Goal: Task Accomplishment & Management: Manage account settings

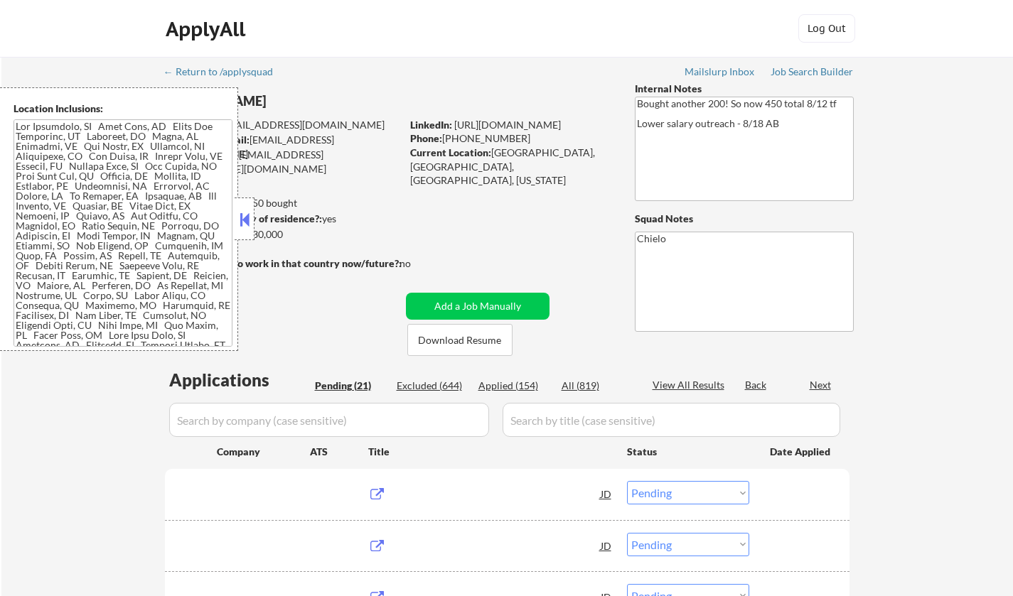
select select ""pending""
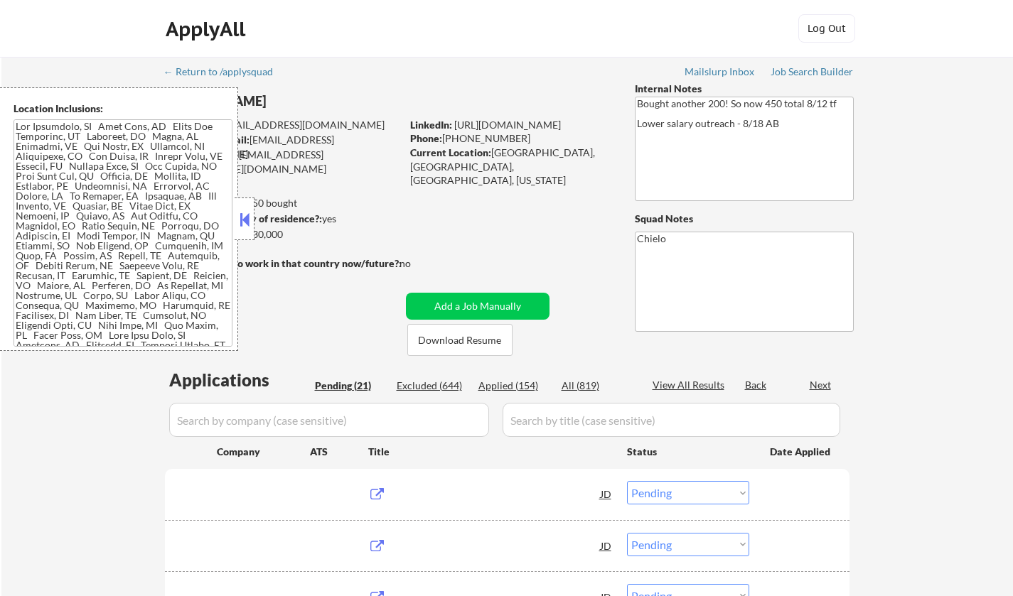
select select ""pending""
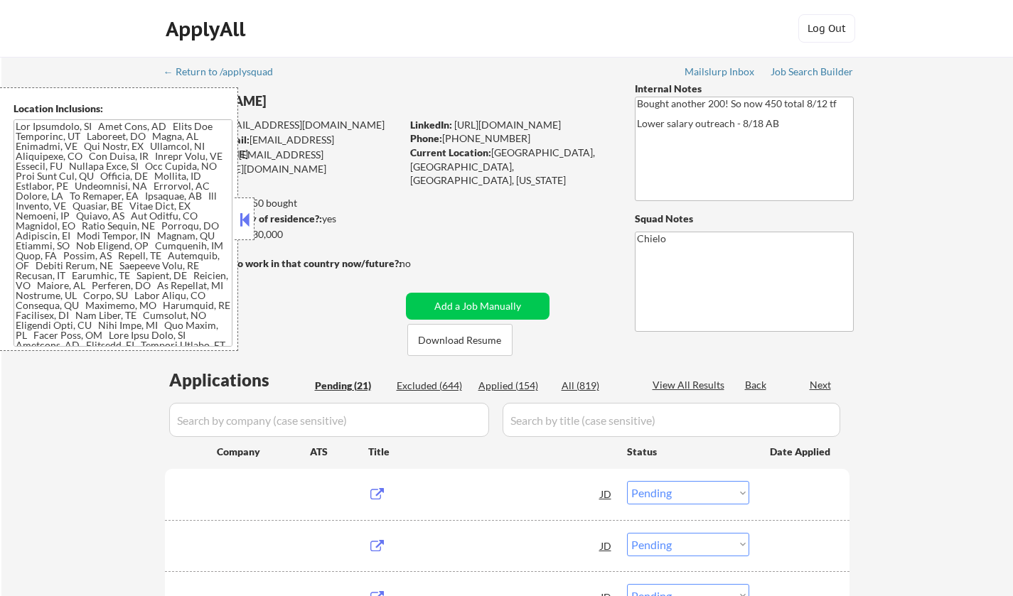
select select ""pending""
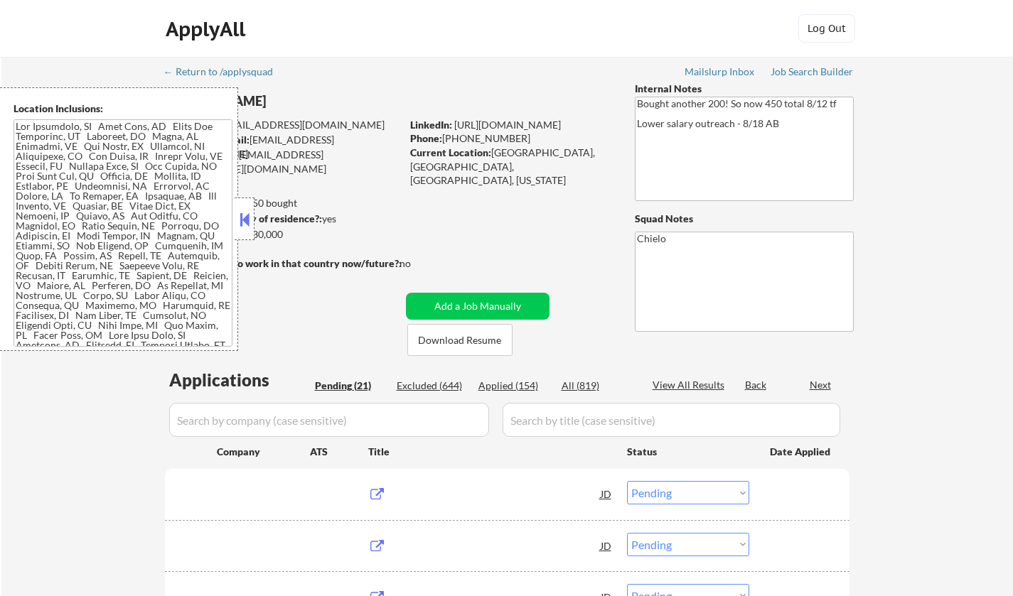
select select ""pending""
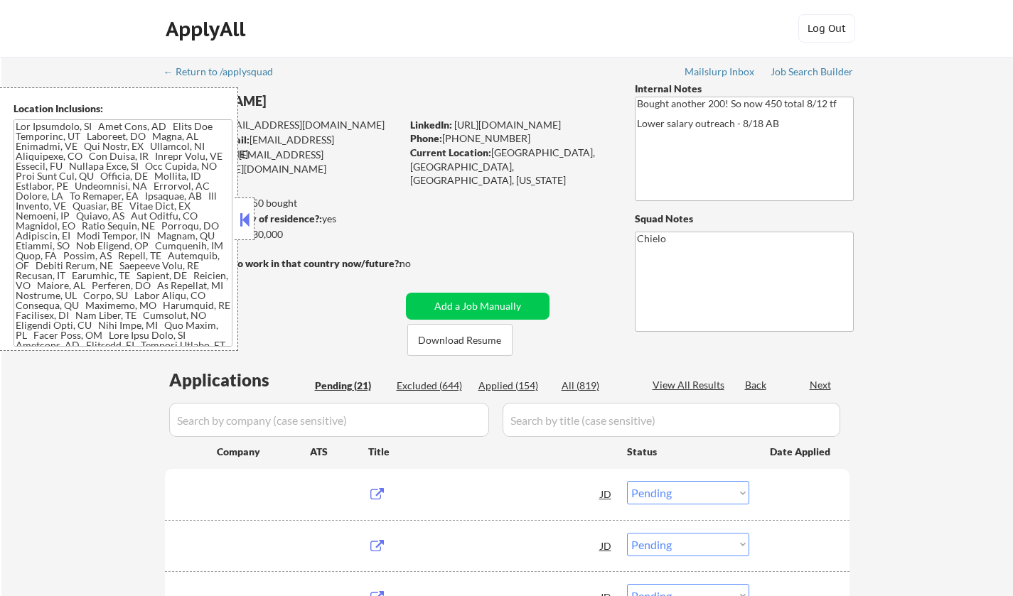
select select ""pending""
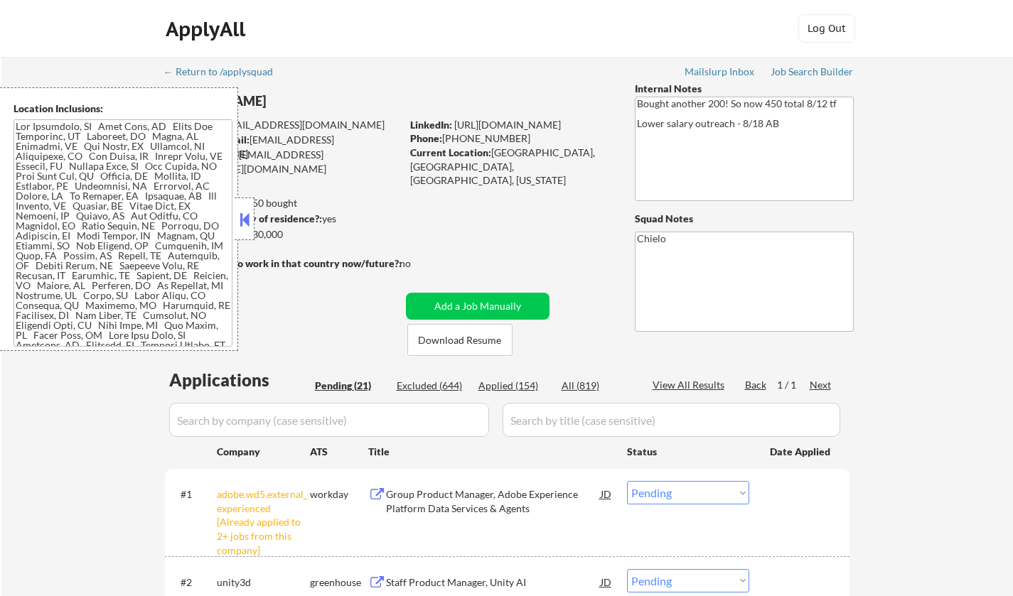
click at [247, 216] on button at bounding box center [245, 219] width 16 height 21
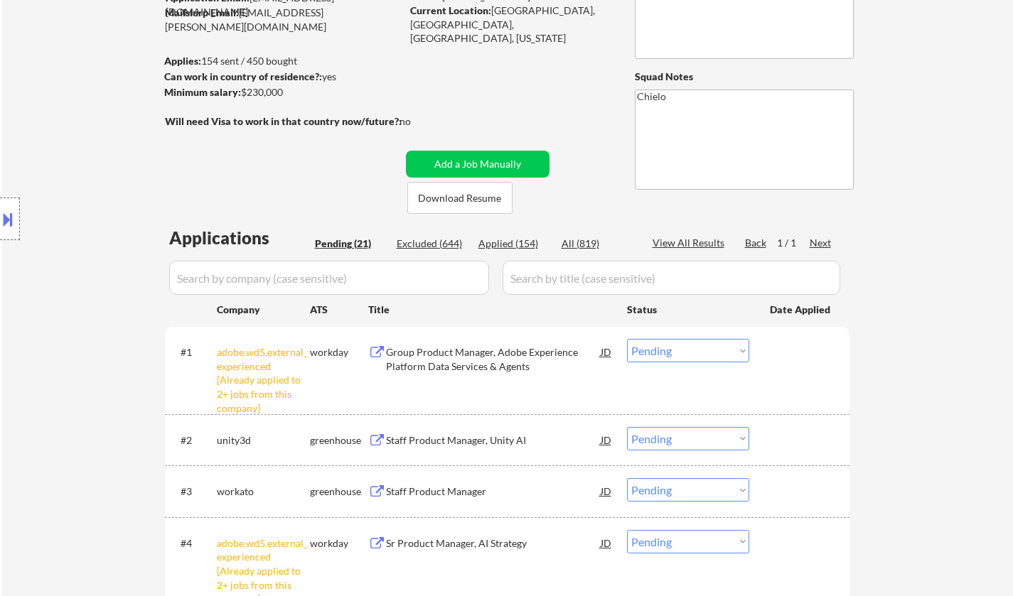
scroll to position [355, 0]
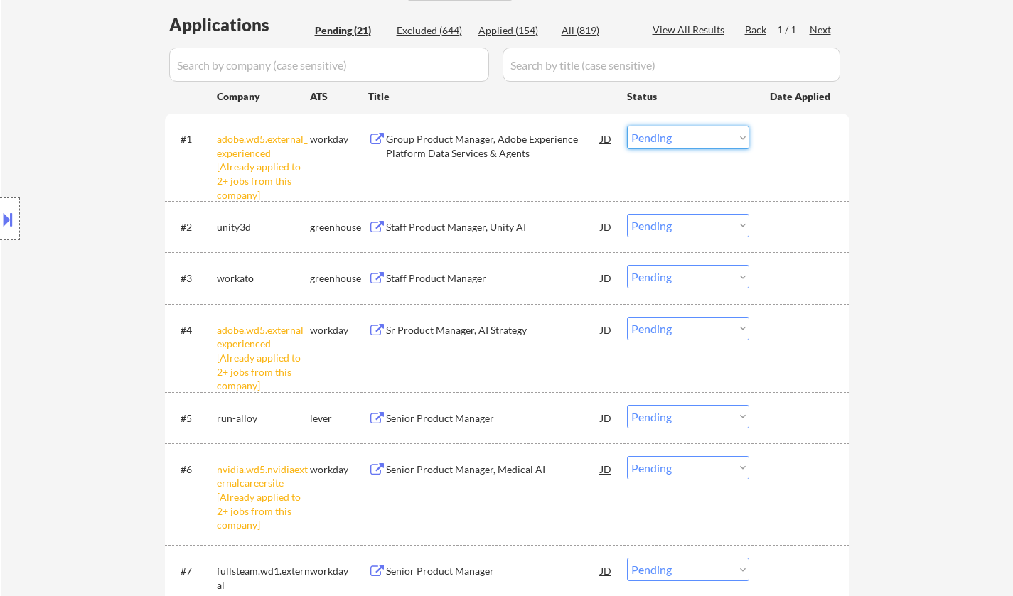
click at [705, 133] on select "Choose an option... Pending Applied Excluded (Questions) Excluded (Expired) Exc…" at bounding box center [688, 137] width 122 height 23
click at [627, 126] on select "Choose an option... Pending Applied Excluded (Questions) Excluded (Expired) Exc…" at bounding box center [688, 137] width 122 height 23
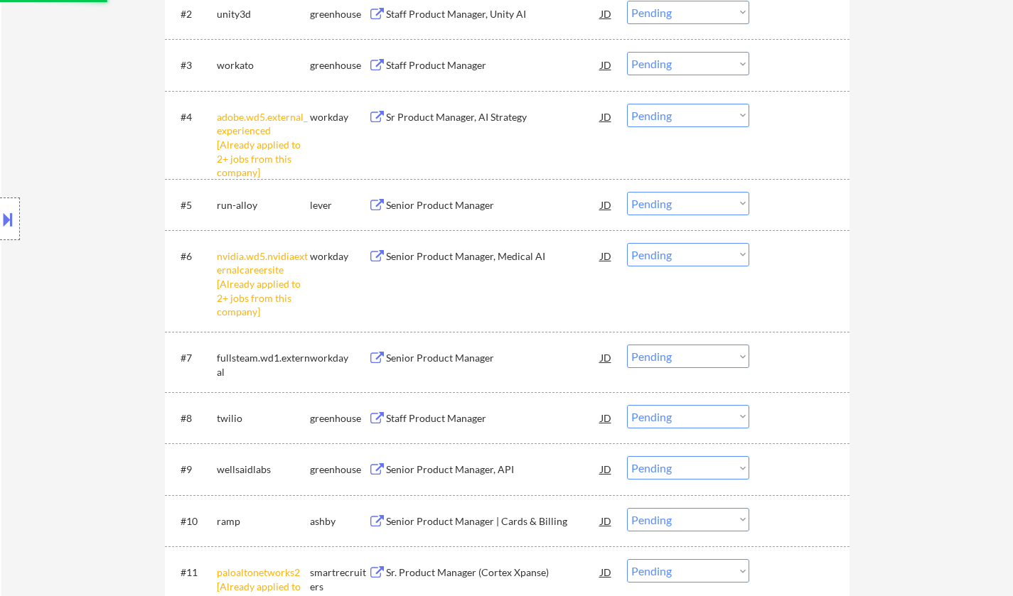
select select ""pending""
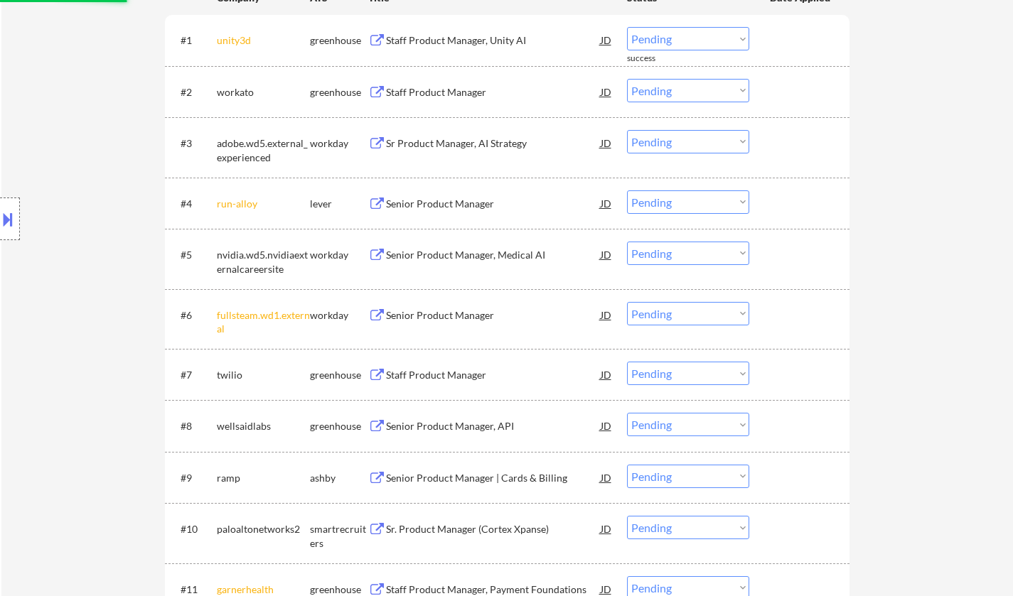
scroll to position [355, 0]
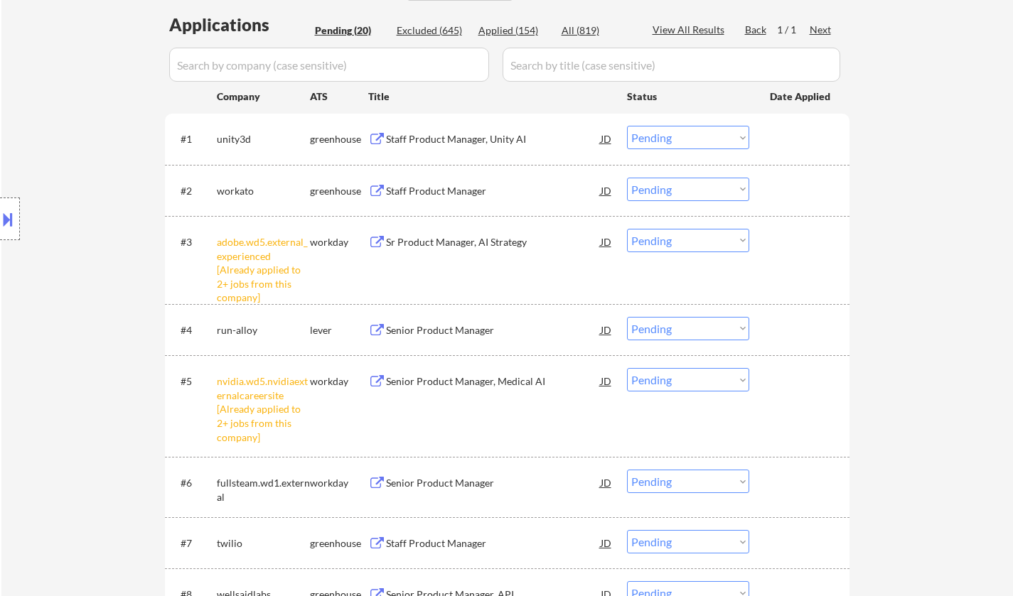
click at [676, 249] on select "Choose an option... Pending Applied Excluded (Questions) Excluded (Expired) Exc…" at bounding box center [688, 240] width 122 height 23
click at [627, 229] on select "Choose an option... Pending Applied Excluded (Questions) Excluded (Expired) Exc…" at bounding box center [688, 240] width 122 height 23
select select ""pending""
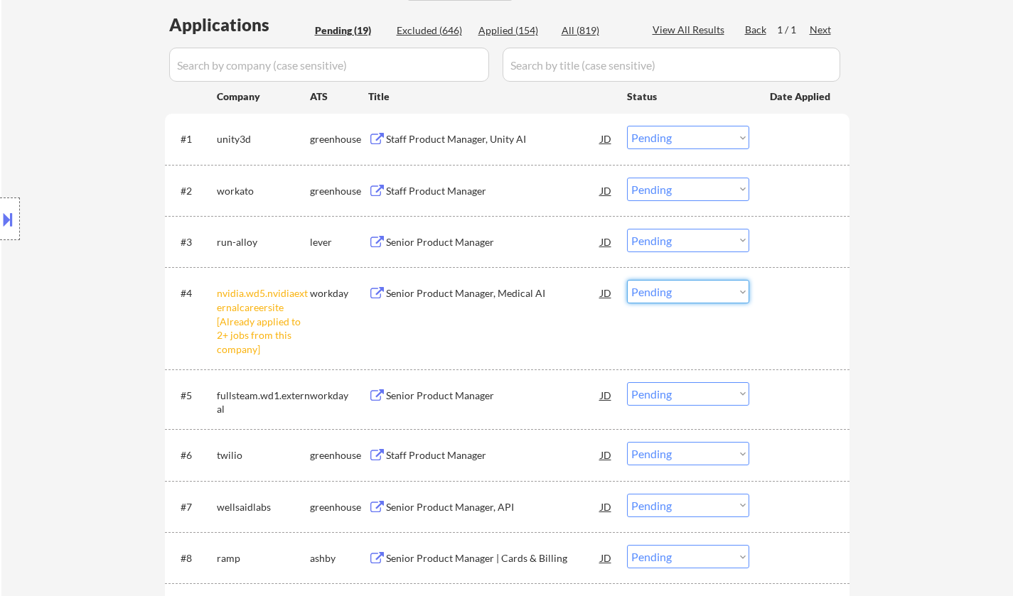
drag, startPoint x: 684, startPoint y: 290, endPoint x: 687, endPoint y: 298, distance: 8.3
click at [684, 290] on select "Choose an option... Pending Applied Excluded (Questions) Excluded (Expired) Exc…" at bounding box center [688, 291] width 122 height 23
click at [627, 280] on select "Choose an option... Pending Applied Excluded (Questions) Excluded (Expired) Exc…" at bounding box center [688, 291] width 122 height 23
select select ""pending""
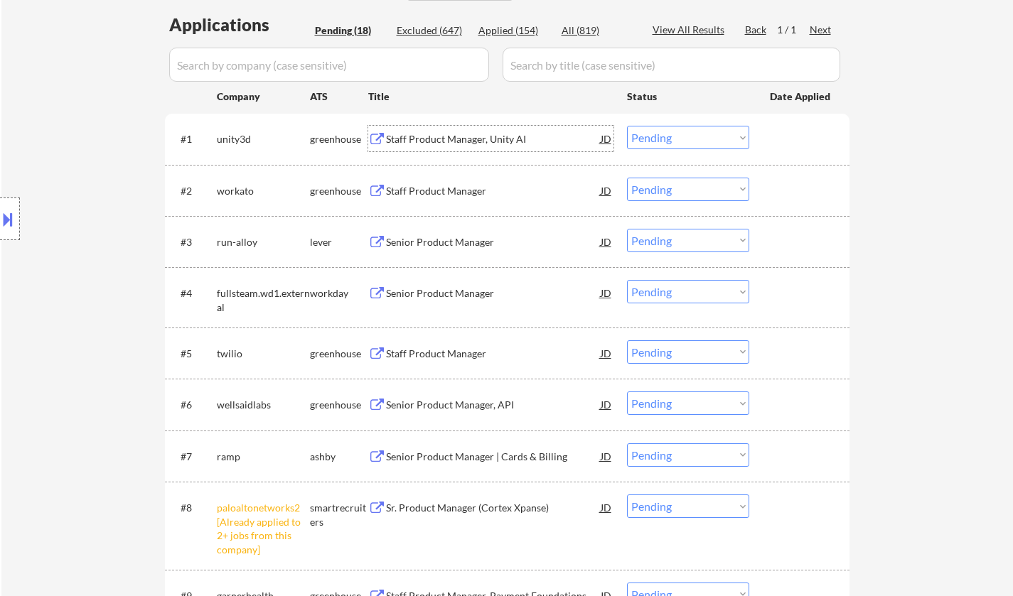
click at [450, 138] on div "Staff Product Manager, Unity AI" at bounding box center [493, 139] width 215 height 14
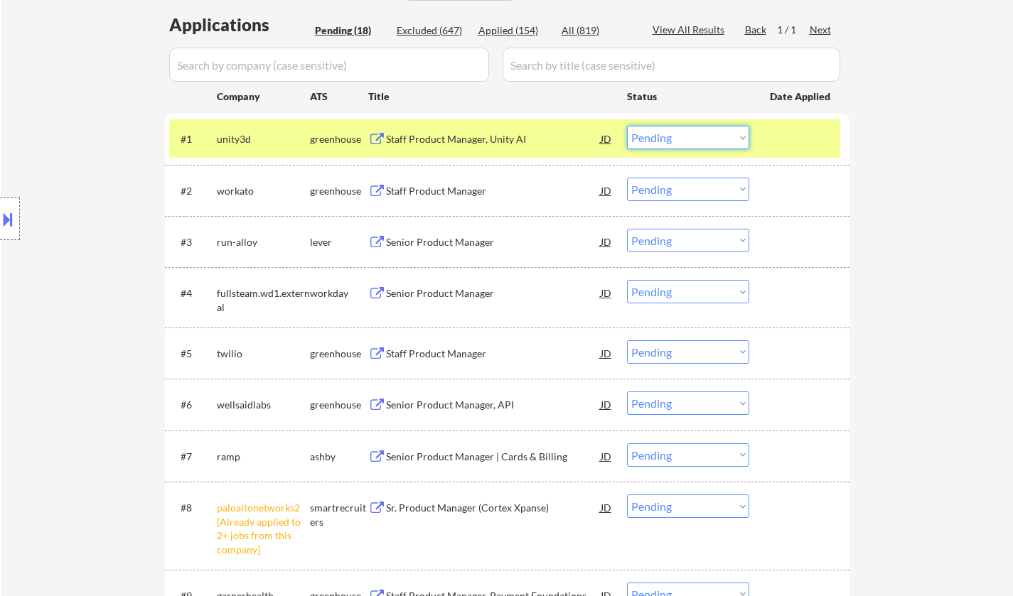
drag, startPoint x: 659, startPoint y: 131, endPoint x: 674, endPoint y: 149, distance: 23.2
click at [661, 132] on select "Choose an option... Pending Applied Excluded (Questions) Excluded (Expired) Exc…" at bounding box center [688, 137] width 122 height 23
click at [627, 126] on select "Choose an option... Pending Applied Excluded (Questions) Excluded (Expired) Exc…" at bounding box center [688, 137] width 122 height 23
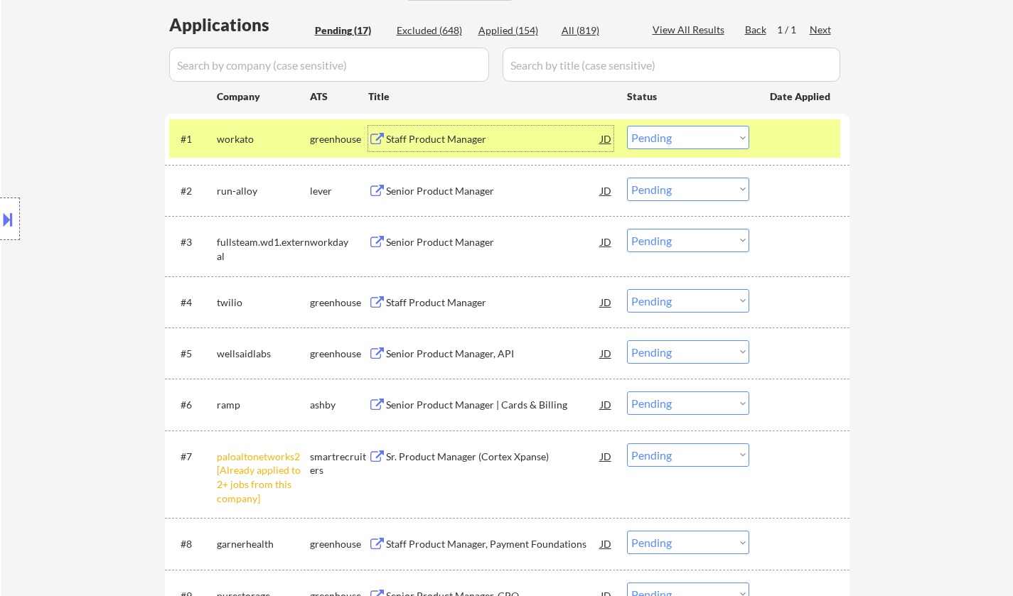
drag, startPoint x: 443, startPoint y: 139, endPoint x: 474, endPoint y: 171, distance: 44.7
click at [446, 143] on div "Staff Product Manager" at bounding box center [493, 139] width 215 height 14
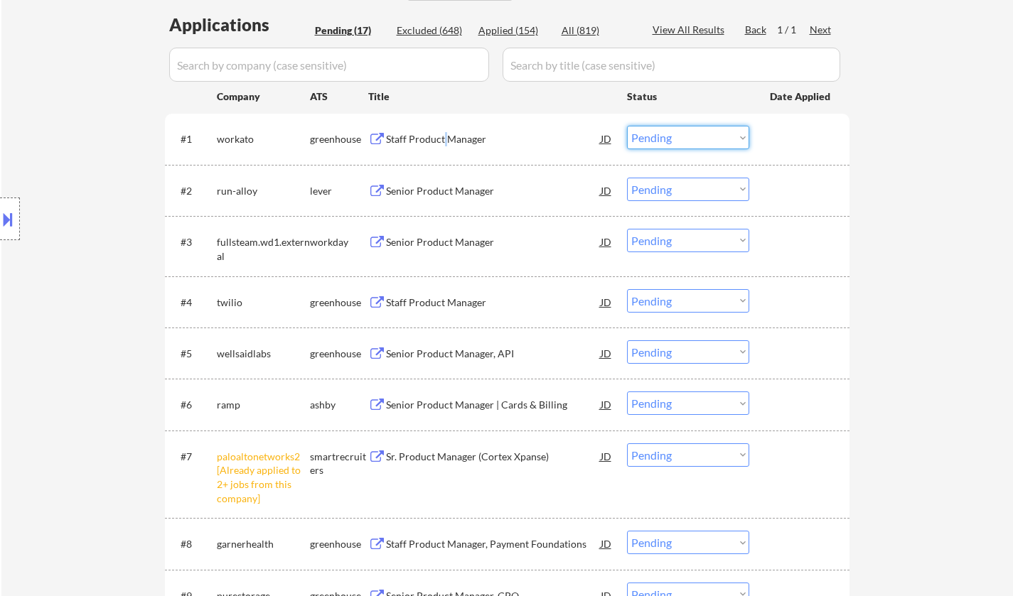
drag, startPoint x: 677, startPoint y: 136, endPoint x: 683, endPoint y: 144, distance: 9.7
click at [679, 137] on select "Choose an option... Pending Applied Excluded (Questions) Excluded (Expired) Exc…" at bounding box center [688, 137] width 122 height 23
click at [627, 126] on select "Choose an option... Pending Applied Excluded (Questions) Excluded (Expired) Exc…" at bounding box center [688, 137] width 122 height 23
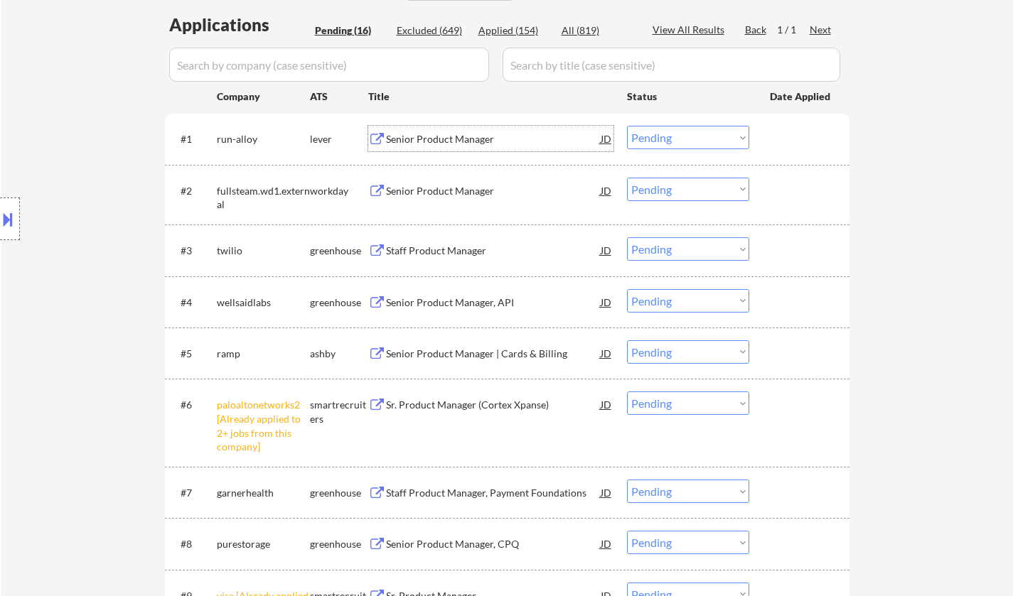
click at [469, 132] on div "Senior Product Manager" at bounding box center [493, 139] width 215 height 26
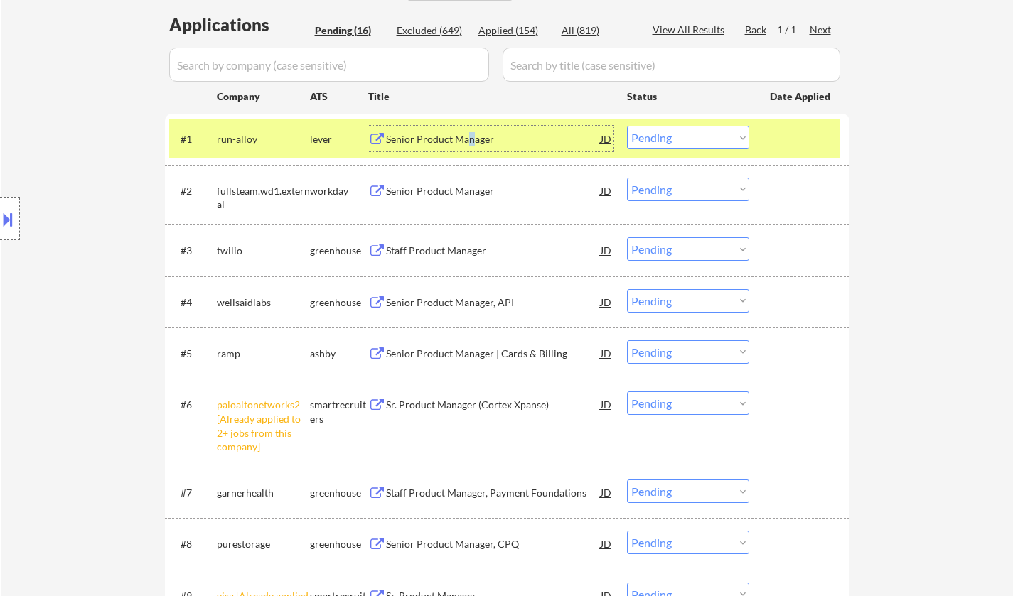
click at [707, 135] on select "Choose an option... Pending Applied Excluded (Questions) Excluded (Expired) Exc…" at bounding box center [688, 137] width 122 height 23
click at [627, 126] on select "Choose an option... Pending Applied Excluded (Questions) Excluded (Expired) Exc…" at bounding box center [688, 137] width 122 height 23
select select ""pending""
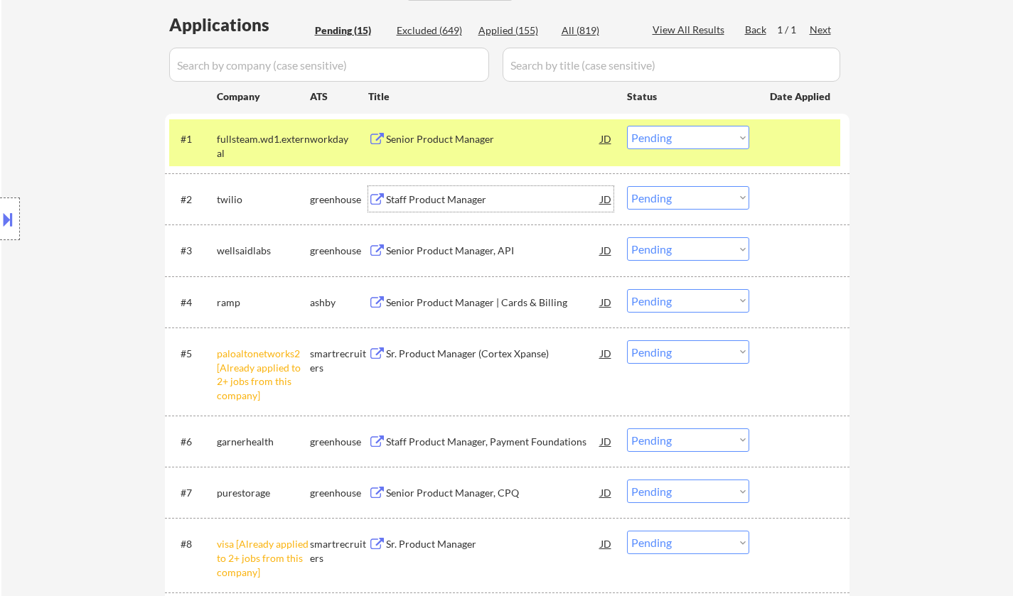
click at [441, 201] on div "Staff Product Manager" at bounding box center [493, 200] width 215 height 14
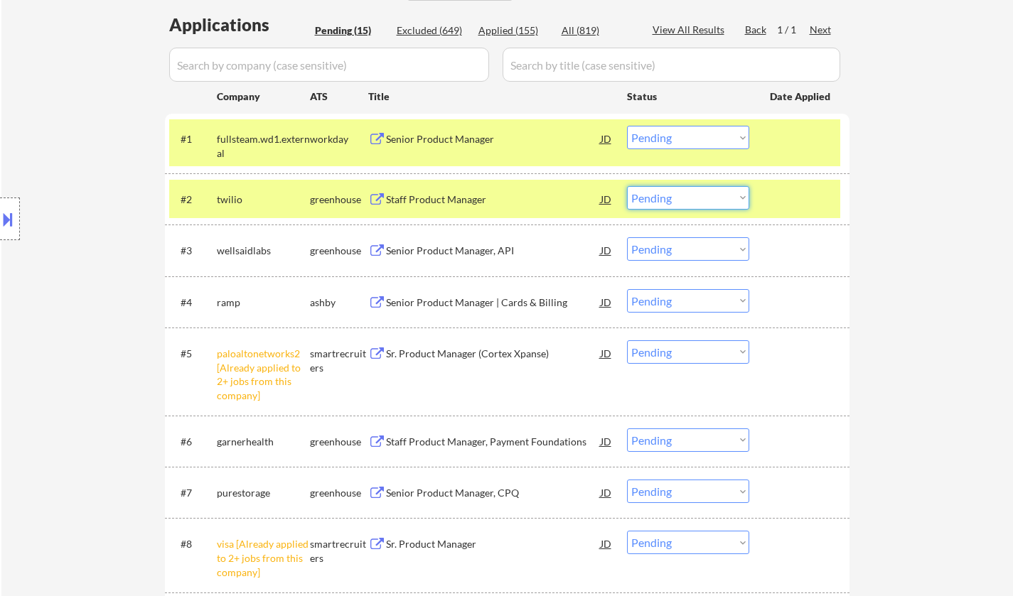
click at [690, 203] on select "Choose an option... Pending Applied Excluded (Questions) Excluded (Expired) Exc…" at bounding box center [688, 197] width 122 height 23
click at [913, 247] on div "← Return to /applysquad Mailslurp Inbox Job Search Builder Taegh Sokhey User Em…" at bounding box center [506, 389] width 1011 height 1375
click at [713, 190] on select "Choose an option... Pending Applied Excluded (Questions) Excluded (Expired) Exc…" at bounding box center [688, 197] width 122 height 23
click at [627, 186] on select "Choose an option... Pending Applied Excluded (Questions) Excluded (Expired) Exc…" at bounding box center [688, 197] width 122 height 23
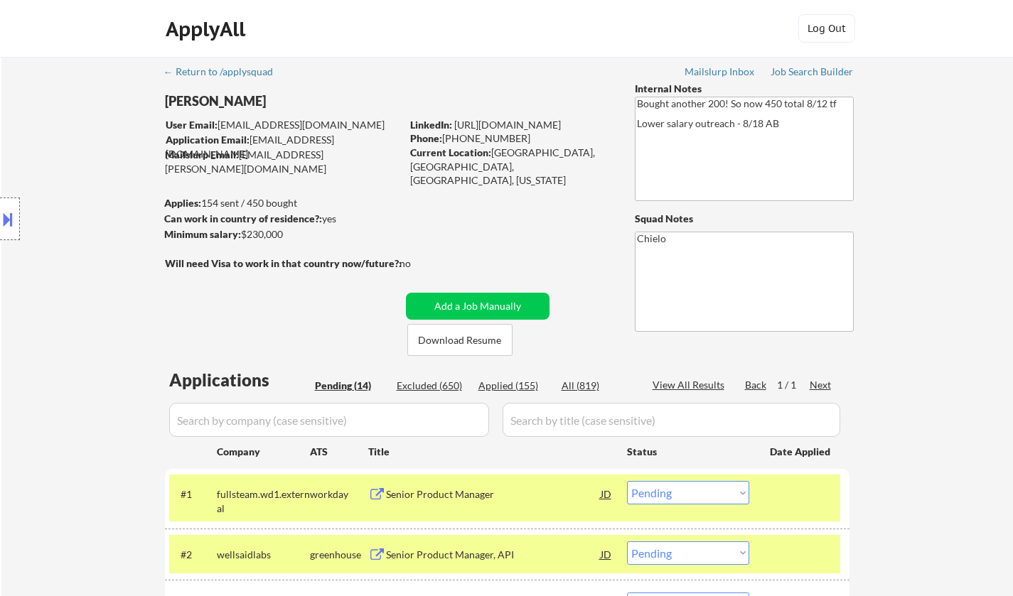
scroll to position [284, 0]
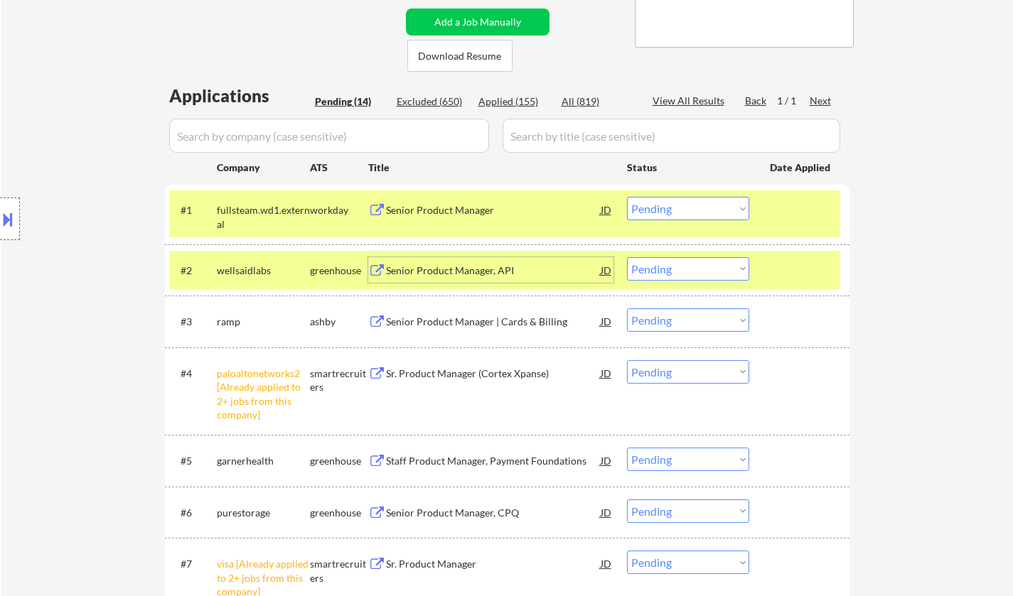
click at [451, 269] on div "Senior Product Manager, API" at bounding box center [493, 271] width 215 height 14
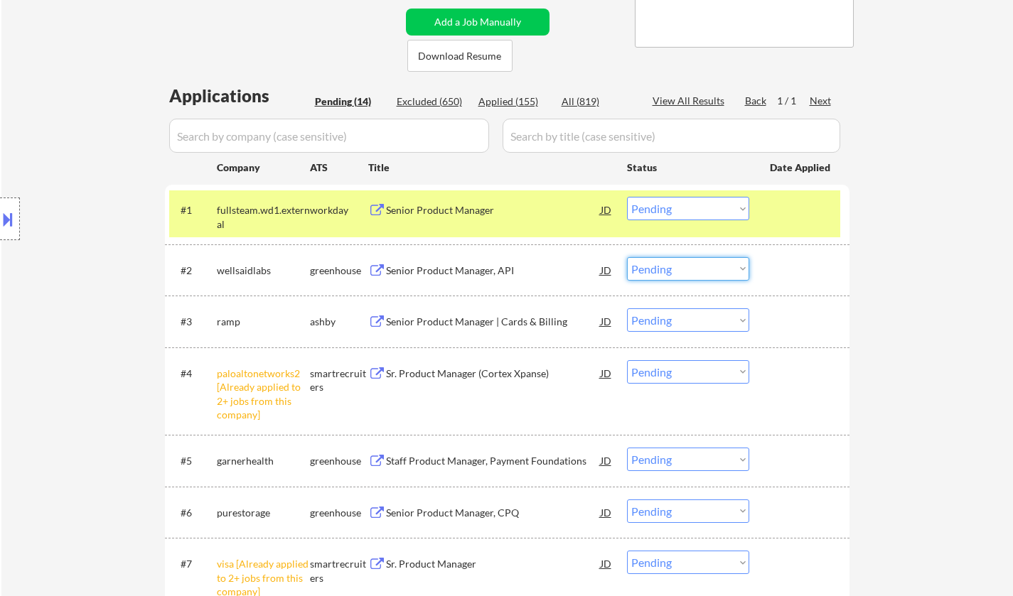
drag, startPoint x: 709, startPoint y: 267, endPoint x: 717, endPoint y: 276, distance: 12.6
click at [711, 268] on select "Choose an option... Pending Applied Excluded (Questions) Excluded (Expired) Exc…" at bounding box center [688, 268] width 122 height 23
click at [627, 257] on select "Choose an option... Pending Applied Excluded (Questions) Excluded (Expired) Exc…" at bounding box center [688, 268] width 122 height 23
click at [14, 212] on div at bounding box center [10, 219] width 20 height 43
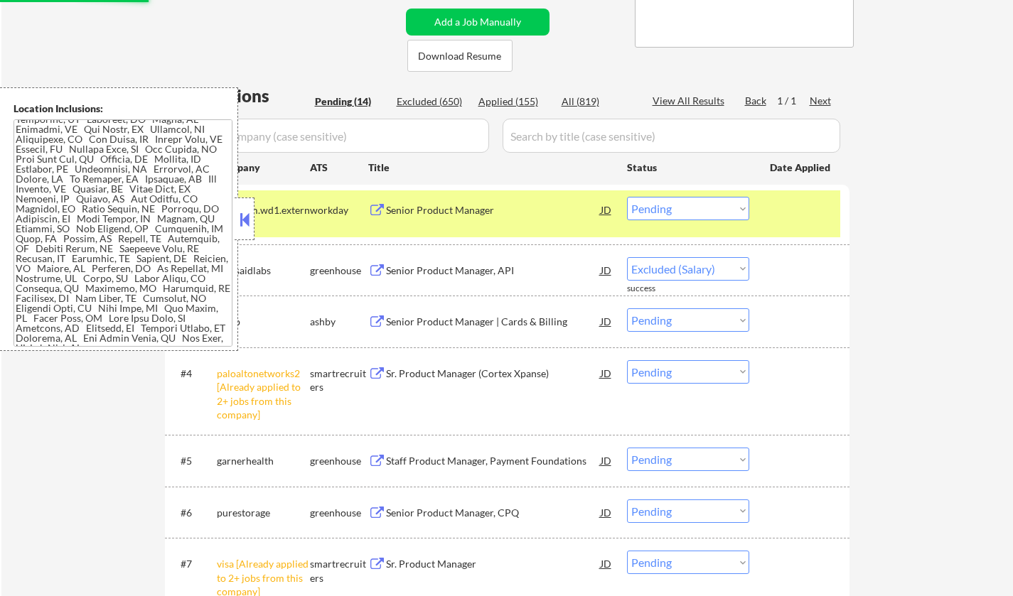
scroll to position [26, 0]
select select ""pending""
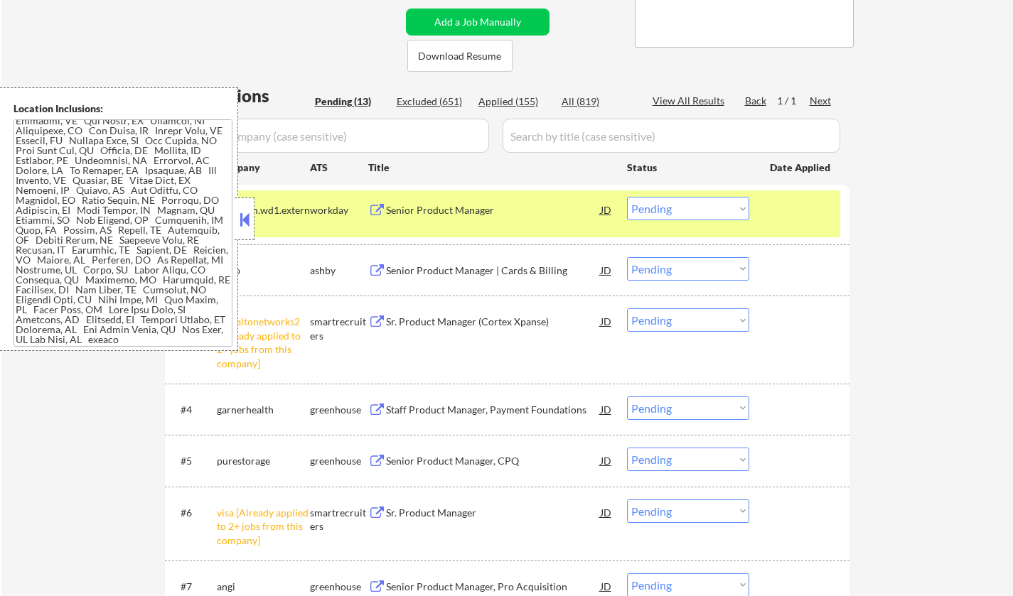
click at [965, 321] on div "← Return to /applysquad Mailslurp Inbox Job Search Builder Taegh Sokhey User Em…" at bounding box center [506, 409] width 1011 height 1273
click at [241, 220] on button at bounding box center [245, 219] width 16 height 21
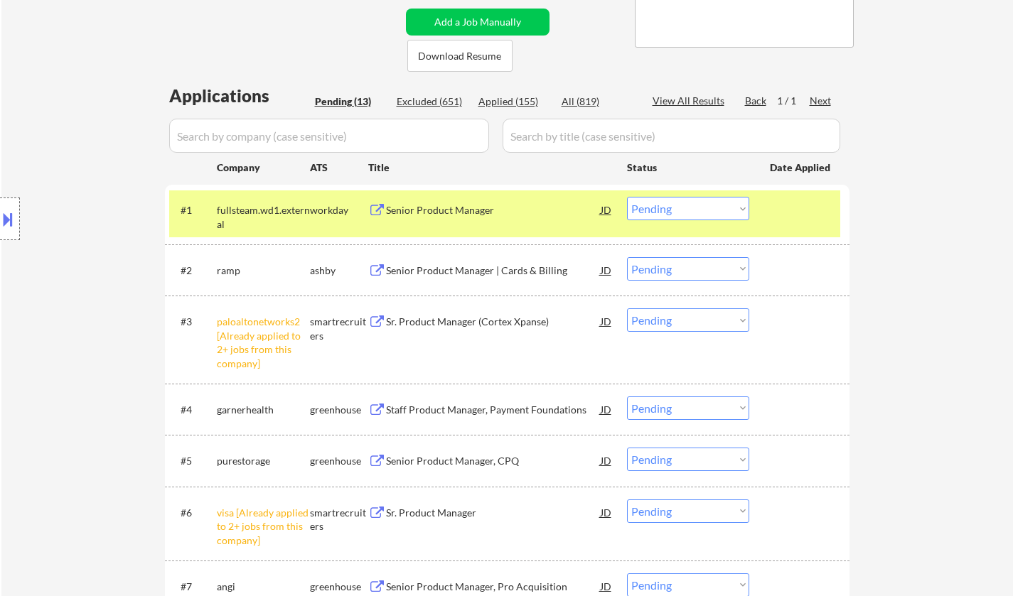
click at [697, 321] on select "Choose an option... Pending Applied Excluded (Questions) Excluded (Expired) Exc…" at bounding box center [688, 319] width 122 height 23
click at [627, 308] on select "Choose an option... Pending Applied Excluded (Questions) Excluded (Expired) Exc…" at bounding box center [688, 319] width 122 height 23
select select ""pending""
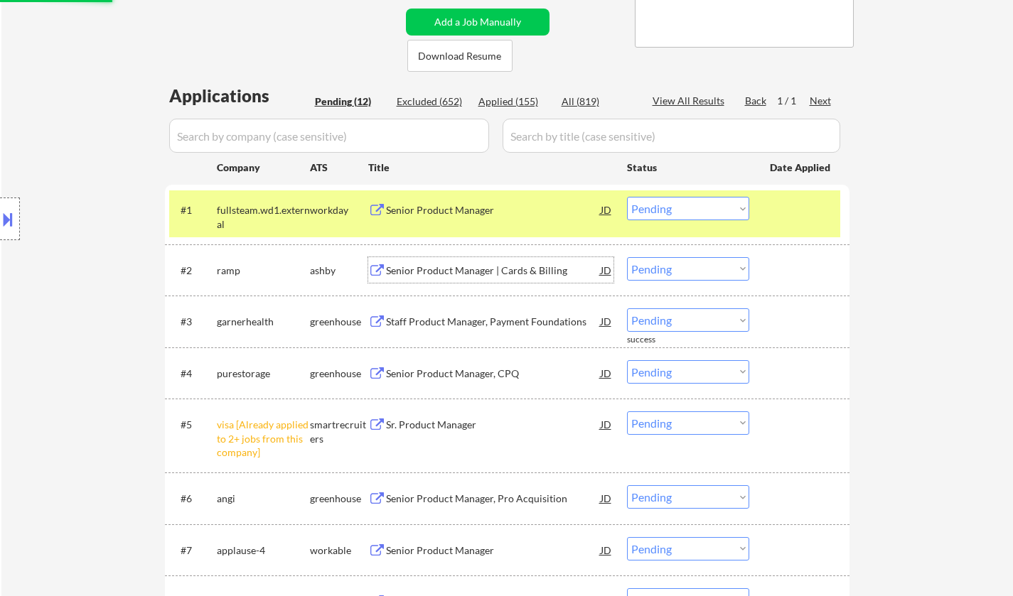
click at [474, 274] on div "Senior Product Manager | Cards & Billing" at bounding box center [493, 271] width 215 height 14
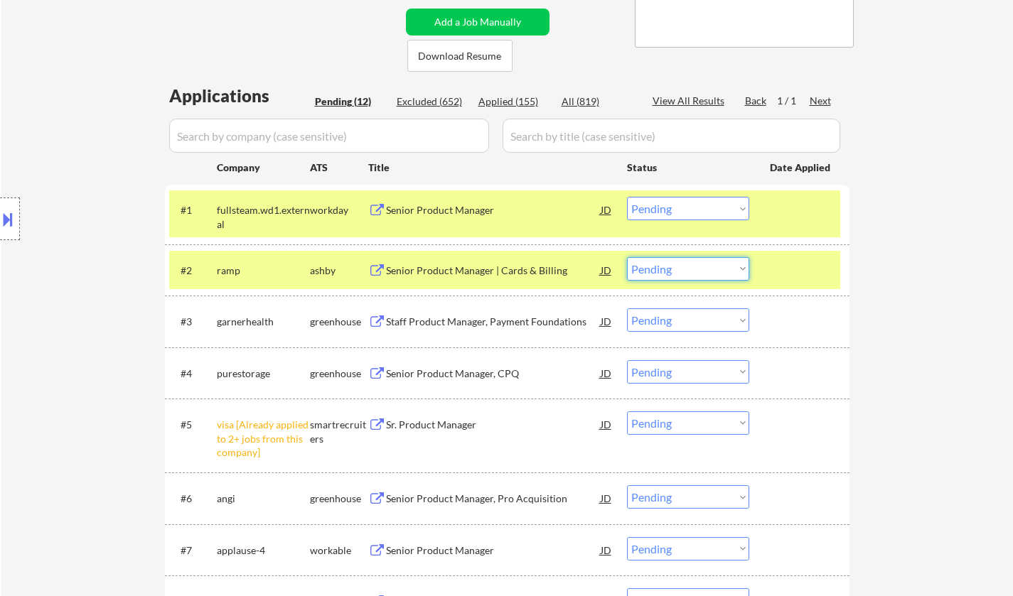
click at [712, 273] on select "Choose an option... Pending Applied Excluded (Questions) Excluded (Expired) Exc…" at bounding box center [688, 268] width 122 height 23
click at [627, 257] on select "Choose an option... Pending Applied Excluded (Questions) Excluded (Expired) Exc…" at bounding box center [688, 268] width 122 height 23
select select ""pending""
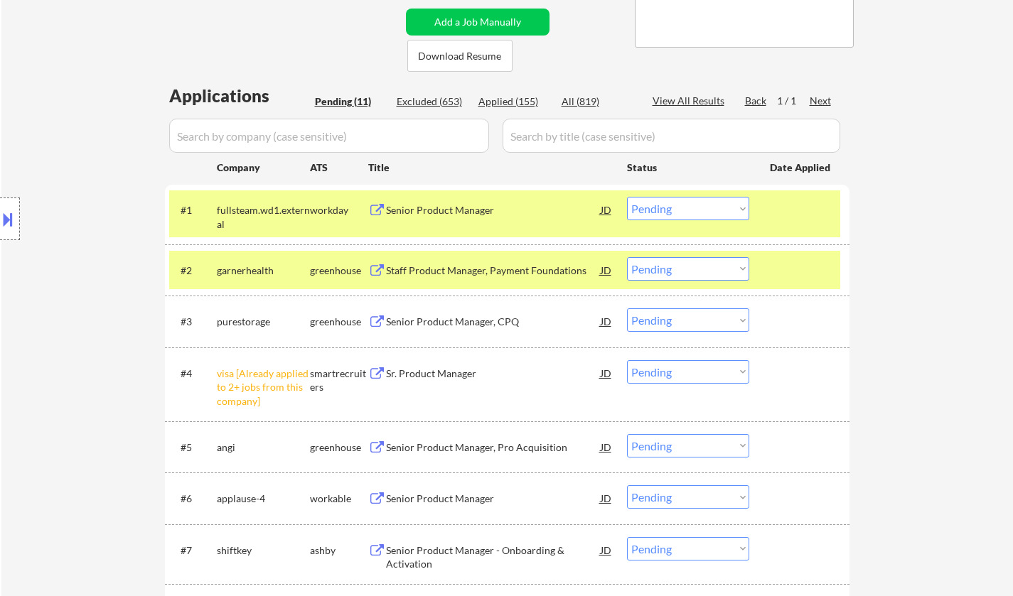
scroll to position [355, 0]
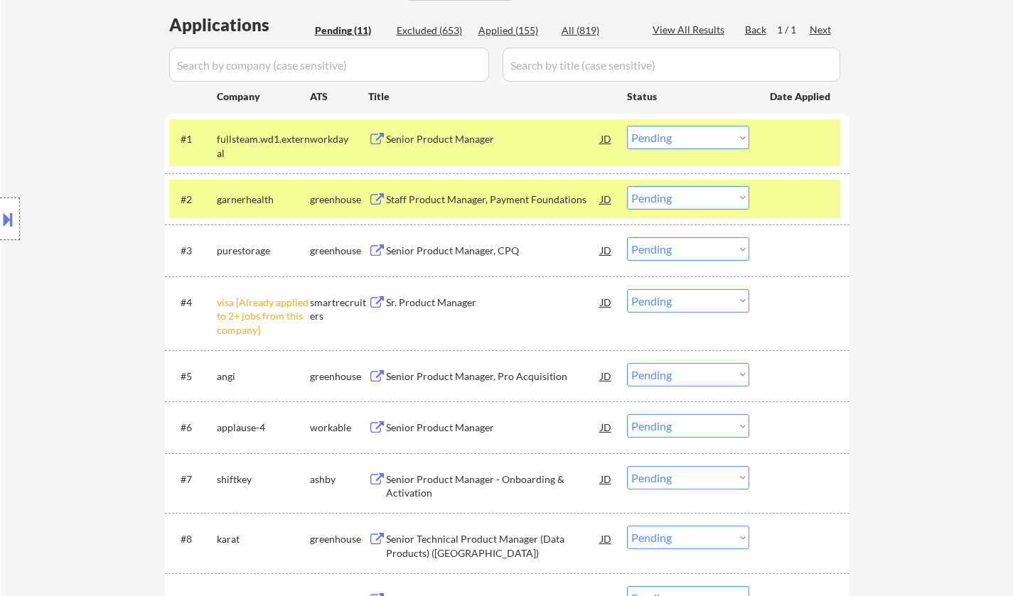
click at [713, 297] on select "Choose an option... Pending Applied Excluded (Questions) Excluded (Expired) Exc…" at bounding box center [688, 300] width 122 height 23
click at [627, 289] on select "Choose an option... Pending Applied Excluded (Questions) Excluded (Expired) Exc…" at bounding box center [688, 300] width 122 height 23
select select ""pending""
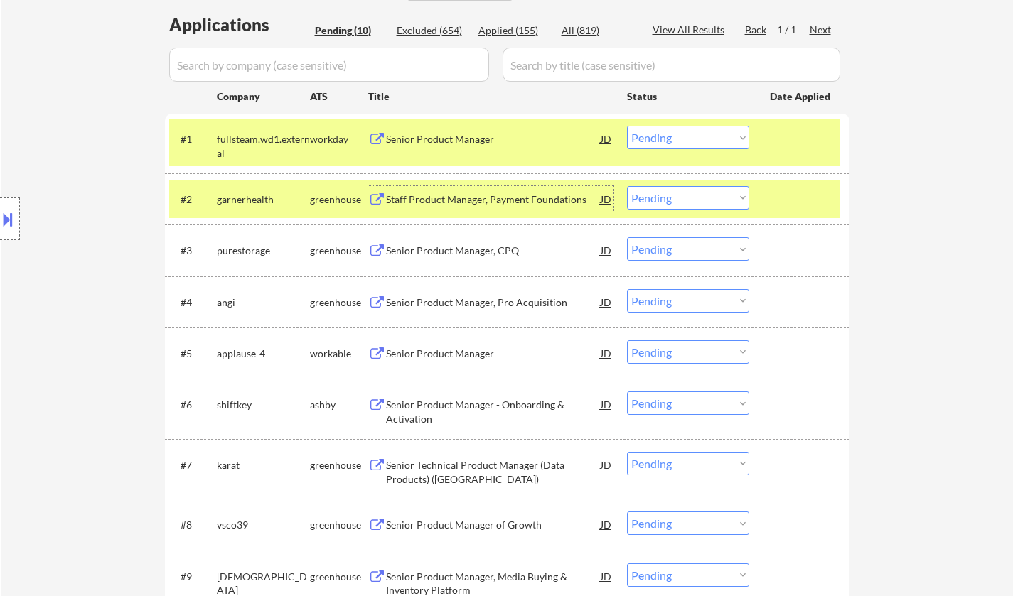
click at [453, 203] on div "Staff Product Manager, Payment Foundations" at bounding box center [493, 200] width 215 height 14
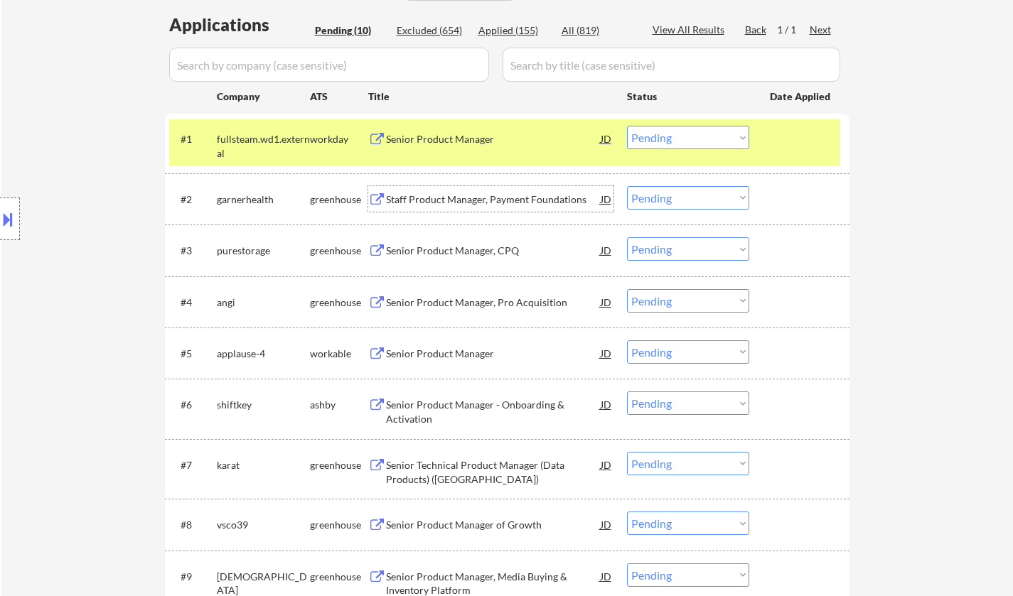
click at [0, 209] on div at bounding box center [10, 219] width 20 height 43
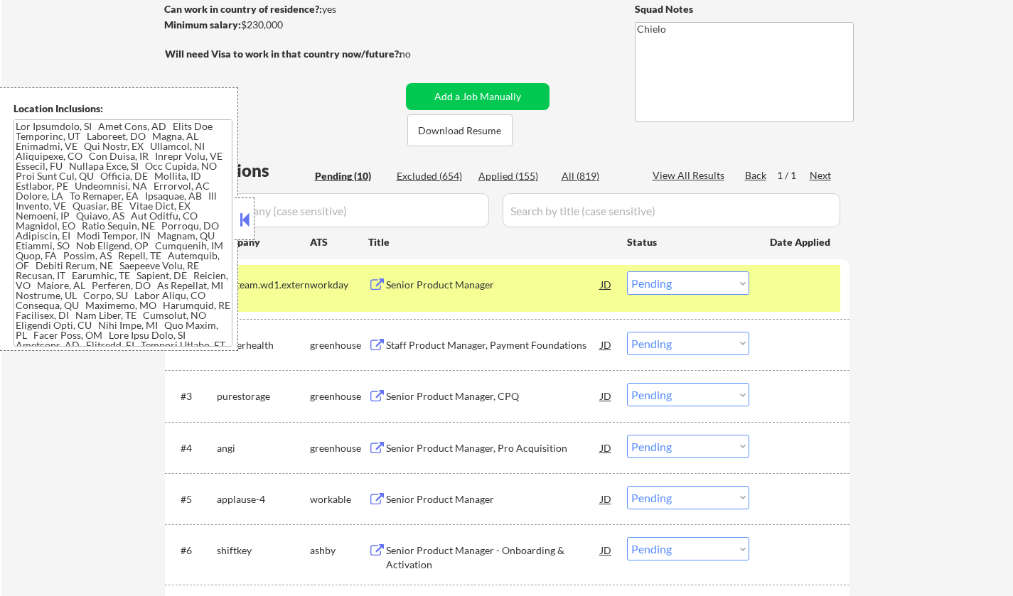
scroll to position [213, 0]
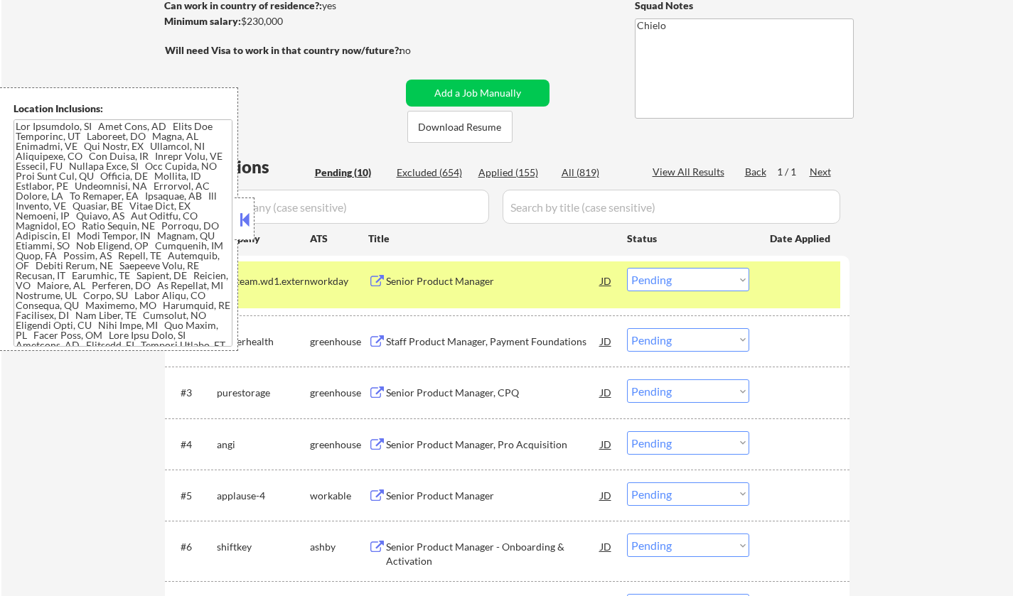
click at [247, 217] on button at bounding box center [245, 219] width 16 height 21
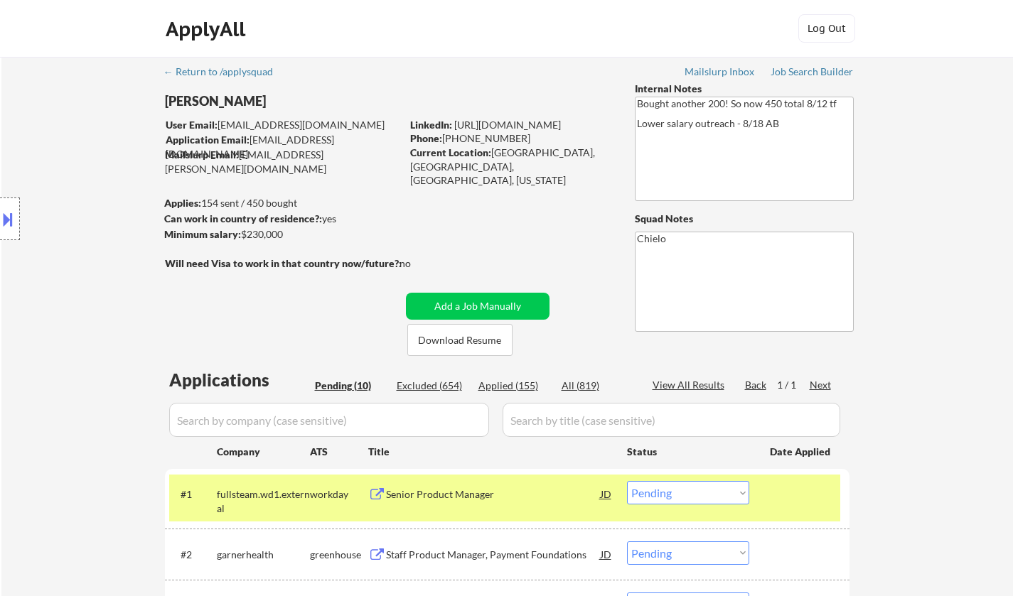
scroll to position [284, 0]
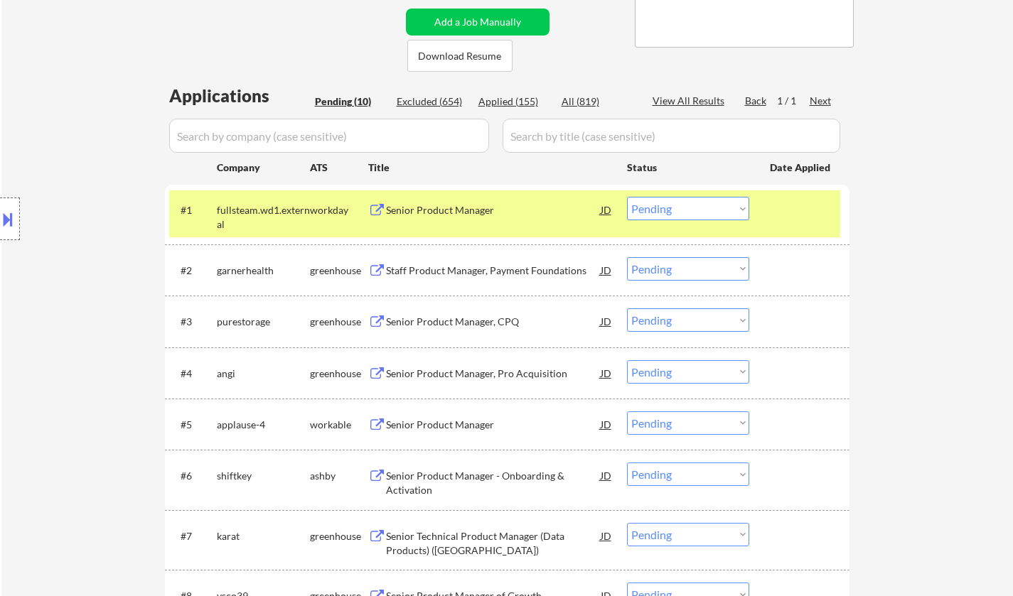
click at [684, 270] on select "Choose an option... Pending Applied Excluded (Questions) Excluded (Expired) Exc…" at bounding box center [688, 268] width 122 height 23
click at [627, 257] on select "Choose an option... Pending Applied Excluded (Questions) Excluded (Expired) Exc…" at bounding box center [688, 268] width 122 height 23
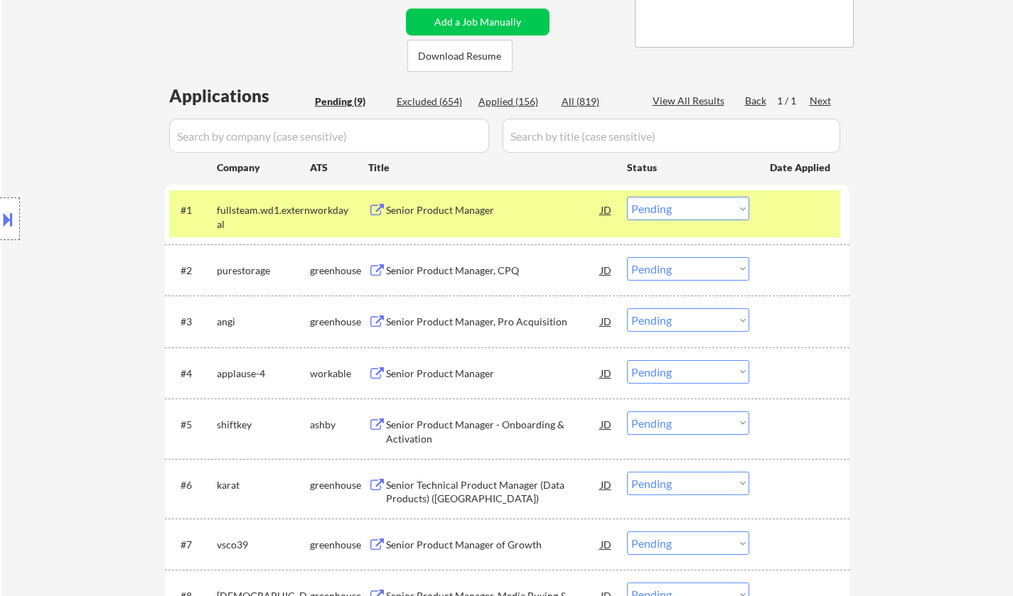
click at [475, 274] on div "Senior Product Manager, CPQ" at bounding box center [493, 271] width 215 height 14
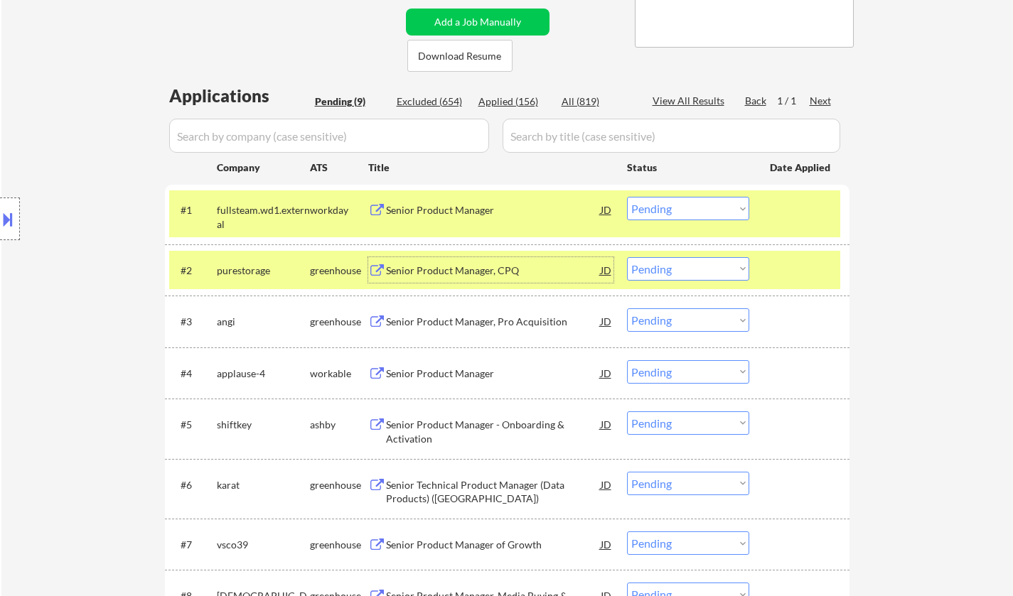
click at [672, 264] on select "Choose an option... Pending Applied Excluded (Questions) Excluded (Expired) Exc…" at bounding box center [688, 268] width 122 height 23
click at [627, 257] on select "Choose an option... Pending Applied Excluded (Questions) Excluded (Expired) Exc…" at bounding box center [688, 268] width 122 height 23
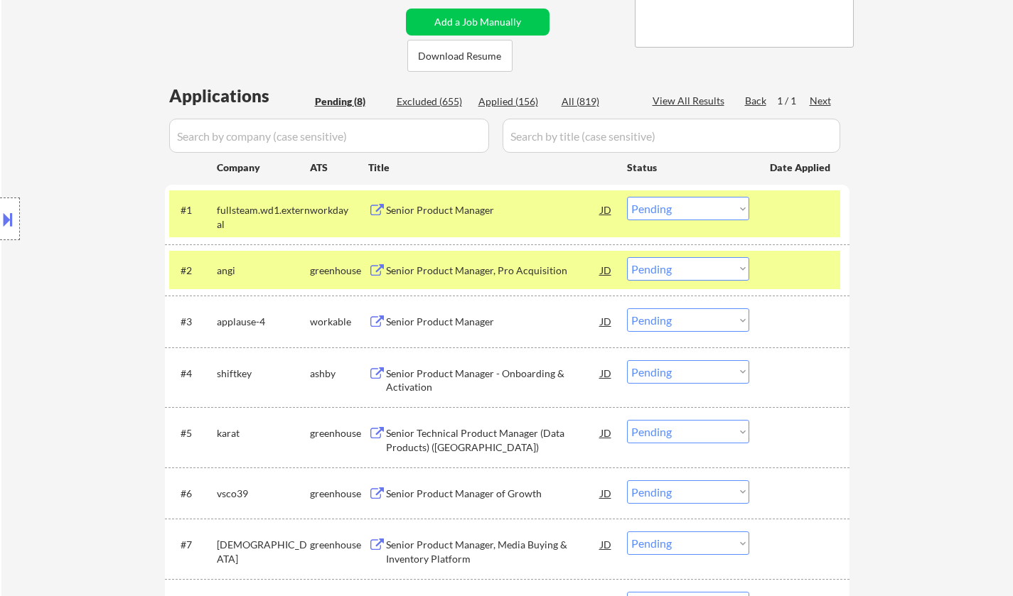
click at [437, 267] on div "Senior Product Manager, Pro Acquisition" at bounding box center [493, 271] width 215 height 14
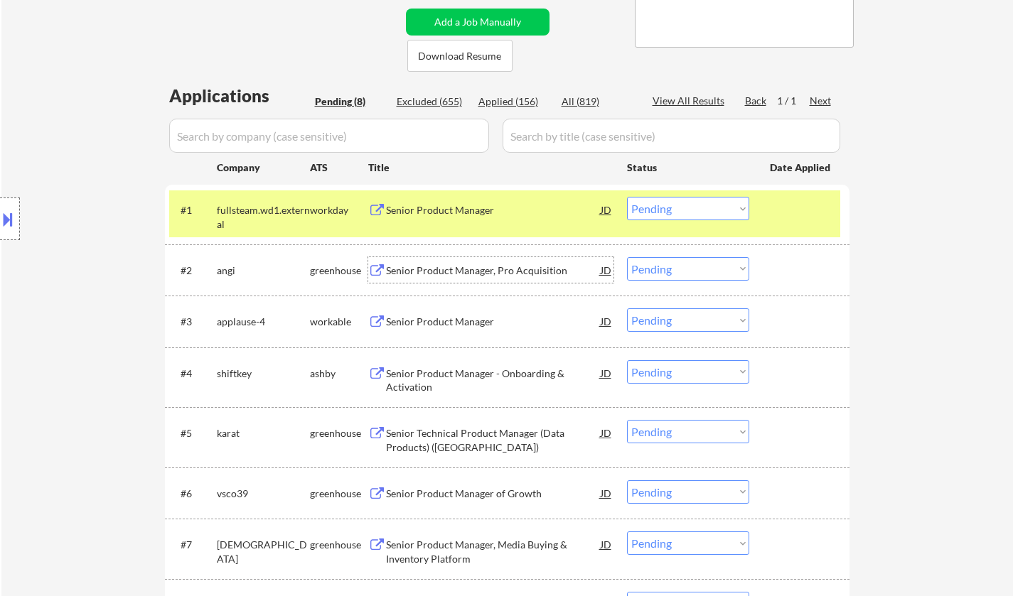
click at [708, 276] on select "Choose an option... Pending Applied Excluded (Questions) Excluded (Expired) Exc…" at bounding box center [688, 268] width 122 height 23
click at [627, 257] on select "Choose an option... Pending Applied Excluded (Questions) Excluded (Expired) Exc…" at bounding box center [688, 268] width 122 height 23
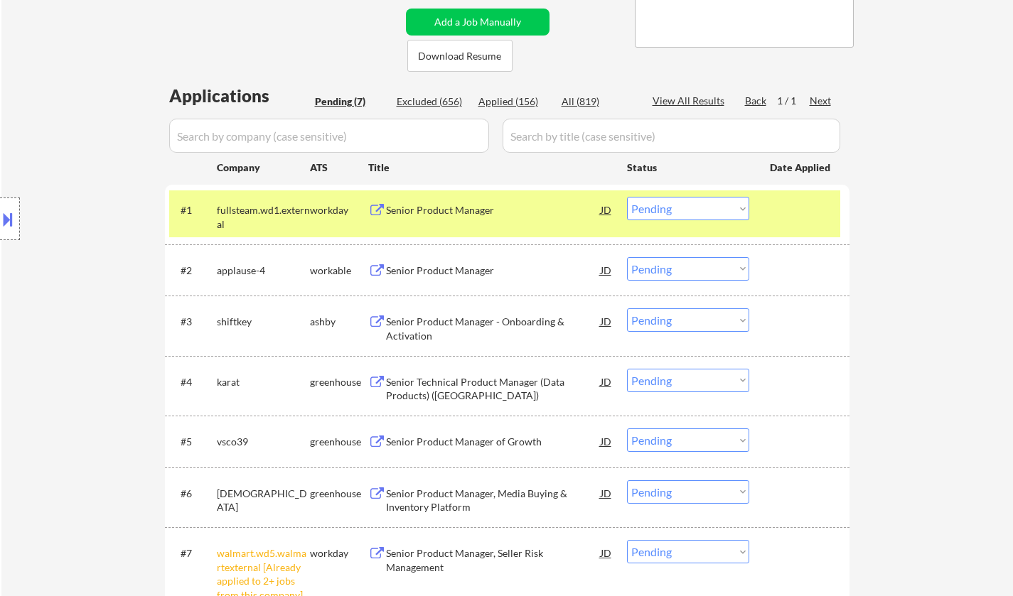
click at [459, 265] on div "Senior Product Manager" at bounding box center [493, 271] width 215 height 14
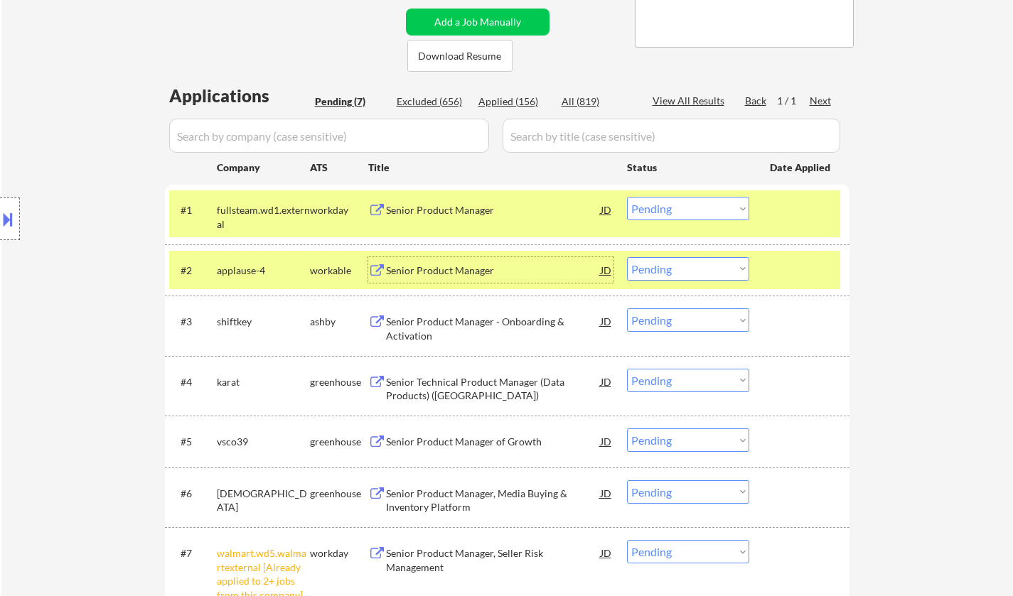
drag, startPoint x: 680, startPoint y: 270, endPoint x: 689, endPoint y: 276, distance: 11.2
click at [681, 270] on select "Choose an option... Pending Applied Excluded (Questions) Excluded (Expired) Exc…" at bounding box center [688, 268] width 122 height 23
click at [627, 257] on select "Choose an option... Pending Applied Excluded (Questions) Excluded (Expired) Exc…" at bounding box center [688, 268] width 122 height 23
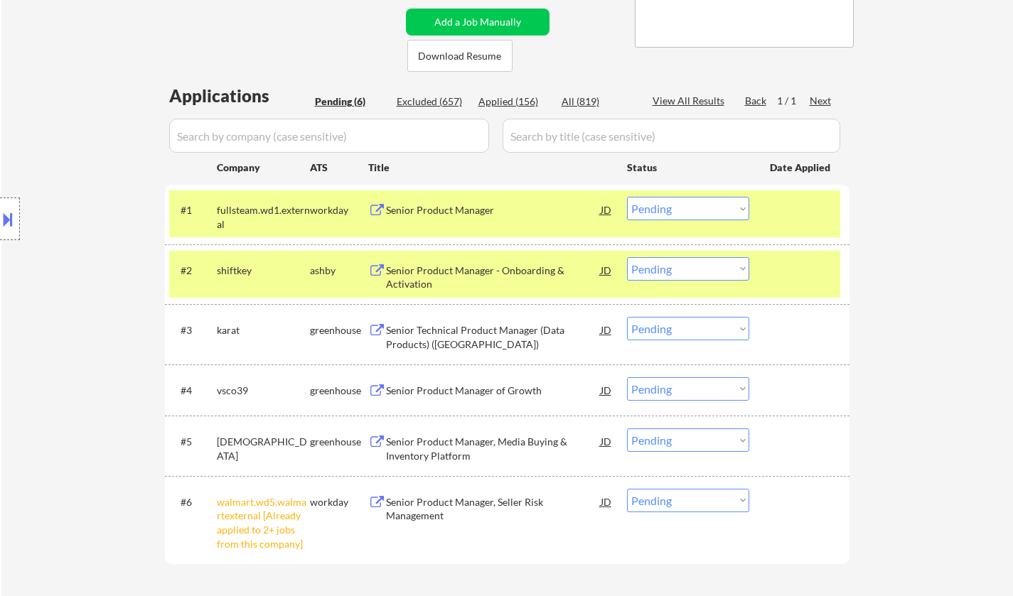
click at [461, 261] on div "Senior Product Manager - Onboarding & Activation" at bounding box center [493, 274] width 215 height 34
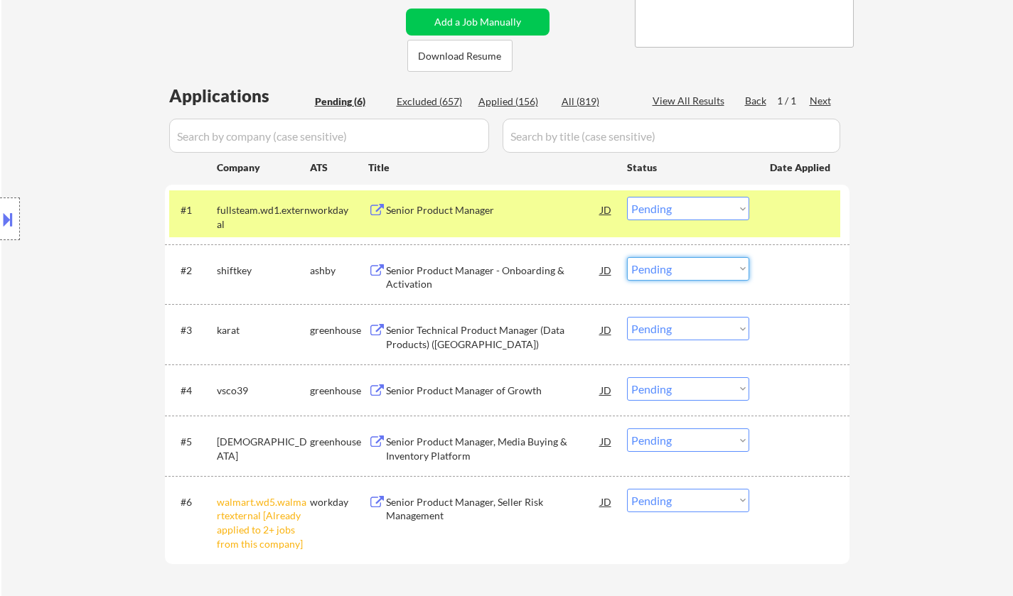
click at [682, 266] on select "Choose an option... Pending Applied Excluded (Questions) Excluded (Expired) Exc…" at bounding box center [688, 268] width 122 height 23
click at [627, 257] on select "Choose an option... Pending Applied Excluded (Questions) Excluded (Expired) Exc…" at bounding box center [688, 268] width 122 height 23
select select ""pending""
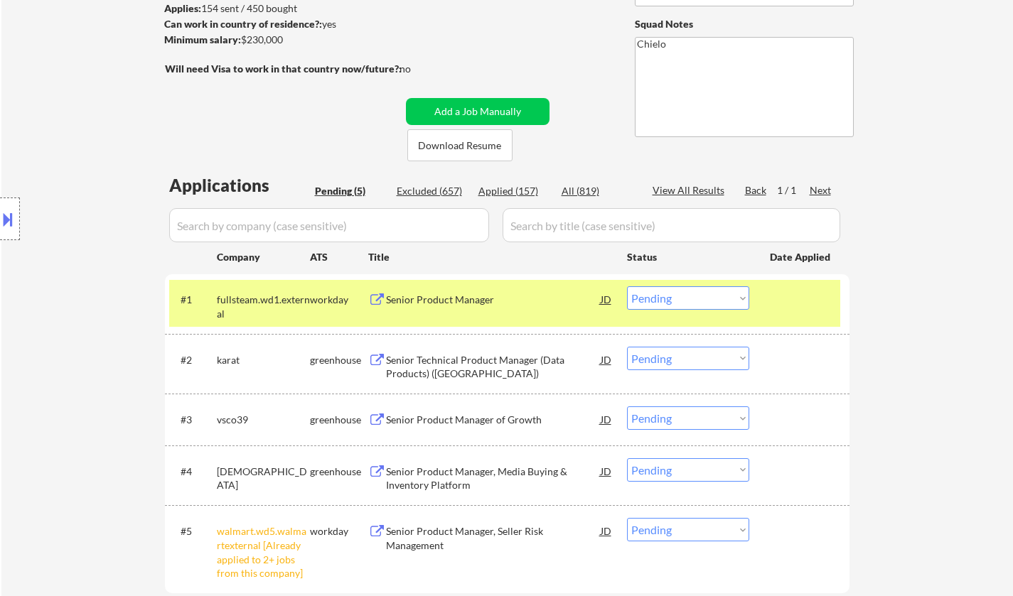
scroll to position [142, 0]
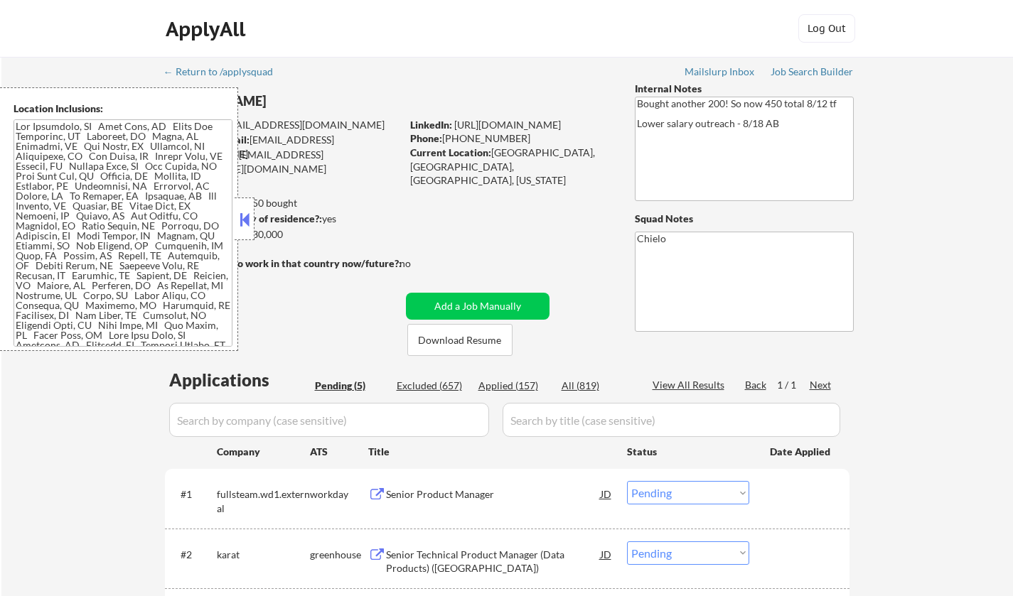
select select ""pending""
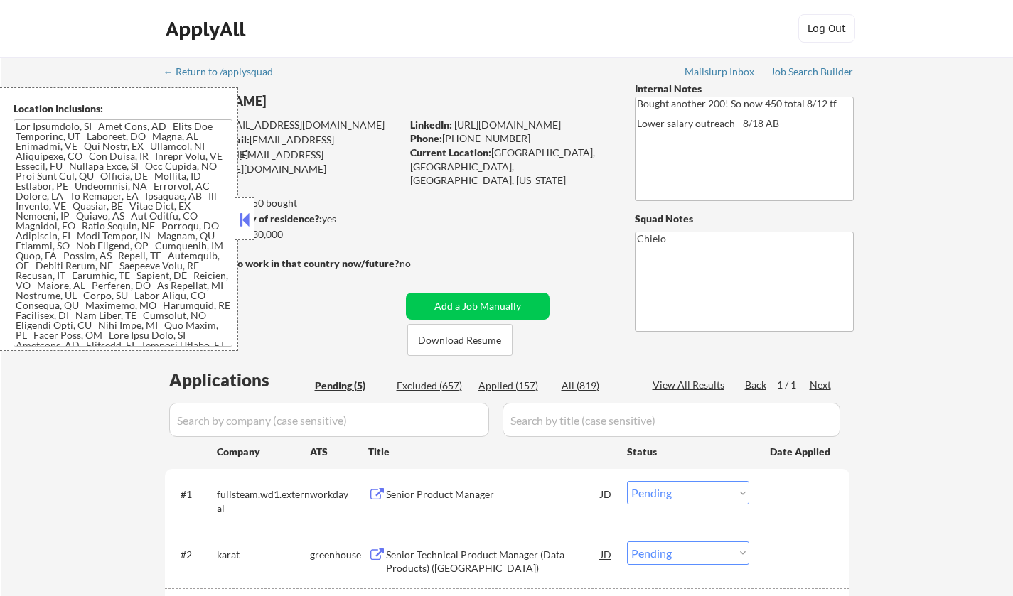
click at [247, 217] on button at bounding box center [245, 219] width 16 height 21
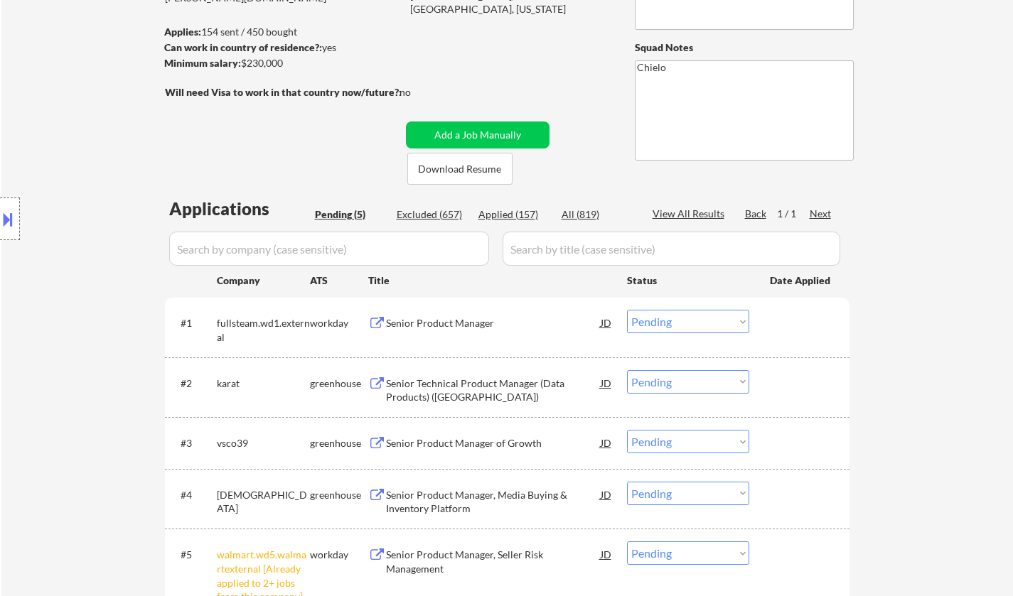
scroll to position [213, 0]
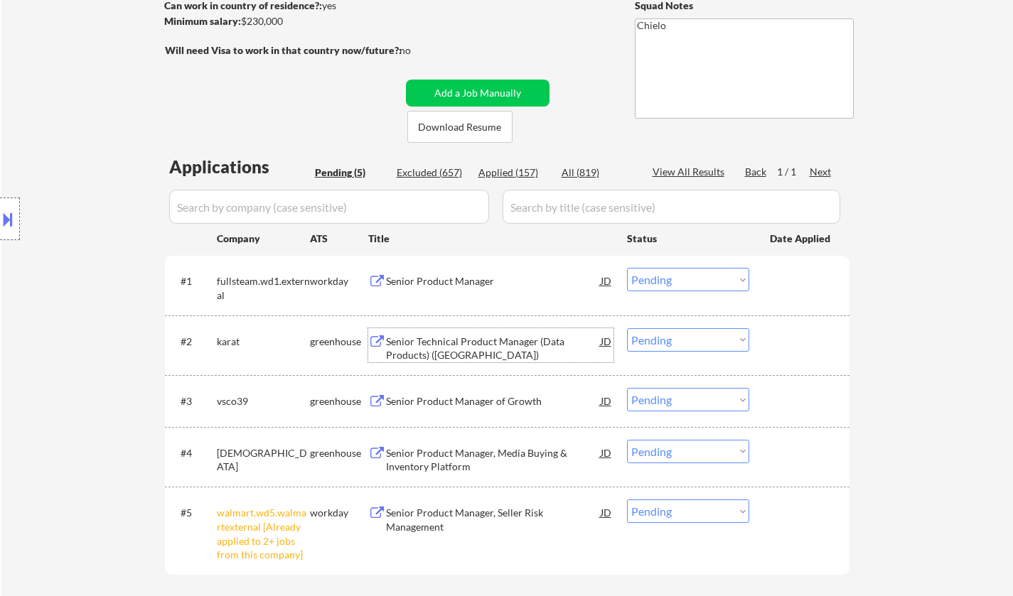
click at [499, 350] on div "Senior Technical Product Manager (Data Products) (United States)" at bounding box center [493, 349] width 215 height 28
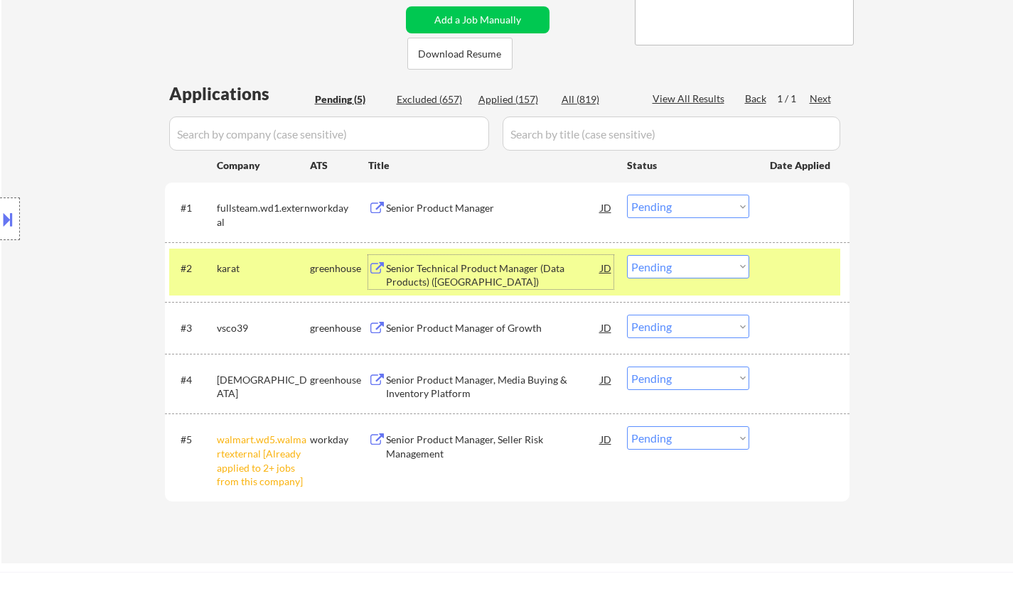
scroll to position [355, 0]
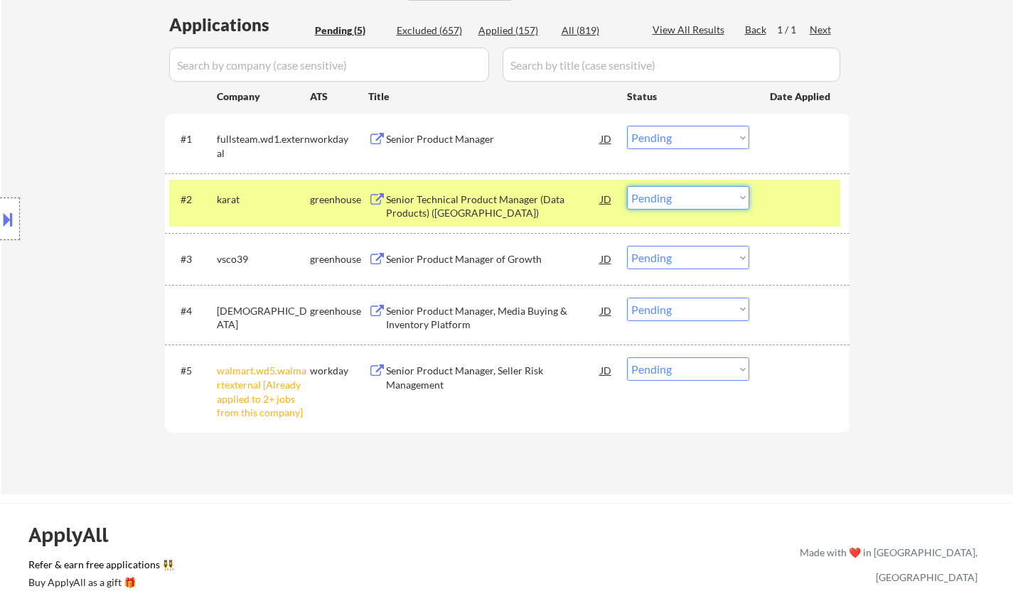
drag, startPoint x: 684, startPoint y: 196, endPoint x: 684, endPoint y: 209, distance: 12.8
click at [684, 197] on select "Choose an option... Pending Applied Excluded (Questions) Excluded (Expired) Exc…" at bounding box center [688, 197] width 122 height 23
click at [627, 186] on select "Choose an option... Pending Applied Excluded (Questions) Excluded (Expired) Exc…" at bounding box center [688, 197] width 122 height 23
select select ""pending""
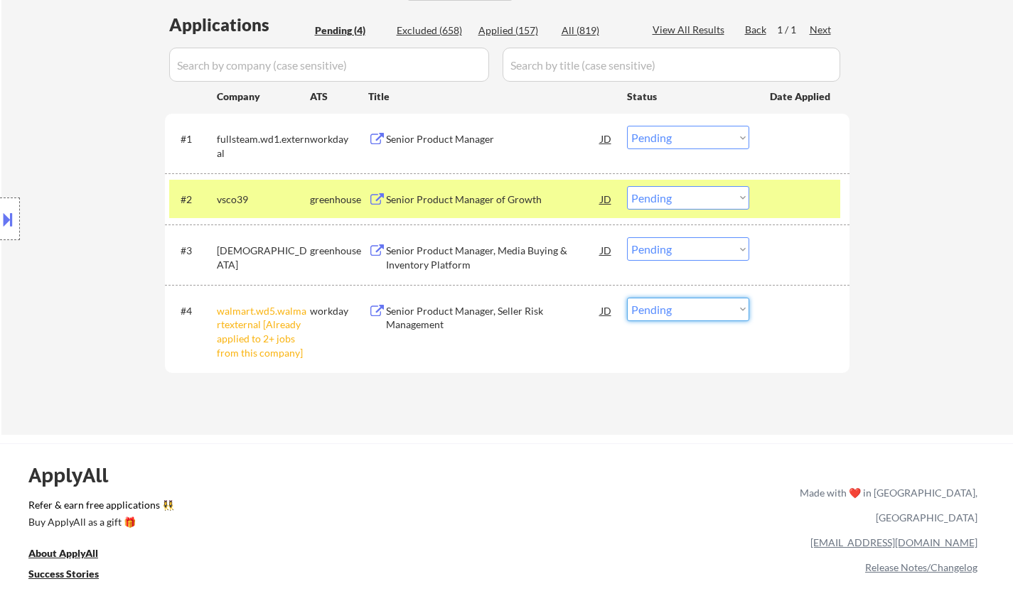
click at [716, 306] on select "Choose an option... Pending Applied Excluded (Questions) Excluded (Expired) Exc…" at bounding box center [688, 309] width 122 height 23
select select ""excluded__other_""
click at [627, 298] on select "Choose an option... Pending Applied Excluded (Questions) Excluded (Expired) Exc…" at bounding box center [688, 309] width 122 height 23
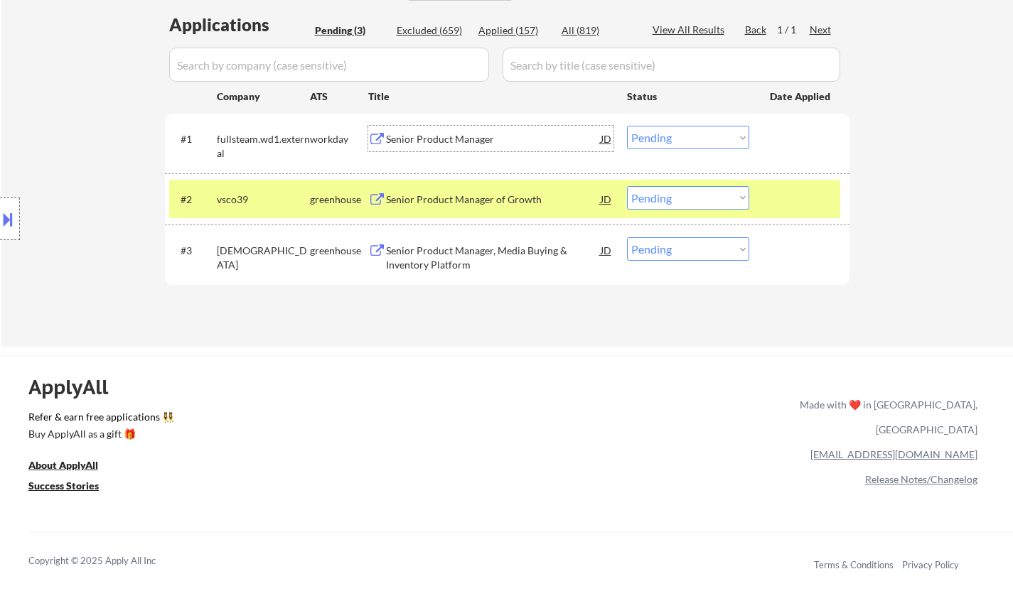
click at [439, 141] on div "Senior Product Manager" at bounding box center [493, 139] width 215 height 14
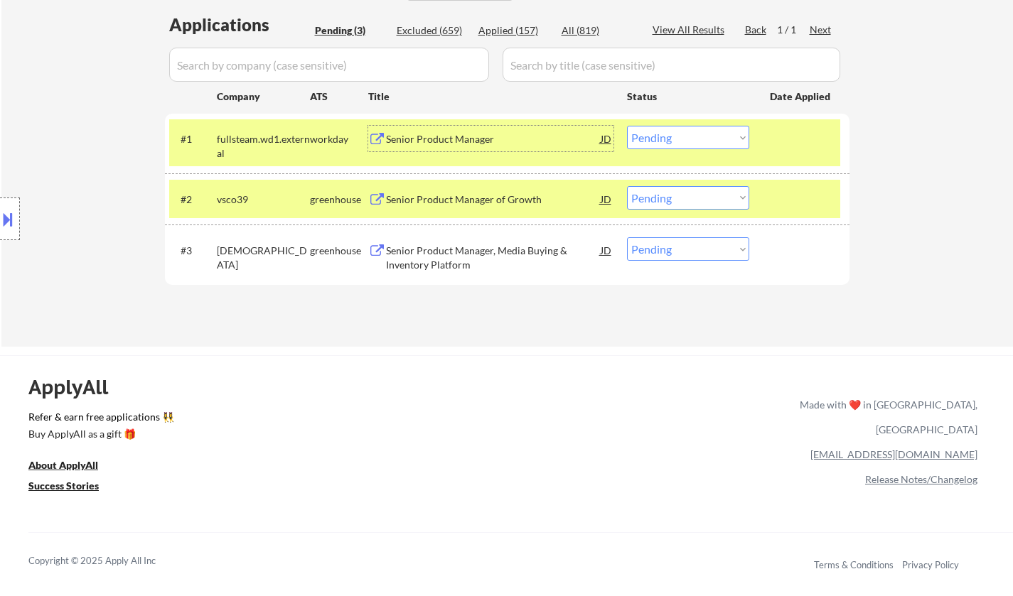
drag, startPoint x: 678, startPoint y: 134, endPoint x: 680, endPoint y: 144, distance: 10.2
click at [678, 134] on select "Choose an option... Pending Applied Excluded (Questions) Excluded (Expired) Exc…" at bounding box center [688, 137] width 122 height 23
click at [627, 126] on select "Choose an option... Pending Applied Excluded (Questions) Excluded (Expired) Exc…" at bounding box center [688, 137] width 122 height 23
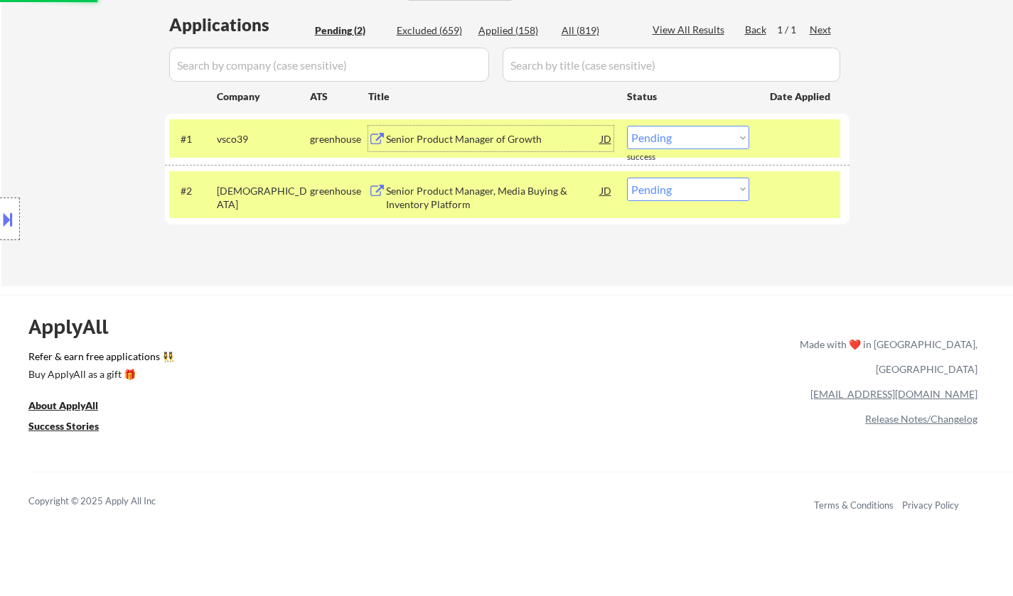
click at [439, 150] on div "Senior Product Manager of Growth" at bounding box center [493, 139] width 215 height 26
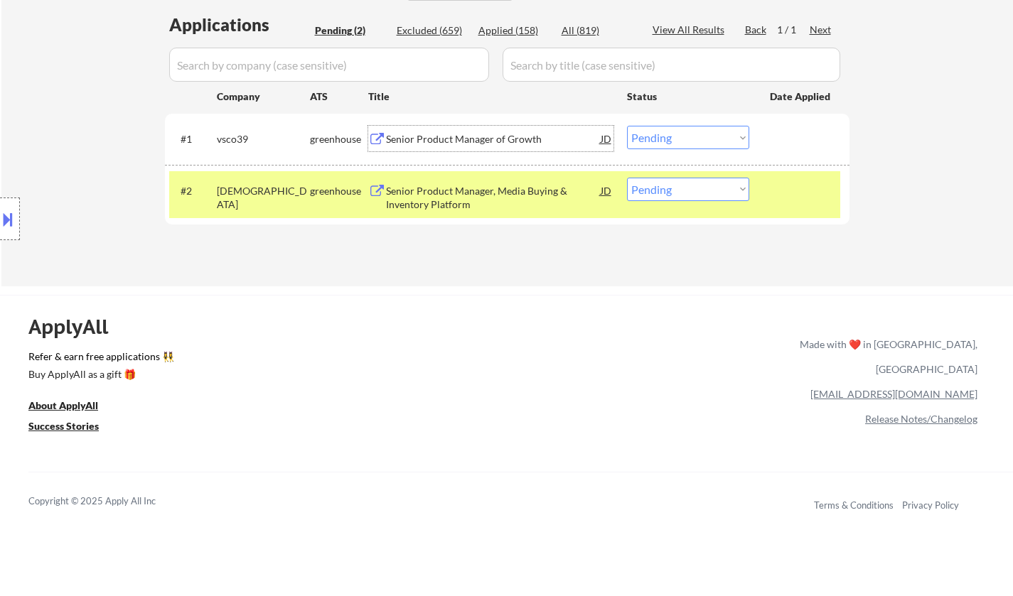
drag, startPoint x: 684, startPoint y: 139, endPoint x: 684, endPoint y: 147, distance: 7.8
click at [684, 139] on select "Choose an option... Pending Applied Excluded (Questions) Excluded (Expired) Exc…" at bounding box center [688, 137] width 122 height 23
click at [627, 126] on select "Choose an option... Pending Applied Excluded (Questions) Excluded (Expired) Exc…" at bounding box center [688, 137] width 122 height 23
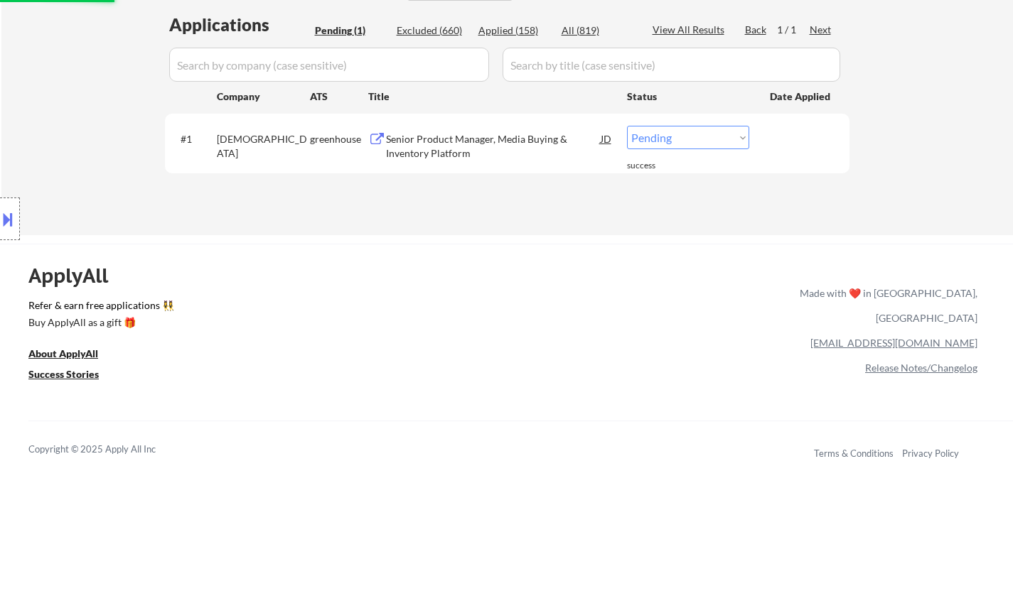
click at [456, 149] on div "Senior Product Manager, Media Buying & Inventory Platform" at bounding box center [493, 146] width 215 height 28
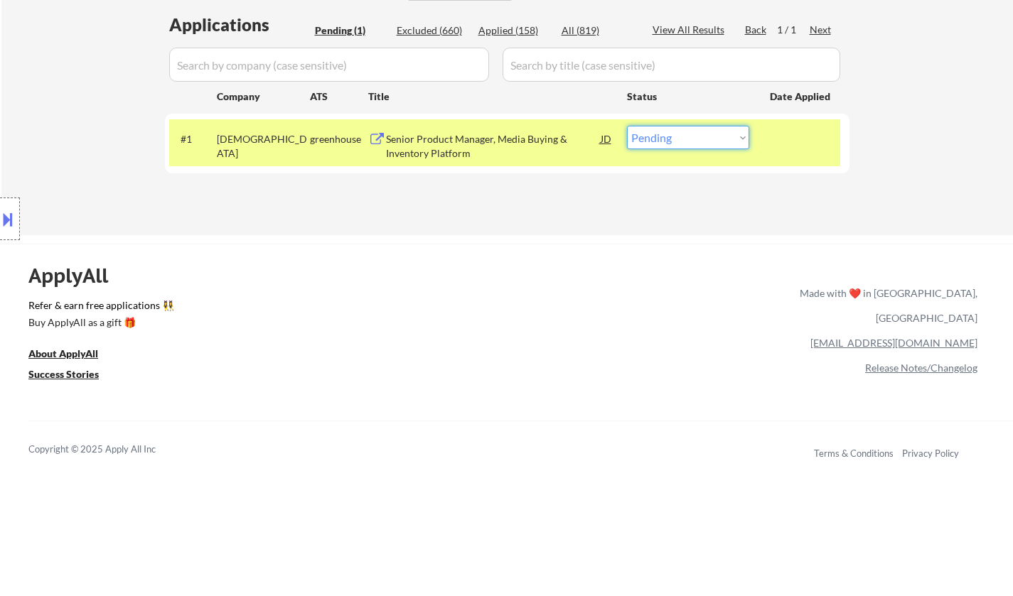
click at [681, 131] on select "Choose an option... Pending Applied Excluded (Questions) Excluded (Expired) Exc…" at bounding box center [688, 137] width 122 height 23
select select ""excluded__salary_""
click at [627, 126] on select "Choose an option... Pending Applied Excluded (Questions) Excluded (Expired) Exc…" at bounding box center [688, 137] width 122 height 23
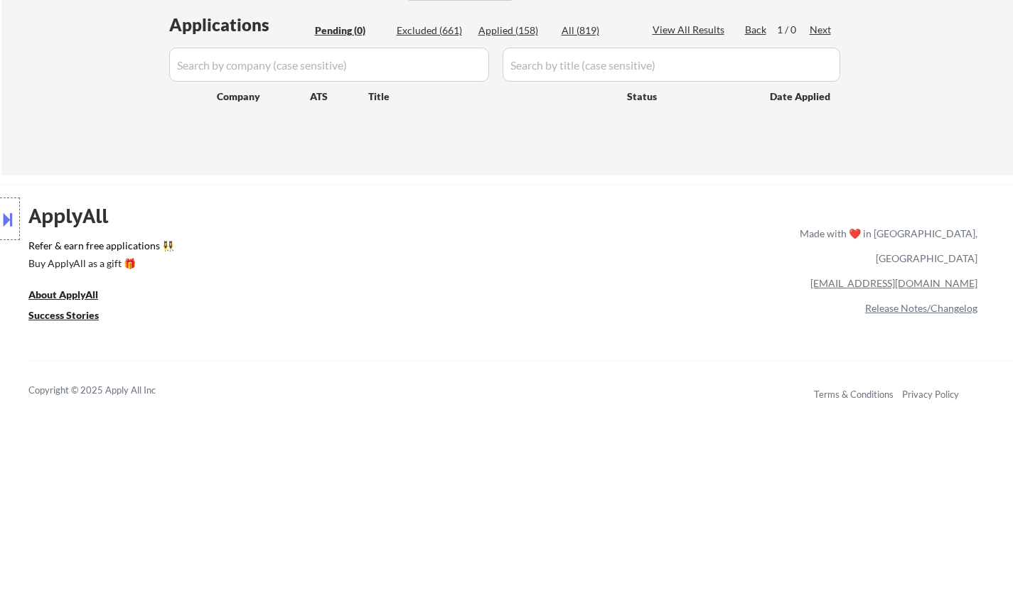
scroll to position [142, 0]
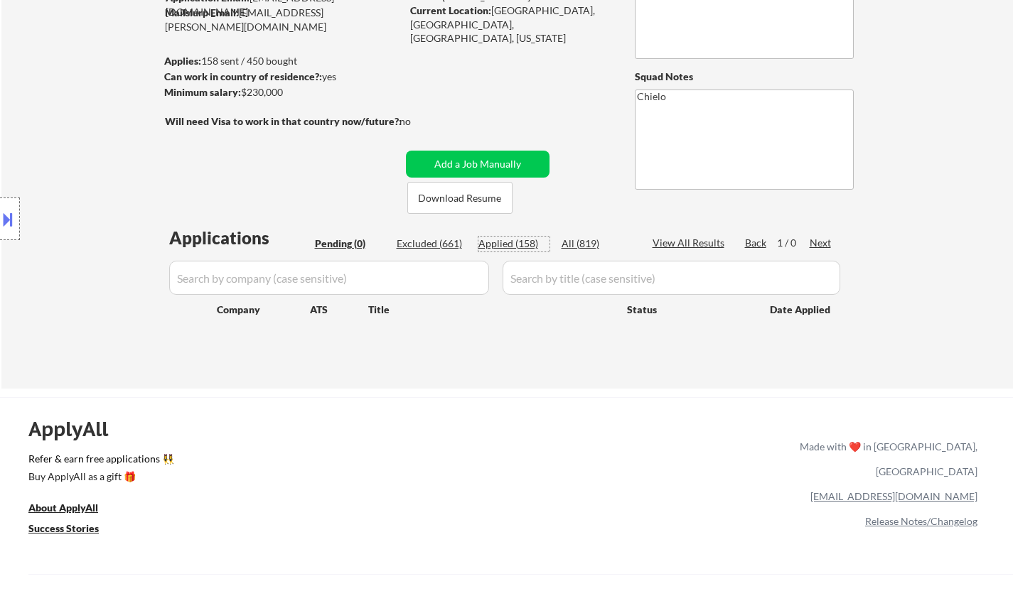
drag, startPoint x: 491, startPoint y: 246, endPoint x: 499, endPoint y: 249, distance: 8.6
click at [491, 246] on div "Applied (158)" at bounding box center [513, 244] width 71 height 14
select select ""applied""
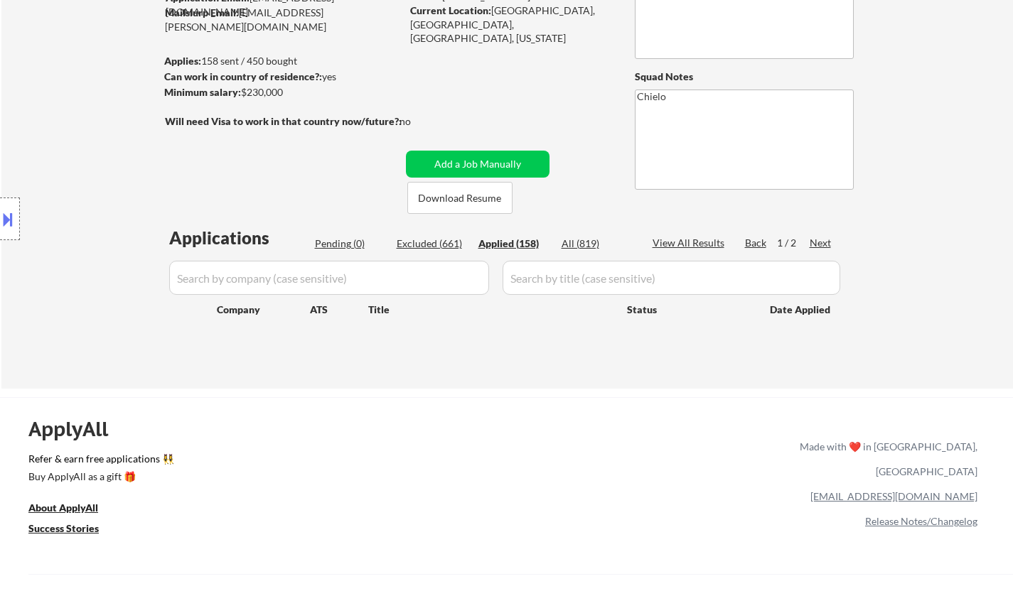
select select ""applied""
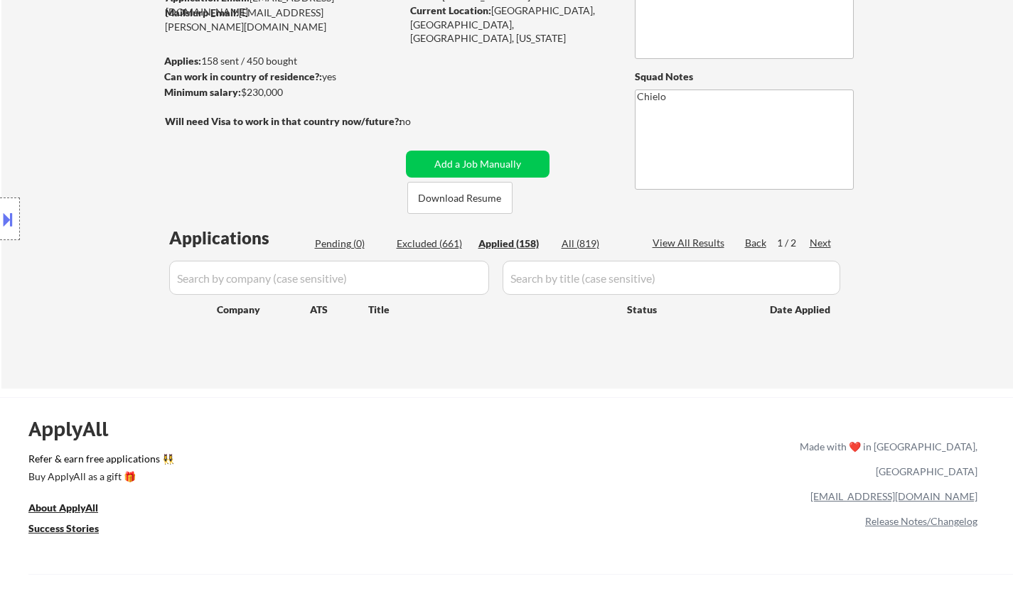
select select ""applied""
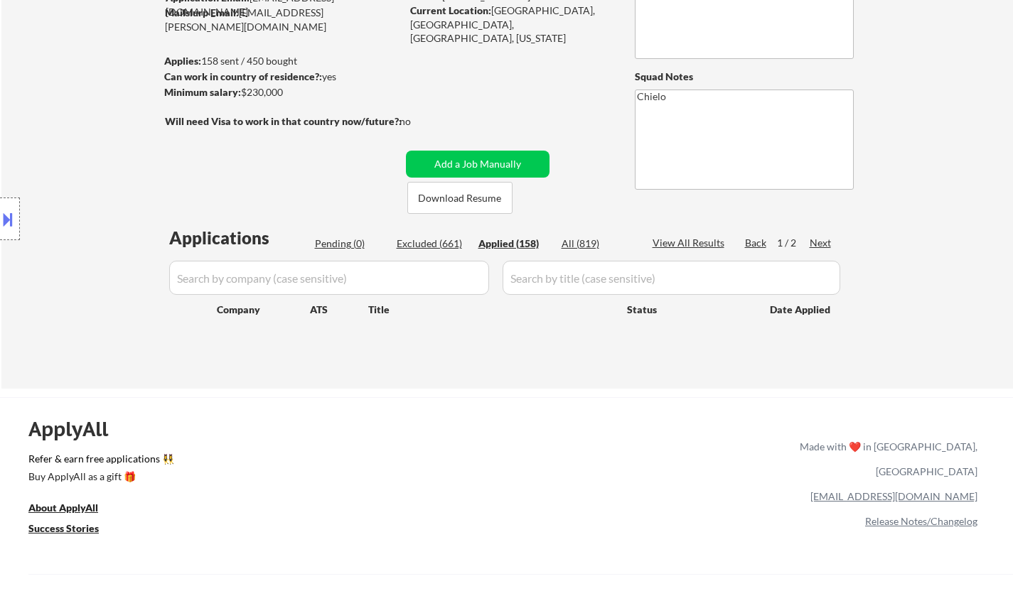
select select ""applied""
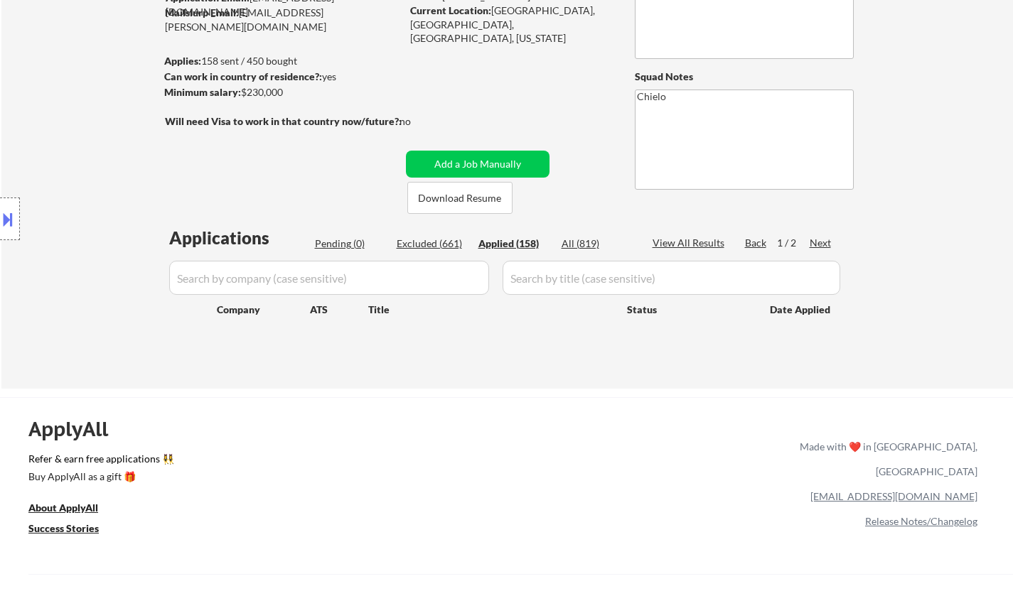
select select ""applied""
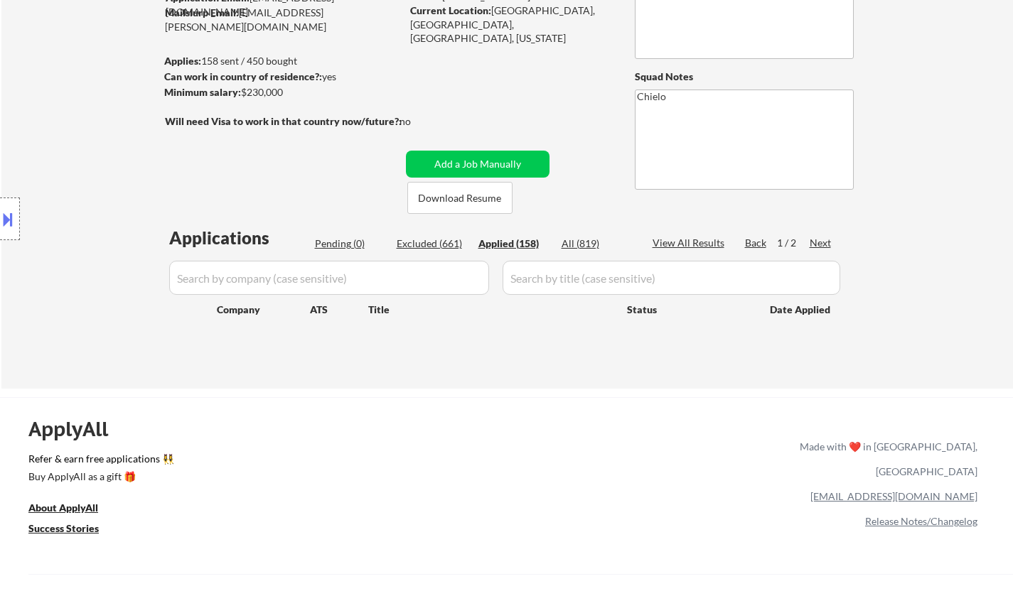
select select ""applied""
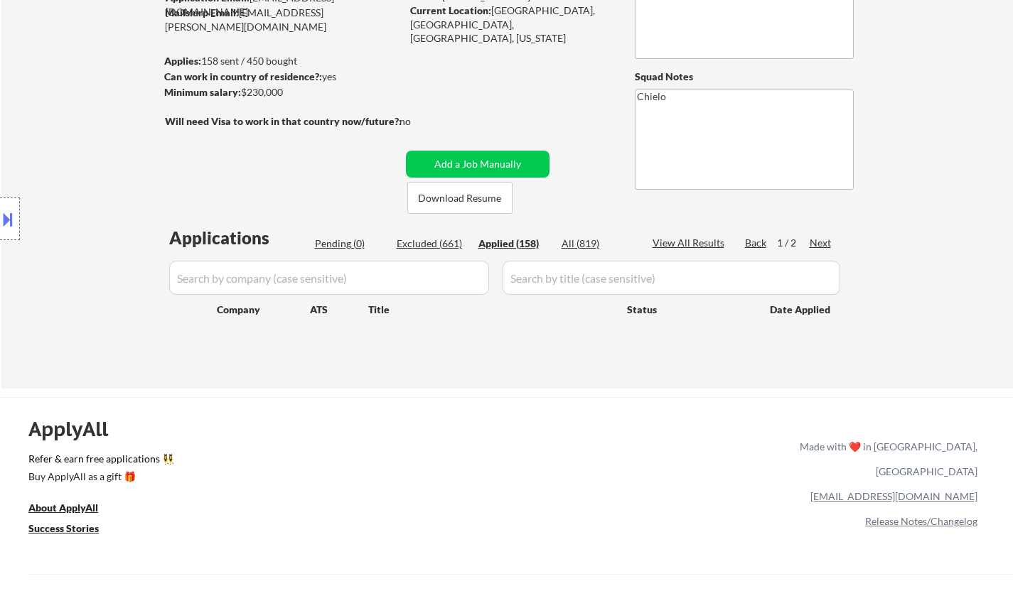
select select ""applied""
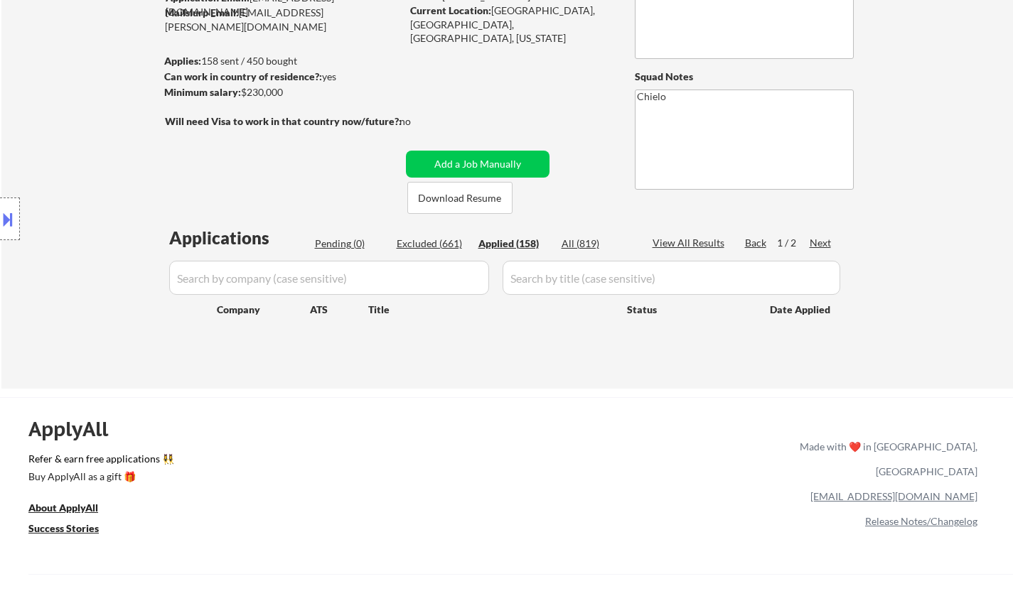
select select ""applied""
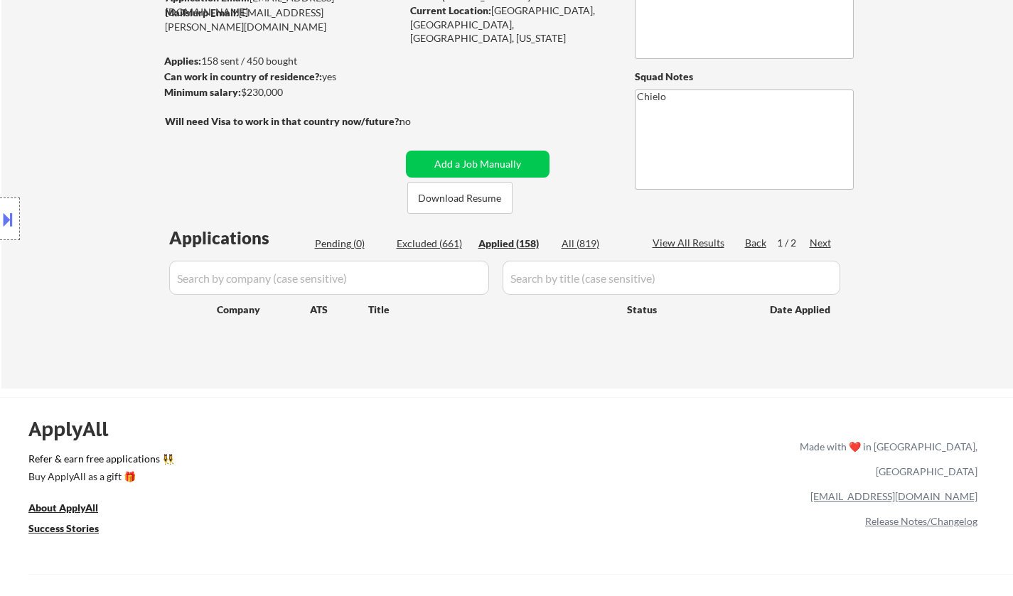
select select ""applied""
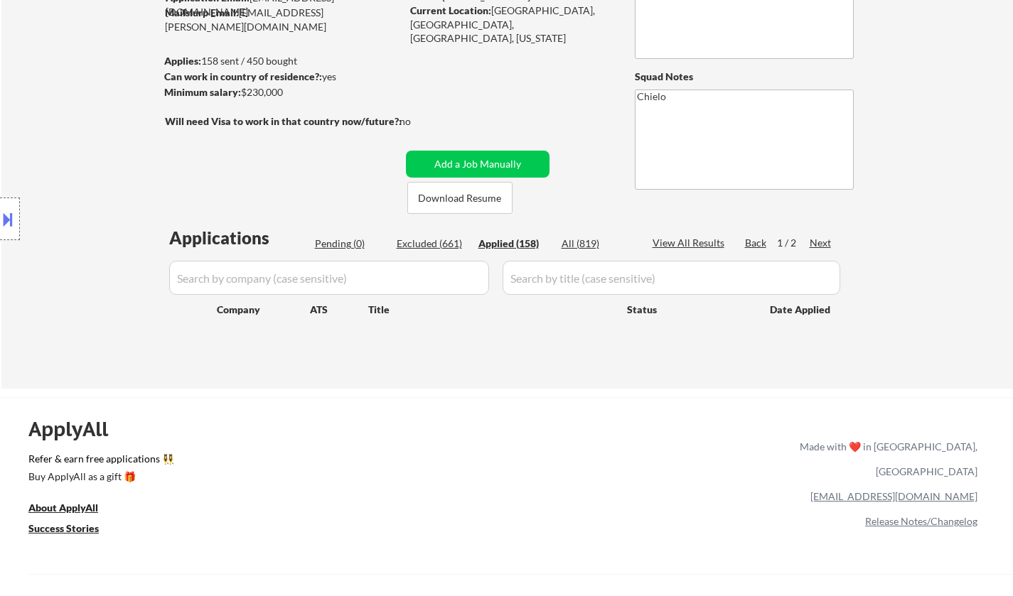
select select ""applied""
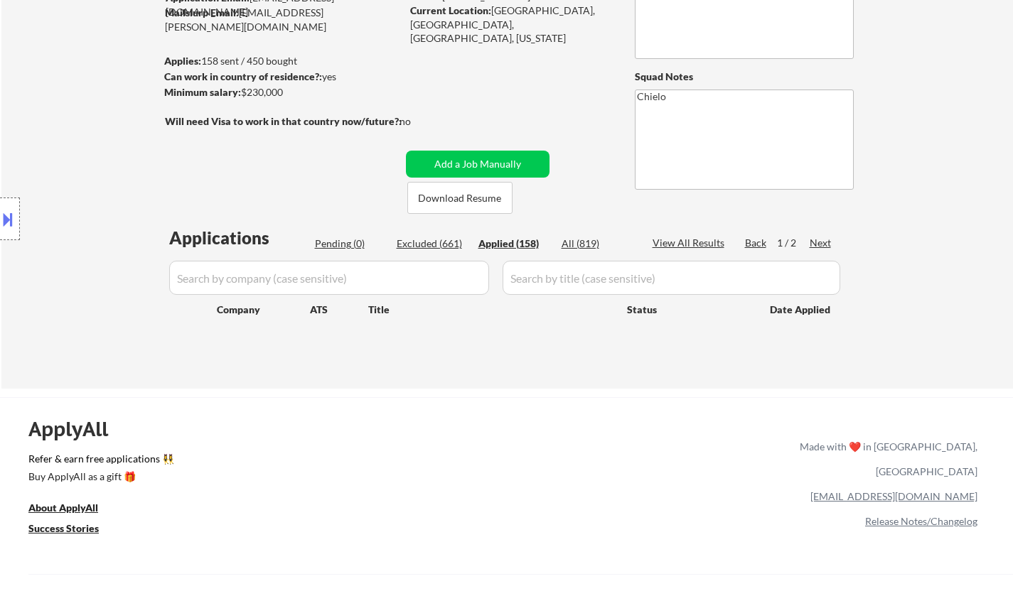
select select ""applied""
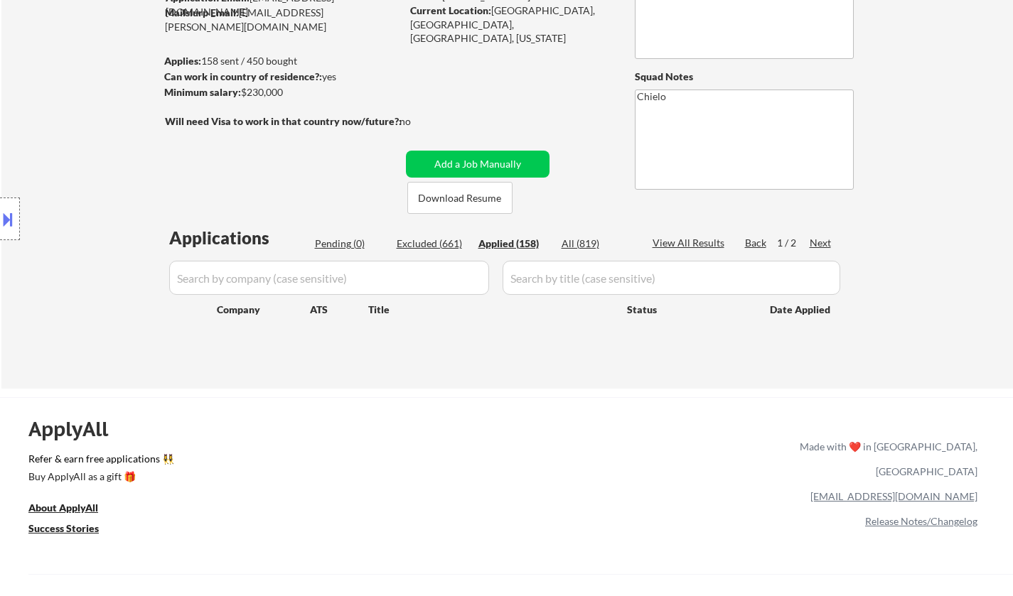
select select ""applied""
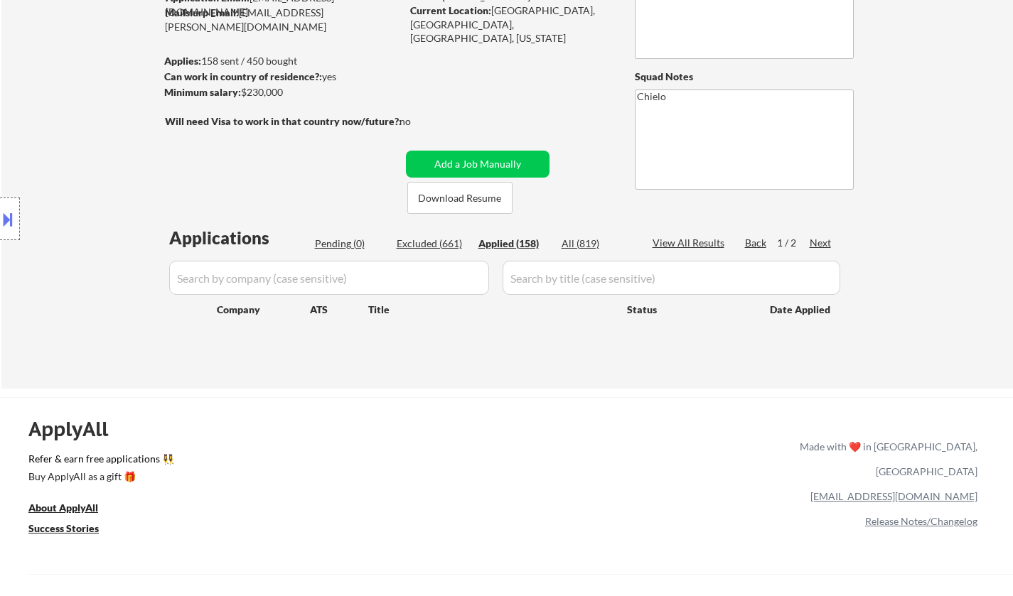
select select ""applied""
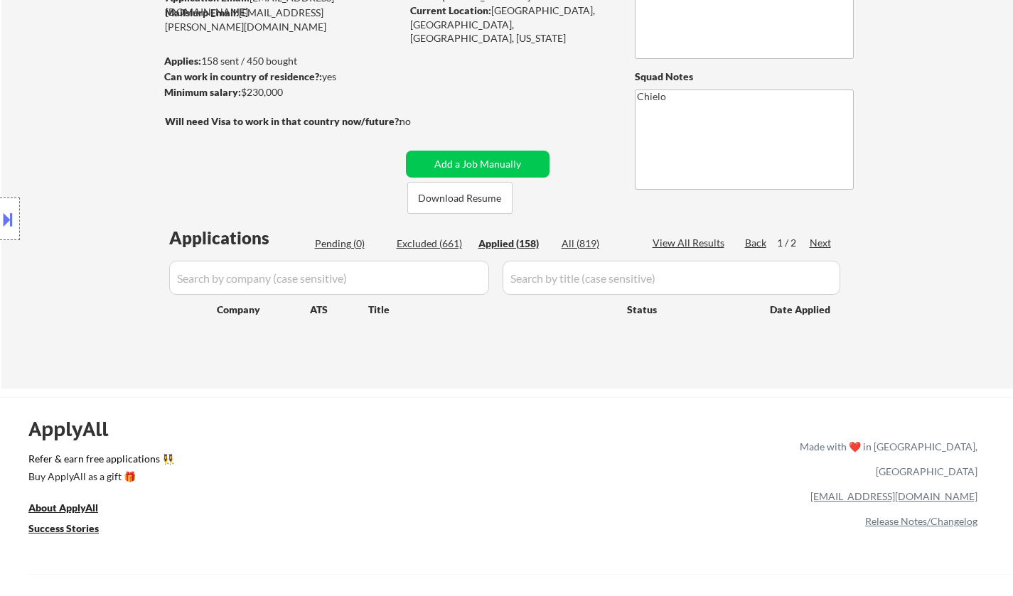
select select ""applied""
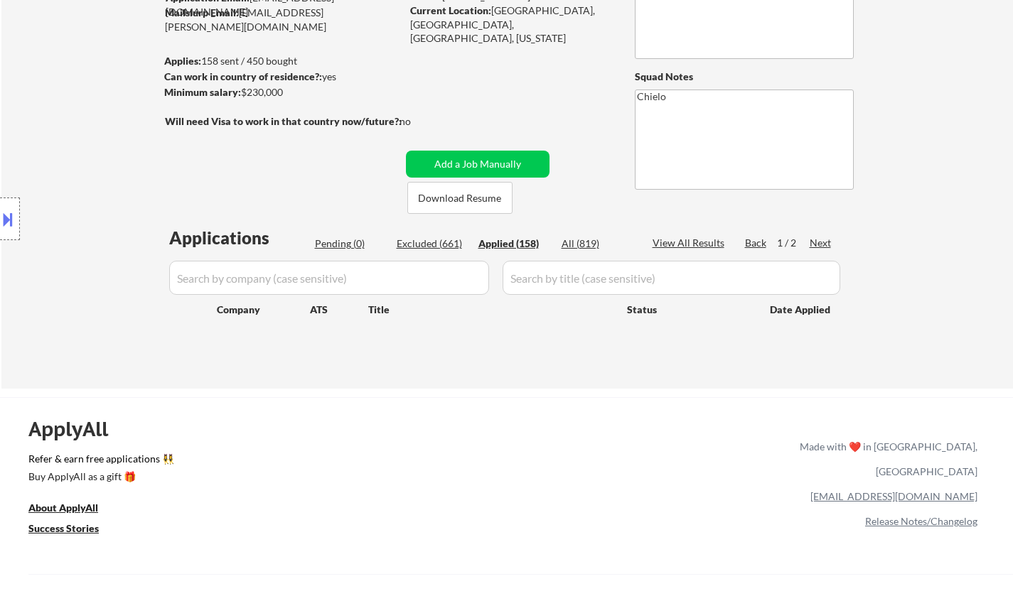
select select ""applied""
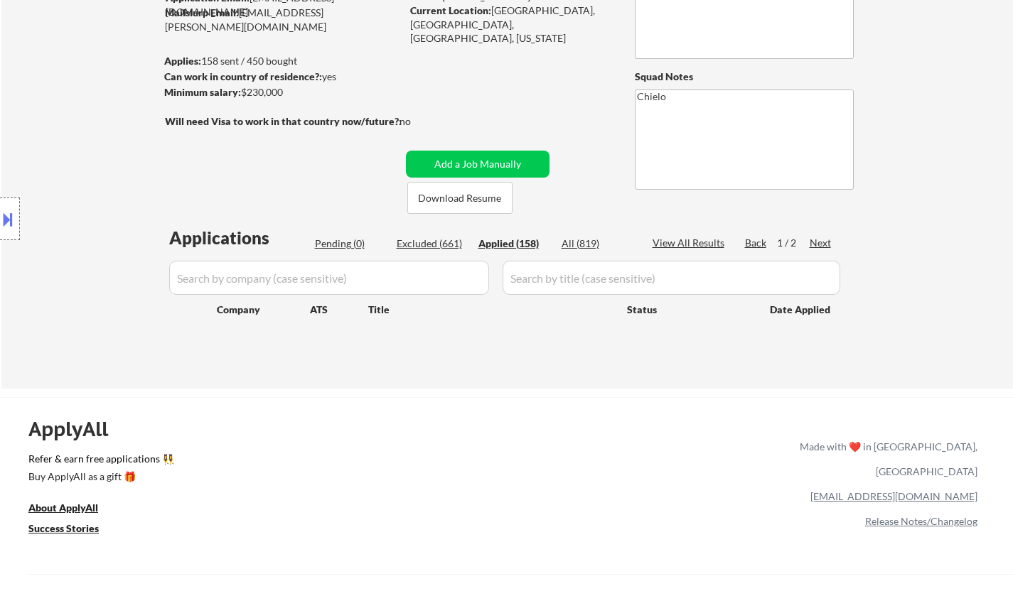
select select ""applied""
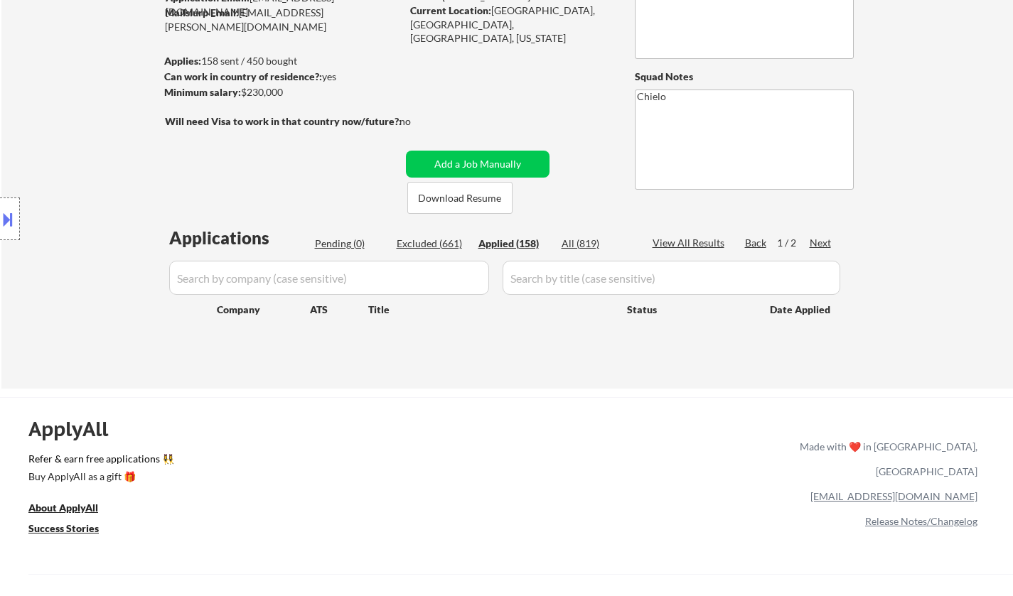
select select ""applied""
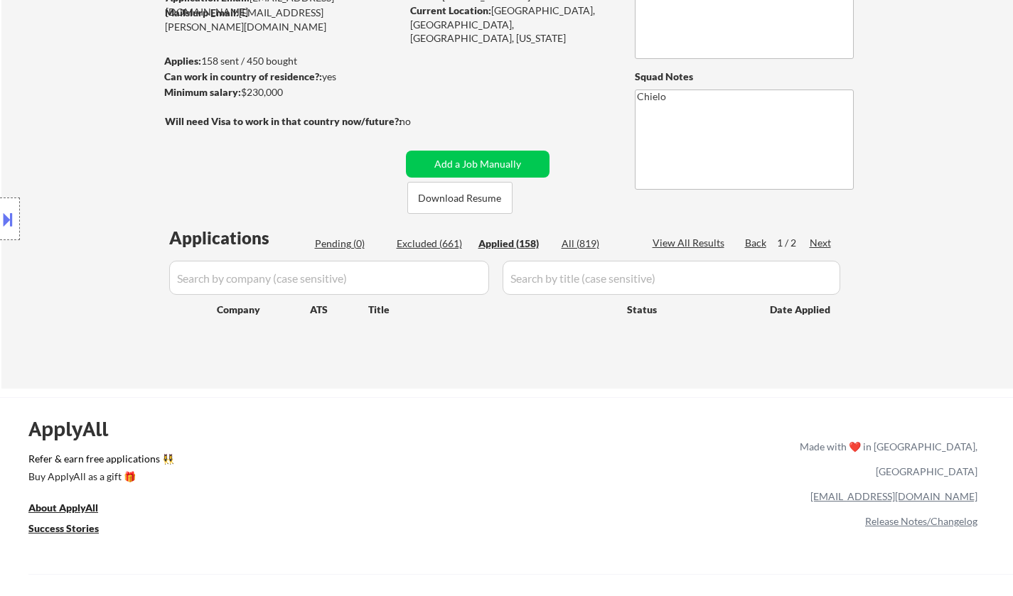
select select ""applied""
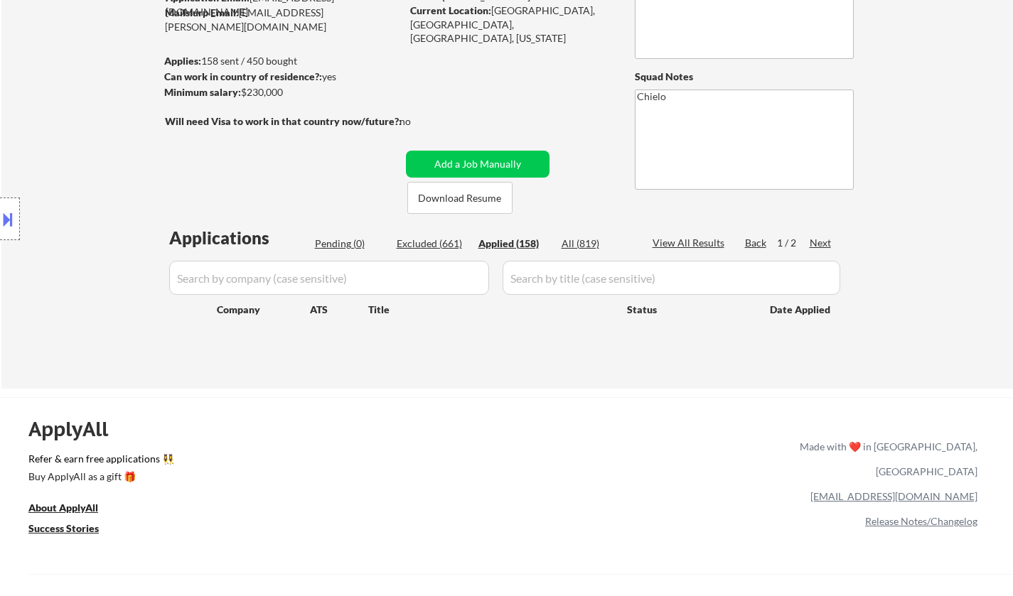
select select ""applied""
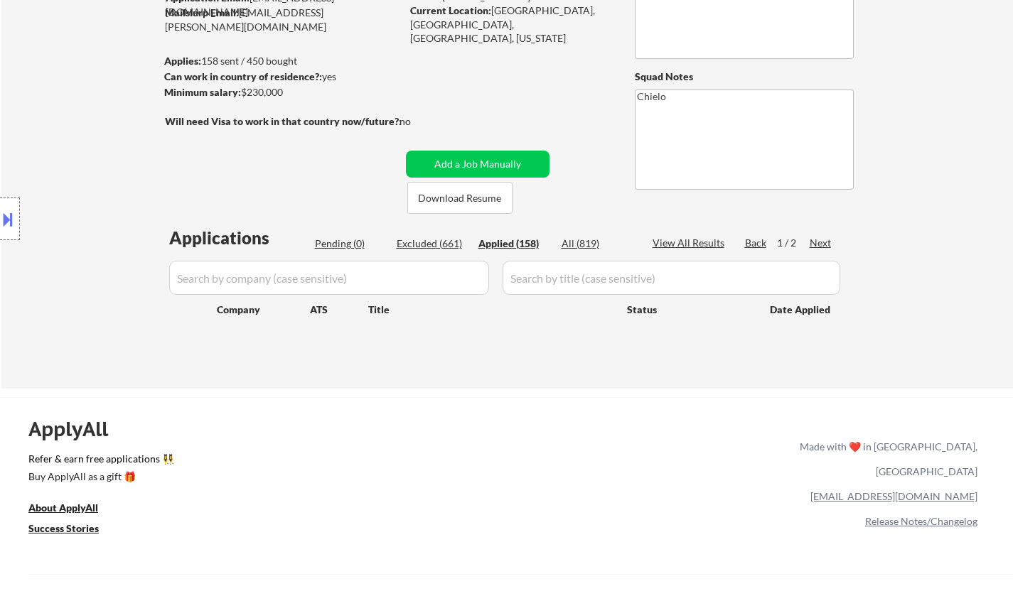
select select ""applied""
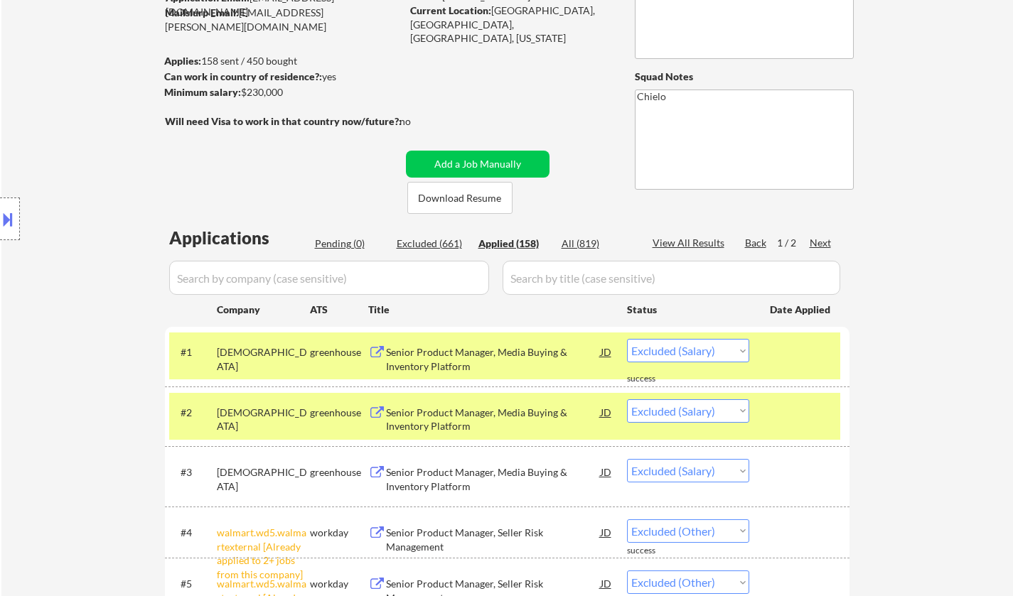
select select ""applied""
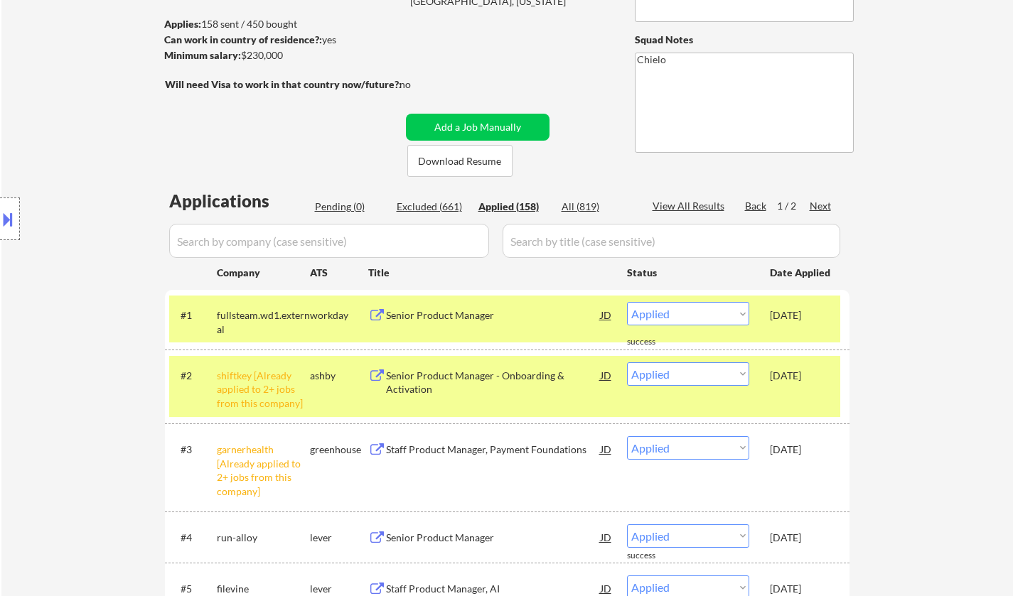
scroll to position [284, 0]
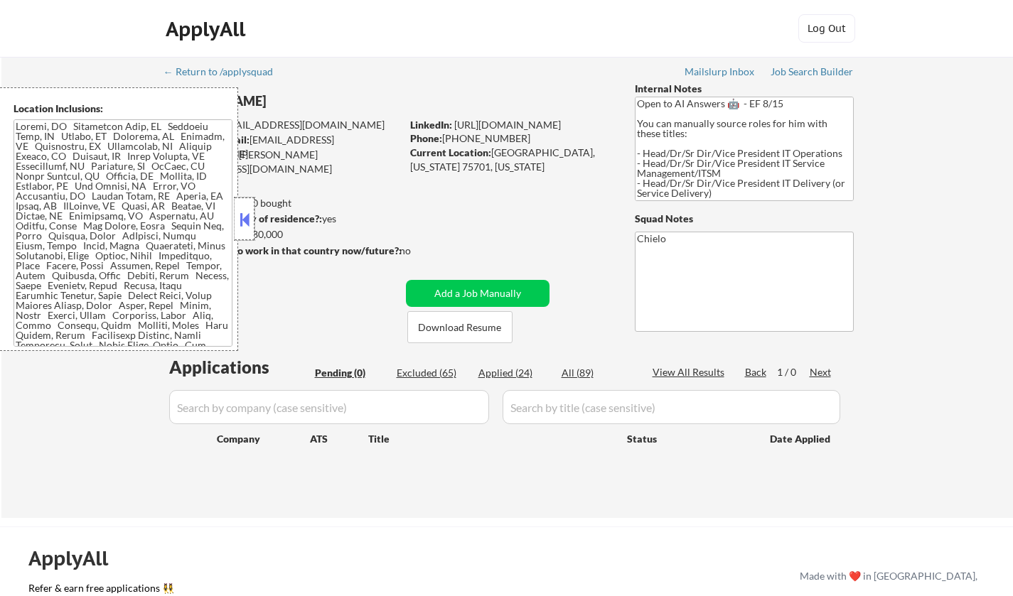
click at [252, 219] on div at bounding box center [245, 219] width 20 height 43
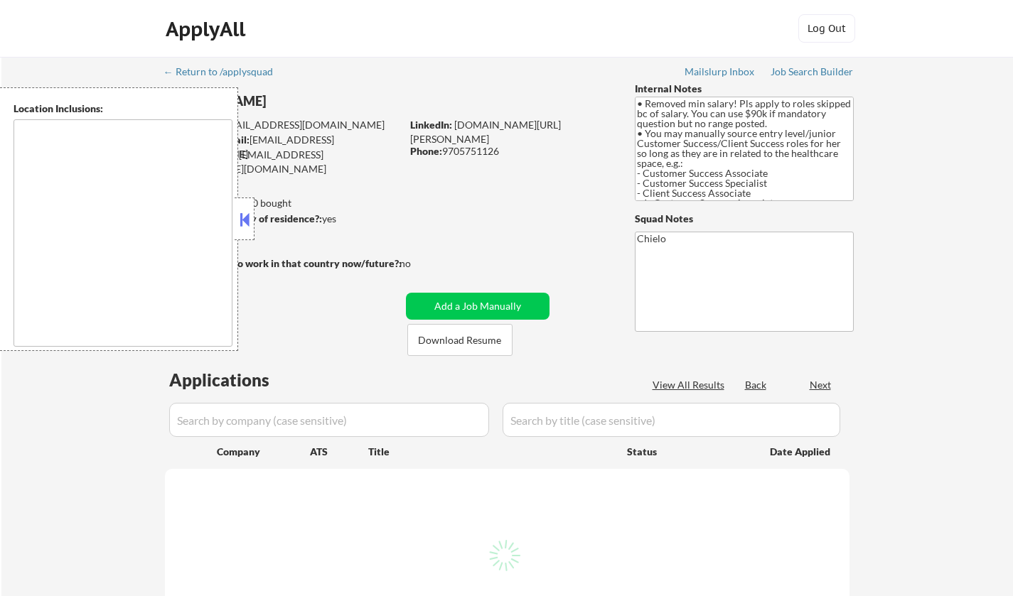
type textarea "[GEOGRAPHIC_DATA], [GEOGRAPHIC_DATA], [GEOGRAPHIC_DATA] [GEOGRAPHIC_DATA], [GEO…"
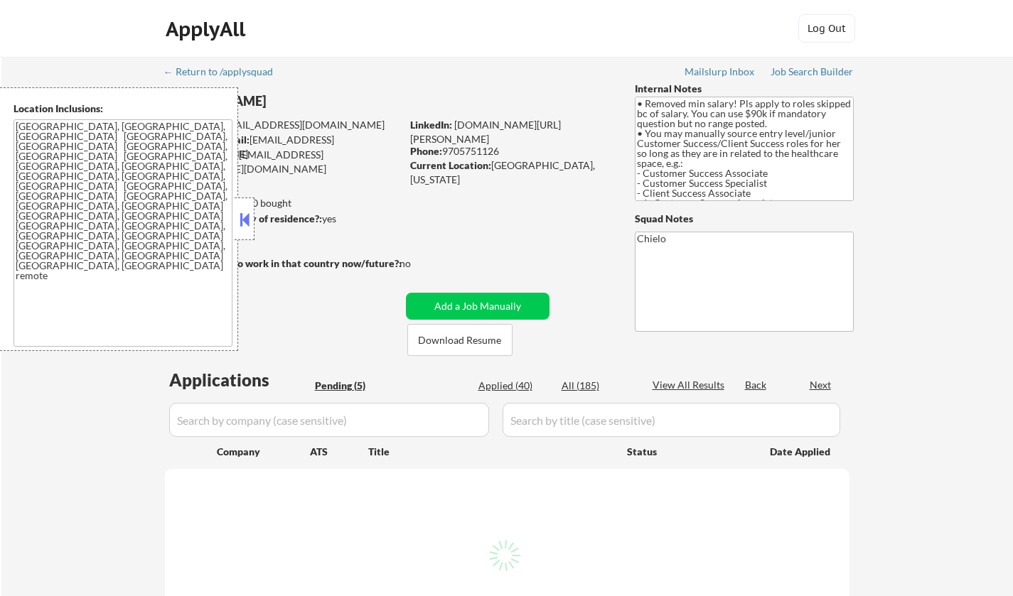
select select ""pending""
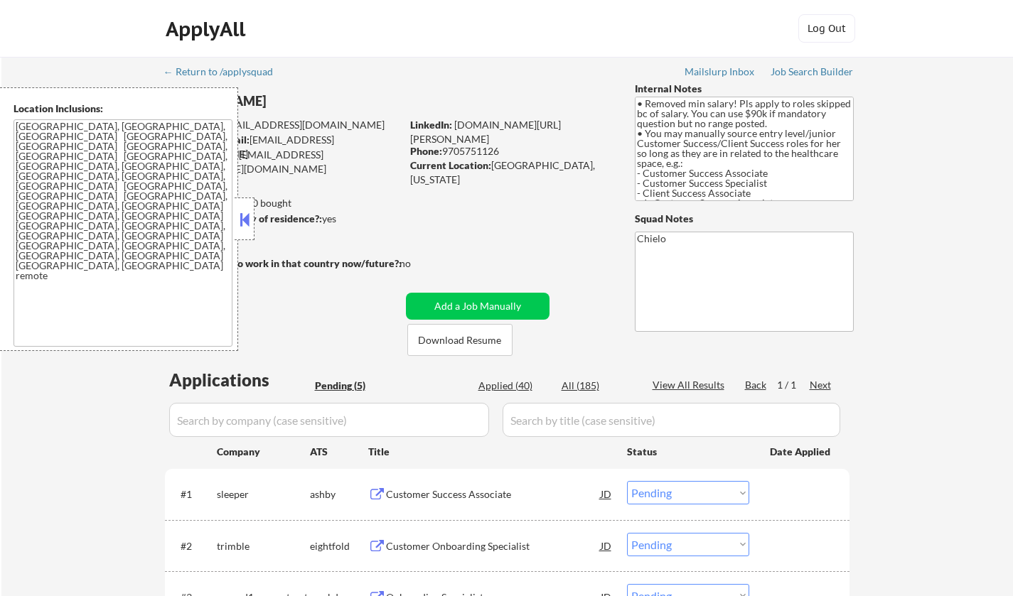
click at [240, 216] on button at bounding box center [245, 219] width 16 height 21
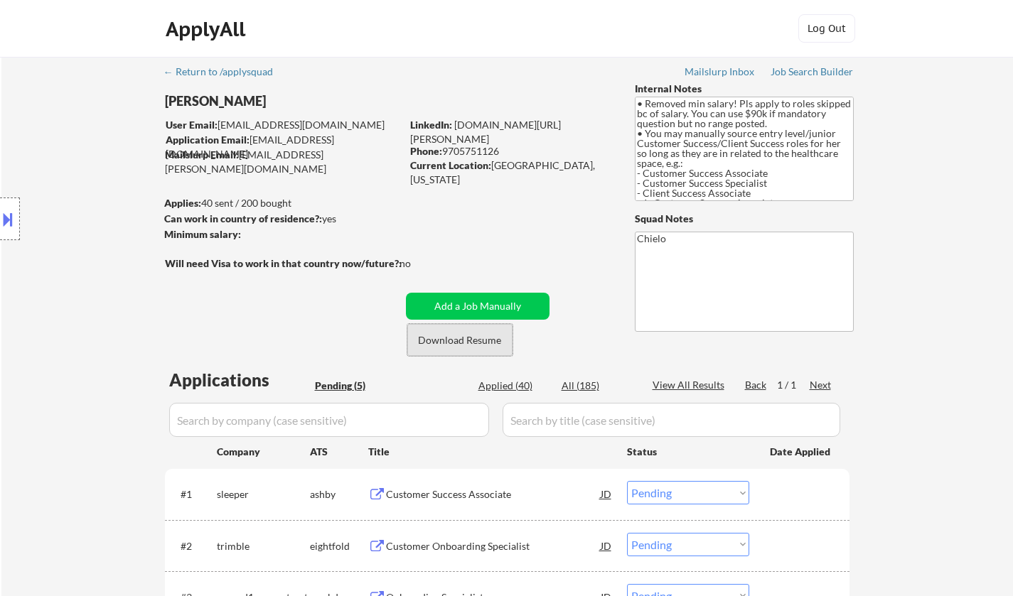
click at [473, 337] on button "Download Resume" at bounding box center [459, 340] width 105 height 32
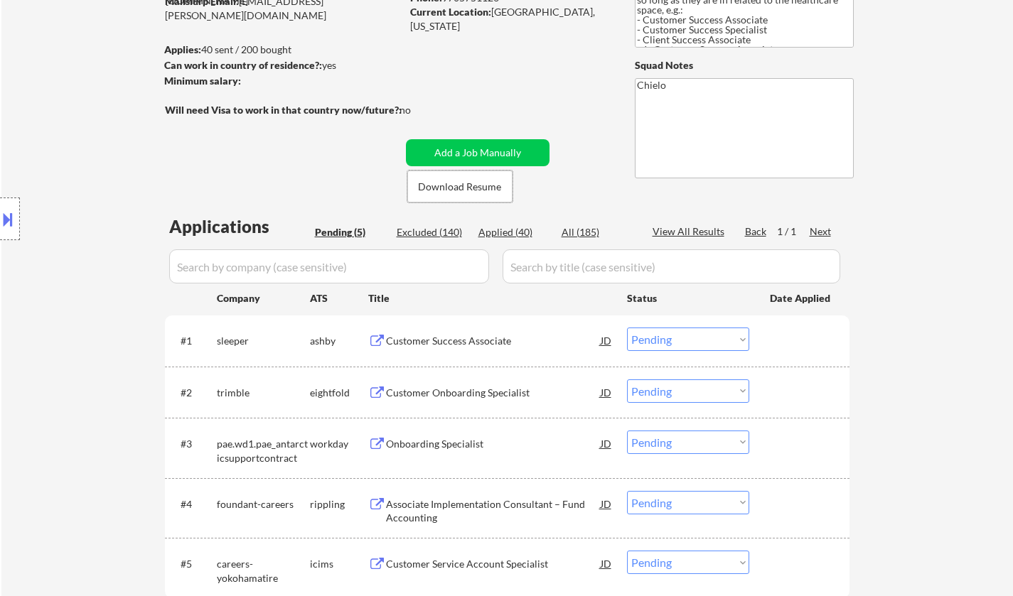
scroll to position [284, 0]
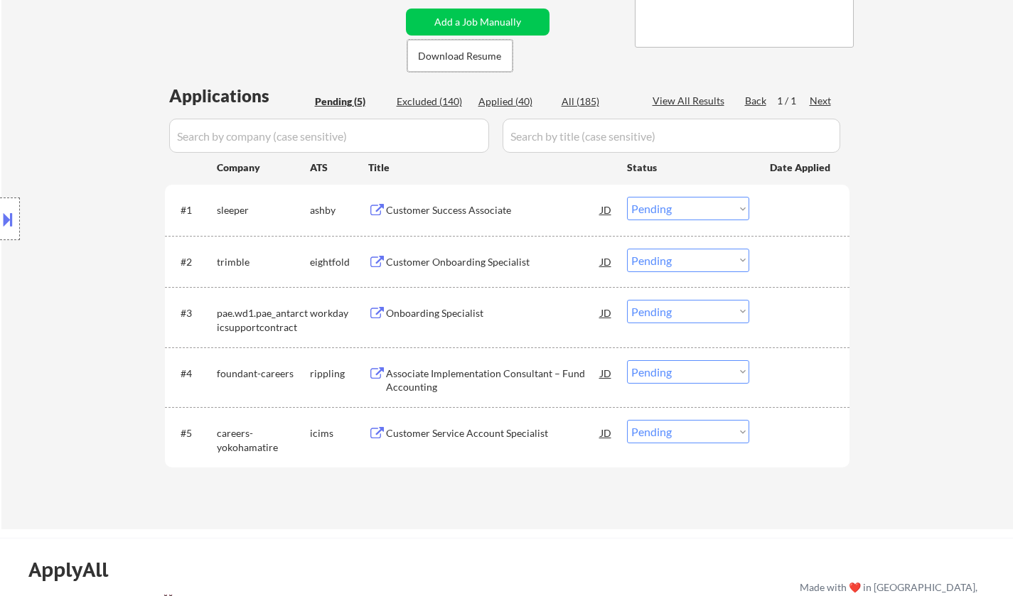
click at [459, 203] on div "Customer Success Associate" at bounding box center [493, 210] width 215 height 26
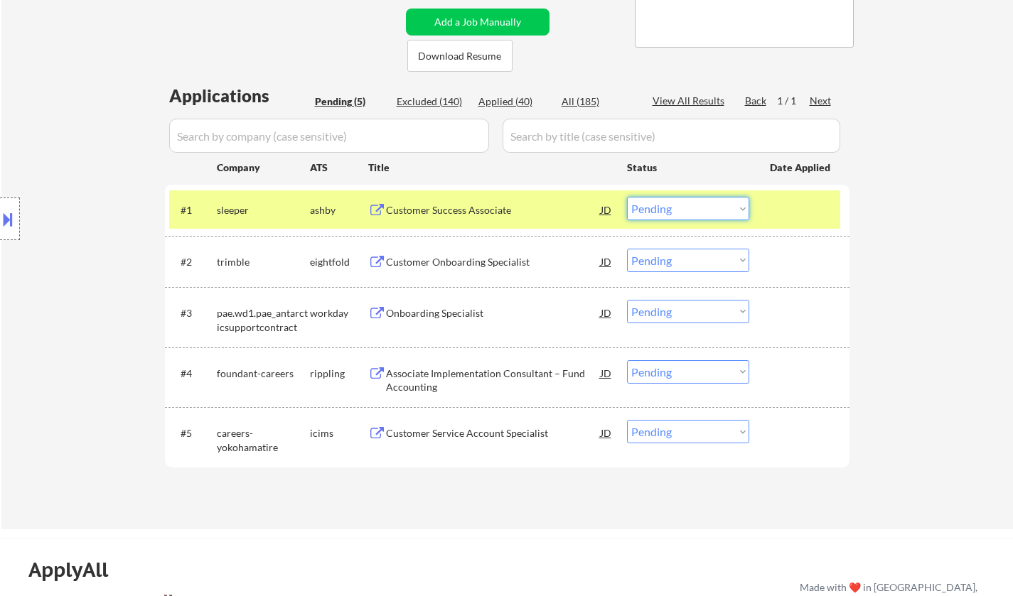
drag, startPoint x: 676, startPoint y: 212, endPoint x: 685, endPoint y: 214, distance: 9.3
click at [677, 212] on select "Choose an option... Pending Applied Excluded (Questions) Excluded (Expired) Exc…" at bounding box center [688, 208] width 122 height 23
click at [627, 197] on select "Choose an option... Pending Applied Excluded (Questions) Excluded (Expired) Exc…" at bounding box center [688, 208] width 122 height 23
select select ""pending""
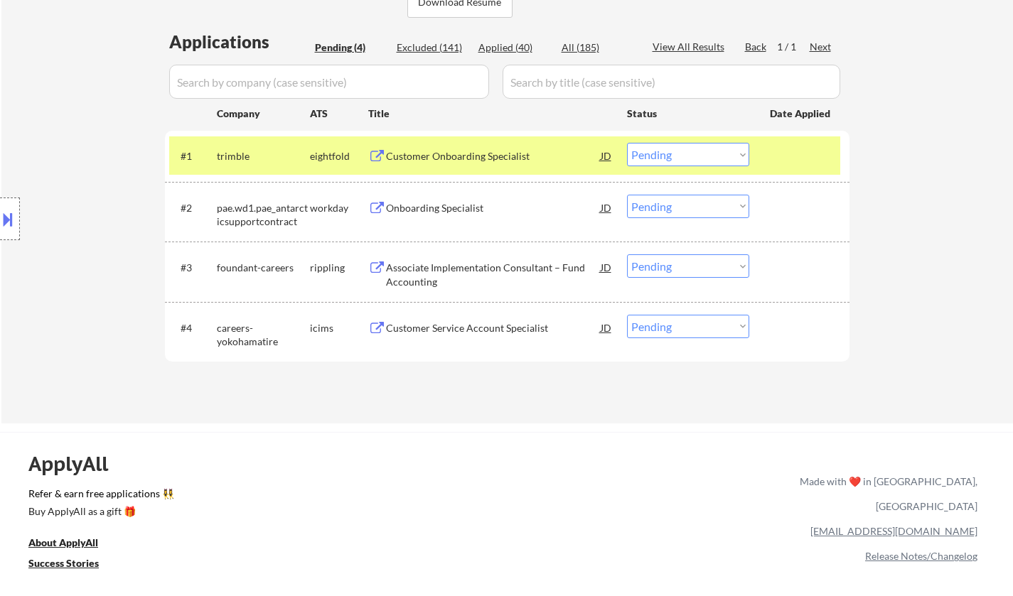
scroll to position [355, 0]
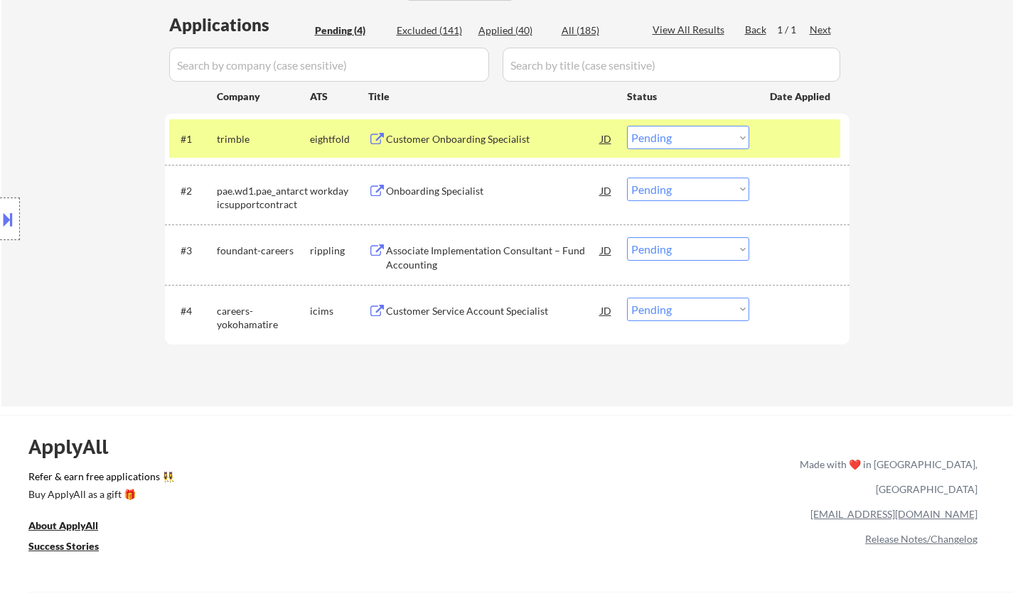
click at [430, 251] on div "Associate Implementation Consultant – Fund Accounting" at bounding box center [493, 258] width 215 height 28
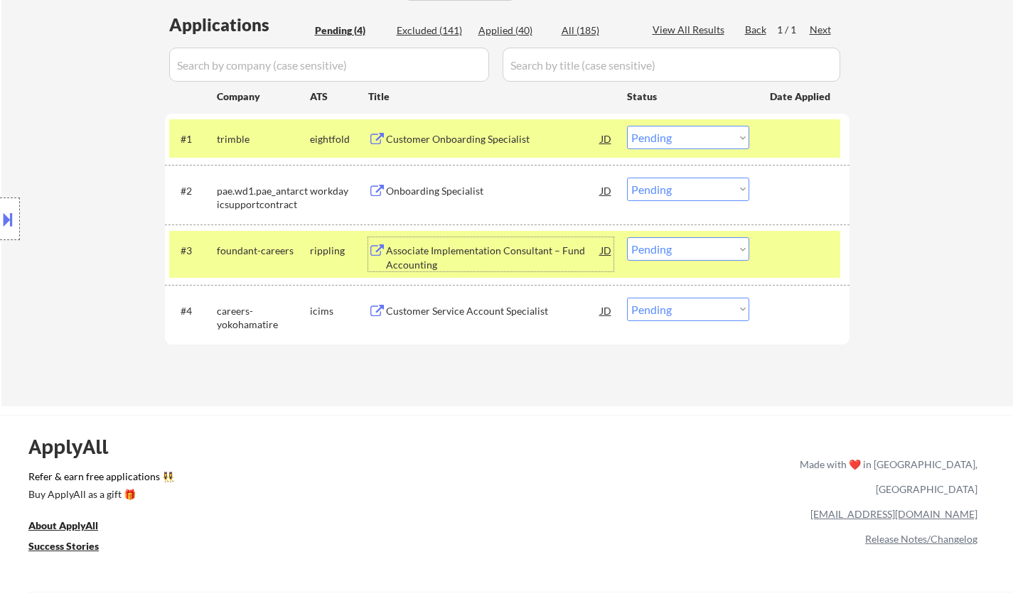
click at [713, 251] on select "Choose an option... Pending Applied Excluded (Questions) Excluded (Expired) Exc…" at bounding box center [688, 248] width 122 height 23
click at [627, 237] on select "Choose an option... Pending Applied Excluded (Questions) Excluded (Expired) Exc…" at bounding box center [688, 248] width 122 height 23
select select ""pending""
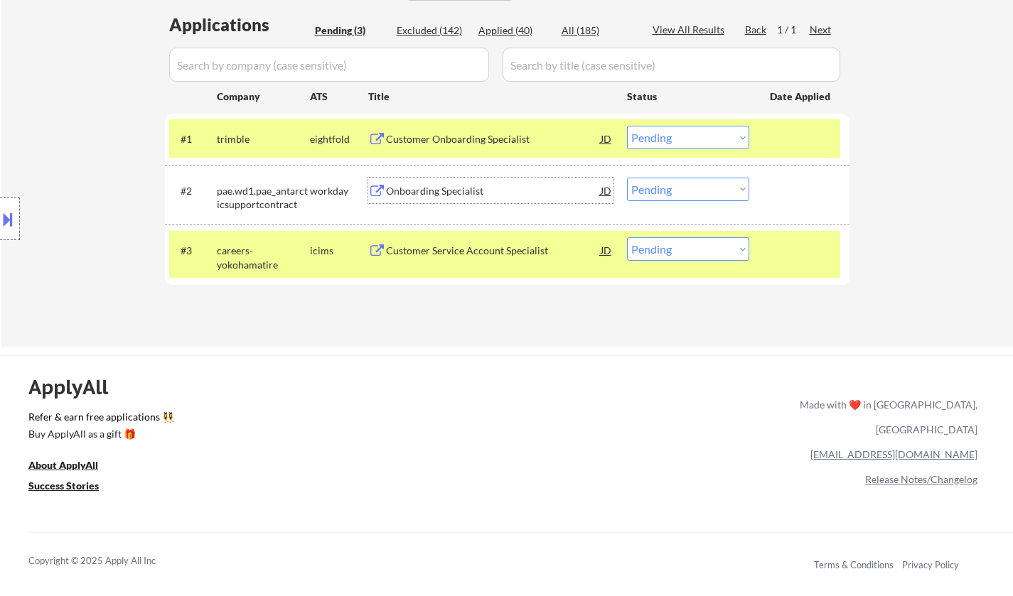
click at [446, 195] on div "Onboarding Specialist" at bounding box center [493, 191] width 215 height 14
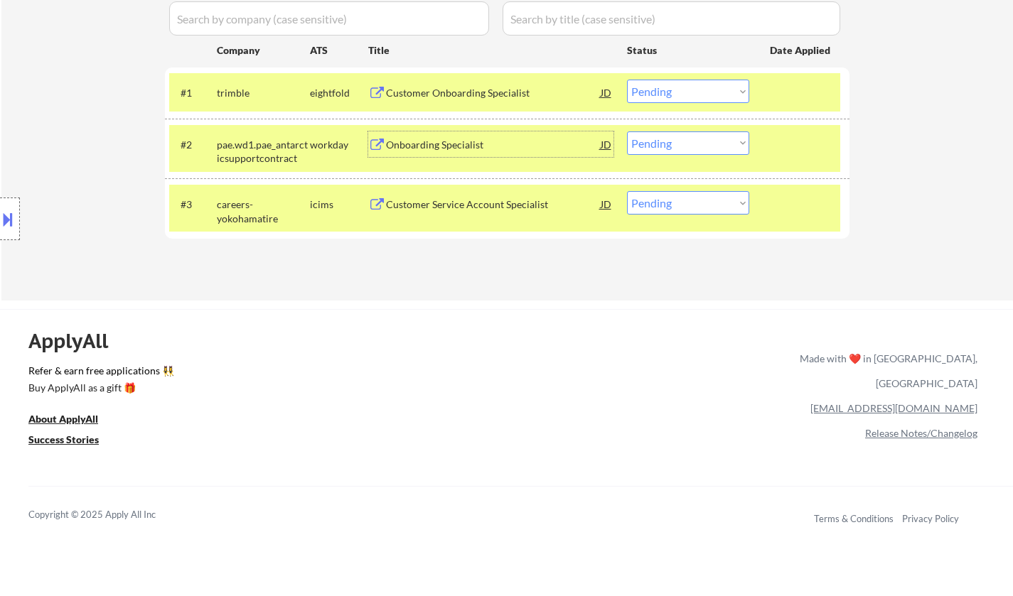
scroll to position [426, 0]
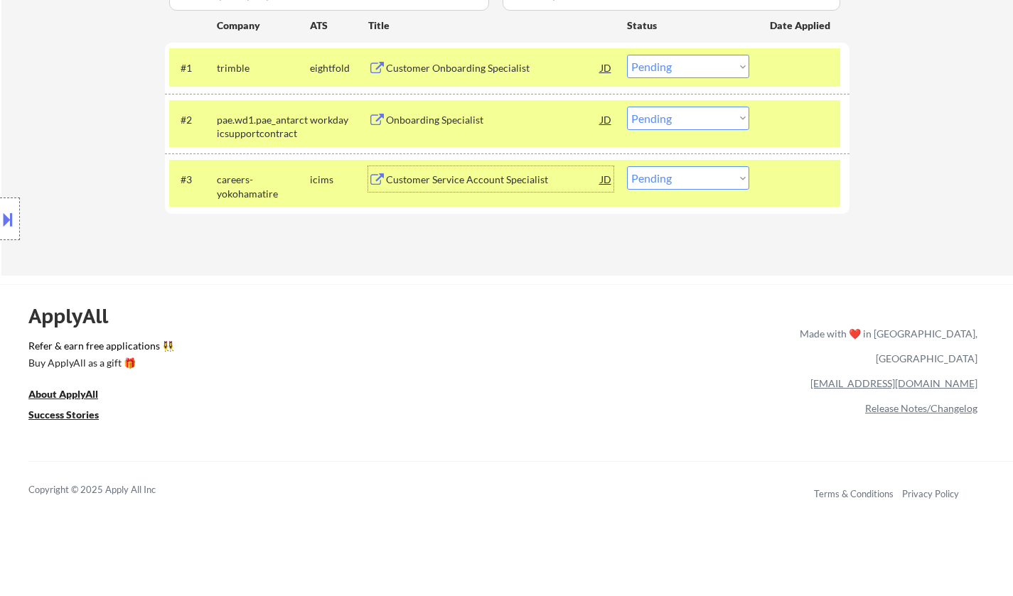
click at [468, 183] on div "Customer Service Account Specialist" at bounding box center [493, 180] width 215 height 14
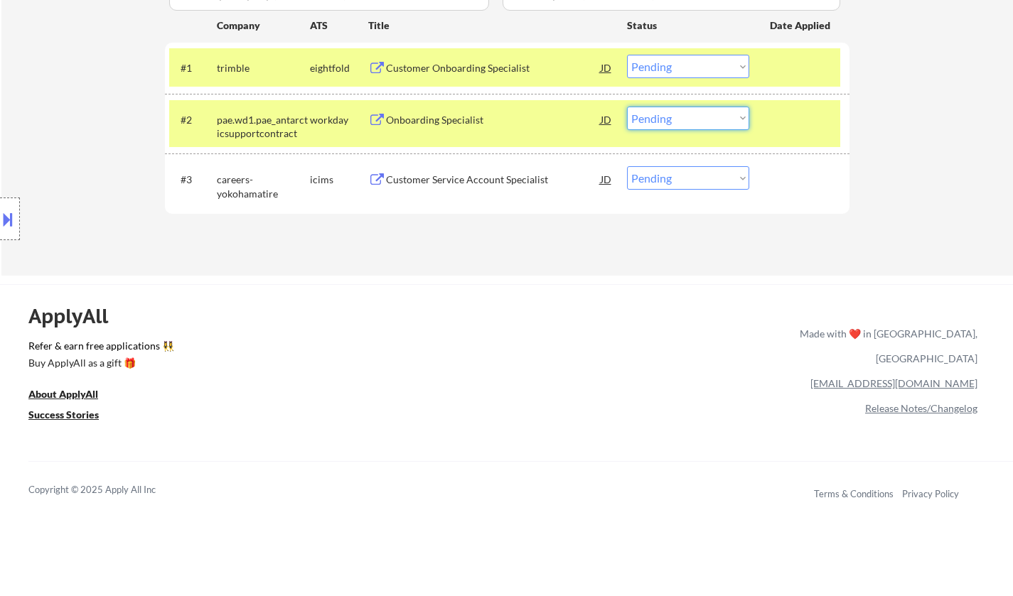
drag, startPoint x: 706, startPoint y: 112, endPoint x: 709, endPoint y: 120, distance: 9.0
click at [706, 112] on select "Choose an option... Pending Applied Excluded (Questions) Excluded (Expired) Exc…" at bounding box center [688, 118] width 122 height 23
click at [627, 107] on select "Choose an option... Pending Applied Excluded (Questions) Excluded (Expired) Exc…" at bounding box center [688, 118] width 122 height 23
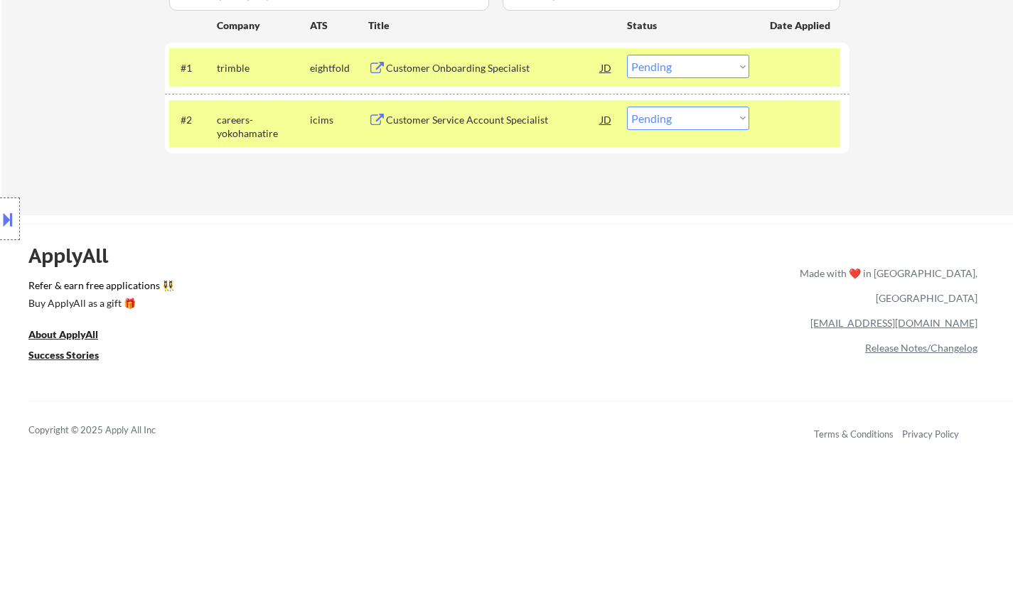
drag, startPoint x: 686, startPoint y: 121, endPoint x: 701, endPoint y: 126, distance: 15.7
click at [692, 121] on select "Choose an option... Pending Applied Excluded (Questions) Excluded (Expired) Exc…" at bounding box center [688, 118] width 122 height 23
select select ""excluded__location_""
click at [627, 107] on select "Choose an option... Pending Applied Excluded (Questions) Excluded (Expired) Exc…" at bounding box center [688, 118] width 122 height 23
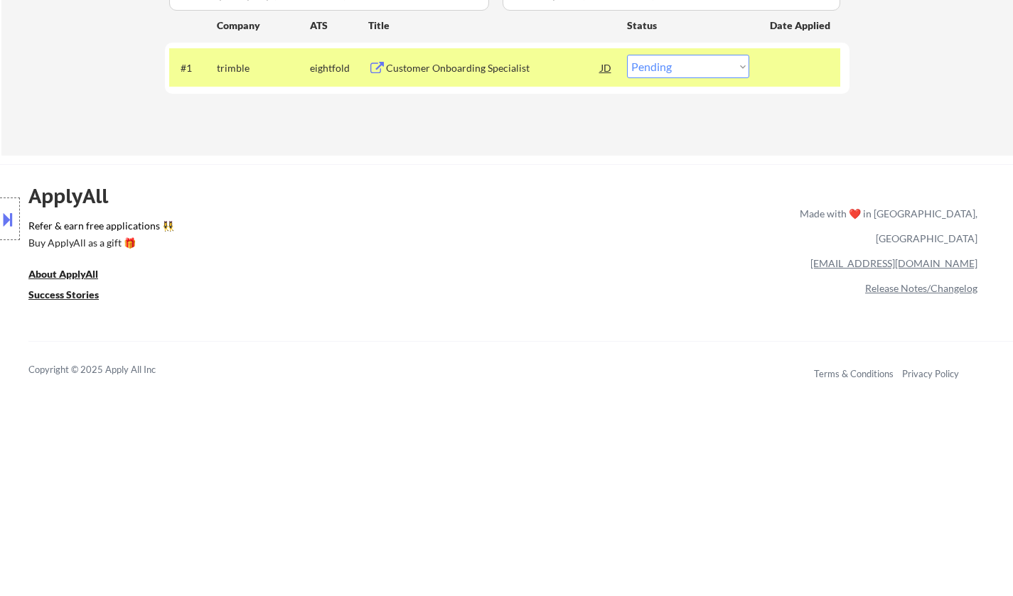
click at [478, 71] on div "Customer Onboarding Specialist" at bounding box center [493, 68] width 215 height 14
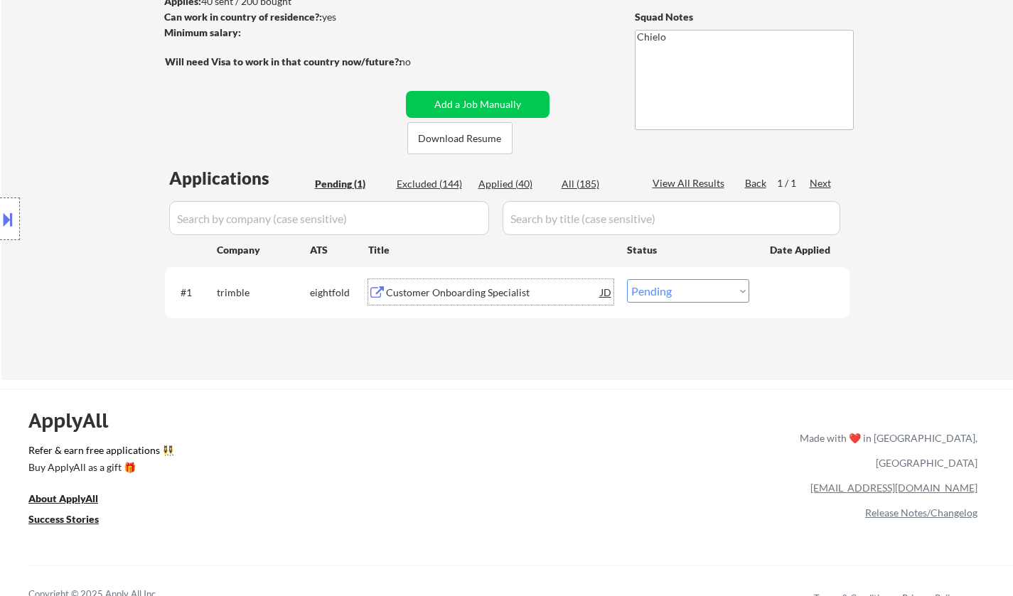
scroll to position [355, 0]
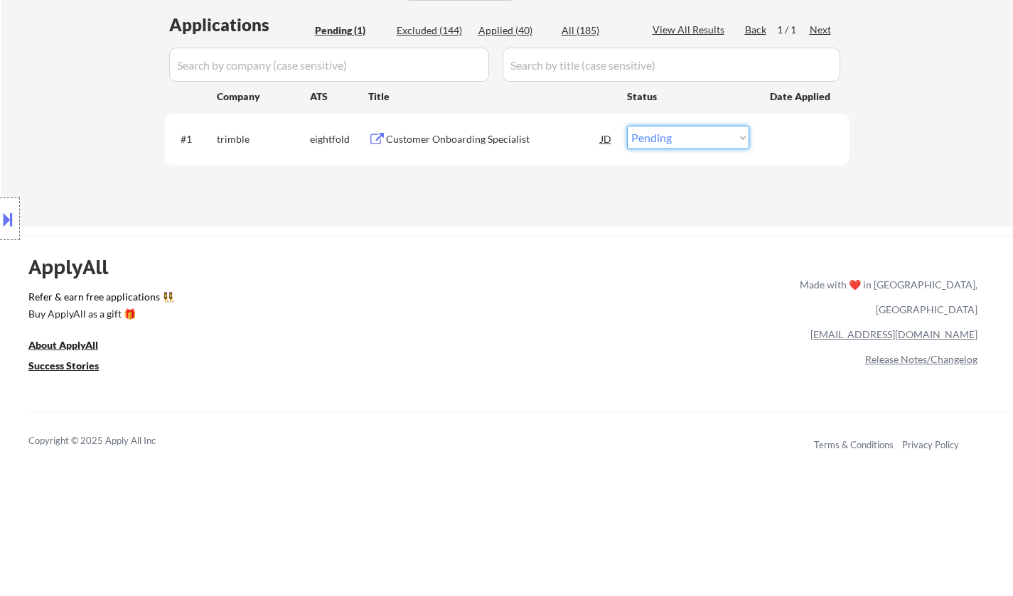
click at [662, 145] on select "Choose an option... Pending Applied Excluded (Questions) Excluded (Expired) Exc…" at bounding box center [688, 137] width 122 height 23
select select ""applied""
click at [627, 126] on select "Choose an option... Pending Applied Excluded (Questions) Excluded (Expired) Exc…" at bounding box center [688, 137] width 122 height 23
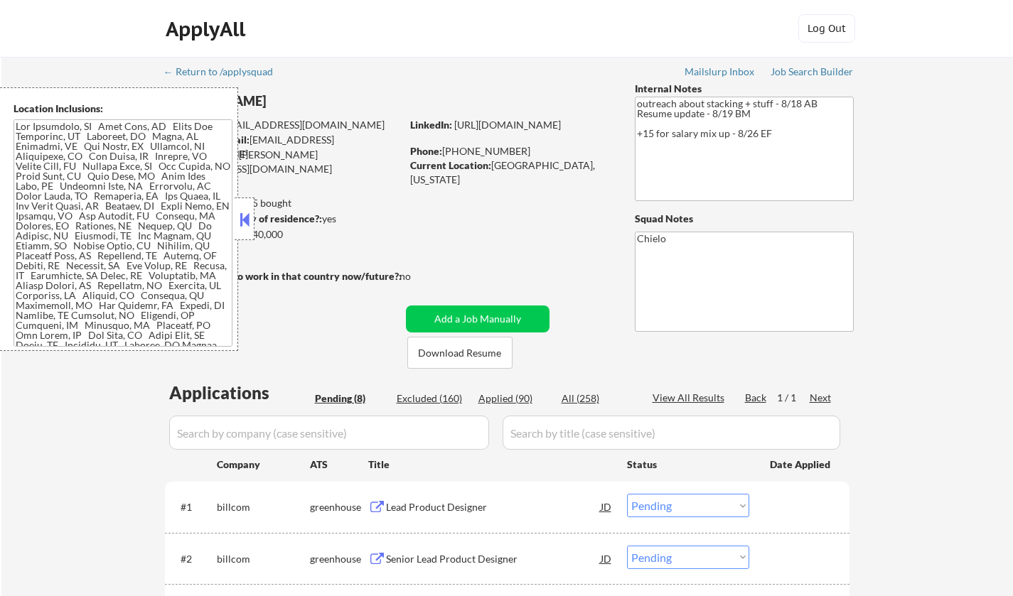
select select ""pending""
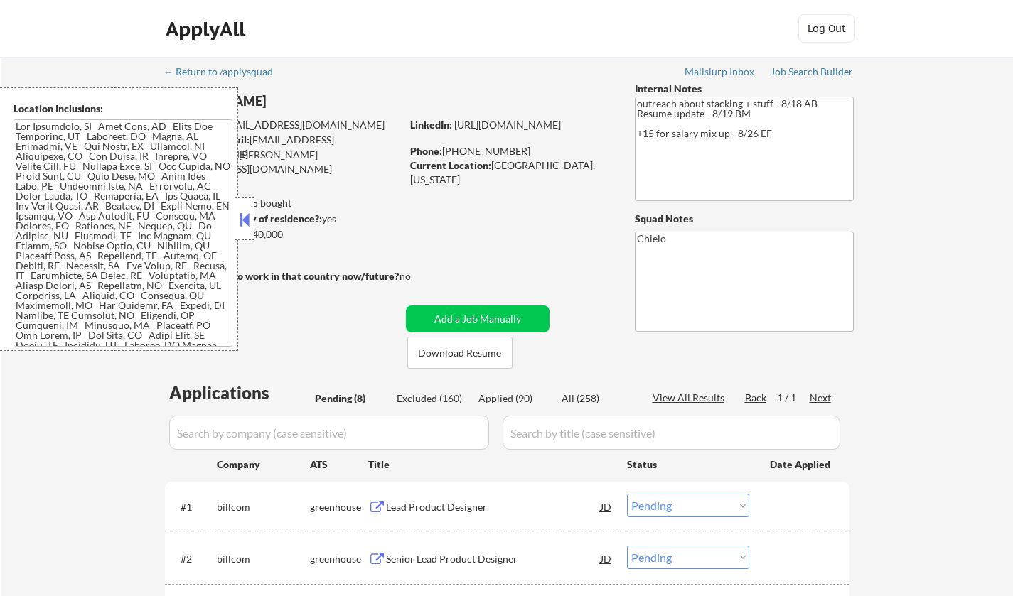
select select ""pending""
click at [248, 222] on button at bounding box center [245, 219] width 16 height 21
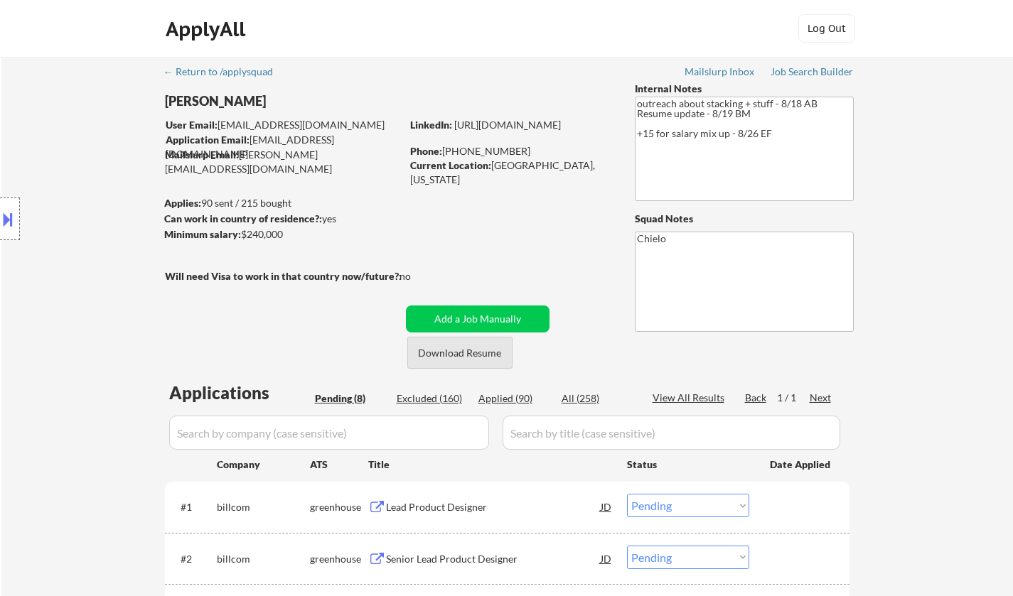
click at [457, 355] on button "Download Resume" at bounding box center [459, 353] width 105 height 32
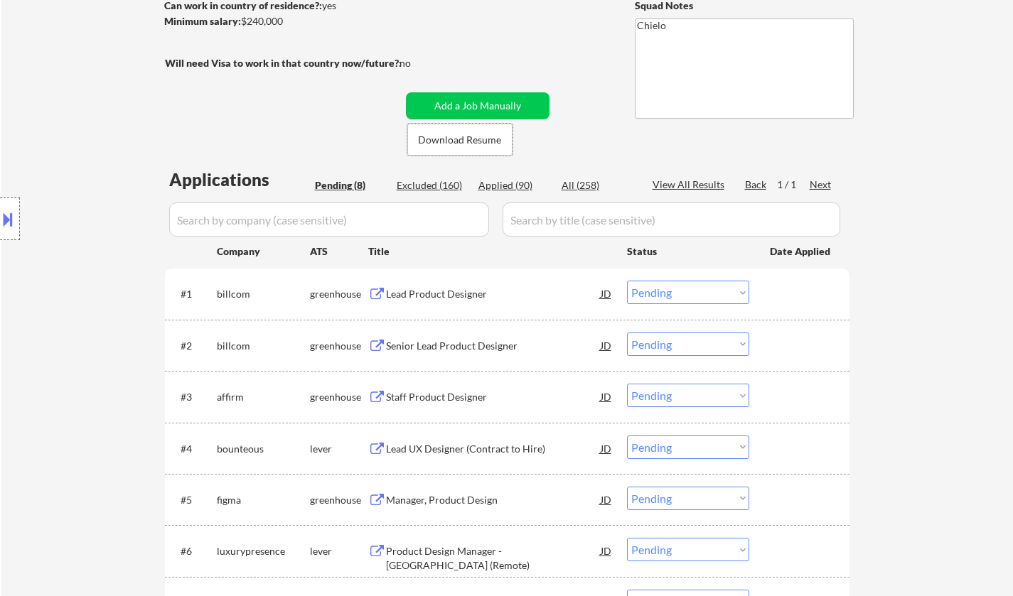
scroll to position [71, 0]
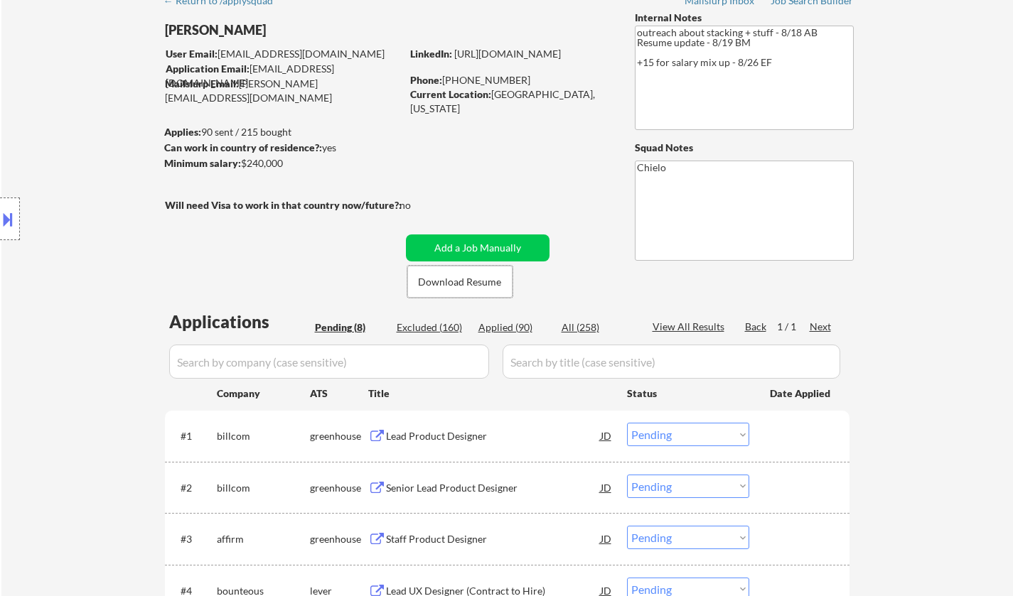
click at [474, 439] on div "Lead Product Designer" at bounding box center [493, 436] width 215 height 14
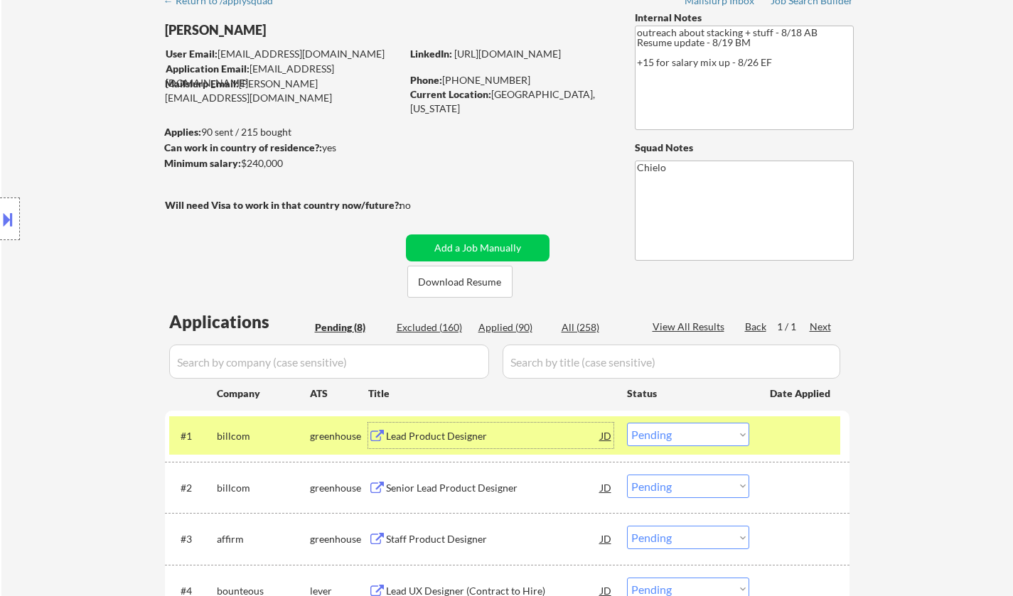
scroll to position [213, 0]
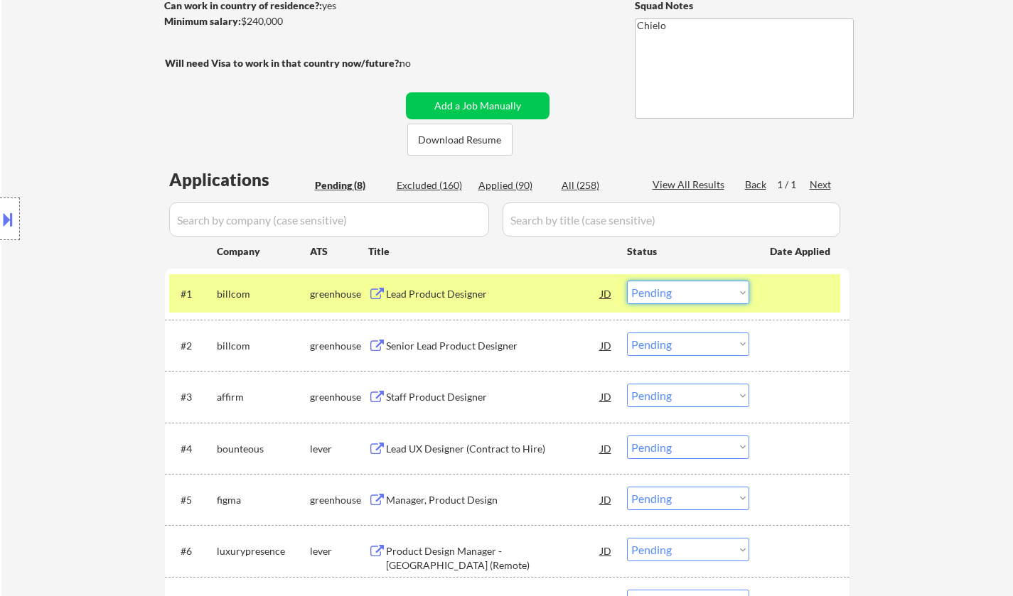
click at [687, 297] on select "Choose an option... Pending Applied Excluded (Questions) Excluded (Expired) Exc…" at bounding box center [688, 292] width 122 height 23
click at [627, 281] on select "Choose an option... Pending Applied Excluded (Questions) Excluded (Expired) Exc…" at bounding box center [688, 292] width 122 height 23
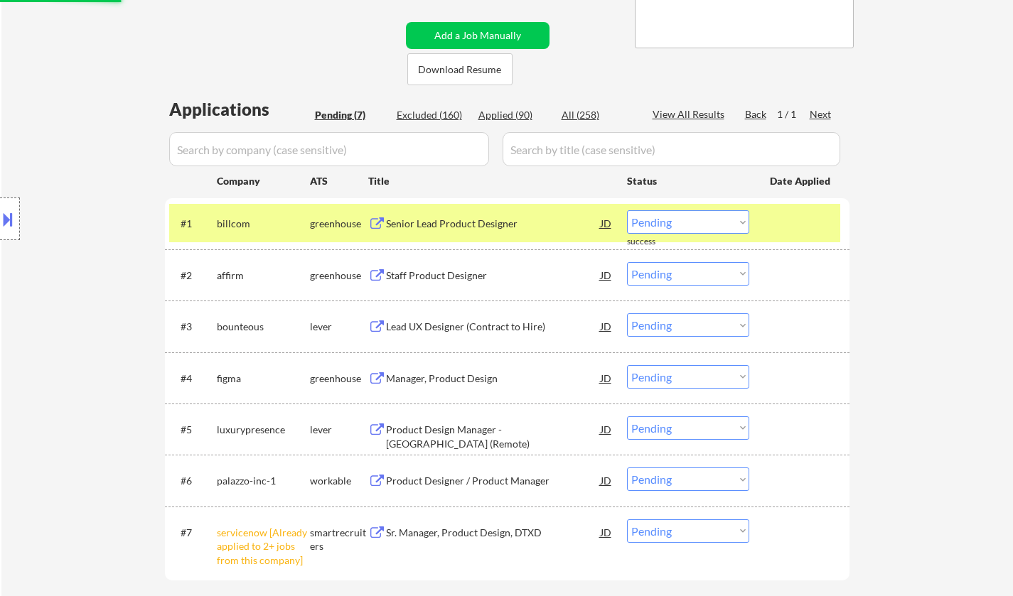
scroll to position [284, 0]
click at [461, 230] on div "Senior Lead Product Designer" at bounding box center [493, 223] width 215 height 14
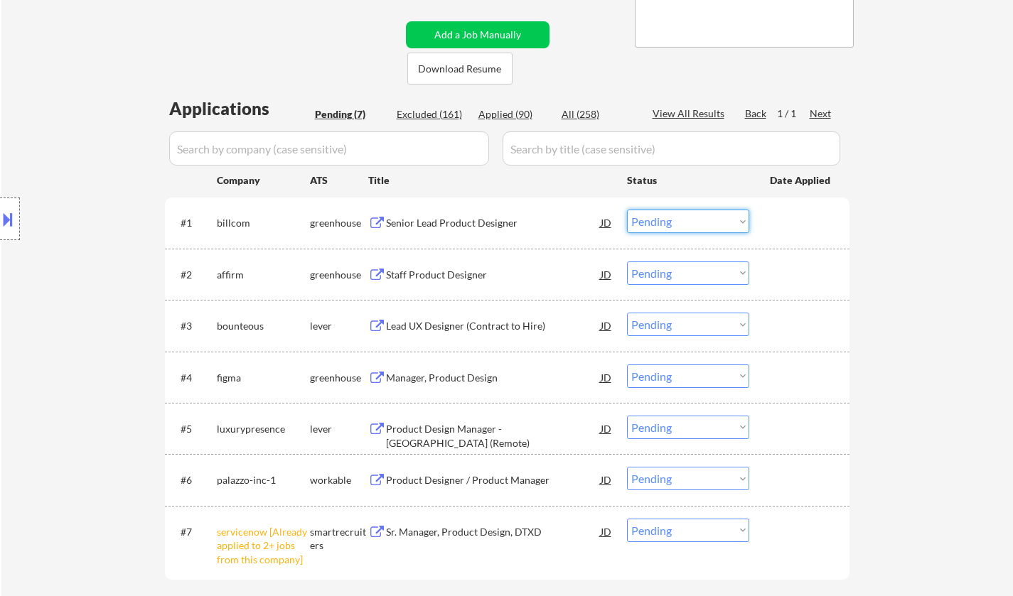
drag, startPoint x: 711, startPoint y: 218, endPoint x: 711, endPoint y: 230, distance: 12.1
click at [711, 218] on select "Choose an option... Pending Applied Excluded (Questions) Excluded (Expired) Exc…" at bounding box center [688, 221] width 122 height 23
click at [627, 210] on select "Choose an option... Pending Applied Excluded (Questions) Excluded (Expired) Exc…" at bounding box center [688, 221] width 122 height 23
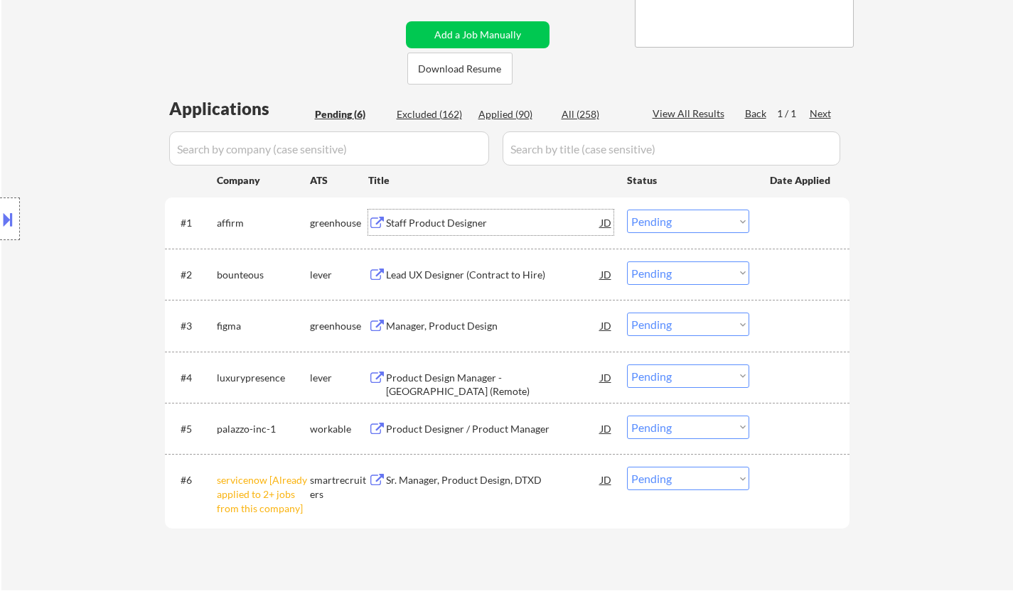
click at [458, 226] on div "Staff Product Designer" at bounding box center [493, 223] width 215 height 14
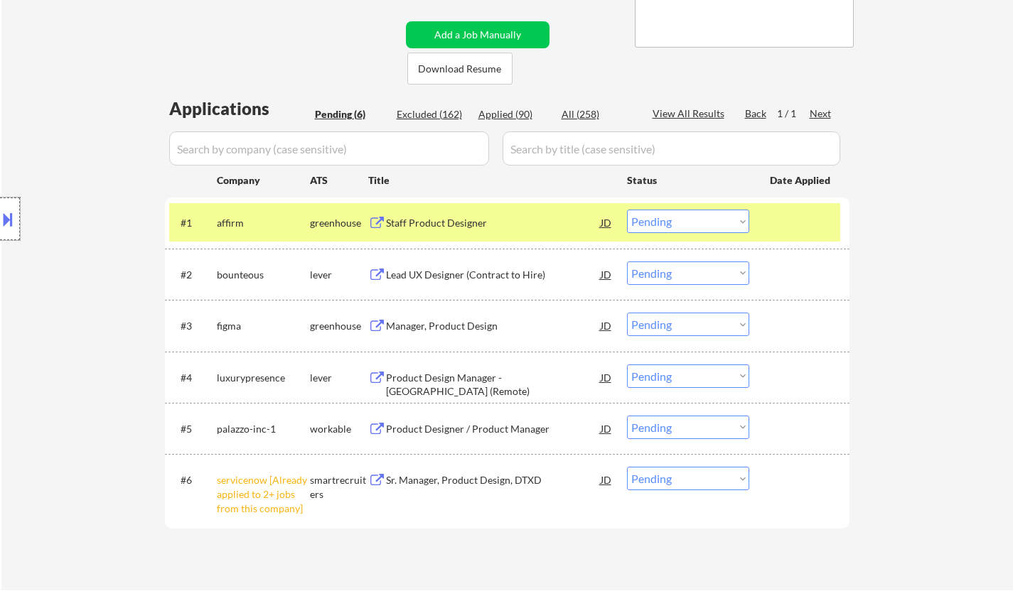
click at [7, 205] on div at bounding box center [10, 219] width 20 height 43
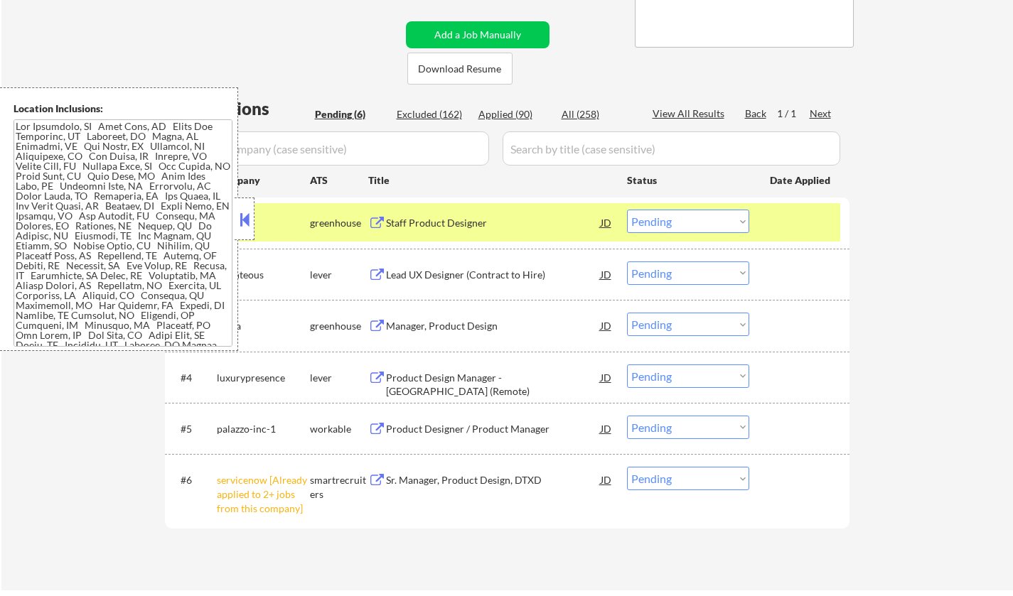
click at [248, 218] on button at bounding box center [245, 219] width 16 height 21
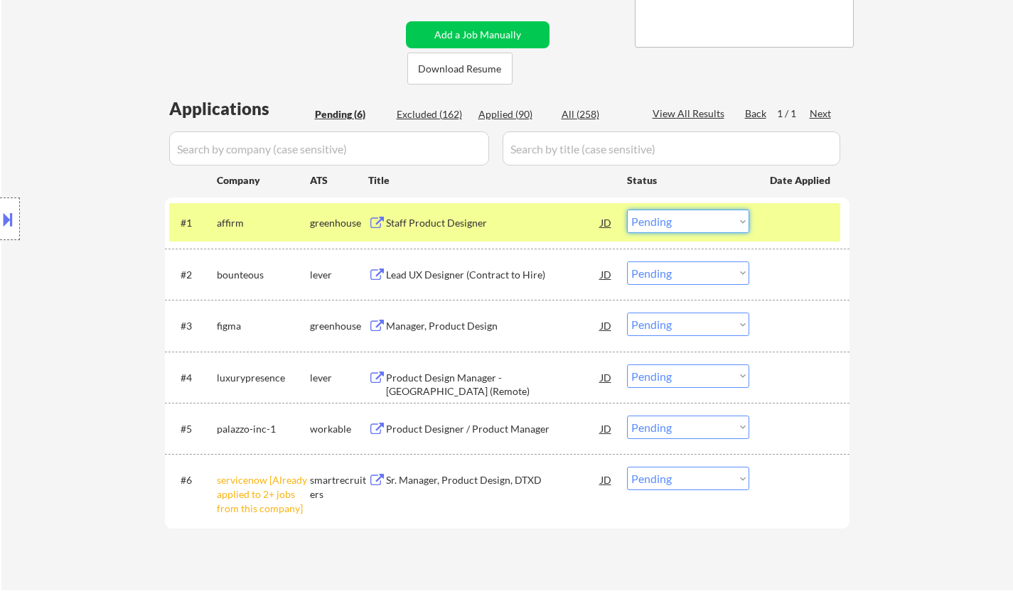
click at [687, 222] on select "Choose an option... Pending Applied Excluded (Questions) Excluded (Expired) Exc…" at bounding box center [688, 221] width 122 height 23
click at [627, 210] on select "Choose an option... Pending Applied Excluded (Questions) Excluded (Expired) Exc…" at bounding box center [688, 221] width 122 height 23
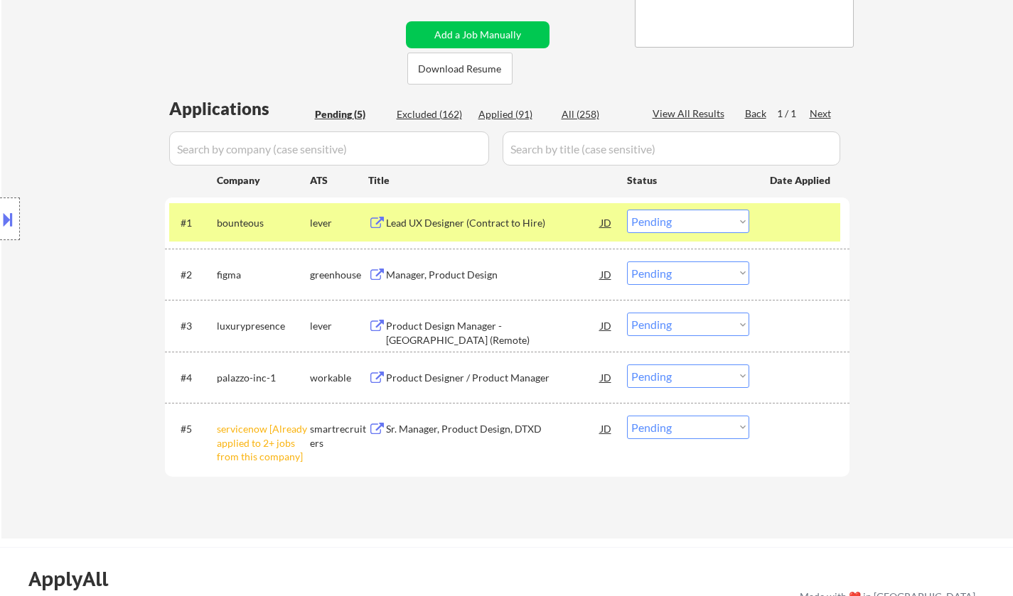
scroll to position [355, 0]
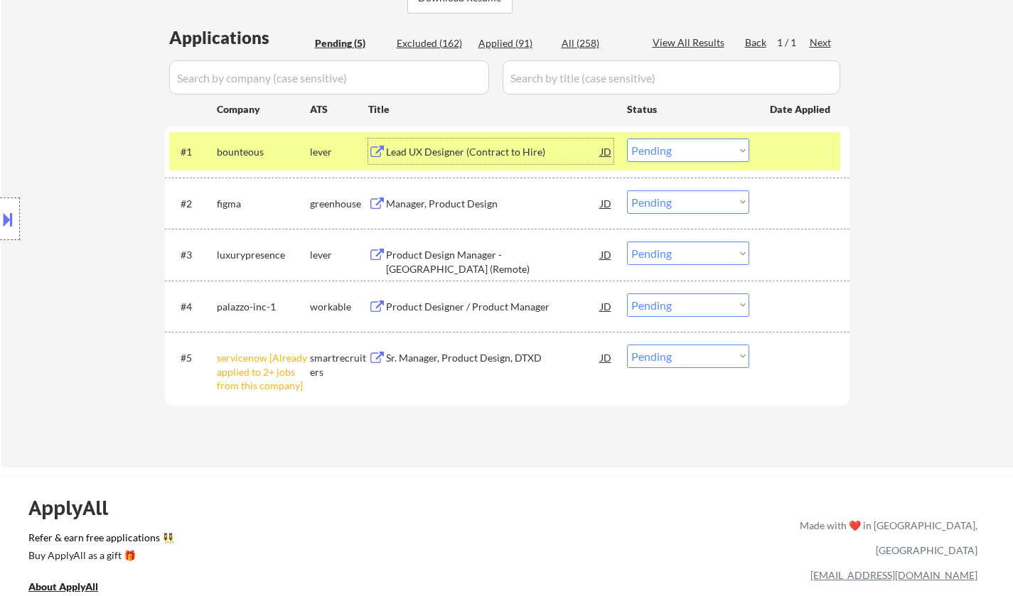
click at [412, 147] on div "Lead UX Designer (Contract to Hire)" at bounding box center [493, 152] width 215 height 14
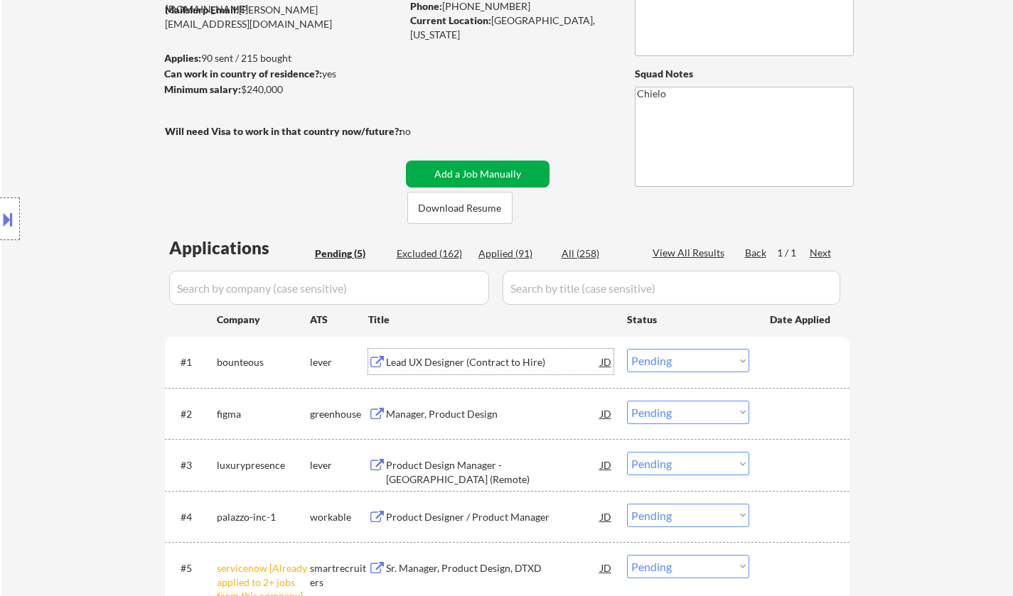
scroll to position [213, 0]
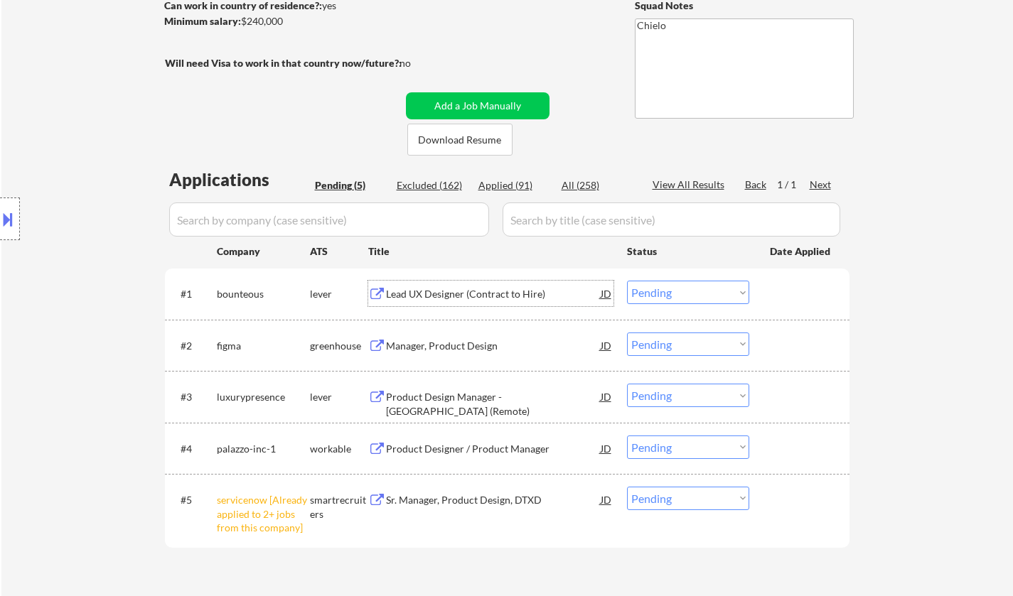
click at [663, 290] on select "Choose an option... Pending Applied Excluded (Questions) Excluded (Expired) Exc…" at bounding box center [688, 292] width 122 height 23
click at [627, 281] on select "Choose an option... Pending Applied Excluded (Questions) Excluded (Expired) Exc…" at bounding box center [688, 292] width 122 height 23
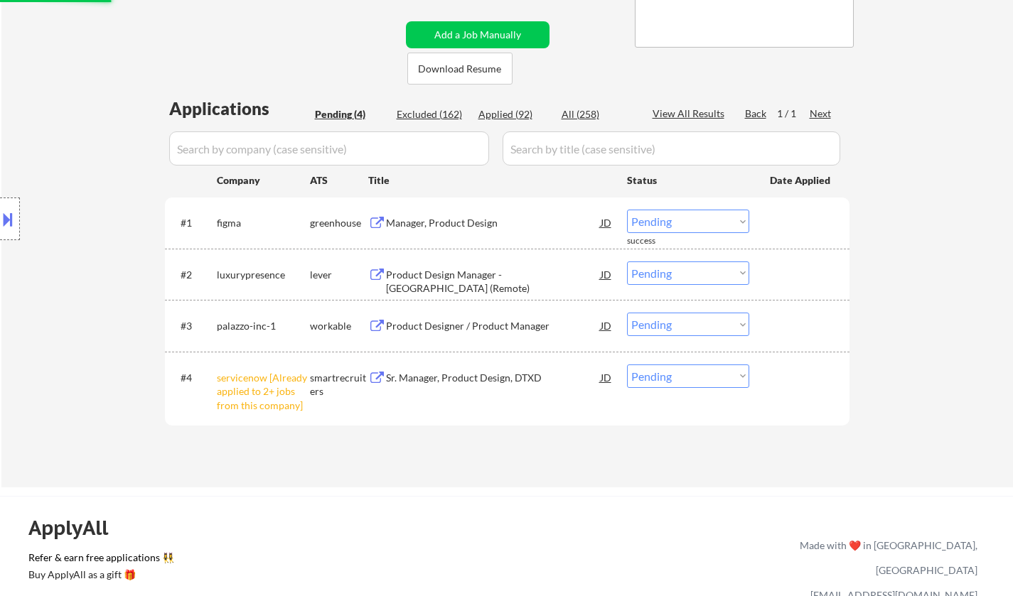
scroll to position [355, 0]
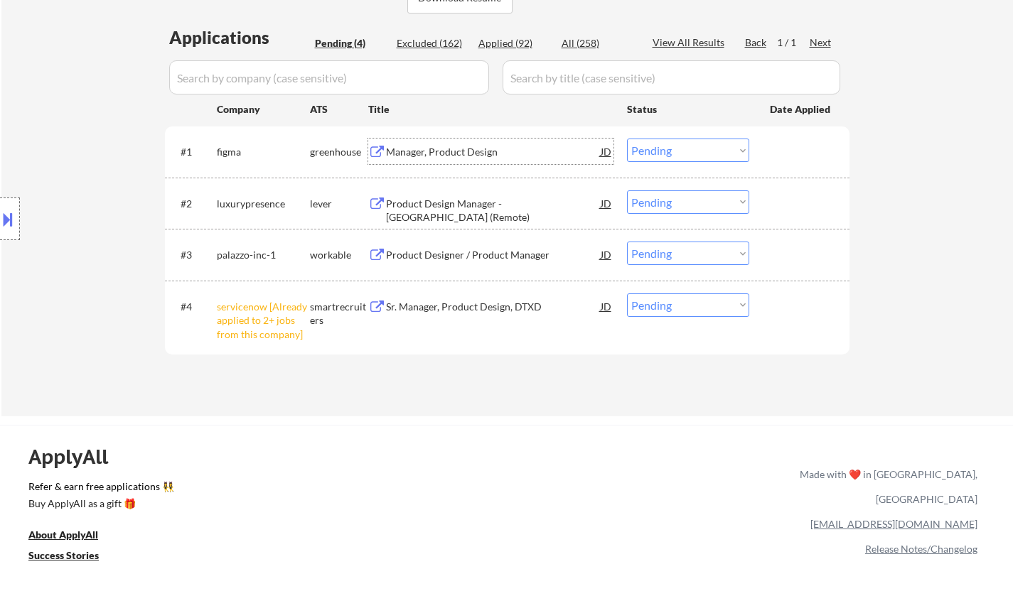
click at [463, 158] on div "Manager, Product Design" at bounding box center [493, 152] width 215 height 14
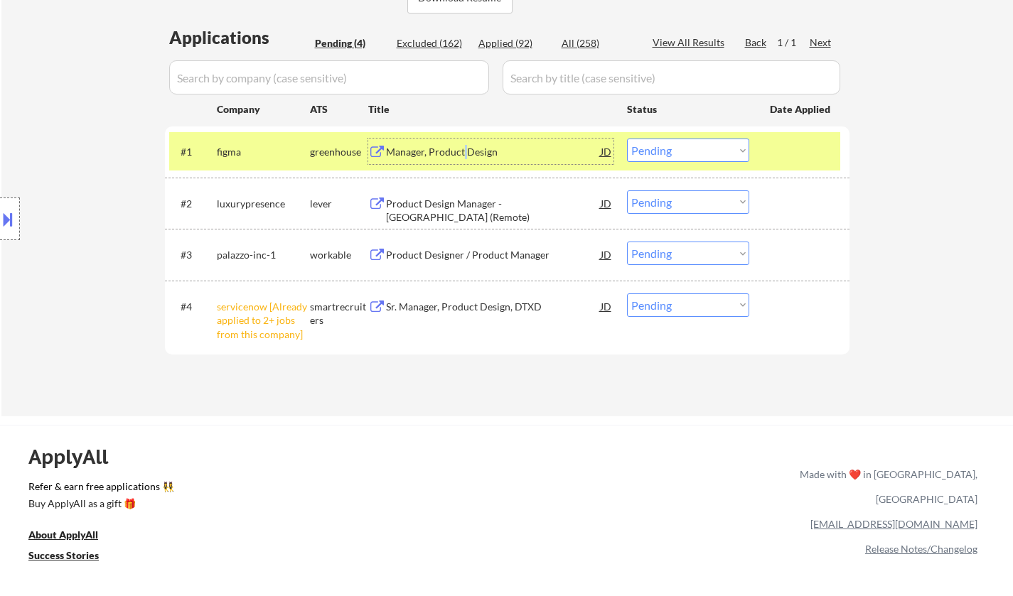
drag, startPoint x: 682, startPoint y: 146, endPoint x: 689, endPoint y: 161, distance: 16.8
click at [682, 146] on select "Choose an option... Pending Applied Excluded (Questions) Excluded (Expired) Exc…" at bounding box center [688, 150] width 122 height 23
click at [627, 139] on select "Choose an option... Pending Applied Excluded (Questions) Excluded (Expired) Exc…" at bounding box center [688, 150] width 122 height 23
select select ""pending""
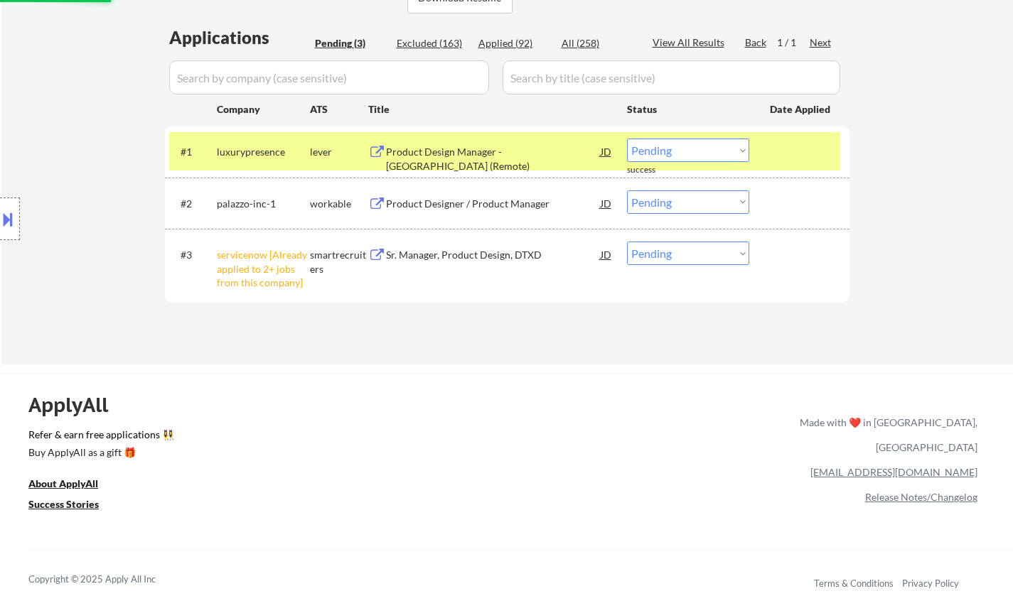
click at [668, 266] on div "#3 servicenow [Already applied to 2+ jobs from this company] smartrecruiters Sr…" at bounding box center [504, 265] width 671 height 61
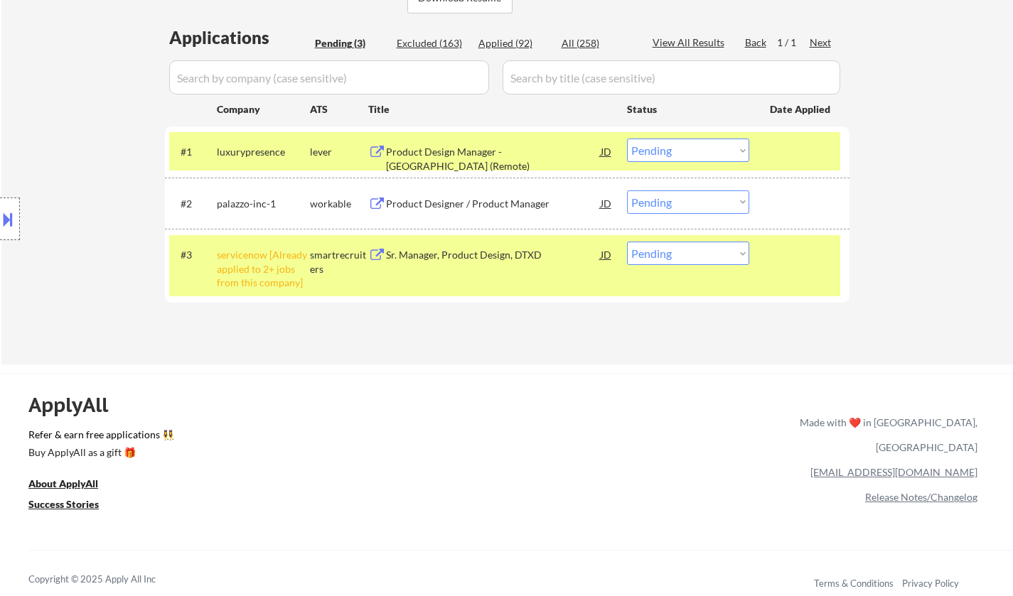
click at [706, 261] on select "Choose an option... Pending Applied Excluded (Questions) Excluded (Expired) Exc…" at bounding box center [688, 253] width 122 height 23
select select ""excluded__other_""
click at [627, 242] on select "Choose an option... Pending Applied Excluded (Questions) Excluded (Expired) Exc…" at bounding box center [688, 253] width 122 height 23
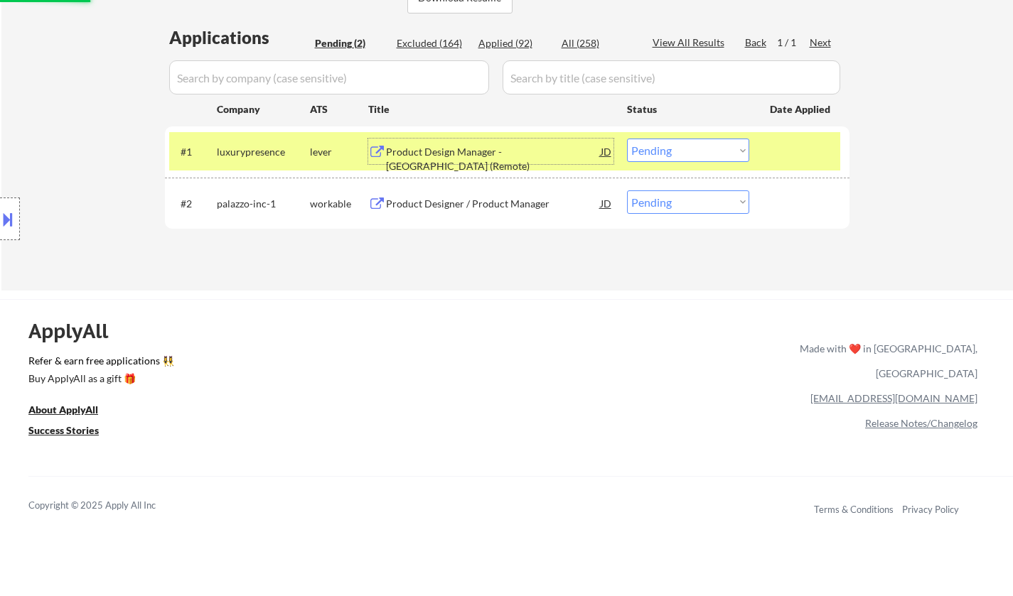
click at [499, 151] on div "Product Design Manager - US (Remote)" at bounding box center [493, 159] width 215 height 28
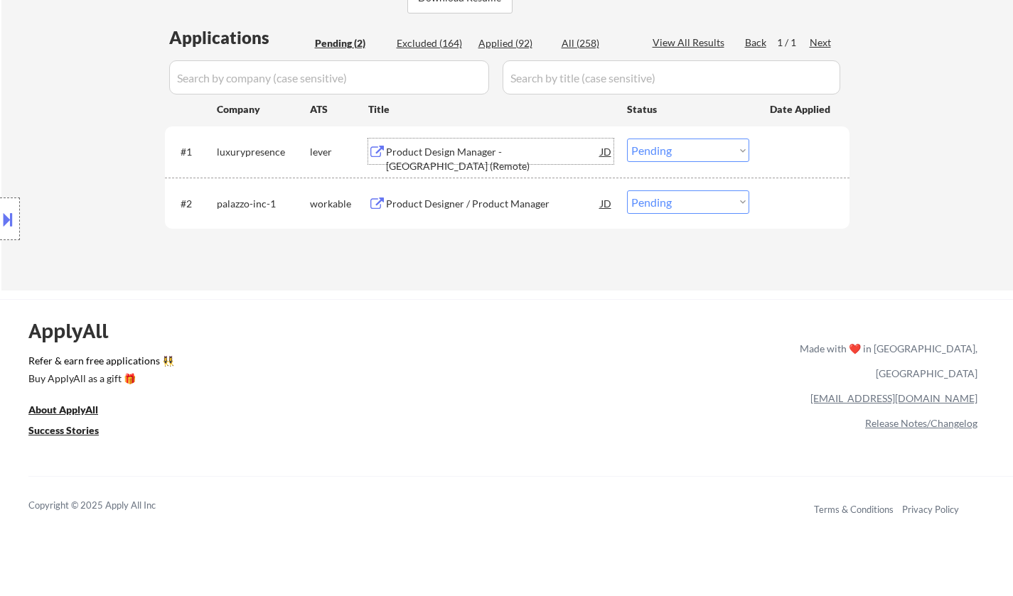
click at [641, 156] on select "Choose an option... Pending Applied Excluded (Questions) Excluded (Expired) Exc…" at bounding box center [688, 150] width 122 height 23
click at [627, 139] on select "Choose an option... Pending Applied Excluded (Questions) Excluded (Expired) Exc…" at bounding box center [688, 150] width 122 height 23
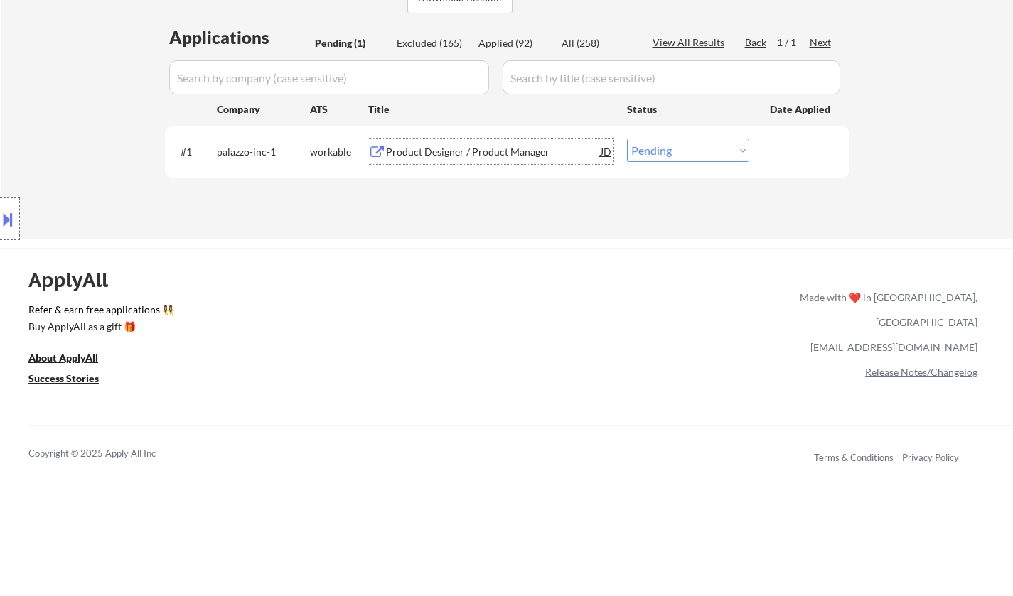
click at [490, 151] on div "Product Designer / Product Manager" at bounding box center [493, 152] width 215 height 14
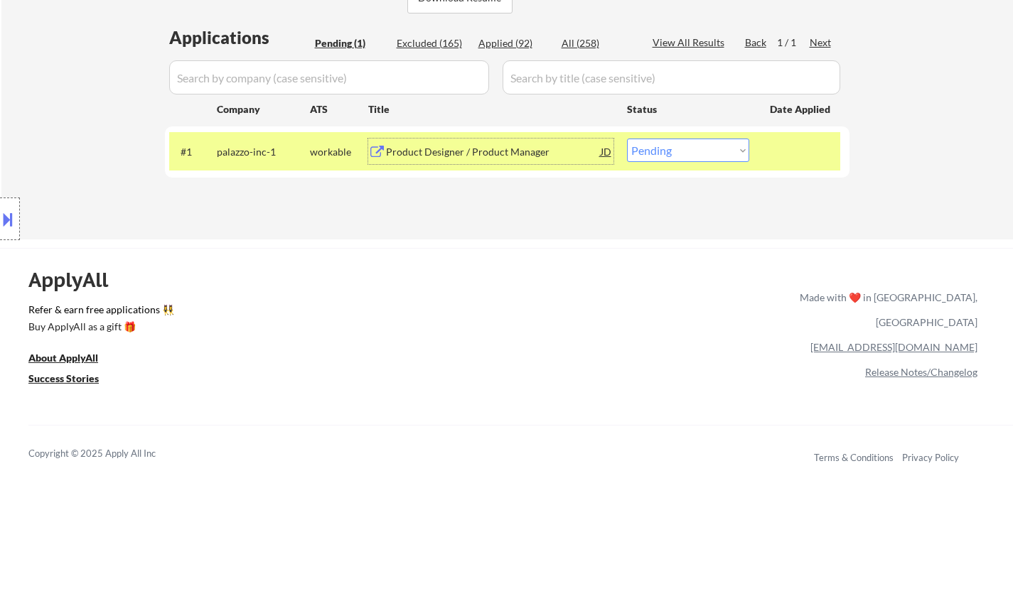
drag, startPoint x: 694, startPoint y: 153, endPoint x: 691, endPoint y: 161, distance: 8.3
click at [692, 153] on select "Choose an option... Pending Applied Excluded (Questions) Excluded (Expired) Exc…" at bounding box center [688, 150] width 122 height 23
select select ""excluded__salary_""
click at [627, 139] on select "Choose an option... Pending Applied Excluded (Questions) Excluded (Expired) Exc…" at bounding box center [688, 150] width 122 height 23
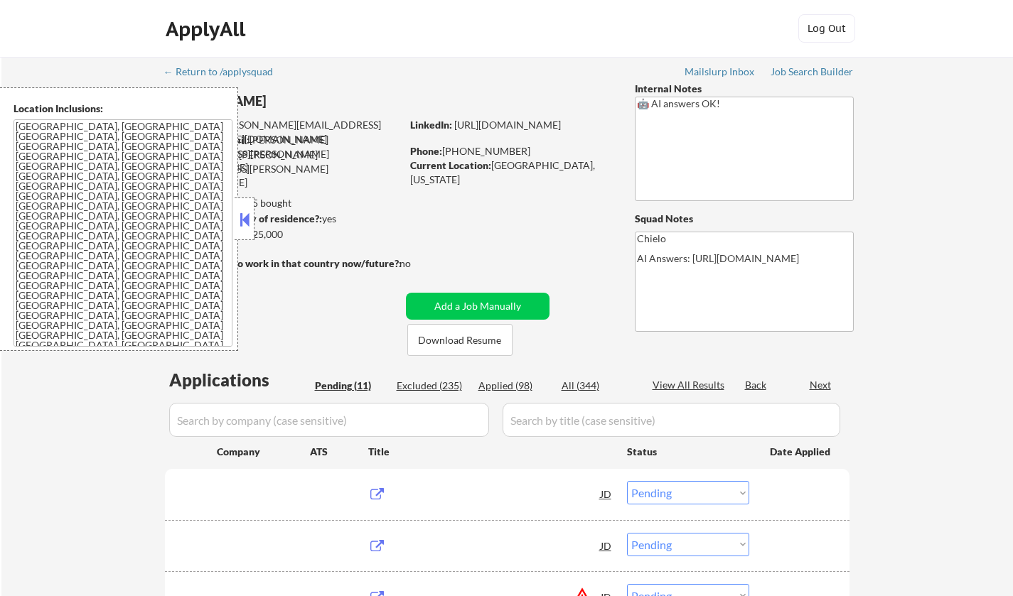
select select ""pending""
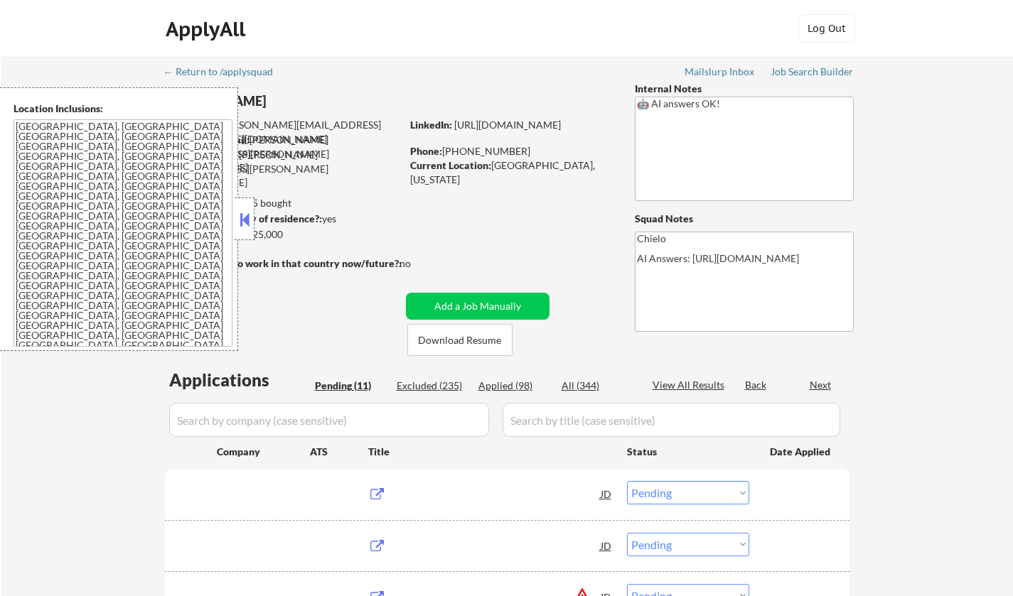
select select ""pending""
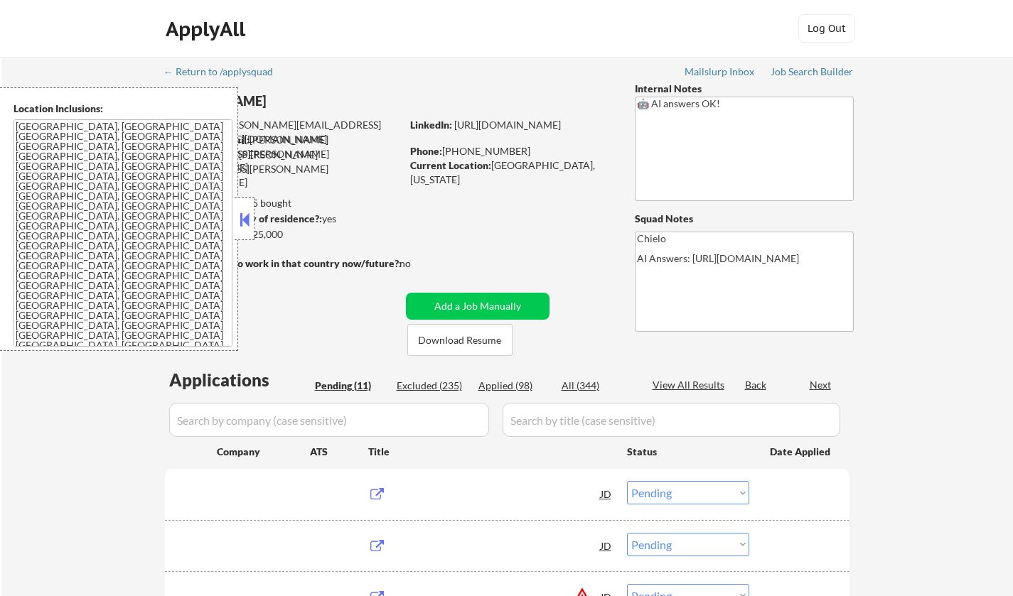
select select ""pending""
click at [246, 220] on button at bounding box center [245, 219] width 16 height 21
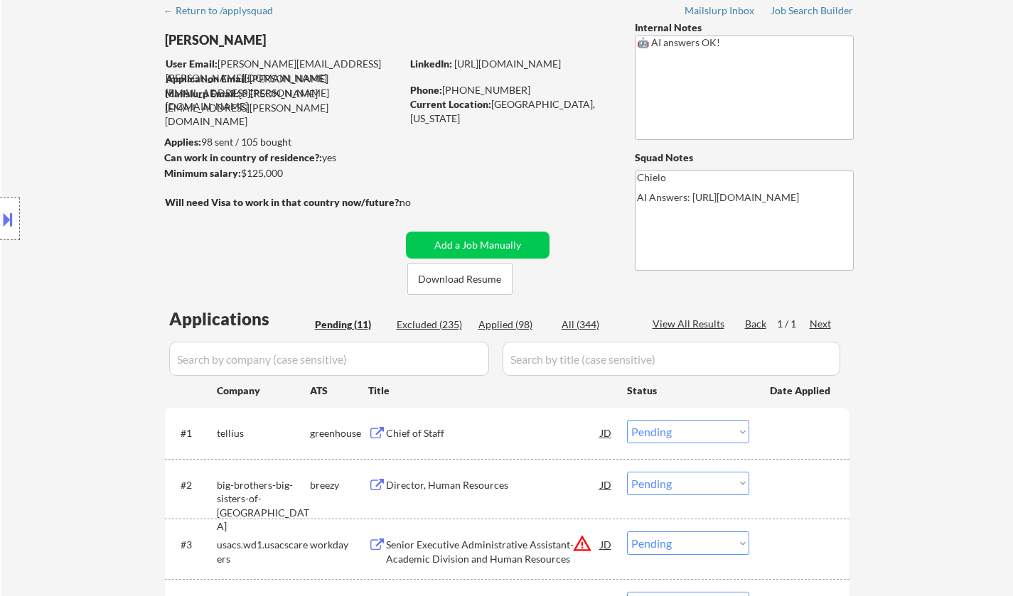
scroll to position [142, 0]
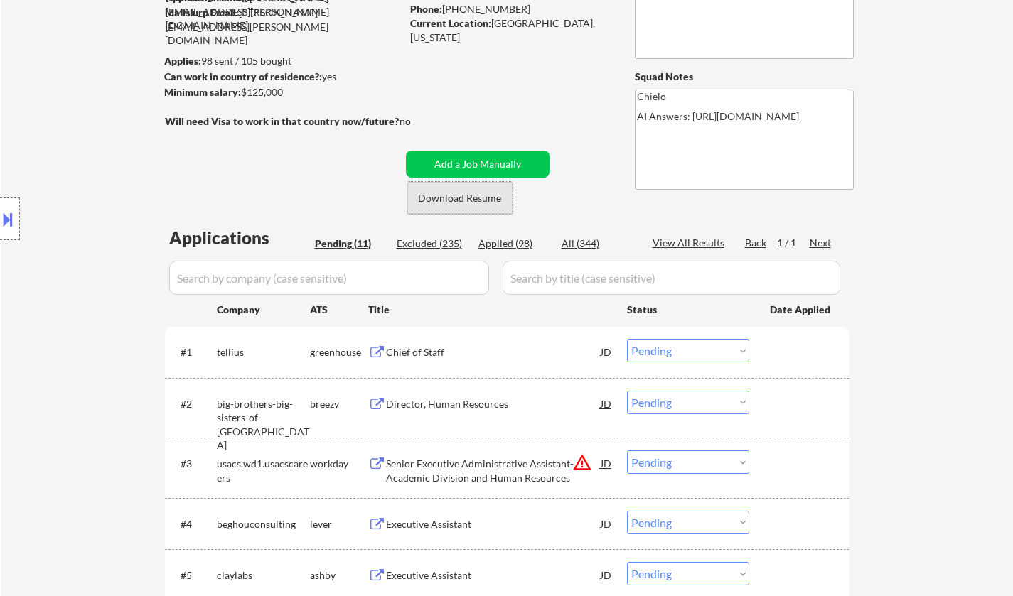
click at [464, 195] on button "Download Resume" at bounding box center [459, 198] width 105 height 32
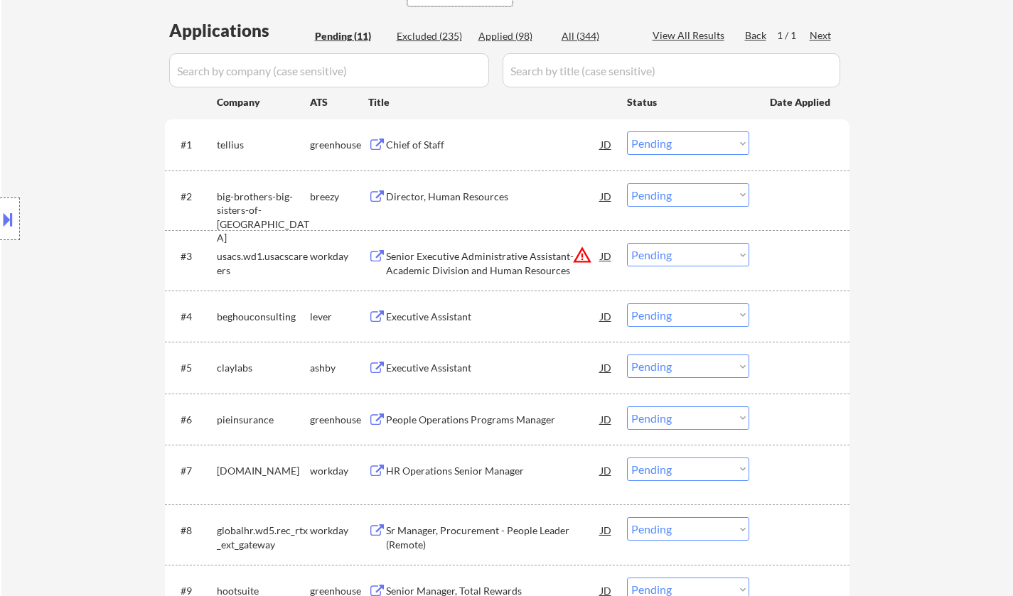
scroll to position [284, 0]
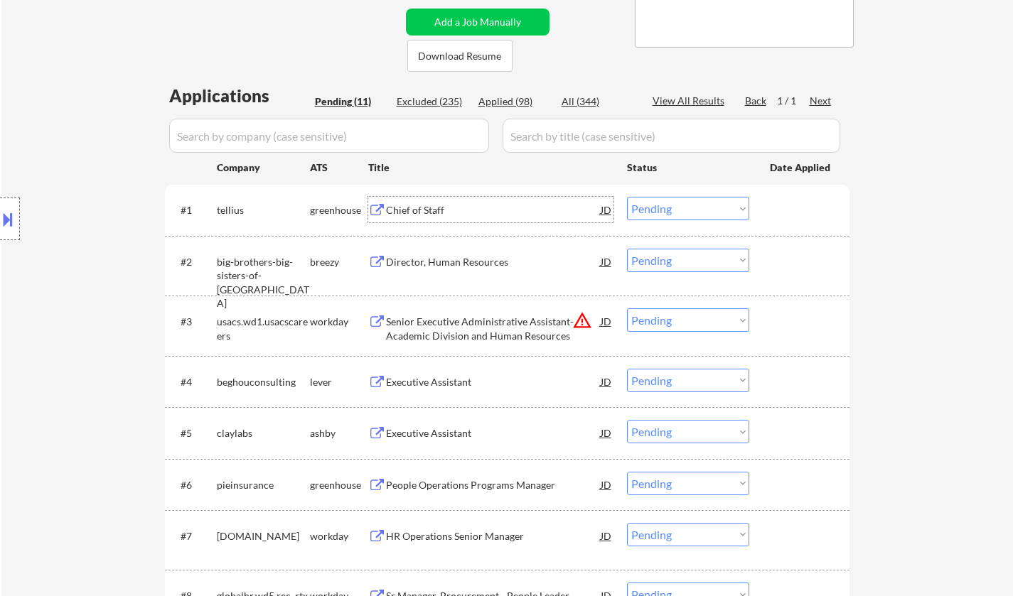
click at [426, 202] on div "Chief of Staff" at bounding box center [493, 210] width 215 height 26
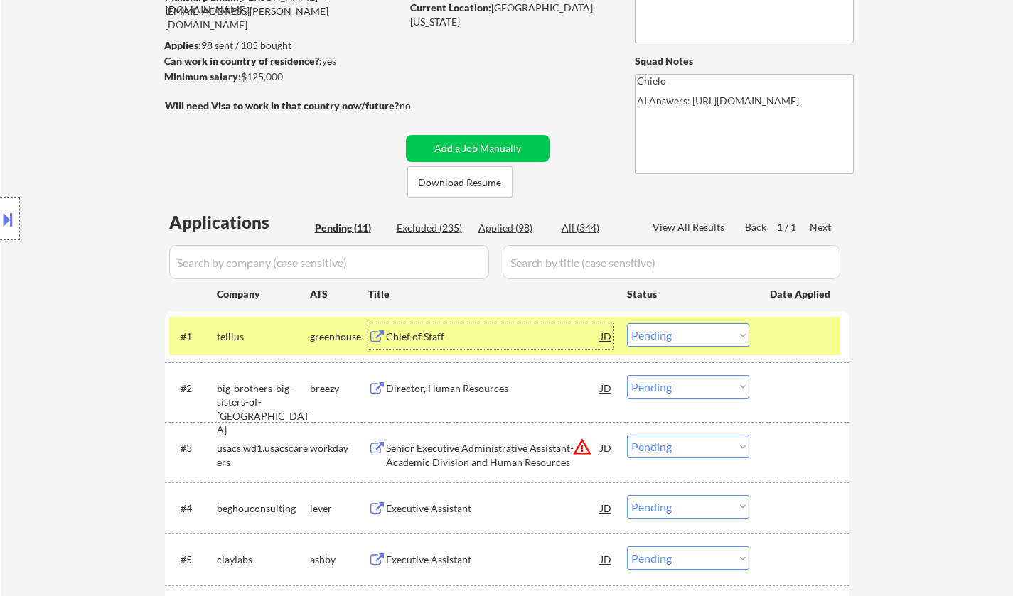
scroll to position [213, 0]
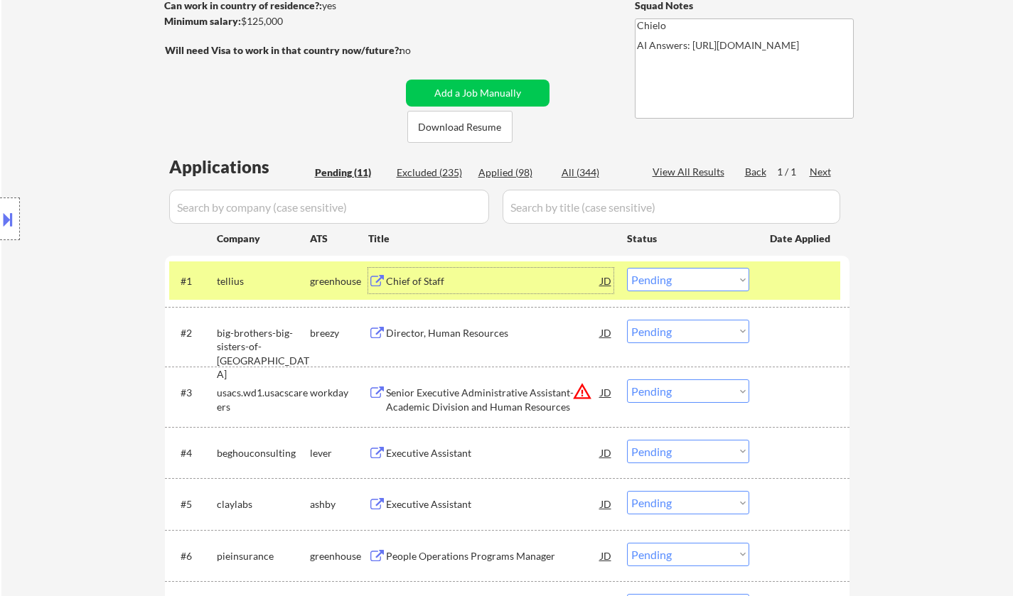
click at [689, 281] on select "Choose an option... Pending Applied Excluded (Questions) Excluded (Expired) Exc…" at bounding box center [688, 279] width 122 height 23
click at [627, 268] on select "Choose an option... Pending Applied Excluded (Questions) Excluded (Expired) Exc…" at bounding box center [688, 279] width 122 height 23
select select ""pending""
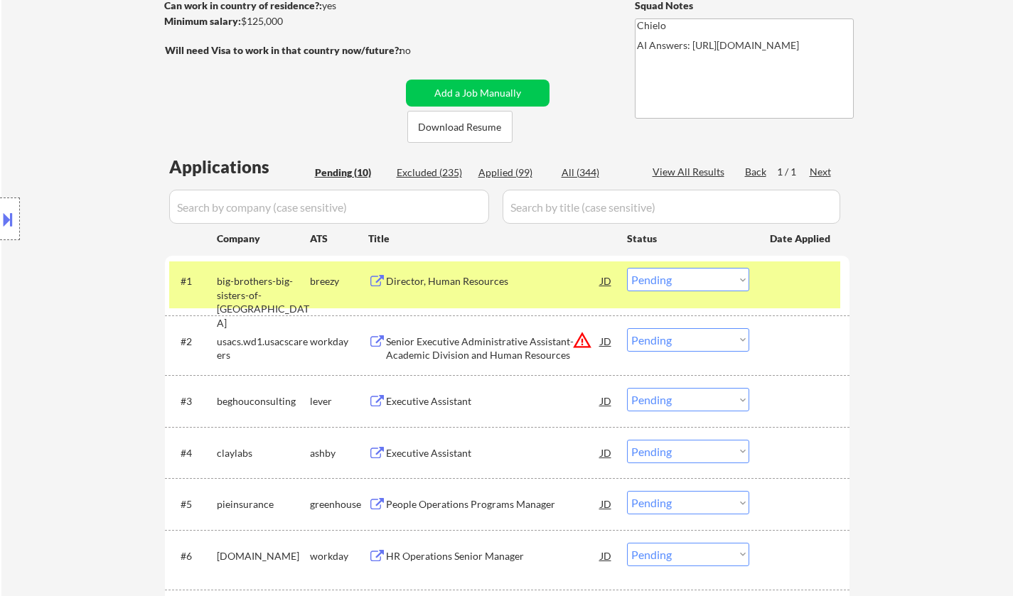
click at [437, 398] on div "Executive Assistant" at bounding box center [493, 401] width 215 height 14
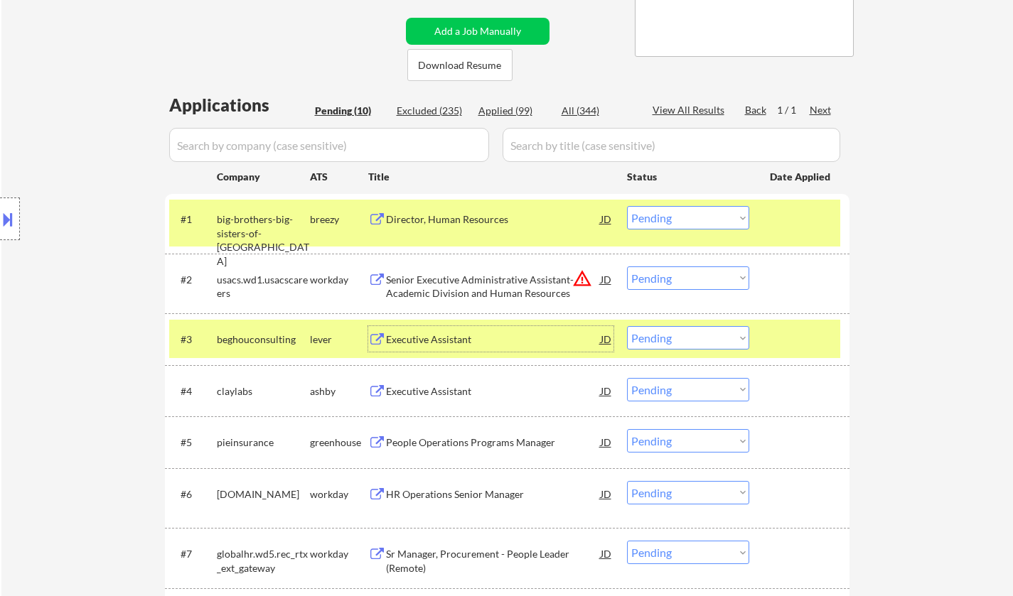
scroll to position [284, 0]
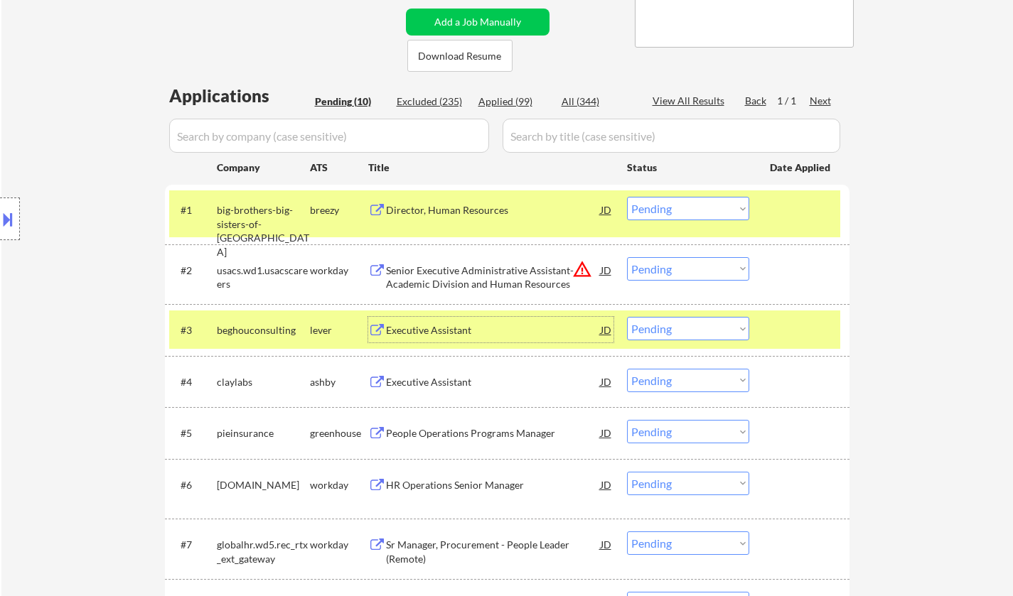
click at [697, 325] on select "Choose an option... Pending Applied Excluded (Questions) Excluded (Expired) Exc…" at bounding box center [688, 328] width 122 height 23
click at [627, 317] on select "Choose an option... Pending Applied Excluded (Questions) Excluded (Expired) Exc…" at bounding box center [688, 328] width 122 height 23
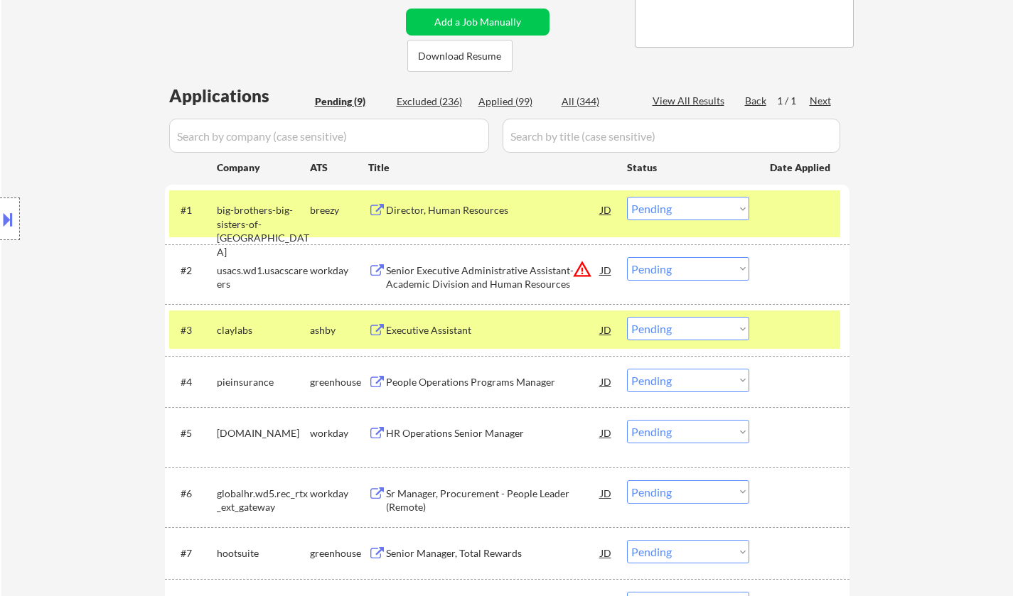
click at [454, 335] on div "Executive Assistant" at bounding box center [493, 330] width 215 height 14
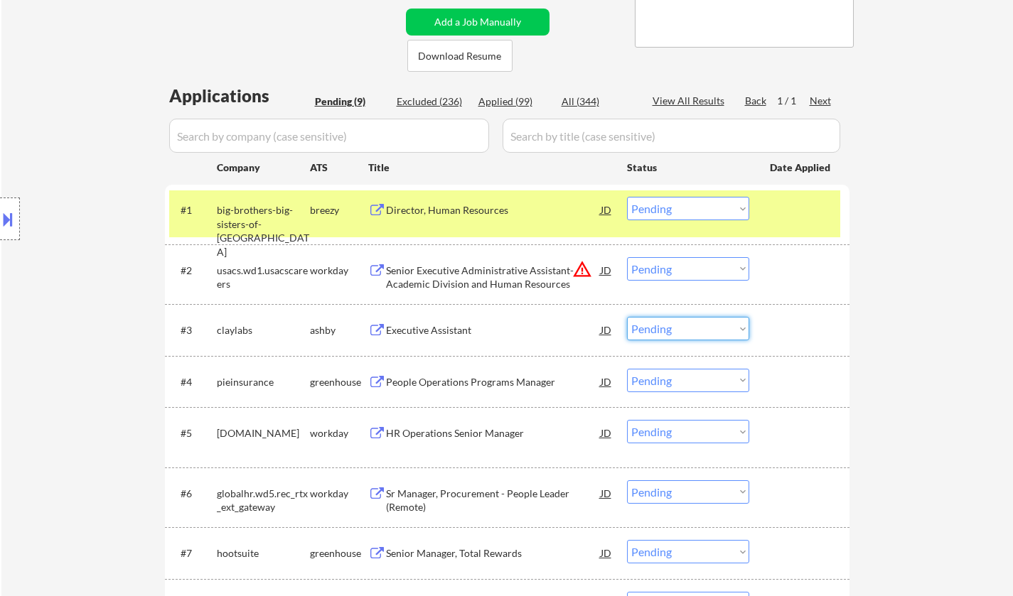
drag, startPoint x: 667, startPoint y: 334, endPoint x: 680, endPoint y: 339, distance: 13.7
click at [667, 334] on select "Choose an option... Pending Applied Excluded (Questions) Excluded (Expired) Exc…" at bounding box center [688, 328] width 122 height 23
click at [627, 317] on select "Choose an option... Pending Applied Excluded (Questions) Excluded (Expired) Exc…" at bounding box center [688, 328] width 122 height 23
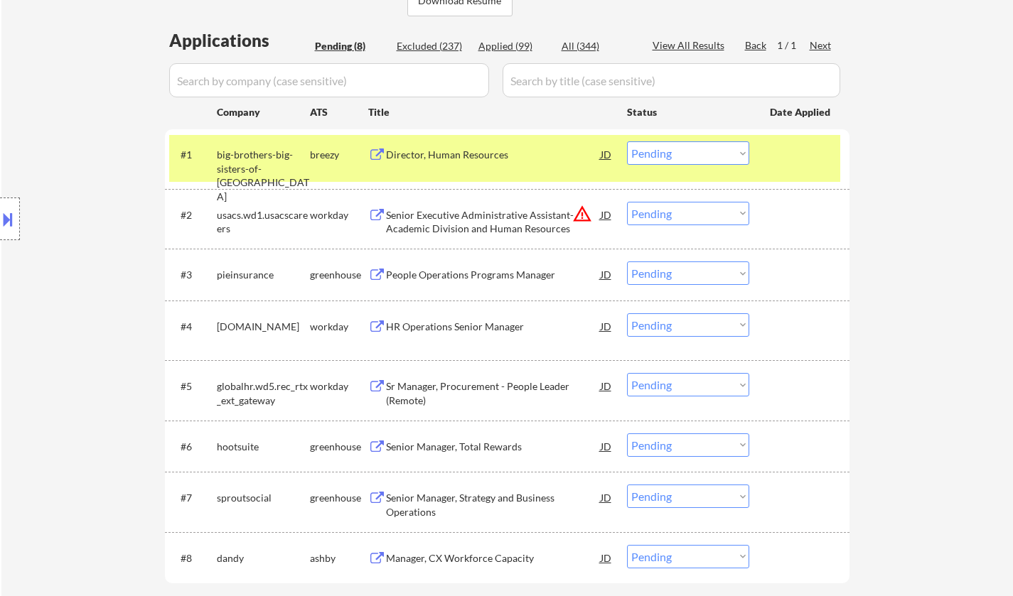
scroll to position [355, 0]
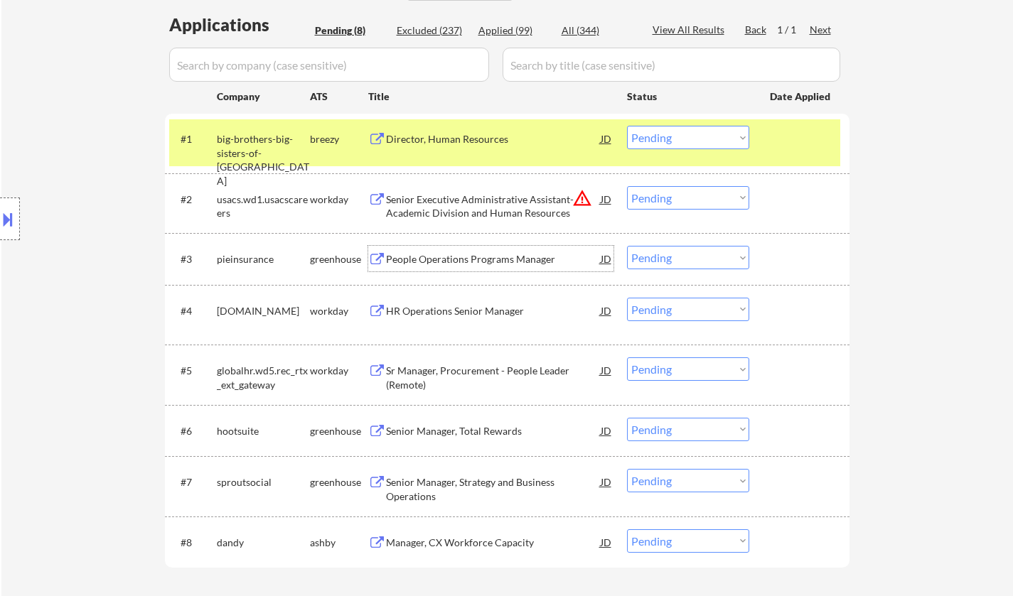
click at [482, 267] on div "People Operations Programs Manager" at bounding box center [493, 259] width 215 height 26
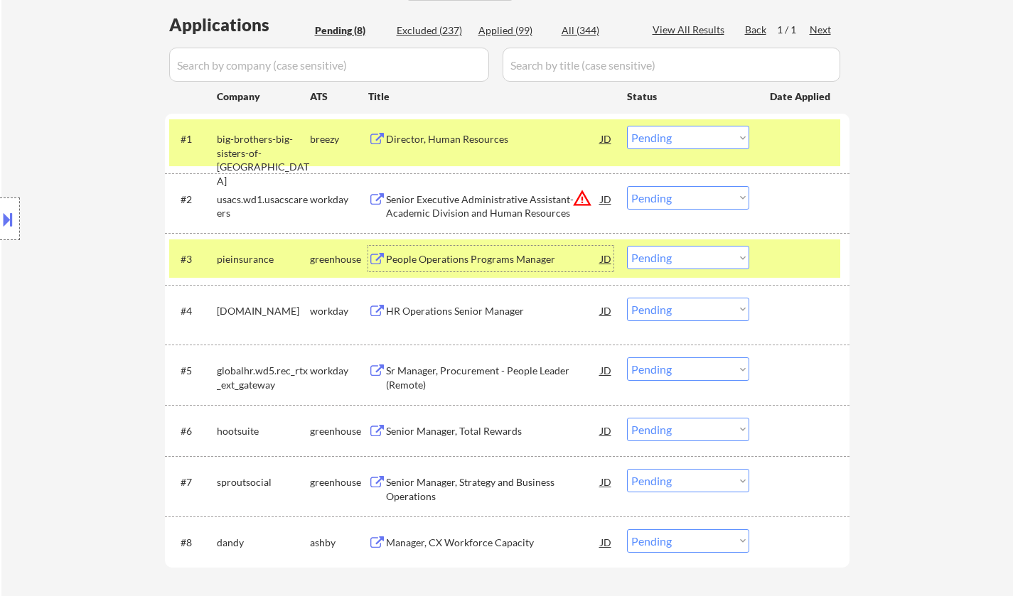
drag, startPoint x: 684, startPoint y: 262, endPoint x: 688, endPoint y: 268, distance: 7.7
click at [686, 264] on select "Choose an option... Pending Applied Excluded (Questions) Excluded (Expired) Exc…" at bounding box center [688, 257] width 122 height 23
click at [627, 246] on select "Choose an option... Pending Applied Excluded (Questions) Excluded (Expired) Exc…" at bounding box center [688, 257] width 122 height 23
select select ""pending""
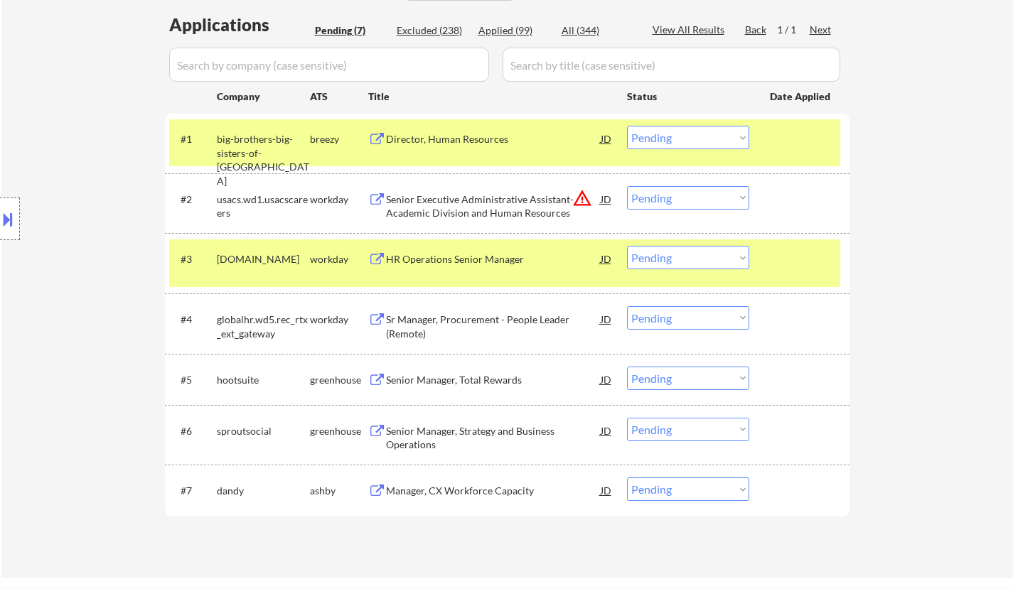
click at [448, 136] on div "Director, Human Resources" at bounding box center [493, 139] width 215 height 14
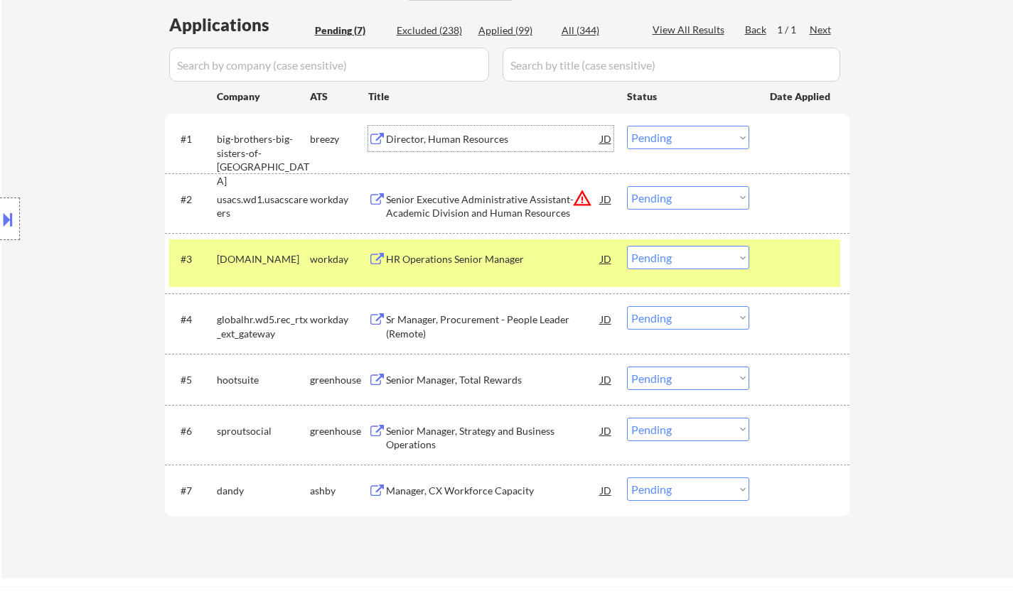
click at [714, 139] on select "Choose an option... Pending Applied Excluded (Questions) Excluded (Expired) Exc…" at bounding box center [688, 137] width 122 height 23
click at [627, 126] on select "Choose an option... Pending Applied Excluded (Questions) Excluded (Expired) Exc…" at bounding box center [688, 137] width 122 height 23
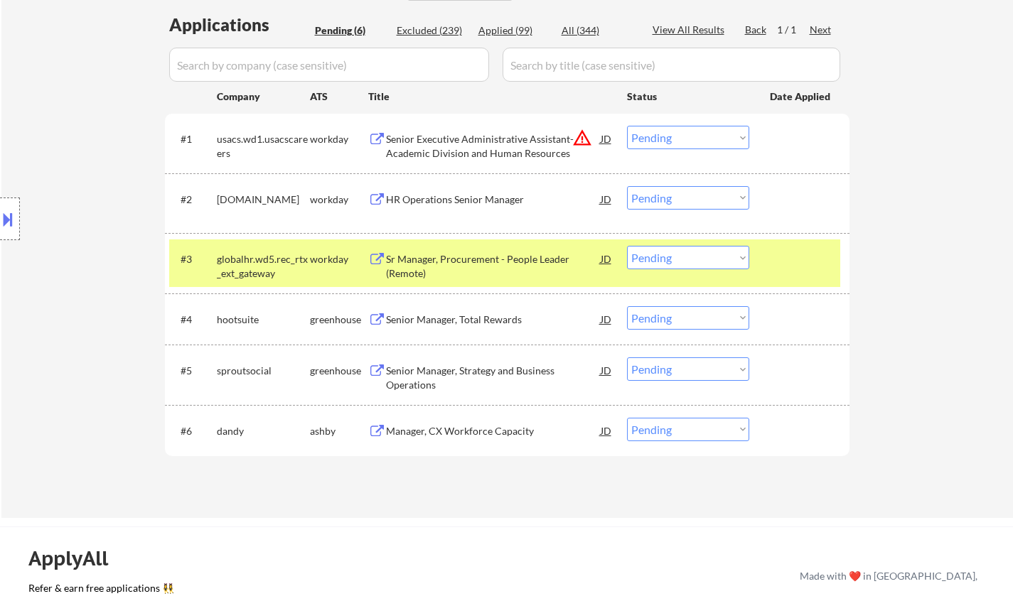
click at [658, 141] on select "Choose an option... Pending Applied Excluded (Questions) Excluded (Expired) Exc…" at bounding box center [688, 137] width 122 height 23
click at [627, 126] on select "Choose an option... Pending Applied Excluded (Questions) Excluded (Expired) Exc…" at bounding box center [688, 137] width 122 height 23
select select ""pending""
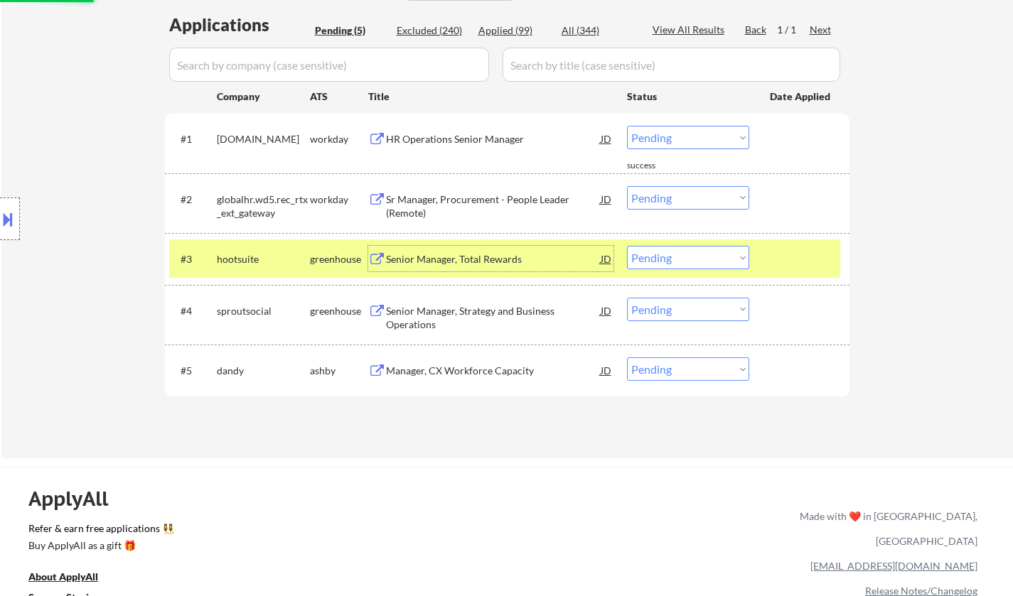
click at [443, 260] on div "Senior Manager, Total Rewards" at bounding box center [493, 259] width 215 height 14
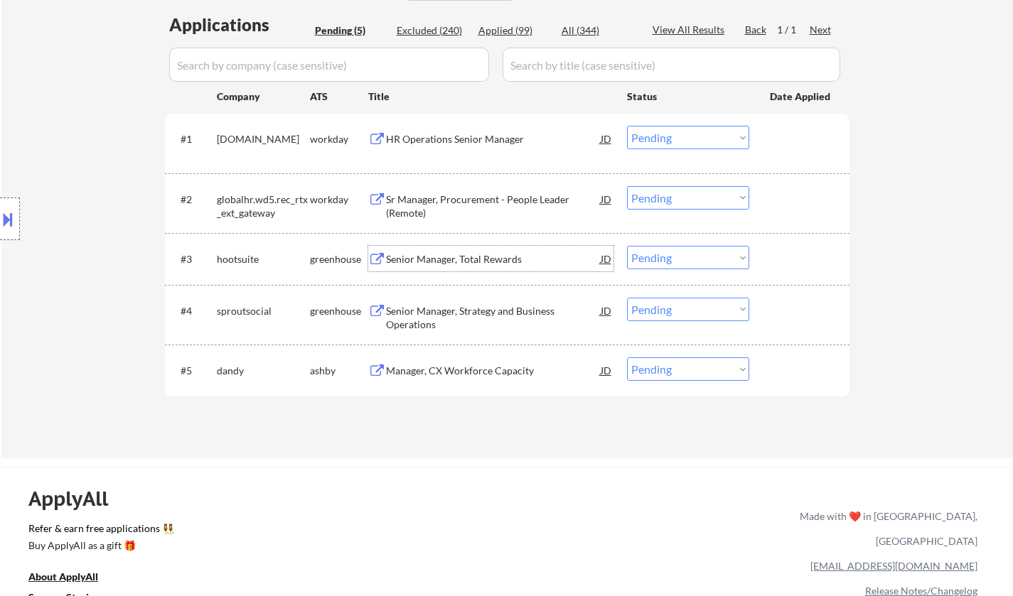
click at [687, 252] on select "Choose an option... Pending Applied Excluded (Questions) Excluded (Expired) Exc…" at bounding box center [688, 257] width 122 height 23
click at [627, 246] on select "Choose an option... Pending Applied Excluded (Questions) Excluded (Expired) Exc…" at bounding box center [688, 257] width 122 height 23
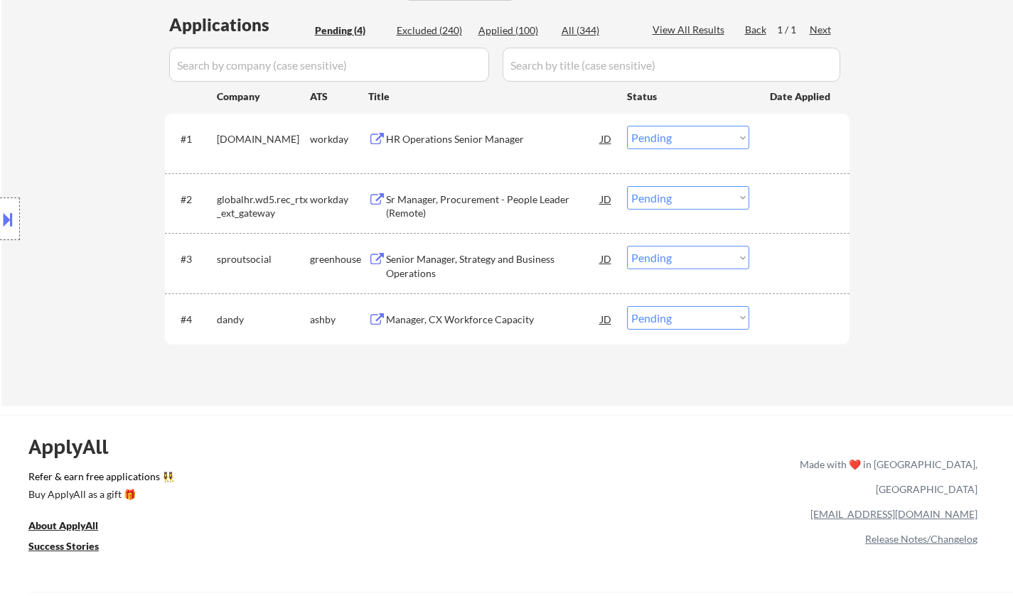
click at [452, 264] on div "Senior Manager, Strategy and Business Operations" at bounding box center [493, 266] width 215 height 28
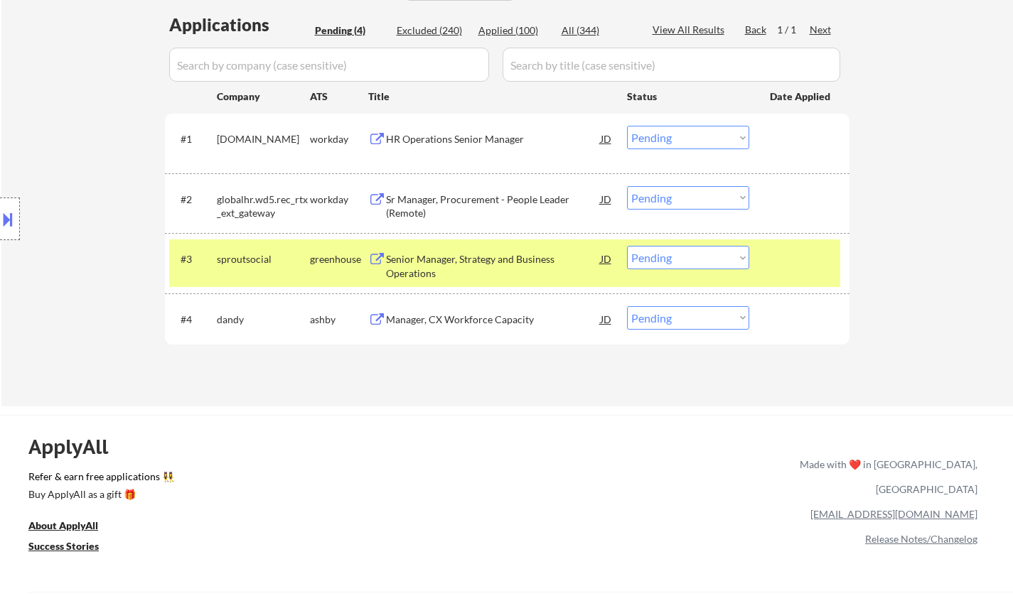
click at [1, 213] on button at bounding box center [8, 219] width 16 height 23
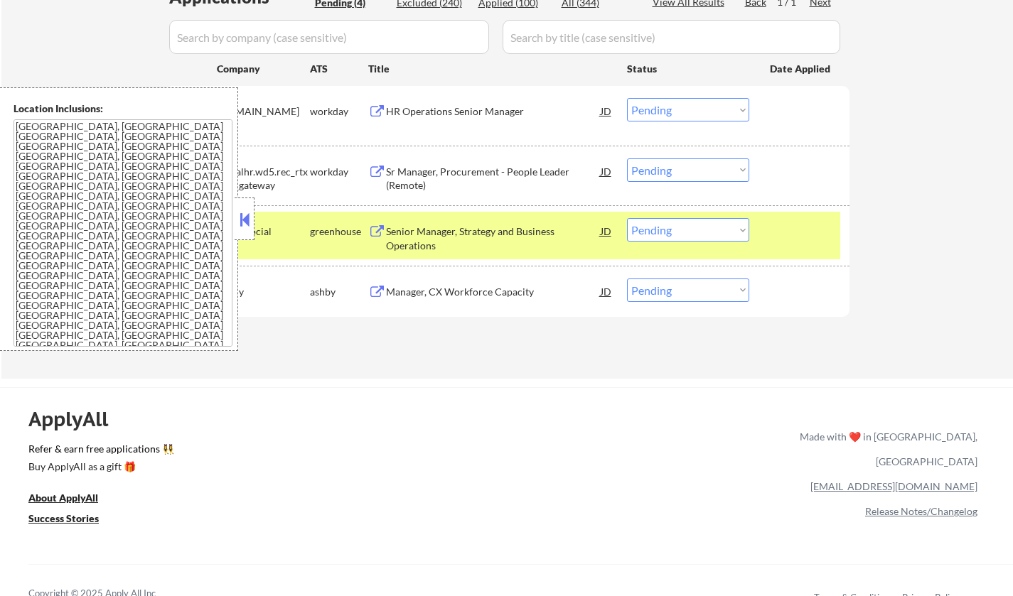
scroll to position [569, 0]
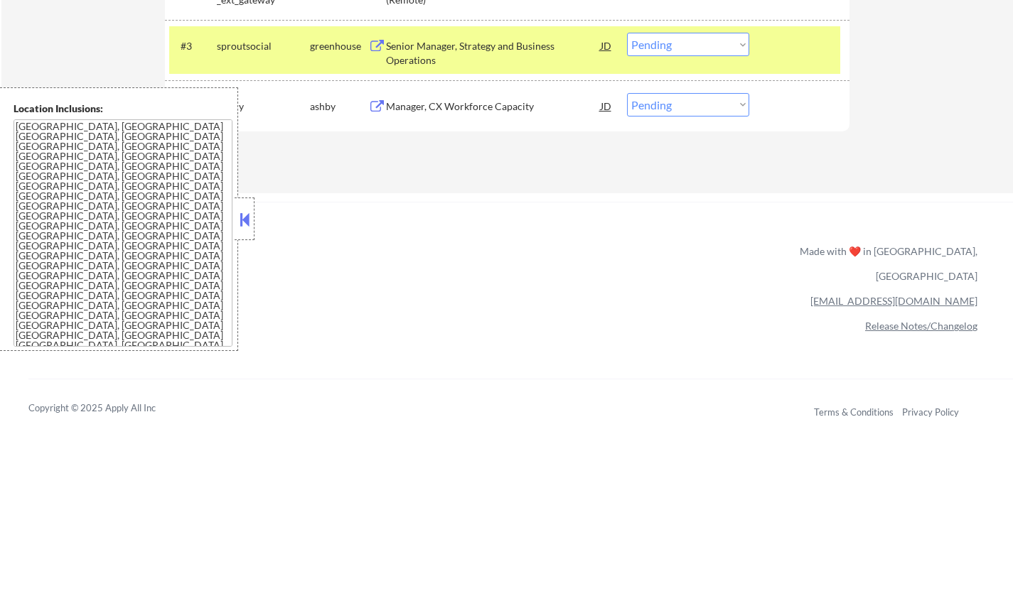
click at [244, 210] on button at bounding box center [245, 219] width 16 height 21
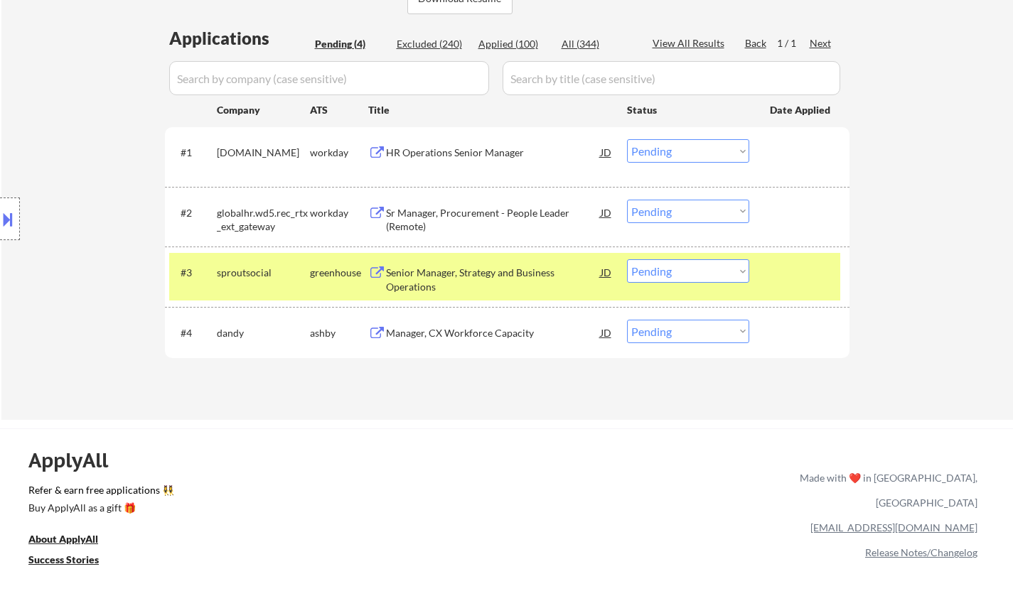
scroll to position [355, 0]
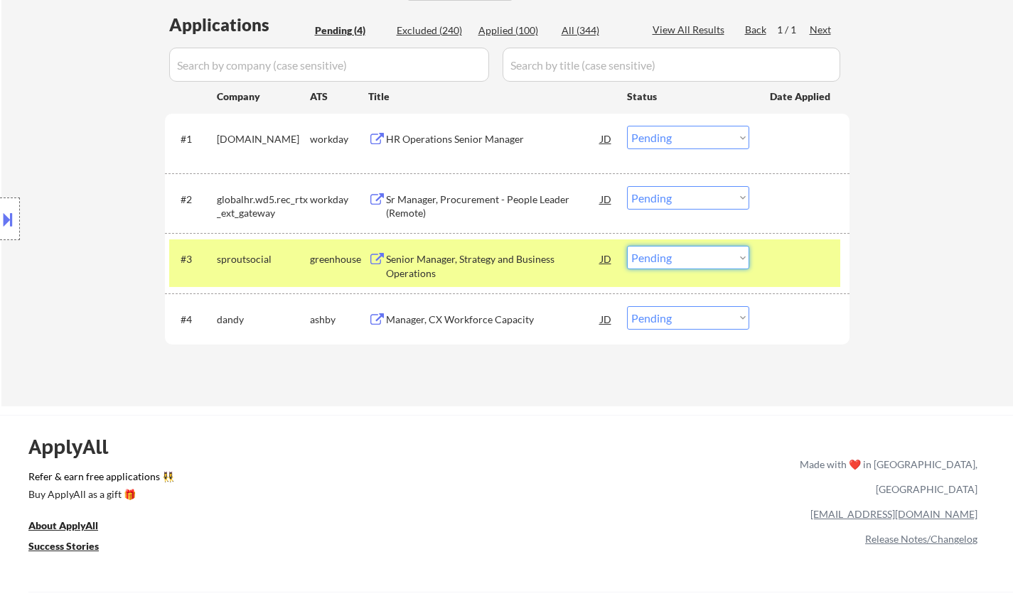
click at [692, 253] on select "Choose an option... Pending Applied Excluded (Questions) Excluded (Expired) Exc…" at bounding box center [688, 257] width 122 height 23
click at [627, 246] on select "Choose an option... Pending Applied Excluded (Questions) Excluded (Expired) Exc…" at bounding box center [688, 257] width 122 height 23
select select ""pending""
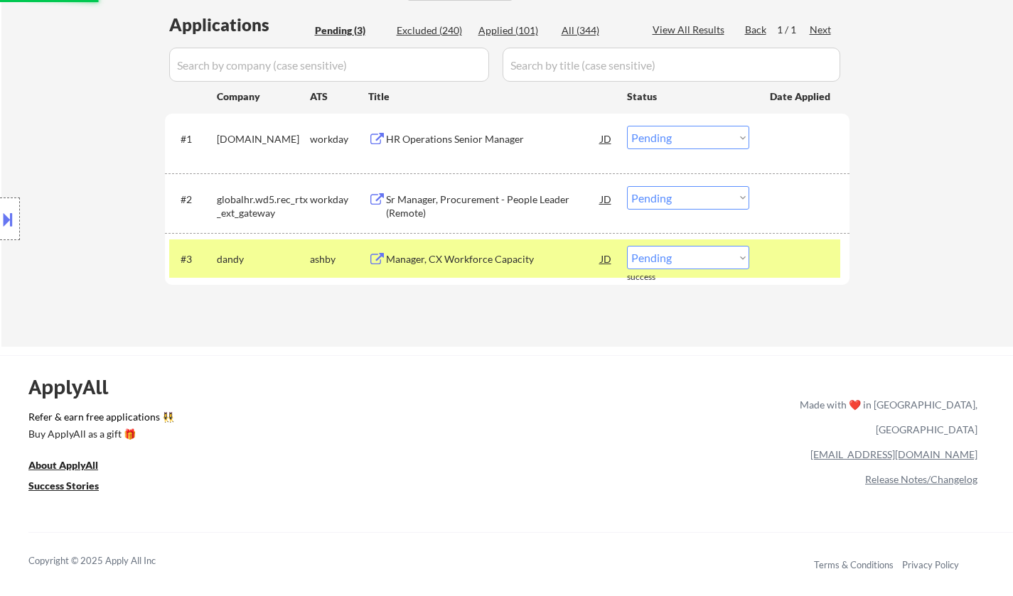
scroll to position [0, 0]
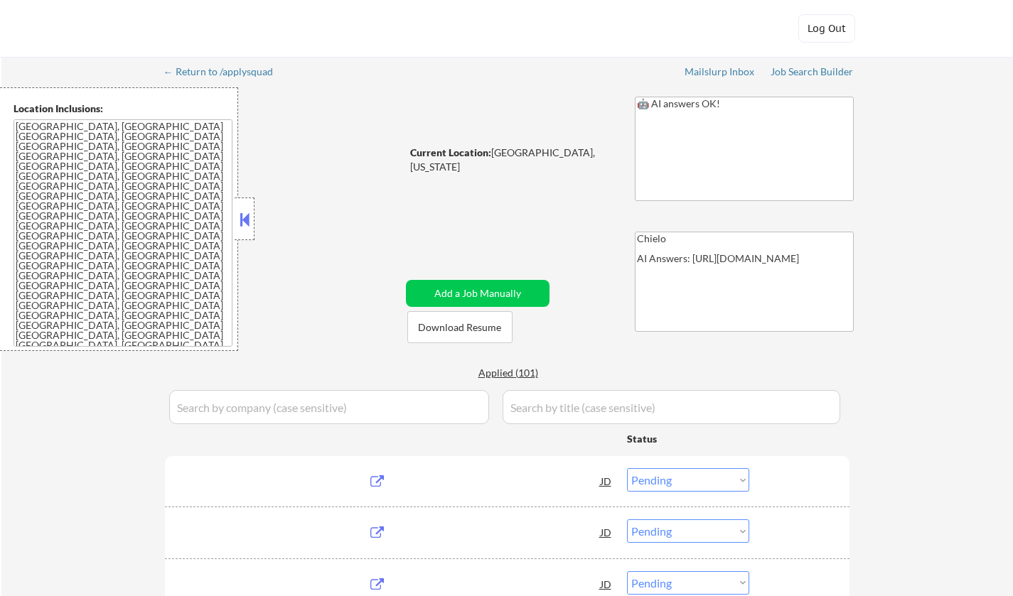
select select ""pending""
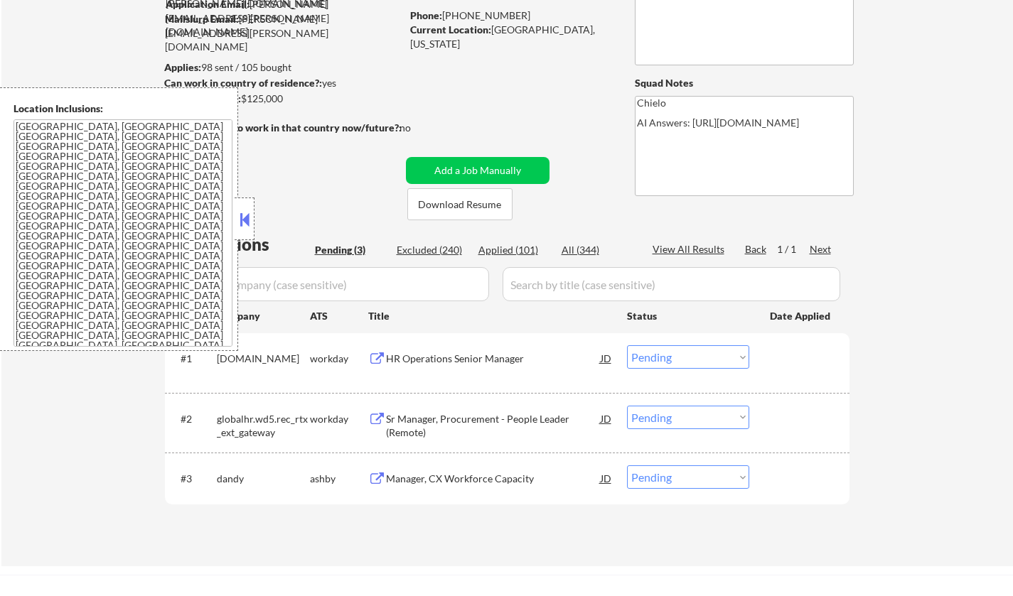
scroll to position [213, 0]
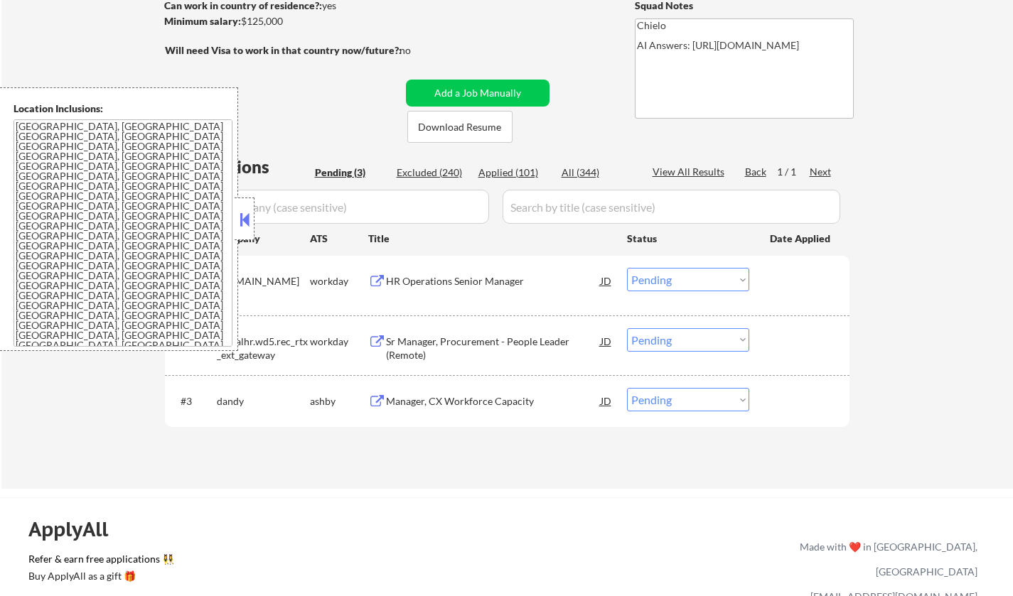
click at [240, 223] on button at bounding box center [245, 219] width 16 height 21
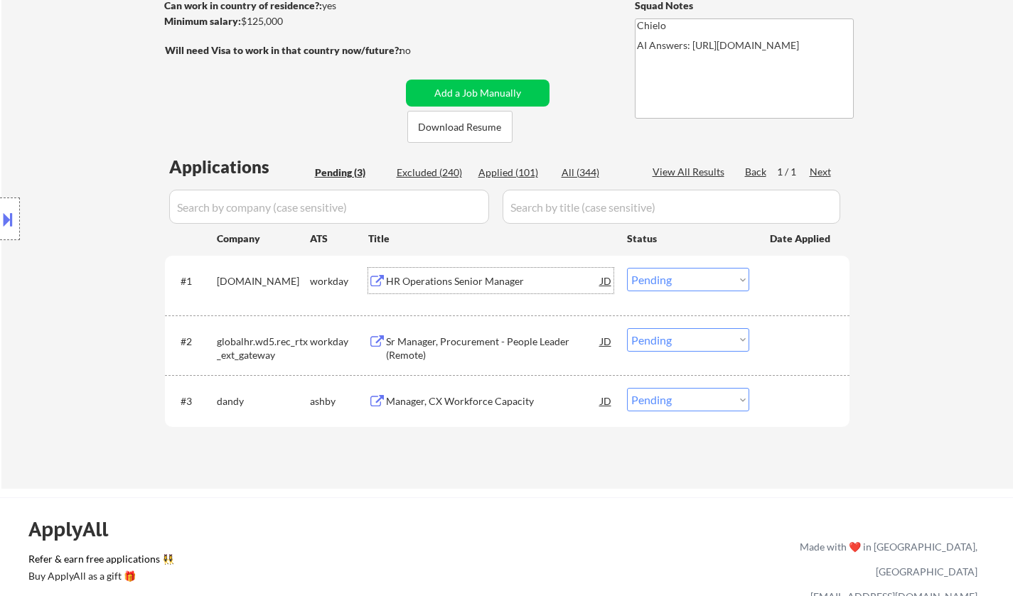
click at [426, 283] on div "HR Operations Senior Manager" at bounding box center [493, 281] width 215 height 14
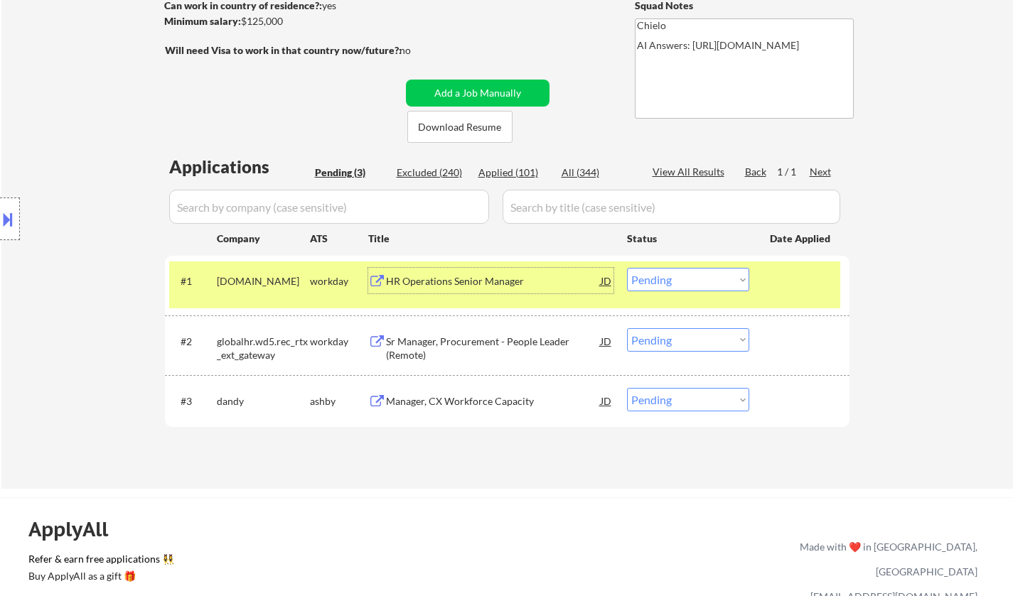
click at [688, 284] on select "Choose an option... Pending Applied Excluded (Questions) Excluded (Expired) Exc…" at bounding box center [688, 279] width 122 height 23
click at [627, 268] on select "Choose an option... Pending Applied Excluded (Questions) Excluded (Expired) Exc…" at bounding box center [688, 279] width 122 height 23
select select ""pending""
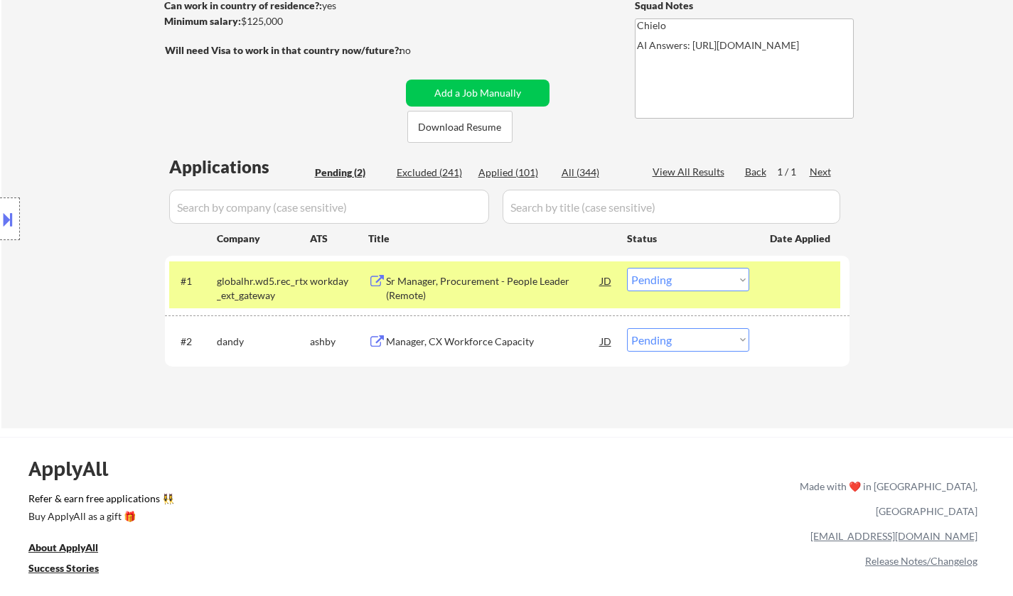
click at [458, 341] on div "Manager, CX Workforce Capacity" at bounding box center [493, 342] width 215 height 14
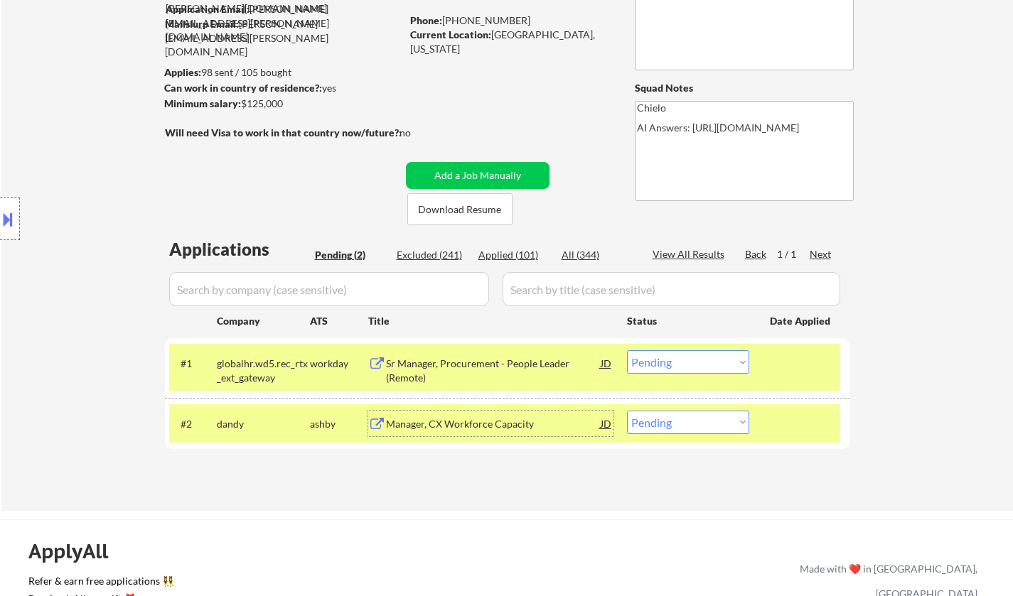
scroll to position [355, 0]
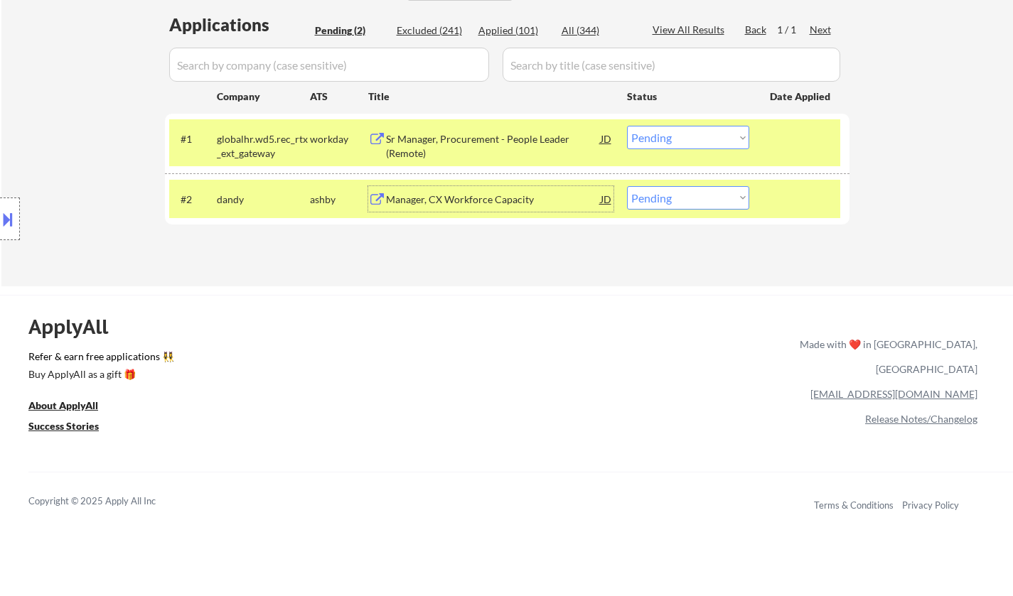
click at [701, 190] on select "Choose an option... Pending Applied Excluded (Questions) Excluded (Expired) Exc…" at bounding box center [688, 197] width 122 height 23
click at [627, 186] on select "Choose an option... Pending Applied Excluded (Questions) Excluded (Expired) Exc…" at bounding box center [688, 197] width 122 height 23
click at [684, 205] on select "Choose an option... Pending Applied Excluded (Questions) Excluded (Expired) Exc…" at bounding box center [688, 197] width 122 height 23
select select ""applied""
click at [627, 186] on select "Choose an option... Pending Applied Excluded (Questions) Excluded (Expired) Exc…" at bounding box center [688, 197] width 122 height 23
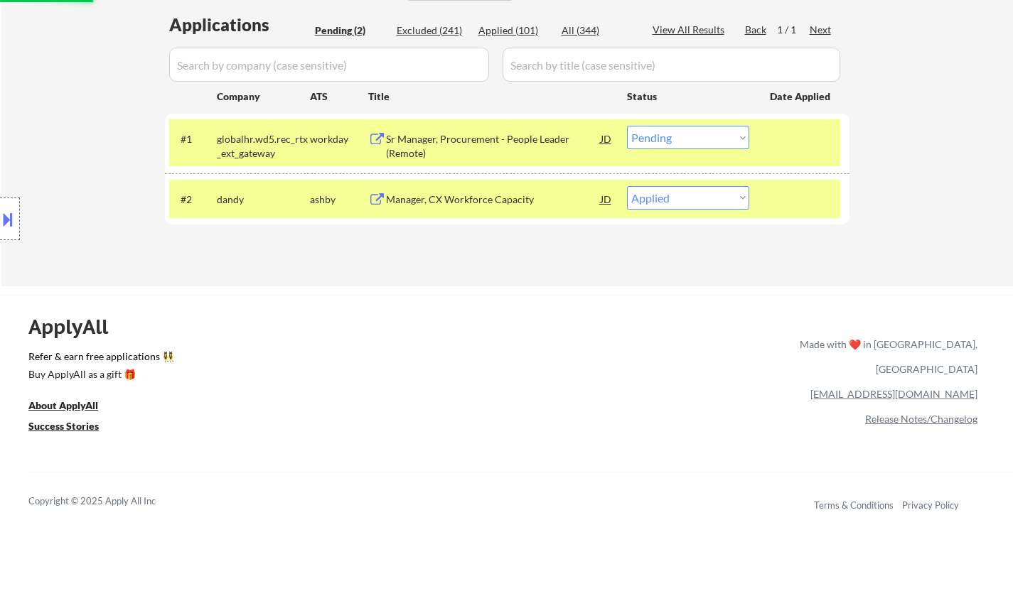
click at [465, 146] on div "Sr Manager, Procurement - People Leader (Remote)" at bounding box center [493, 146] width 215 height 28
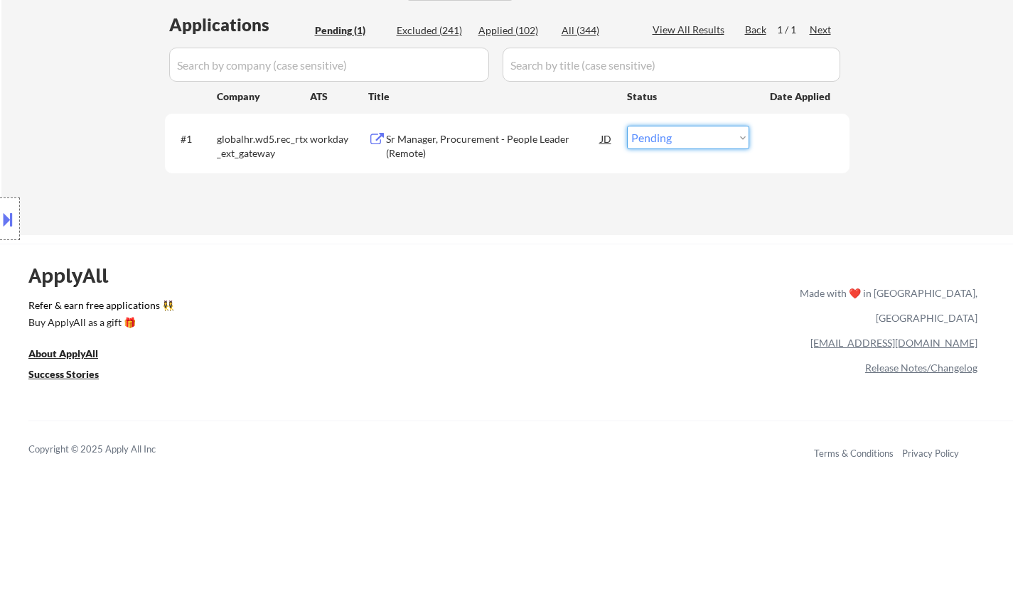
click at [681, 145] on select "Choose an option... Pending Applied Excluded (Questions) Excluded (Expired) Exc…" at bounding box center [688, 137] width 122 height 23
select select ""excluded__bad_match_""
click at [627, 126] on select "Choose an option... Pending Applied Excluded (Questions) Excluded (Expired) Exc…" at bounding box center [688, 137] width 122 height 23
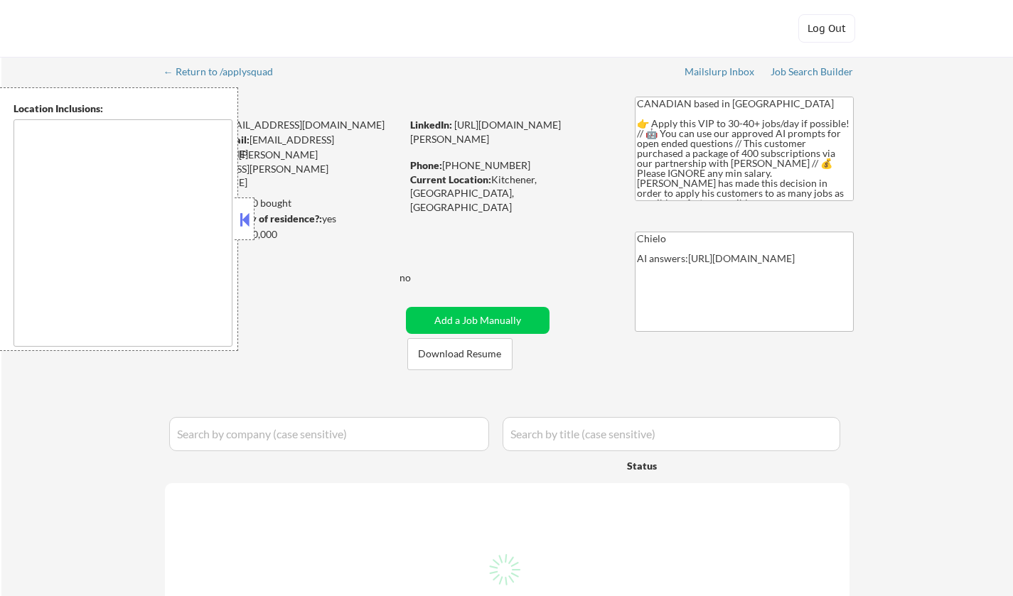
select select ""pending""
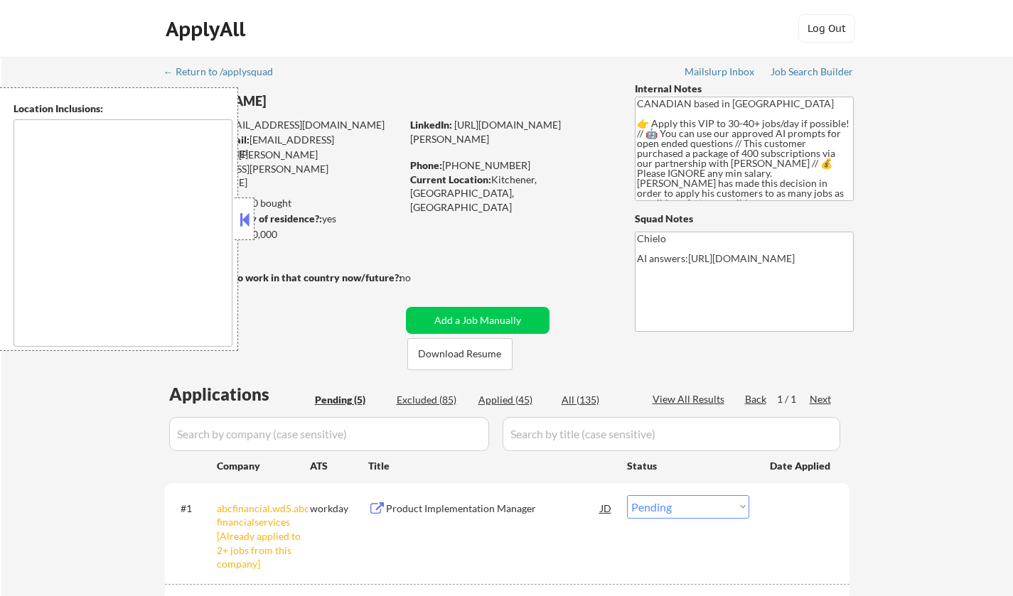
click at [242, 212] on button at bounding box center [245, 219] width 16 height 21
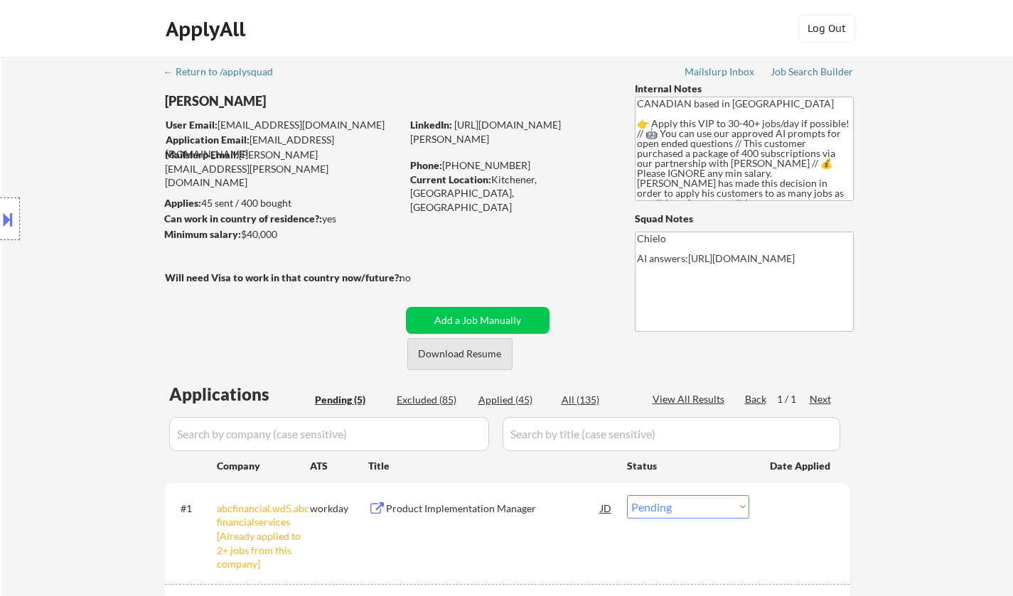
click at [458, 348] on button "Download Resume" at bounding box center [459, 354] width 105 height 32
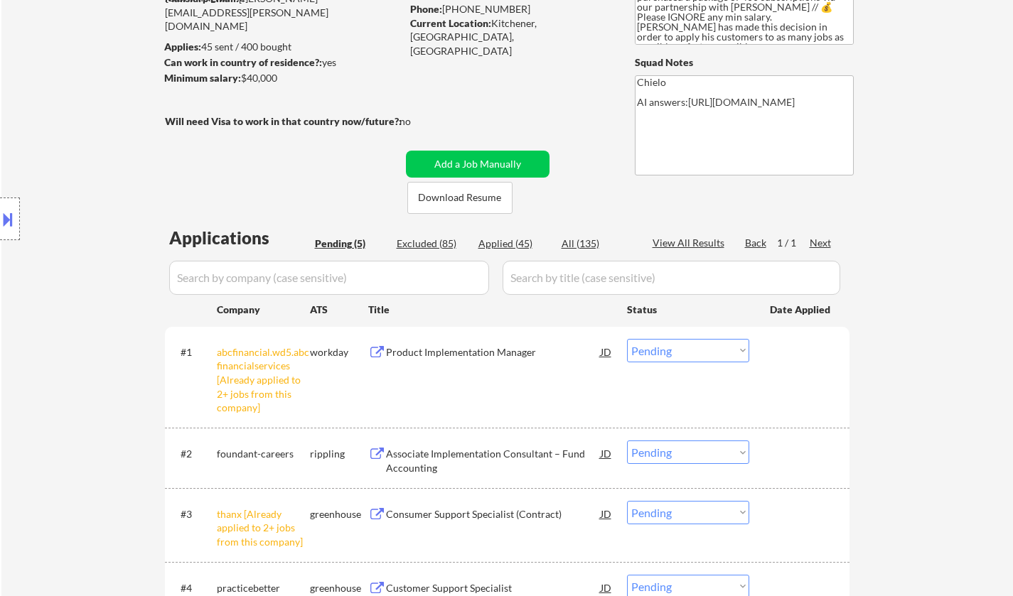
scroll to position [426, 0]
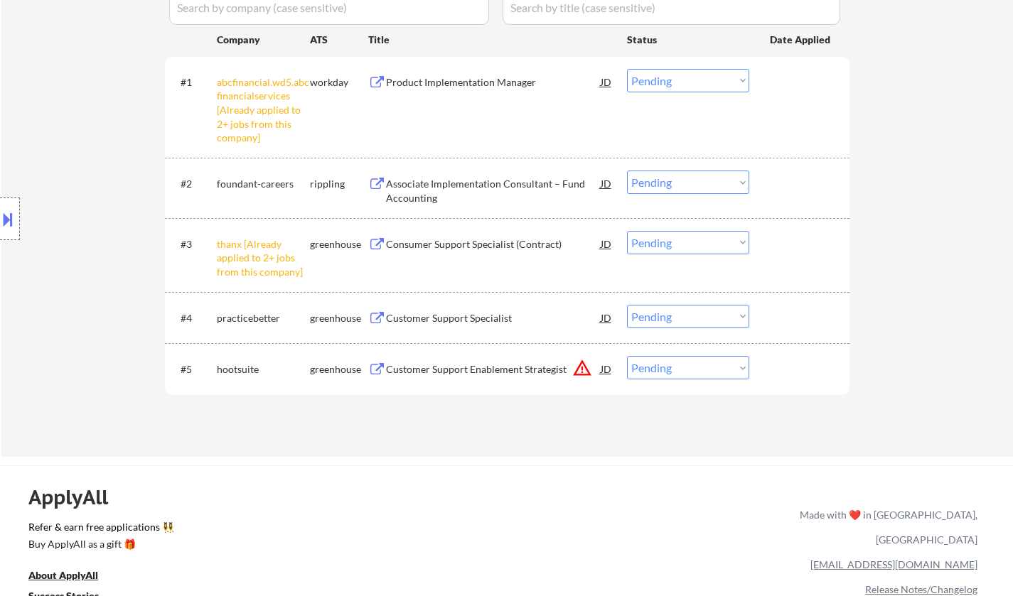
click at [692, 85] on select "Choose an option... Pending Applied Excluded (Questions) Excluded (Expired) Exc…" at bounding box center [688, 80] width 122 height 23
click at [627, 69] on select "Choose an option... Pending Applied Excluded (Questions) Excluded (Expired) Exc…" at bounding box center [688, 80] width 122 height 23
select select ""pending""
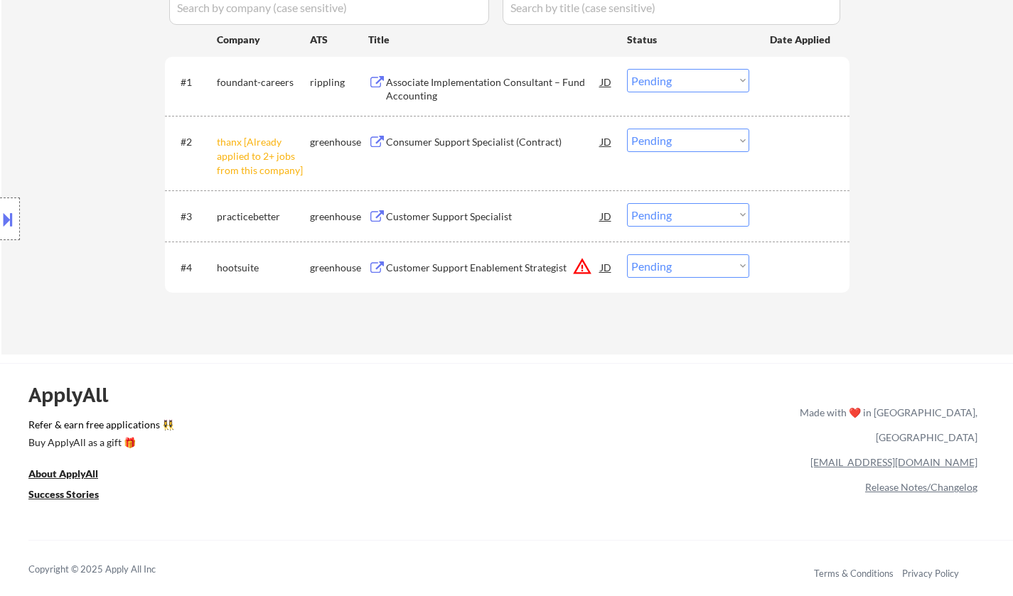
scroll to position [284, 0]
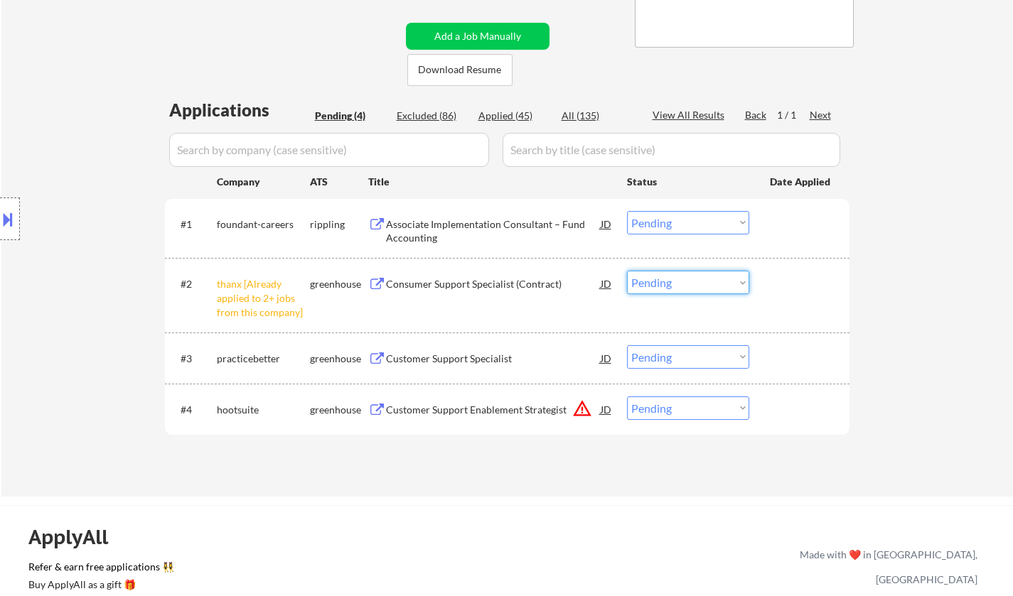
drag, startPoint x: 728, startPoint y: 273, endPoint x: 728, endPoint y: 281, distance: 8.6
click at [728, 273] on select "Choose an option... Pending Applied Excluded (Questions) Excluded (Expired) Exc…" at bounding box center [688, 282] width 122 height 23
click at [627, 271] on select "Choose an option... Pending Applied Excluded (Questions) Excluded (Expired) Exc…" at bounding box center [688, 282] width 122 height 23
select select ""pending""
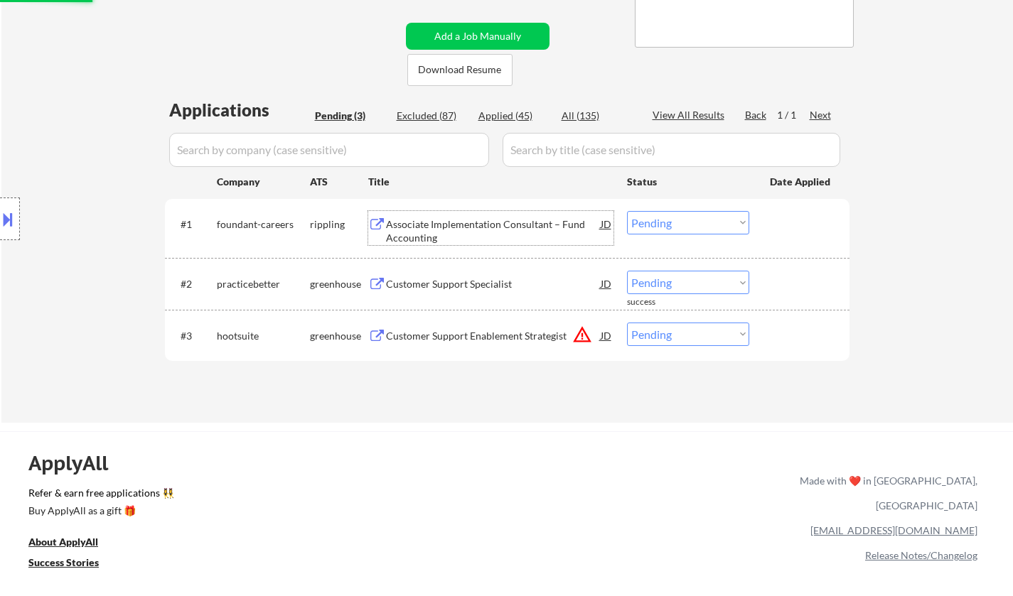
click at [466, 229] on div "Associate Implementation Consultant – Fund Accounting" at bounding box center [493, 231] width 215 height 28
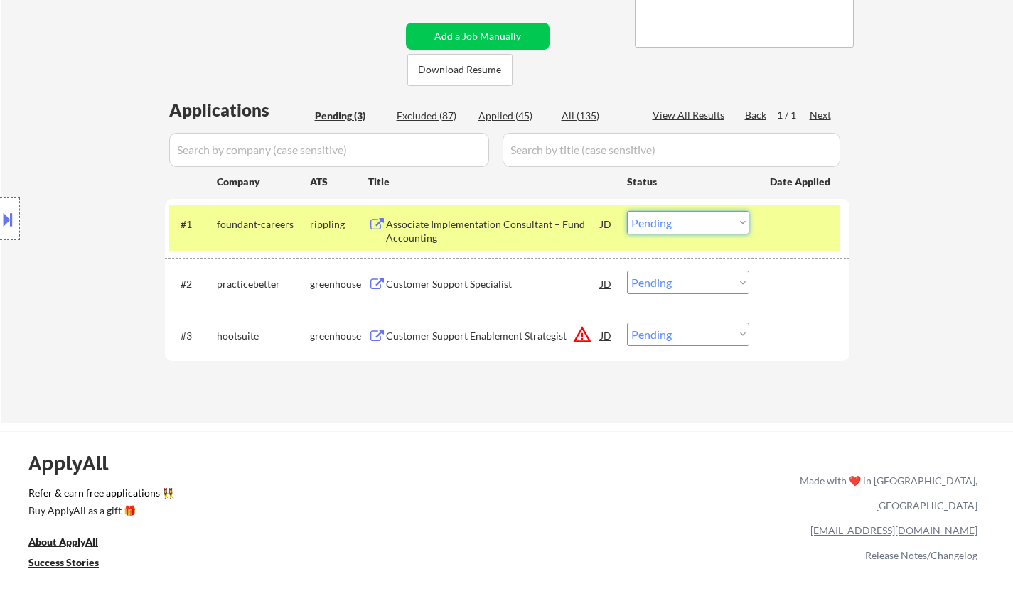
drag, startPoint x: 716, startPoint y: 213, endPoint x: 719, endPoint y: 233, distance: 20.2
click at [716, 214] on select "Choose an option... Pending Applied Excluded (Questions) Excluded (Expired) Exc…" at bounding box center [688, 222] width 122 height 23
click at [627, 211] on select "Choose an option... Pending Applied Excluded (Questions) Excluded (Expired) Exc…" at bounding box center [688, 222] width 122 height 23
select select ""pending""
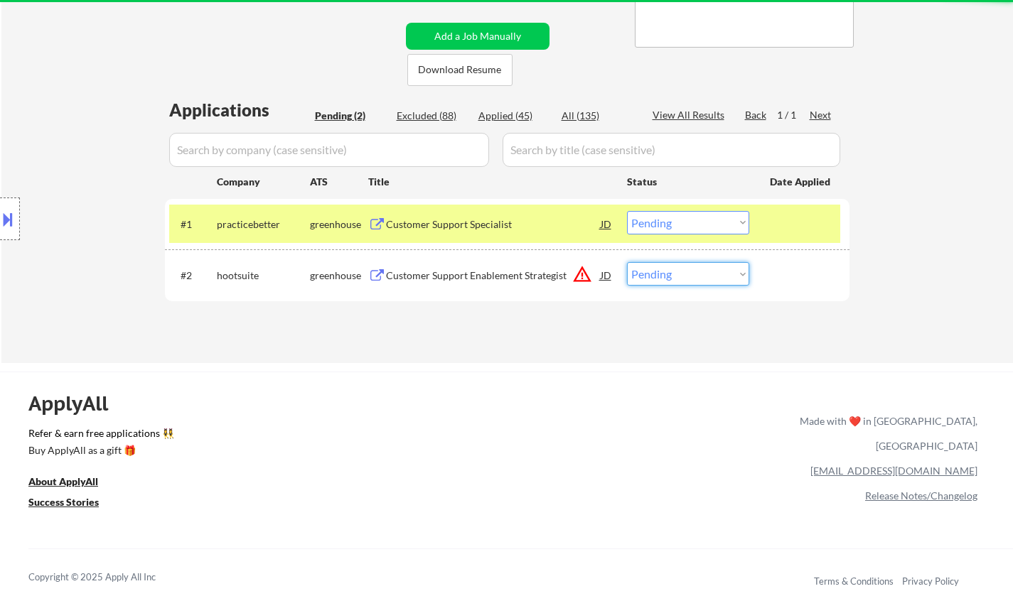
click at [699, 276] on select "Choose an option... Pending Applied Excluded (Questions) Excluded (Expired) Exc…" at bounding box center [688, 273] width 122 height 23
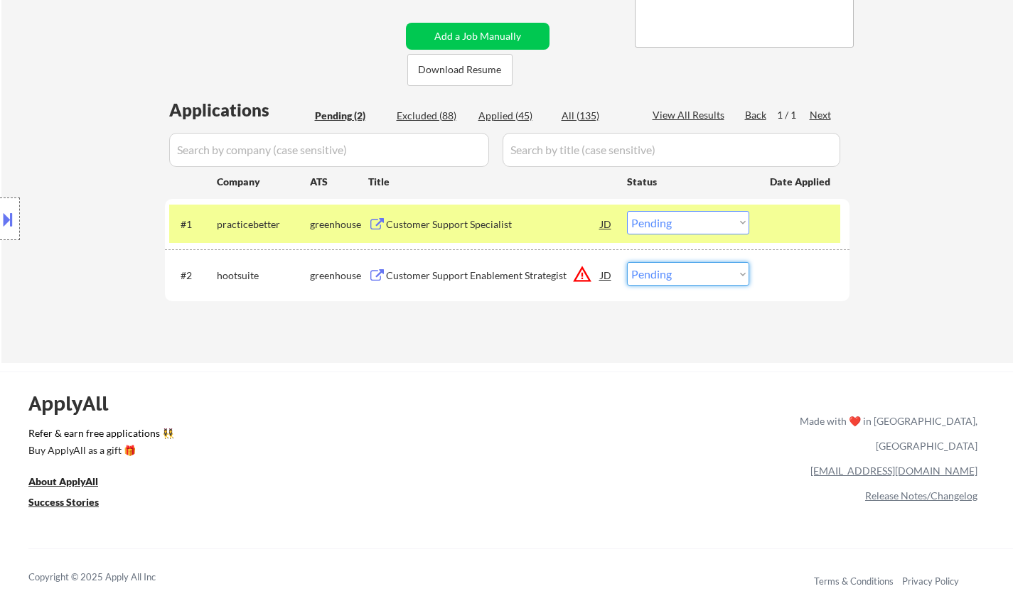
select select ""excluded__location_""
click at [627, 262] on select "Choose an option... Pending Applied Excluded (Questions) Excluded (Expired) Exc…" at bounding box center [688, 273] width 122 height 23
click at [471, 215] on div "Customer Support Specialist" at bounding box center [493, 224] width 215 height 26
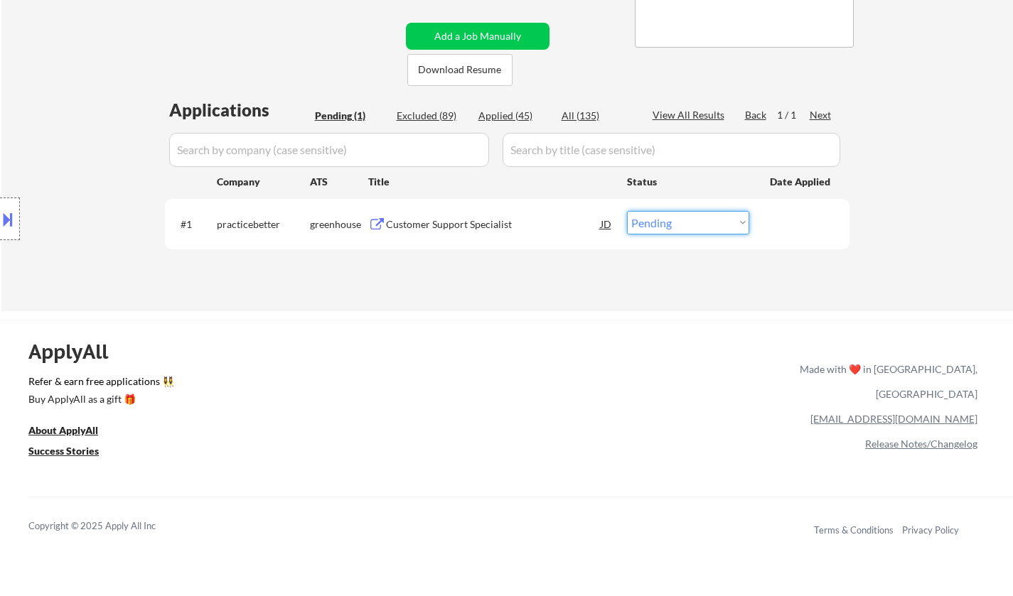
click at [689, 227] on select "Choose an option... Pending Applied Excluded (Questions) Excluded (Expired) Exc…" at bounding box center [688, 222] width 122 height 23
select select ""applied""
click at [627, 211] on select "Choose an option... Pending Applied Excluded (Questions) Excluded (Expired) Exc…" at bounding box center [688, 222] width 122 height 23
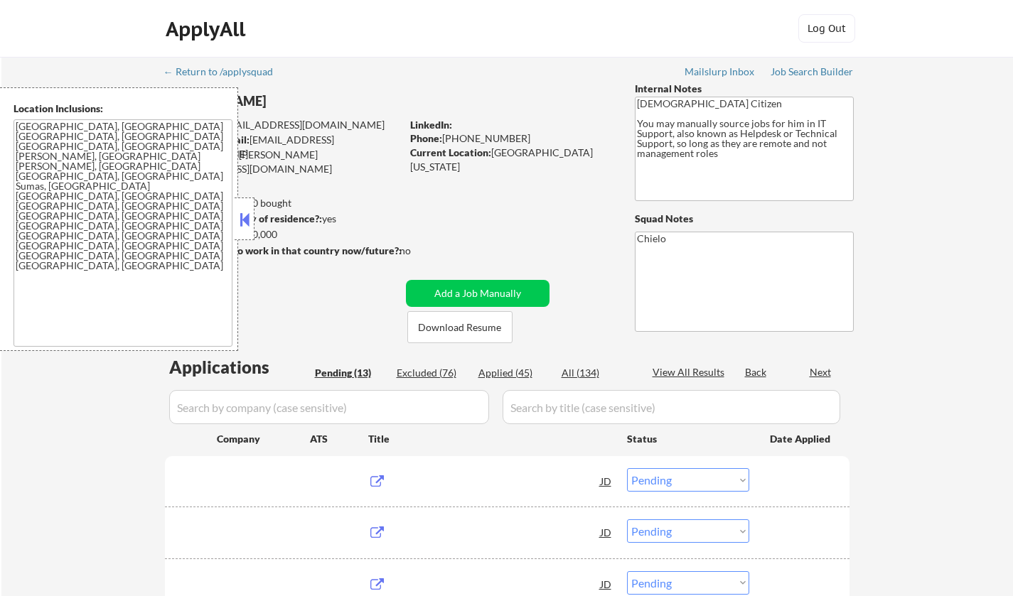
select select ""pending""
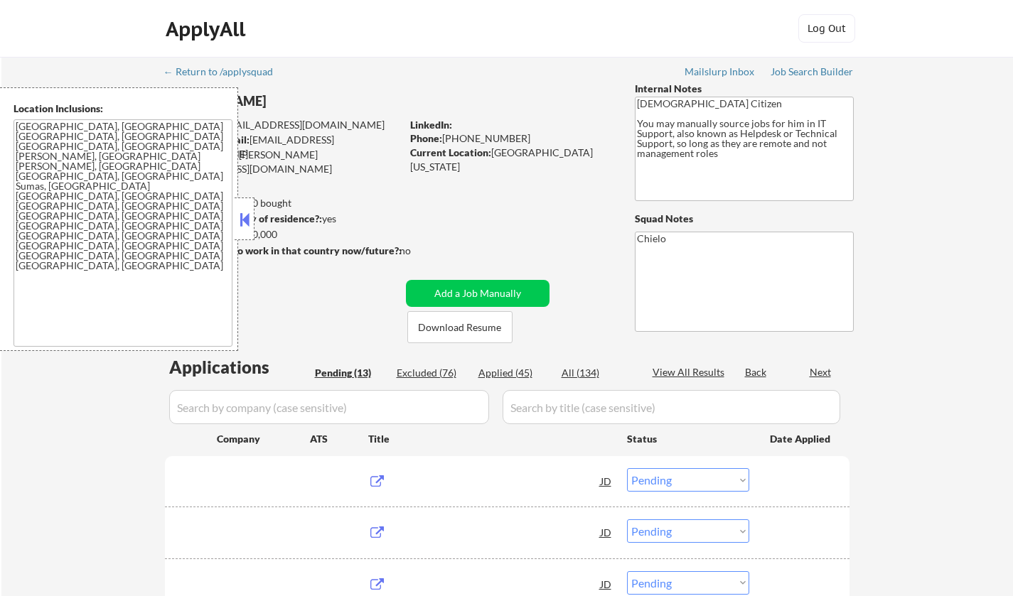
select select ""pending""
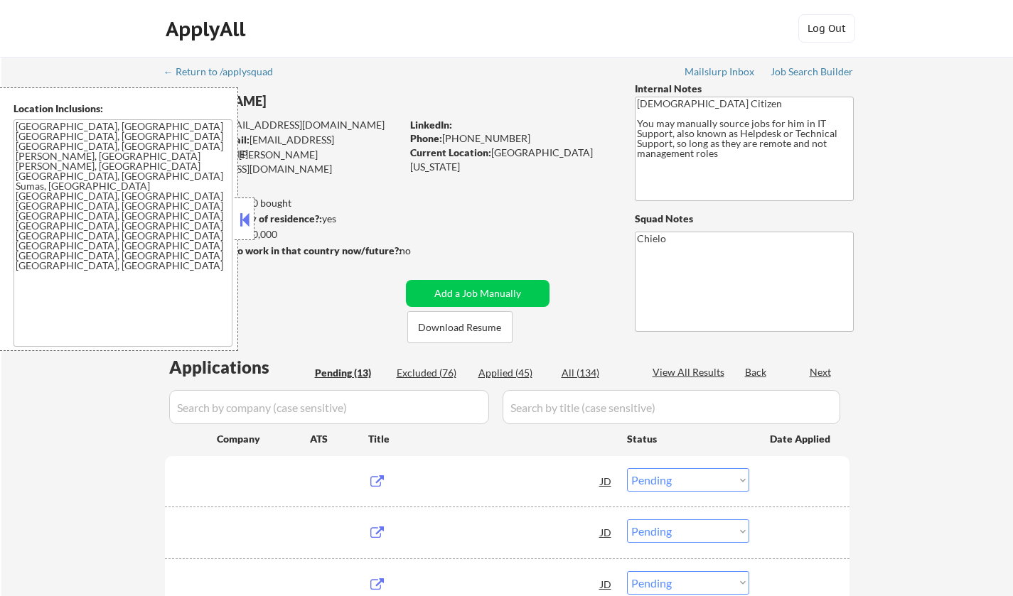
select select ""pending""
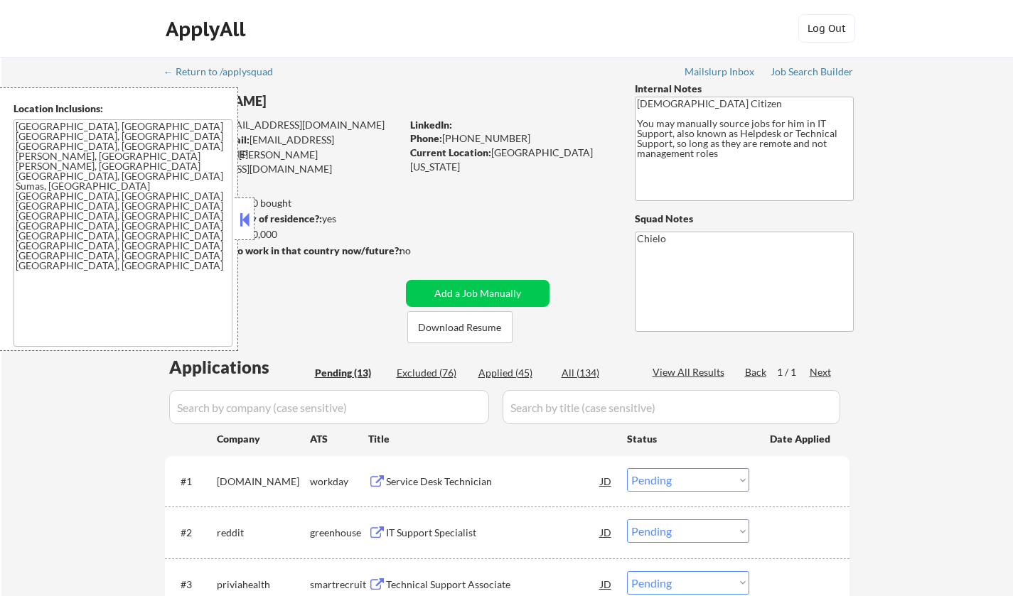
click at [240, 233] on div at bounding box center [245, 219] width 20 height 43
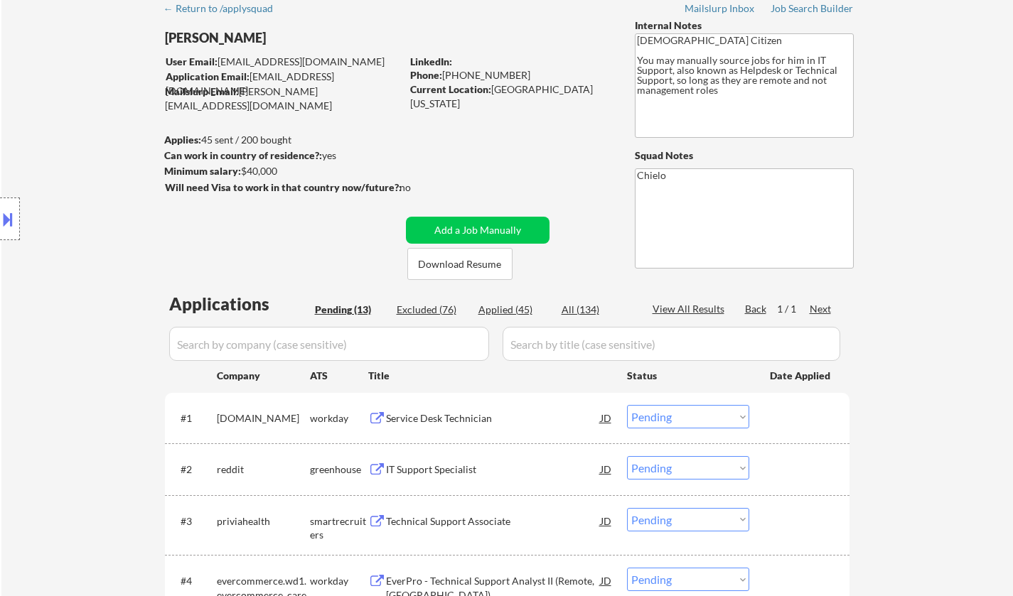
scroll to position [213, 0]
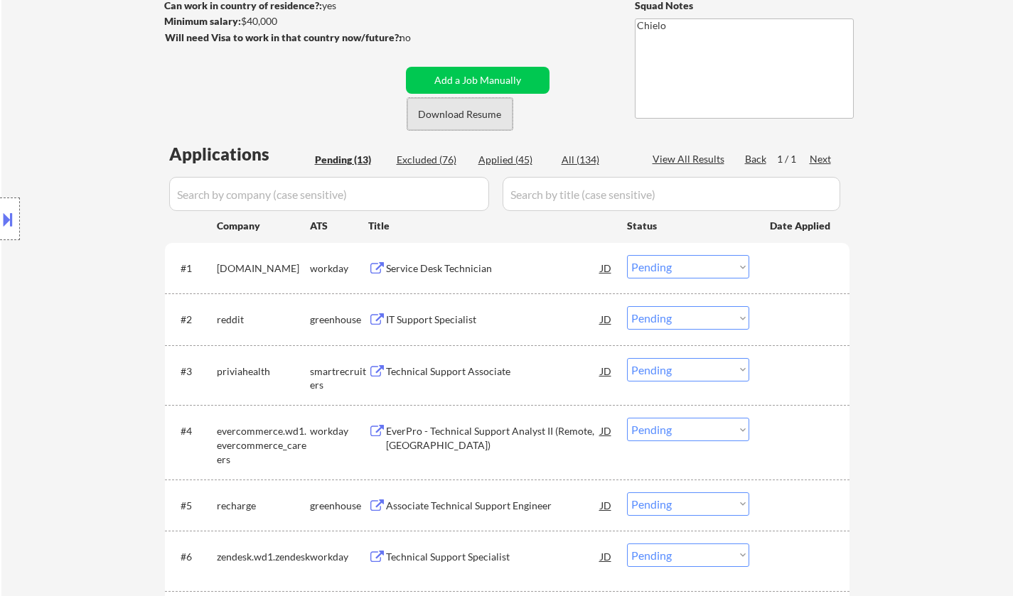
click at [469, 114] on button "Download Resume" at bounding box center [459, 114] width 105 height 32
click at [454, 320] on div "IT Support Specialist" at bounding box center [493, 320] width 215 height 14
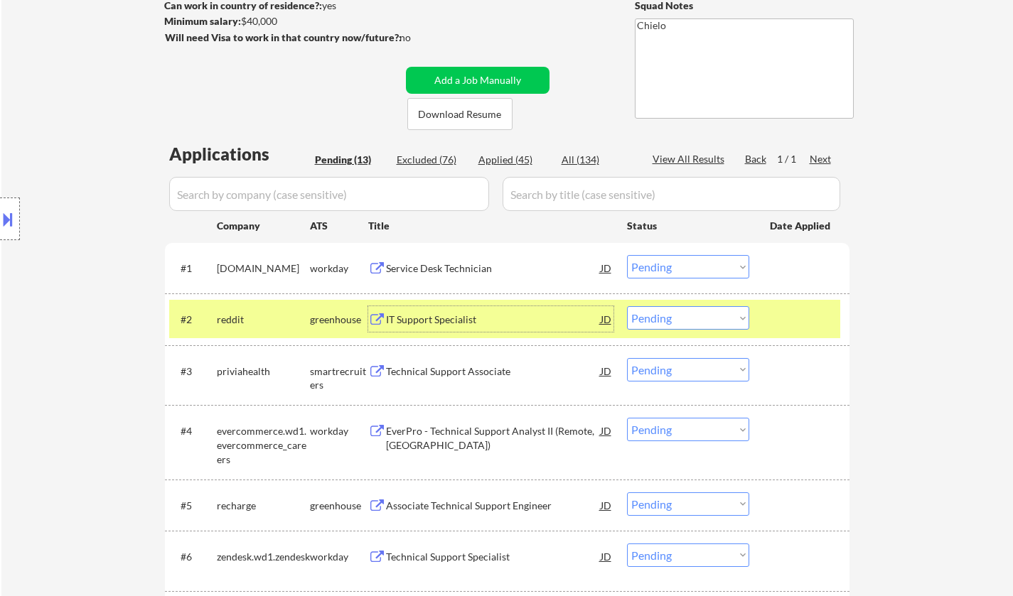
scroll to position [284, 0]
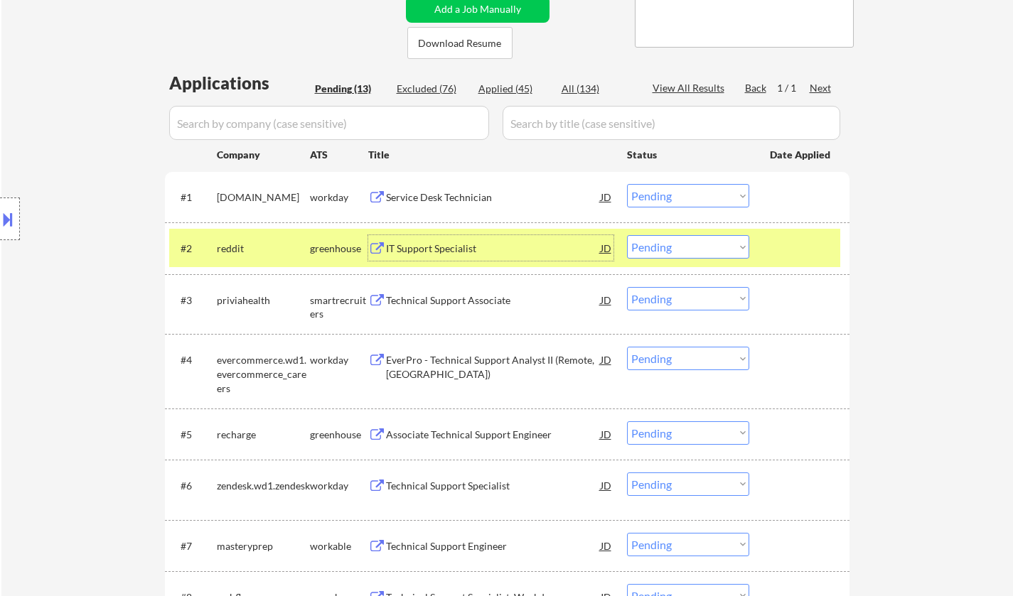
drag, startPoint x: 688, startPoint y: 249, endPoint x: 697, endPoint y: 257, distance: 11.7
click at [692, 250] on select "Choose an option... Pending Applied Excluded (Questions) Excluded (Expired) Exc…" at bounding box center [688, 246] width 122 height 23
click at [627, 235] on select "Choose an option... Pending Applied Excluded (Questions) Excluded (Expired) Exc…" at bounding box center [688, 246] width 122 height 23
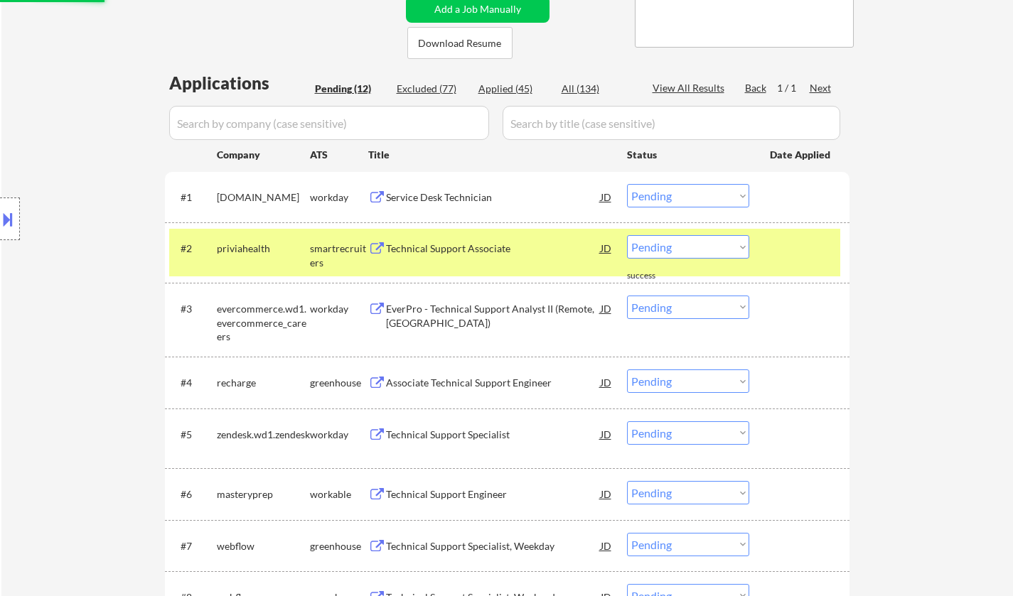
scroll to position [426, 0]
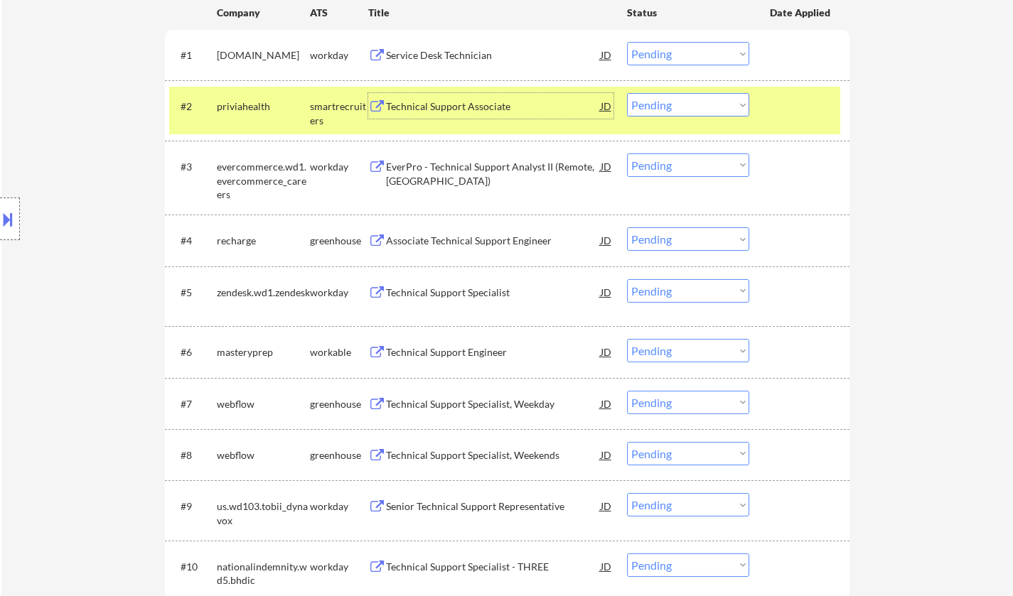
click at [478, 111] on div "Technical Support Associate" at bounding box center [493, 106] width 215 height 14
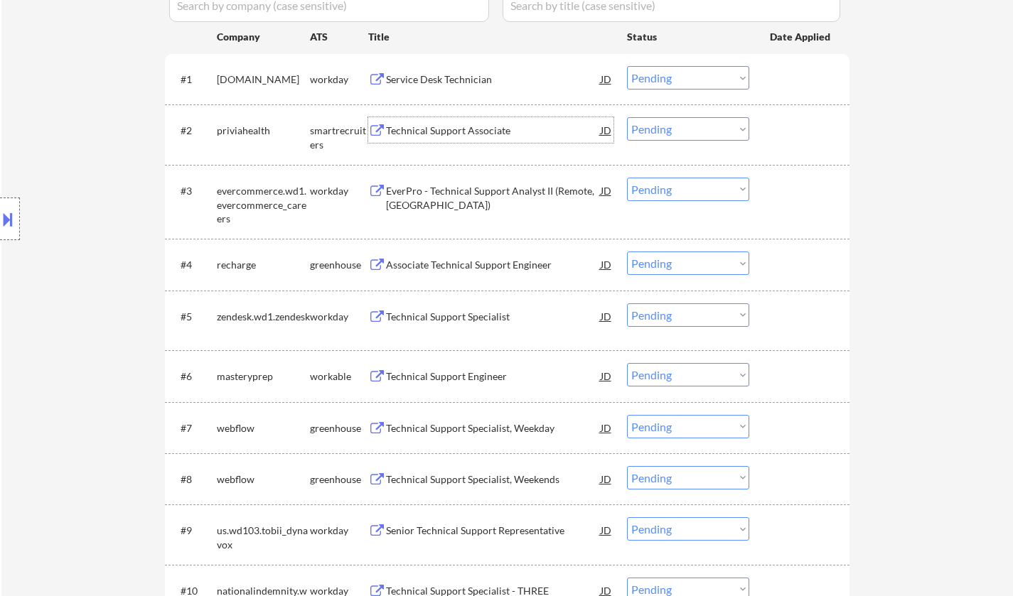
scroll to position [355, 0]
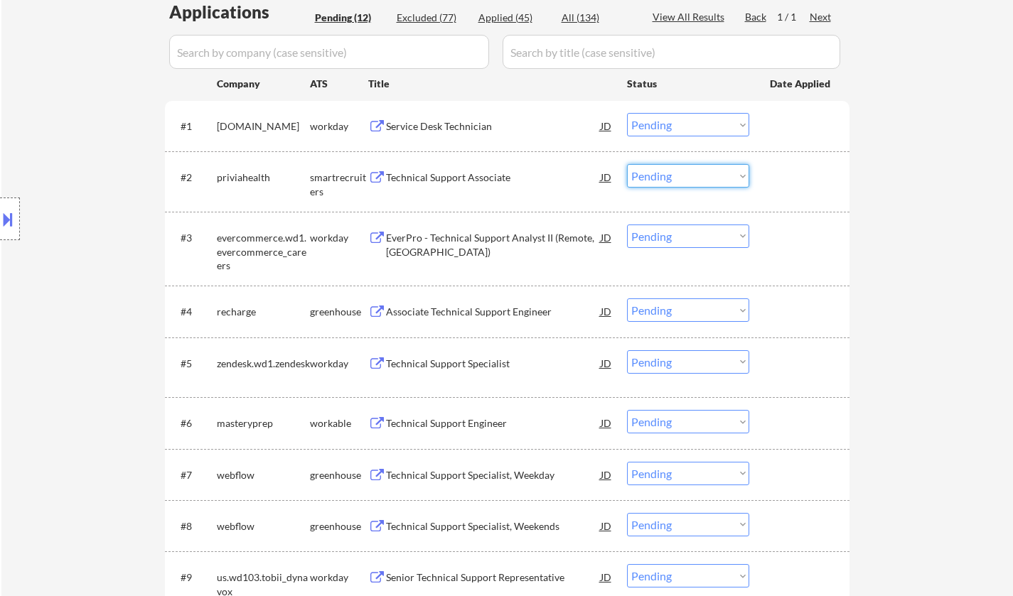
click at [687, 183] on select "Choose an option... Pending Applied Excluded (Questions) Excluded (Expired) Exc…" at bounding box center [688, 175] width 122 height 23
click at [627, 164] on select "Choose an option... Pending Applied Excluded (Questions) Excluded (Expired) Exc…" at bounding box center [688, 175] width 122 height 23
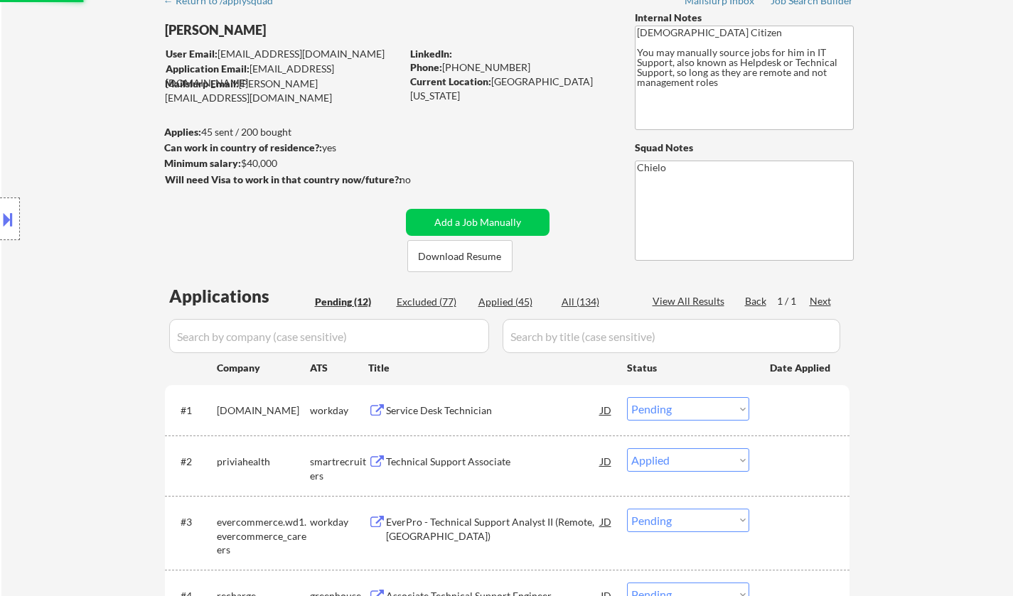
scroll to position [213, 0]
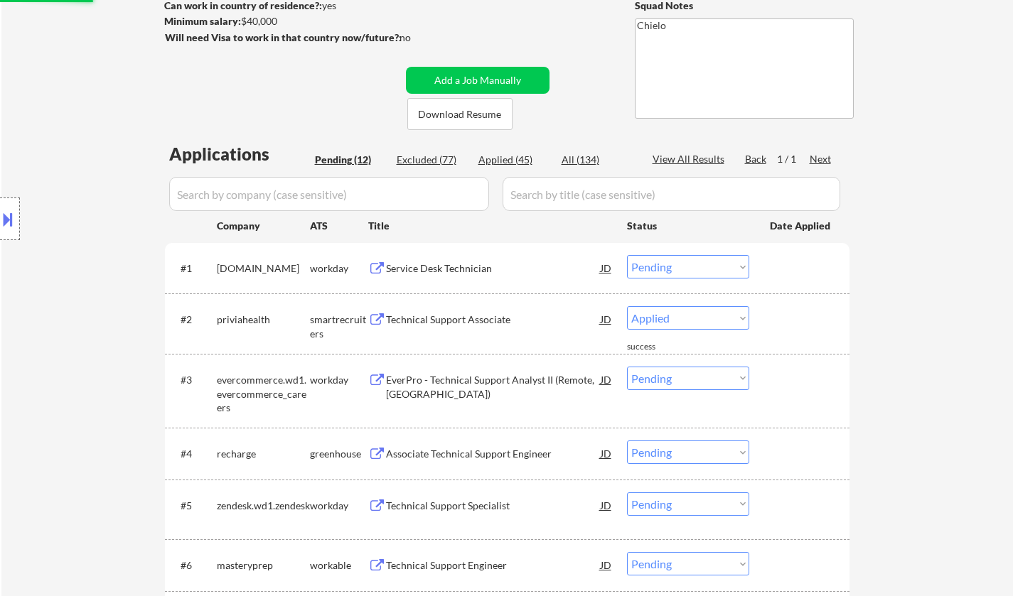
select select ""pending""
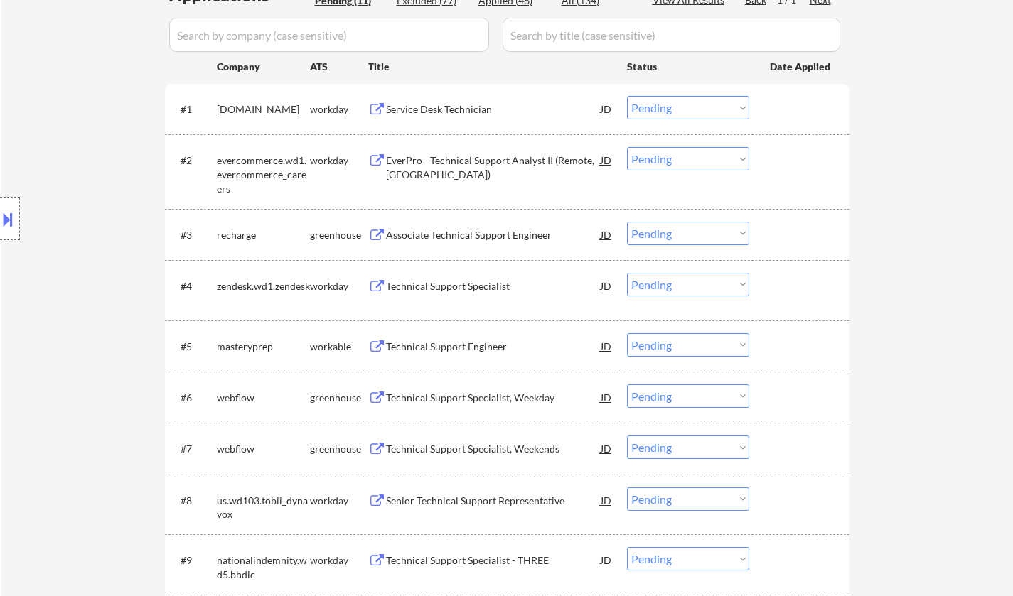
scroll to position [426, 0]
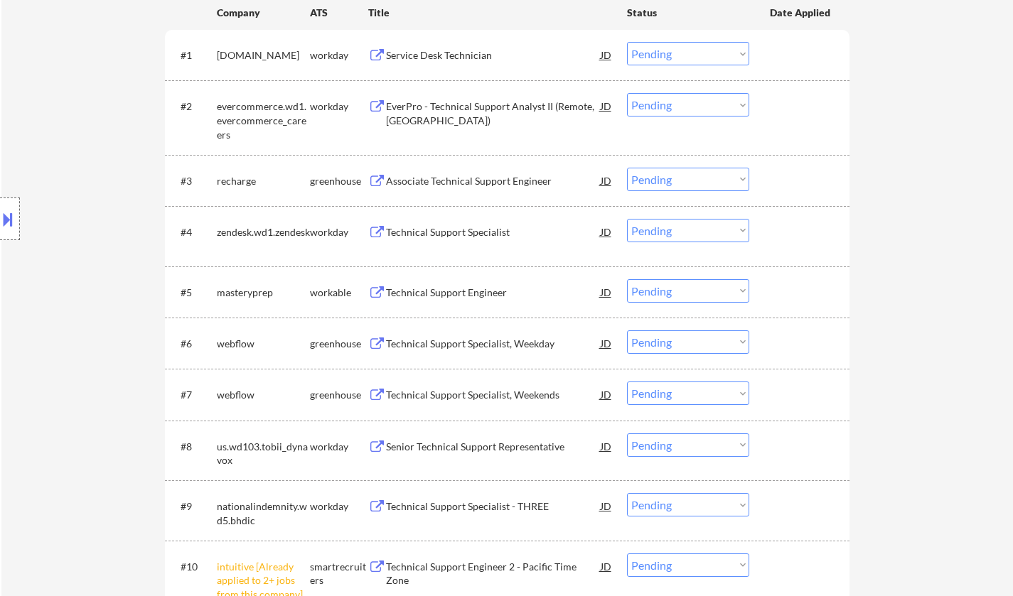
click at [468, 181] on div "Associate Technical Support Engineer" at bounding box center [493, 181] width 215 height 14
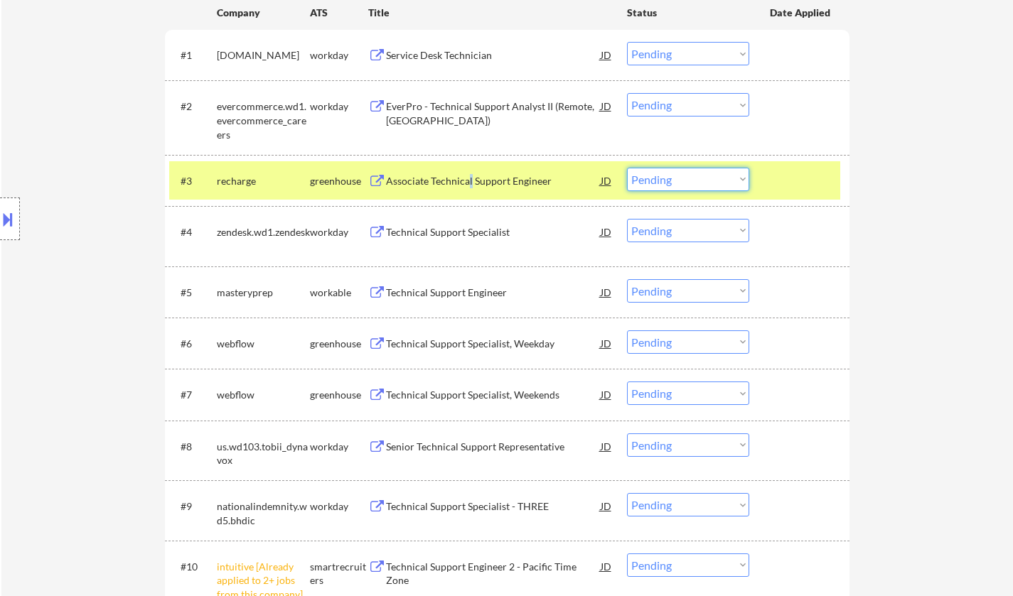
click at [689, 179] on select "Choose an option... Pending Applied Excluded (Questions) Excluded (Expired) Exc…" at bounding box center [688, 179] width 122 height 23
click at [627, 168] on select "Choose an option... Pending Applied Excluded (Questions) Excluded (Expired) Exc…" at bounding box center [688, 179] width 122 height 23
click at [478, 300] on div "Technical Support Engineer" at bounding box center [493, 292] width 215 height 26
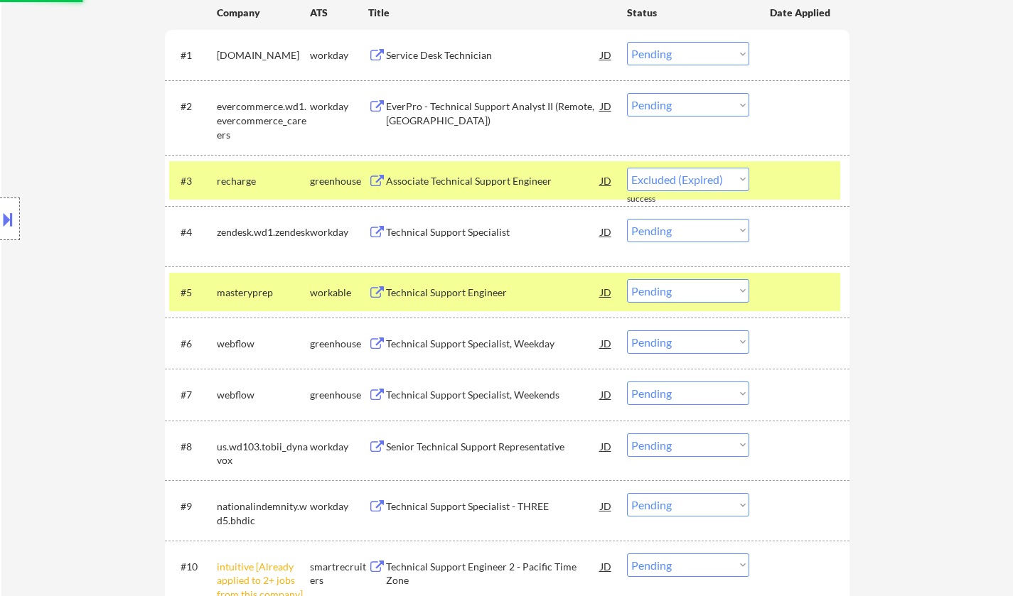
select select ""pending""
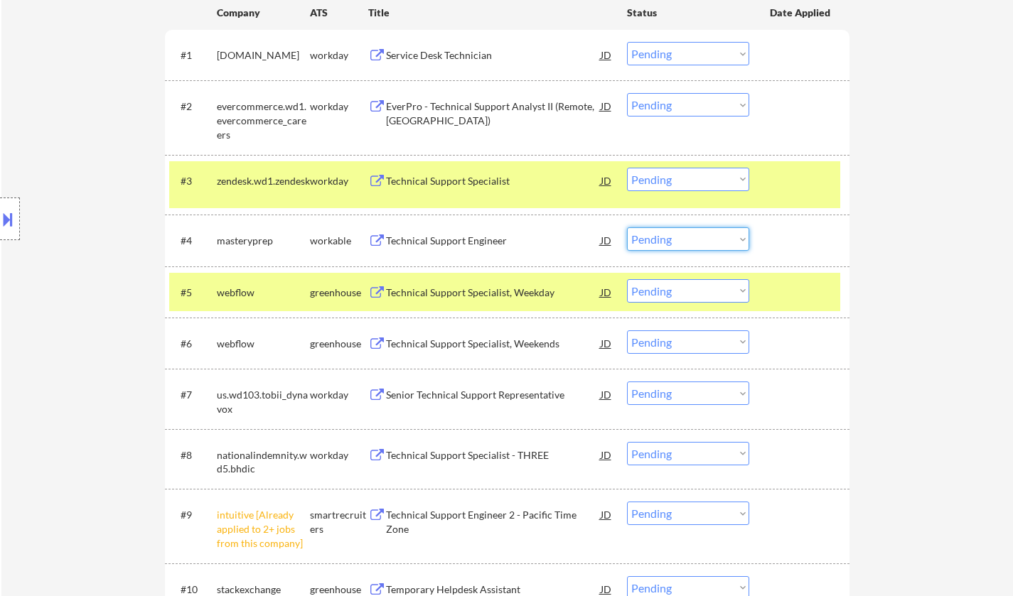
drag, startPoint x: 692, startPoint y: 236, endPoint x: 695, endPoint y: 248, distance: 12.6
click at [692, 236] on select "Choose an option... Pending Applied Excluded (Questions) Excluded (Expired) Exc…" at bounding box center [688, 238] width 122 height 23
click at [627, 227] on select "Choose an option... Pending Applied Excluded (Questions) Excluded (Expired) Exc…" at bounding box center [688, 238] width 122 height 23
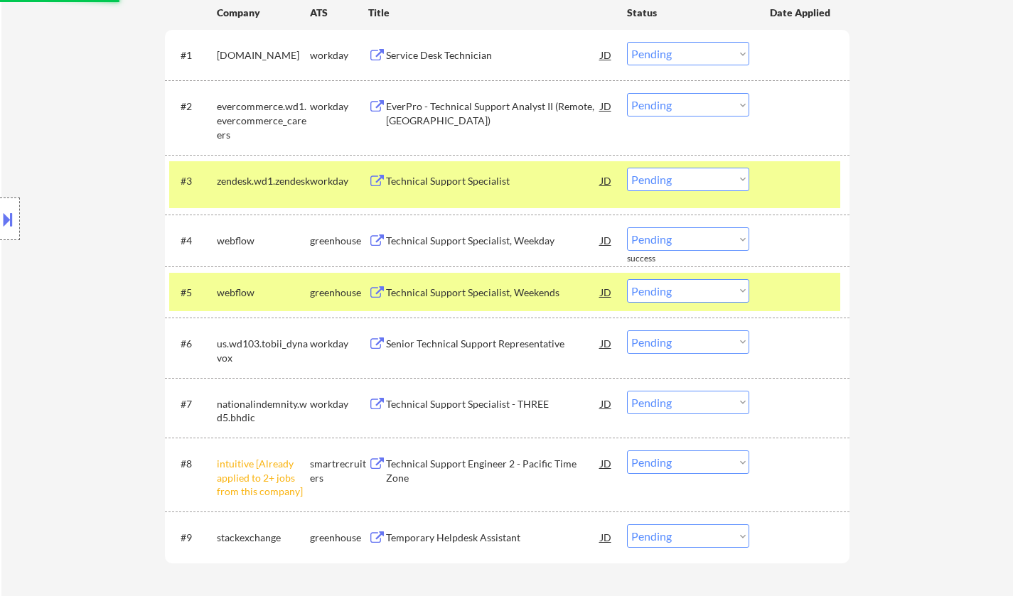
click at [490, 246] on div "Technical Support Specialist, Weekday" at bounding box center [493, 241] width 215 height 14
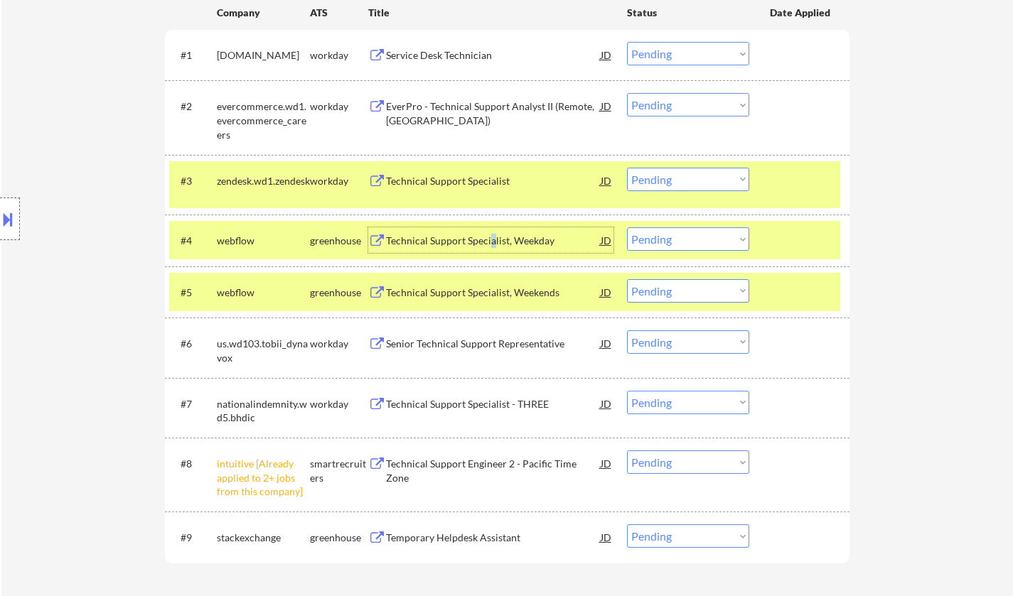
drag, startPoint x: 690, startPoint y: 233, endPoint x: 694, endPoint y: 240, distance: 8.3
click at [690, 233] on select "Choose an option... Pending Applied Excluded (Questions) Excluded (Expired) Exc…" at bounding box center [688, 238] width 122 height 23
click at [627, 227] on select "Choose an option... Pending Applied Excluded (Questions) Excluded (Expired) Exc…" at bounding box center [688, 238] width 122 height 23
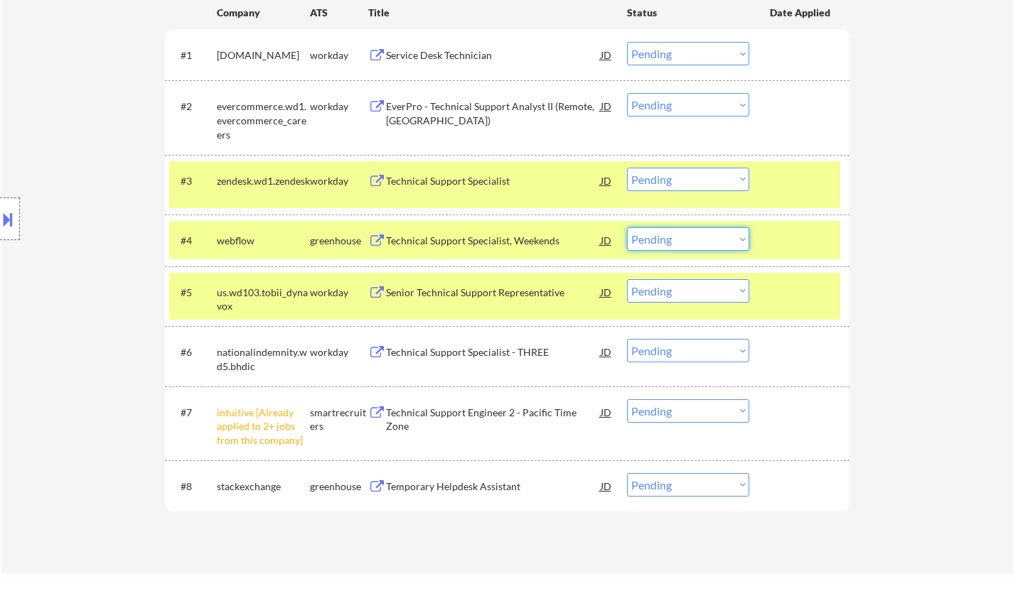
click at [695, 237] on select "Choose an option... Pending Applied Excluded (Questions) Excluded (Expired) Exc…" at bounding box center [688, 238] width 122 height 23
click at [627, 227] on select "Choose an option... Pending Applied Excluded (Questions) Excluded (Expired) Exc…" at bounding box center [688, 238] width 122 height 23
select select ""pending""
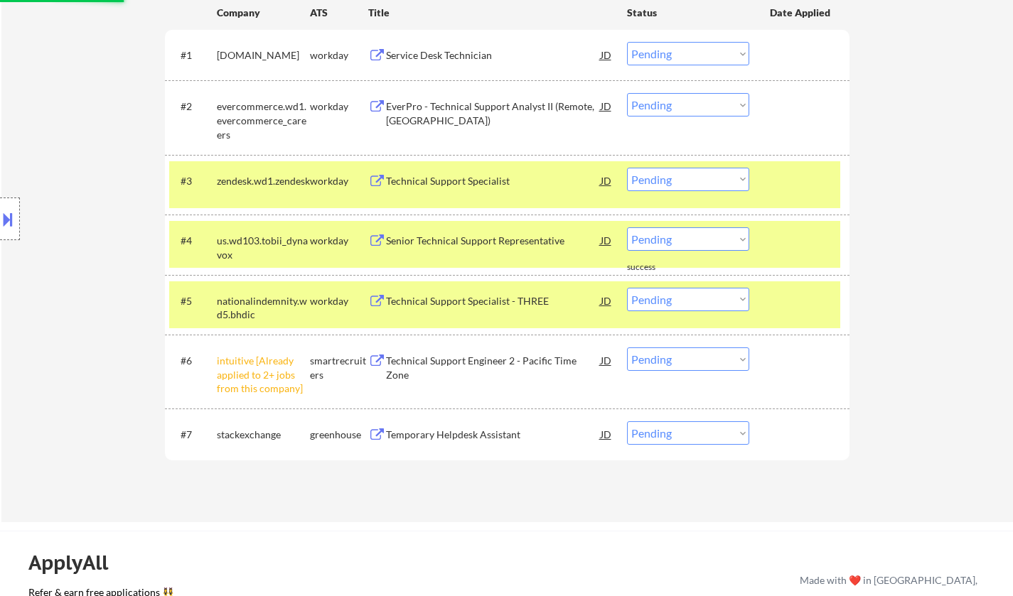
click at [704, 361] on select "Choose an option... Pending Applied Excluded (Questions) Excluded (Expired) Exc…" at bounding box center [688, 359] width 122 height 23
click at [627, 348] on select "Choose an option... Pending Applied Excluded (Questions) Excluded (Expired) Exc…" at bounding box center [688, 359] width 122 height 23
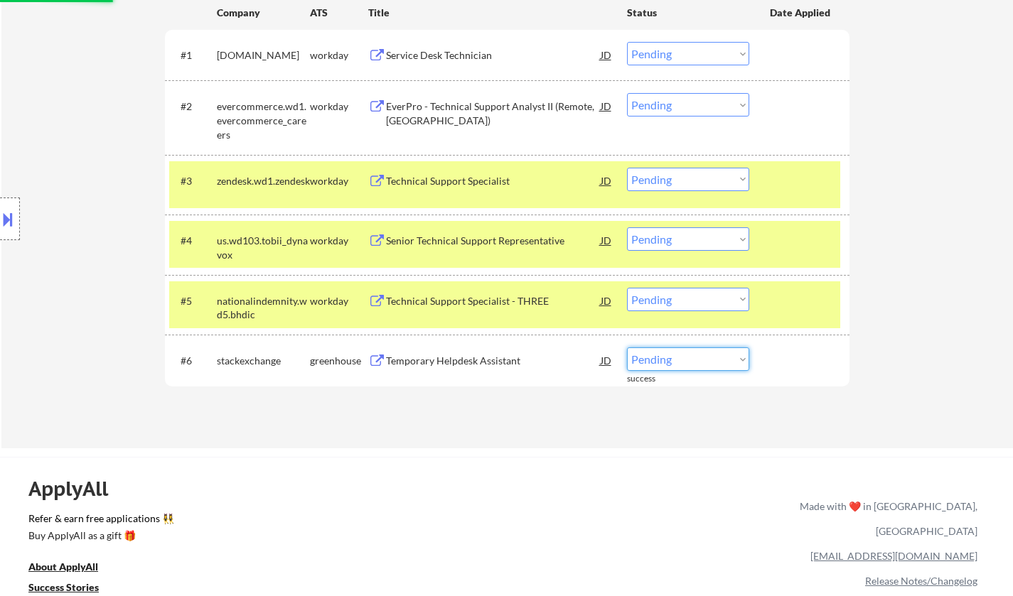
click at [684, 357] on select "Choose an option... Pending Applied Excluded (Questions) Excluded (Expired) Exc…" at bounding box center [688, 359] width 122 height 23
select select ""excluded__other_""
click at [627, 348] on select "Choose an option... Pending Applied Excluded (Questions) Excluded (Expired) Exc…" at bounding box center [688, 359] width 122 height 23
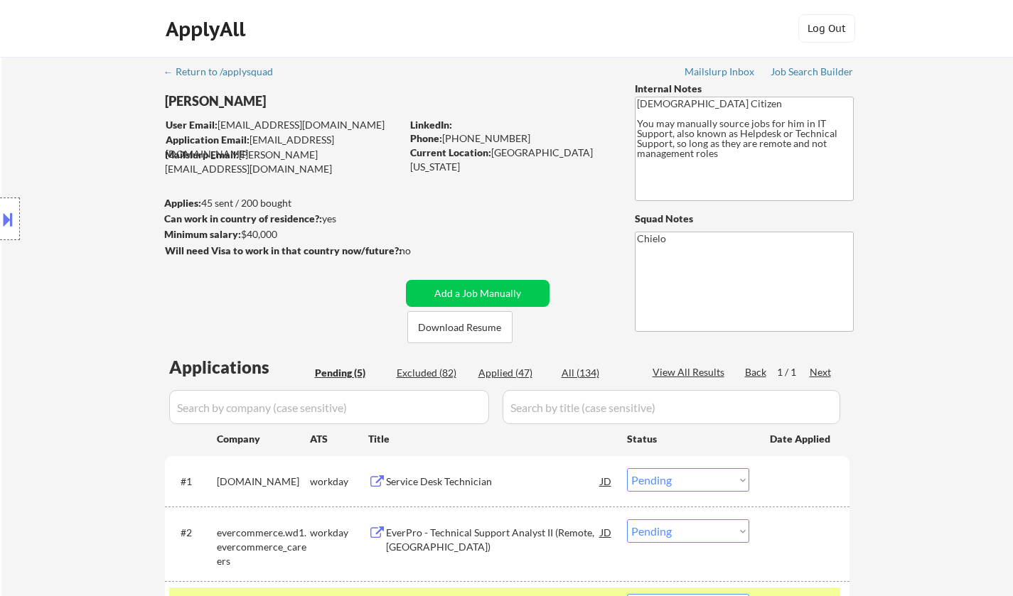
scroll to position [284, 0]
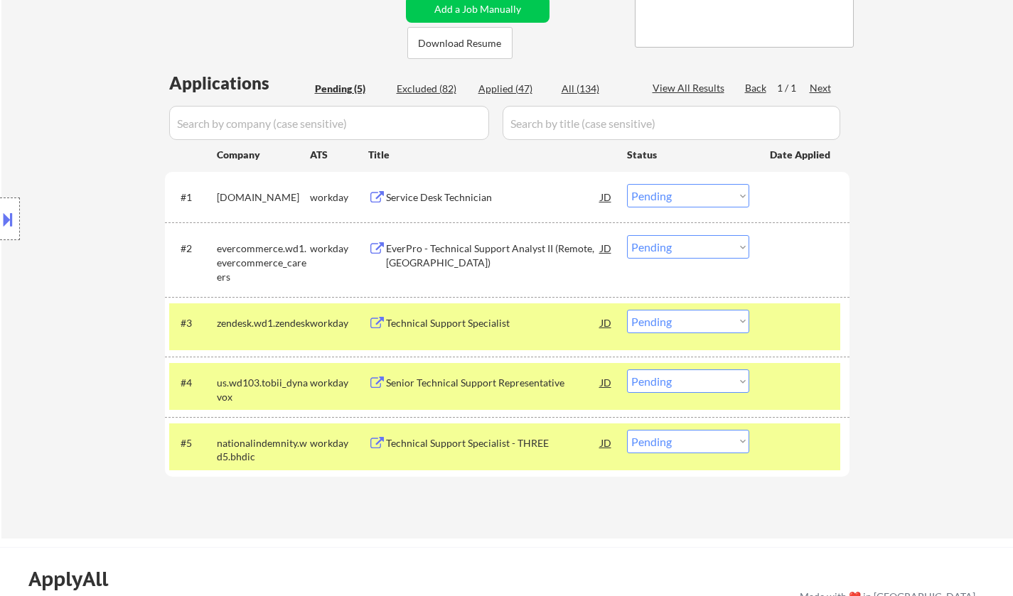
click at [417, 203] on div "Service Desk Technician" at bounding box center [493, 197] width 215 height 14
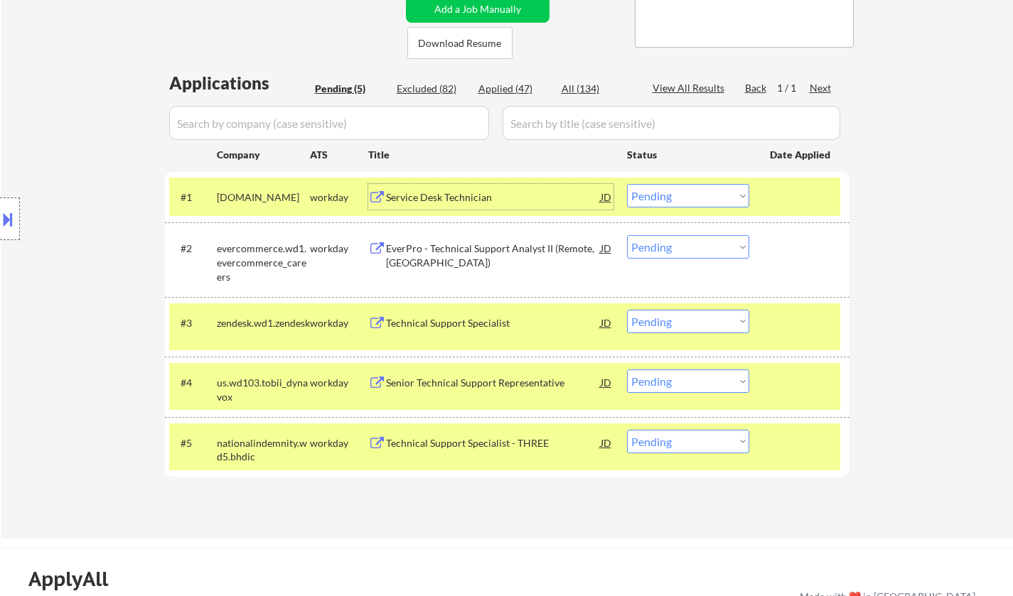
click at [709, 181] on div "#1 [DOMAIN_NAME] workday Service Desk Technician JD Choose an option... Pending…" at bounding box center [504, 197] width 671 height 38
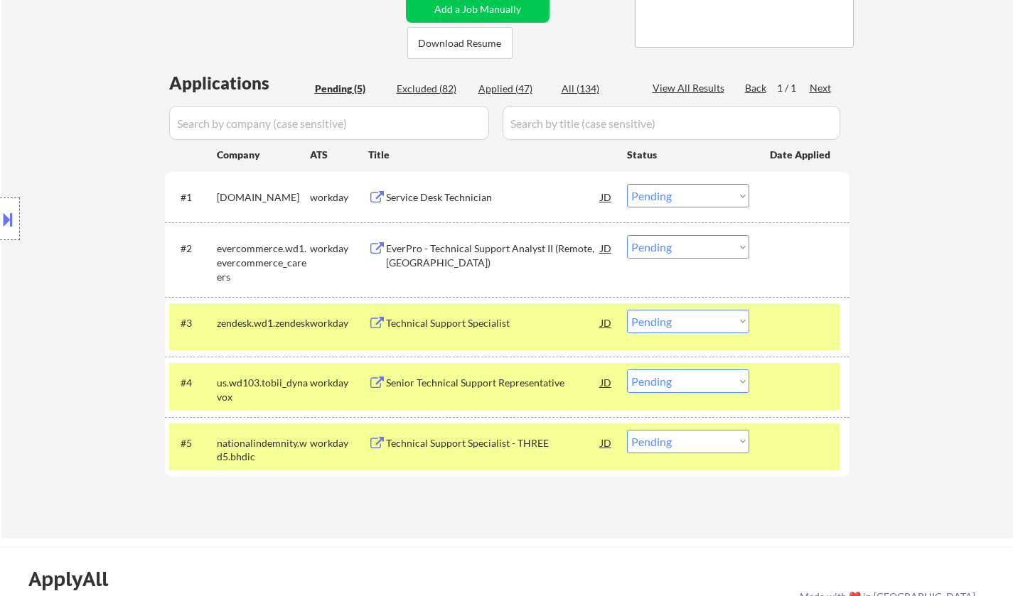
drag, startPoint x: 703, startPoint y: 198, endPoint x: 711, endPoint y: 204, distance: 10.1
click at [703, 198] on select "Choose an option... Pending Applied Excluded (Questions) Excluded (Expired) Exc…" at bounding box center [688, 195] width 122 height 23
click at [627, 184] on select "Choose an option... Pending Applied Excluded (Questions) Excluded (Expired) Exc…" at bounding box center [688, 195] width 122 height 23
select select ""pending""
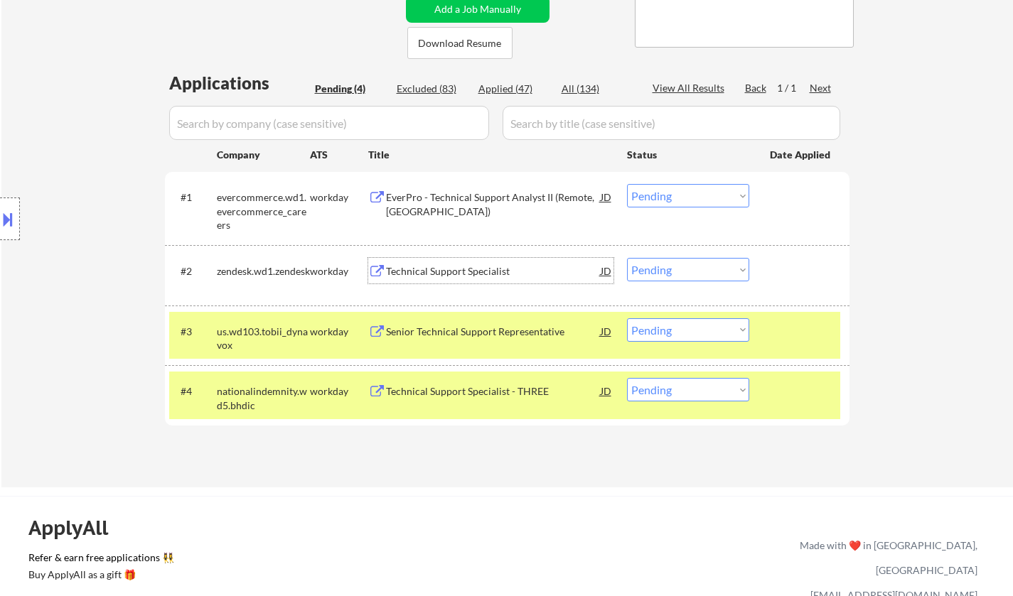
click at [470, 273] on div "Technical Support Specialist" at bounding box center [493, 271] width 215 height 14
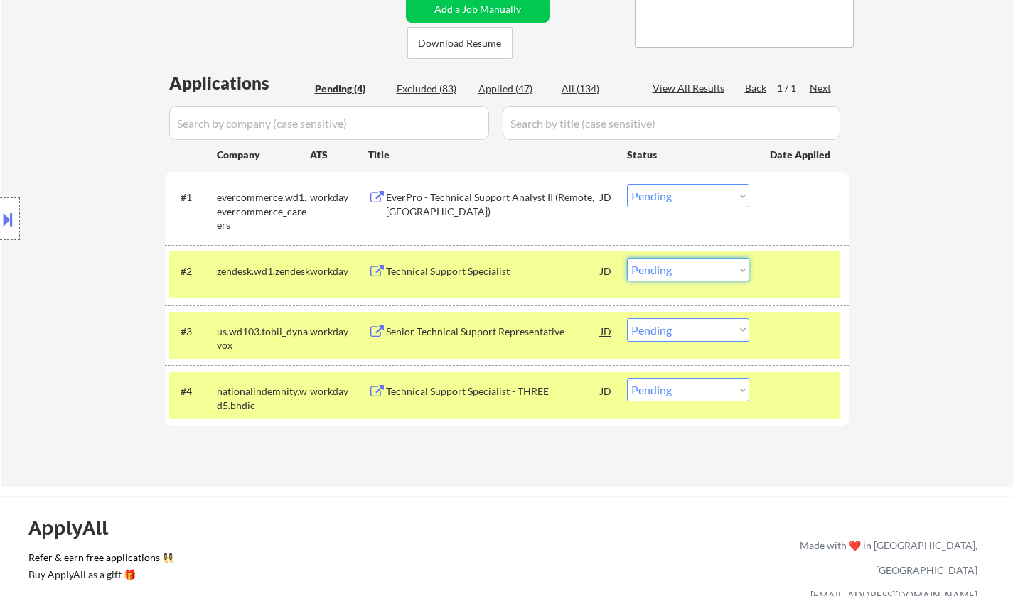
click at [690, 269] on select "Choose an option... Pending Applied Excluded (Questions) Excluded (Expired) Exc…" at bounding box center [688, 269] width 122 height 23
click at [627, 258] on select "Choose an option... Pending Applied Excluded (Questions) Excluded (Expired) Exc…" at bounding box center [688, 269] width 122 height 23
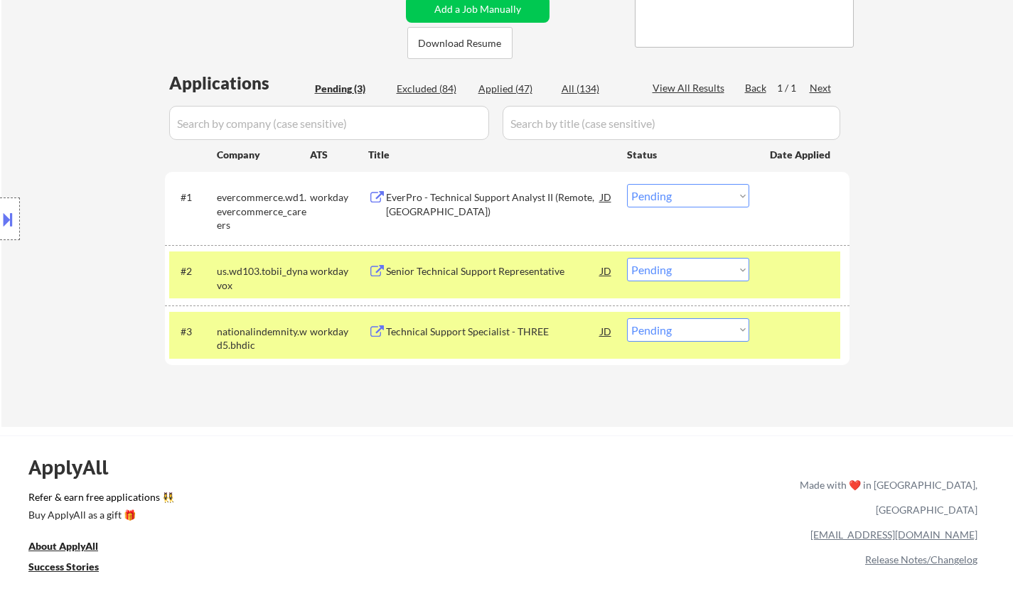
click at [484, 274] on div "Senior Technical Support Representative" at bounding box center [493, 271] width 215 height 14
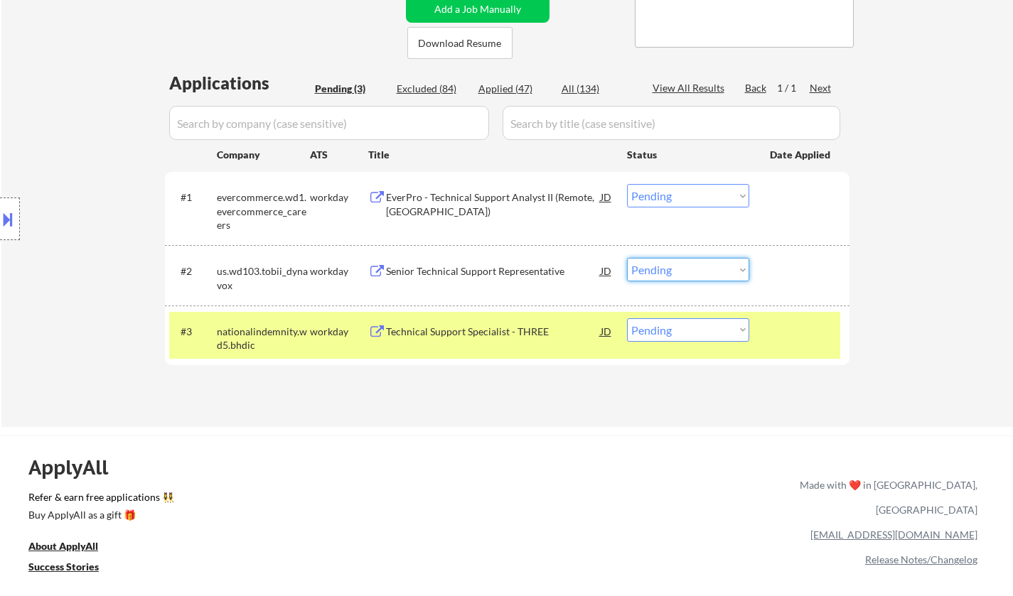
drag, startPoint x: 668, startPoint y: 268, endPoint x: 673, endPoint y: 275, distance: 8.7
click at [669, 268] on select "Choose an option... Pending Applied Excluded (Questions) Excluded (Expired) Exc…" at bounding box center [688, 269] width 122 height 23
click at [627, 258] on select "Choose an option... Pending Applied Excluded (Questions) Excluded (Expired) Exc…" at bounding box center [688, 269] width 122 height 23
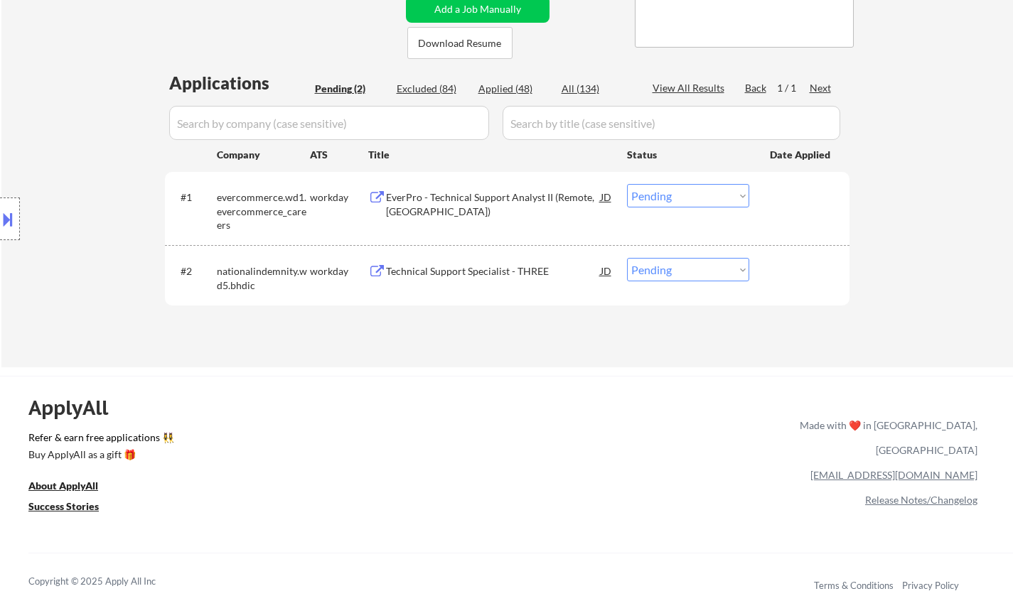
click at [463, 276] on div "Technical Support Specialist - THREE" at bounding box center [493, 271] width 215 height 14
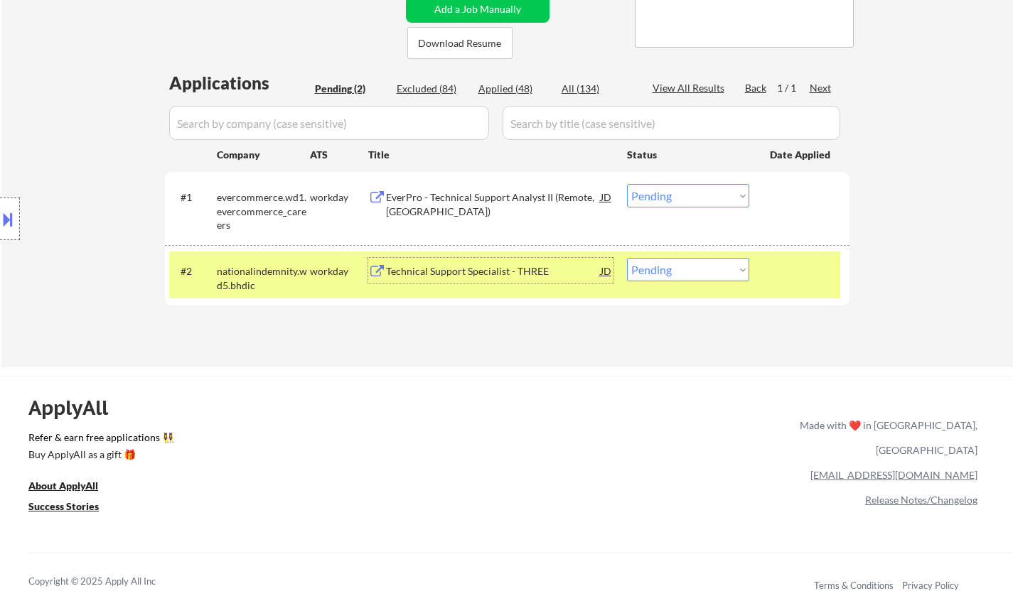
drag, startPoint x: 713, startPoint y: 271, endPoint x: 716, endPoint y: 279, distance: 9.0
click at [712, 271] on select "Choose an option... Pending Applied Excluded (Questions) Excluded (Expired) Exc…" at bounding box center [688, 269] width 122 height 23
select select ""excluded__expired_""
click at [627, 258] on select "Choose an option... Pending Applied Excluded (Questions) Excluded (Expired) Exc…" at bounding box center [688, 269] width 122 height 23
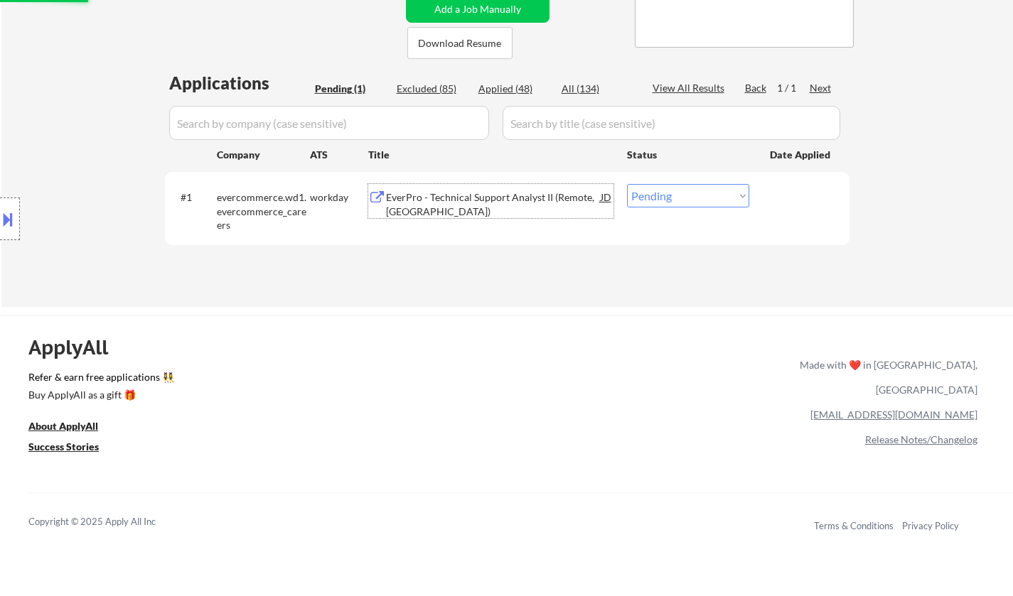
click at [494, 188] on div "EverPro - Technical Support Analyst II (Remote, [GEOGRAPHIC_DATA])" at bounding box center [493, 201] width 215 height 34
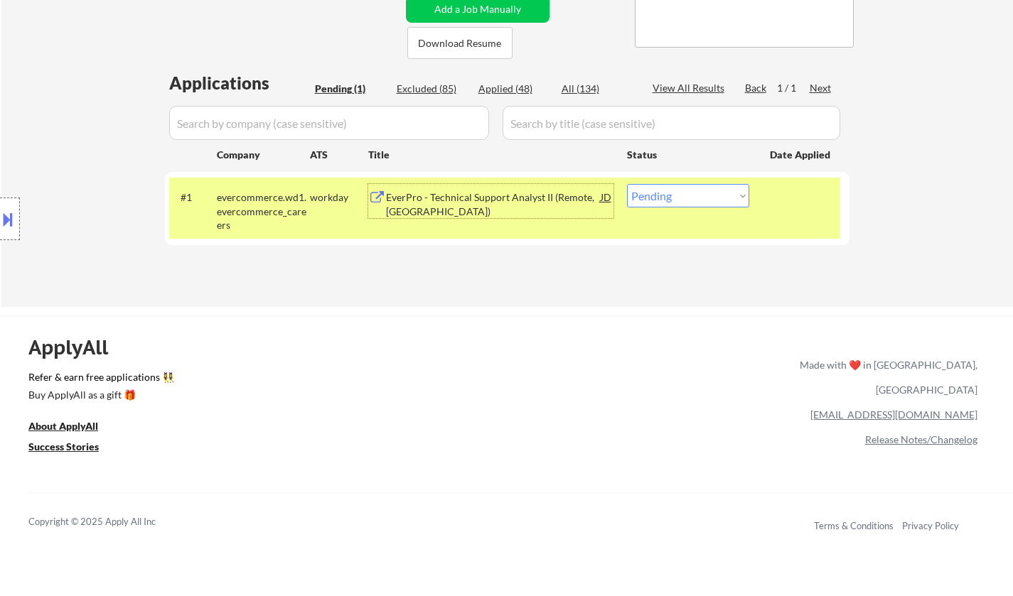
click at [523, 185] on div "EverPro - Technical Support Analyst II (Remote, [GEOGRAPHIC_DATA])" at bounding box center [493, 201] width 215 height 34
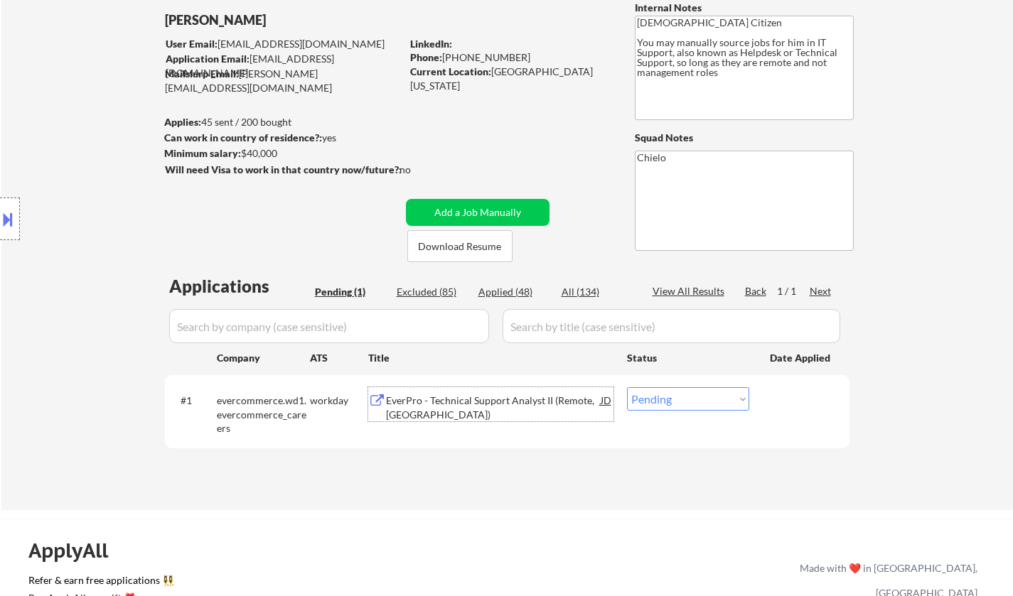
scroll to position [142, 0]
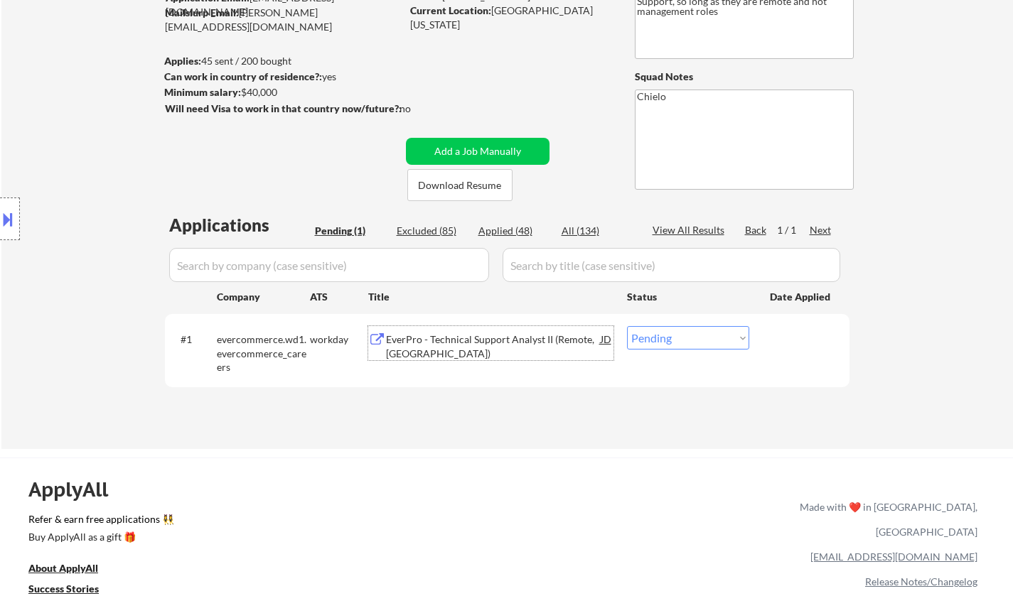
drag, startPoint x: 691, startPoint y: 335, endPoint x: 694, endPoint y: 349, distance: 14.0
click at [691, 335] on select "Choose an option... Pending Applied Excluded (Questions) Excluded (Expired) Exc…" at bounding box center [688, 337] width 122 height 23
select select ""excluded""
click at [627, 326] on select "Choose an option... Pending Applied Excluded (Questions) Excluded (Expired) Exc…" at bounding box center [688, 337] width 122 height 23
